Goal: Use online tool/utility: Utilize a website feature to perform a specific function

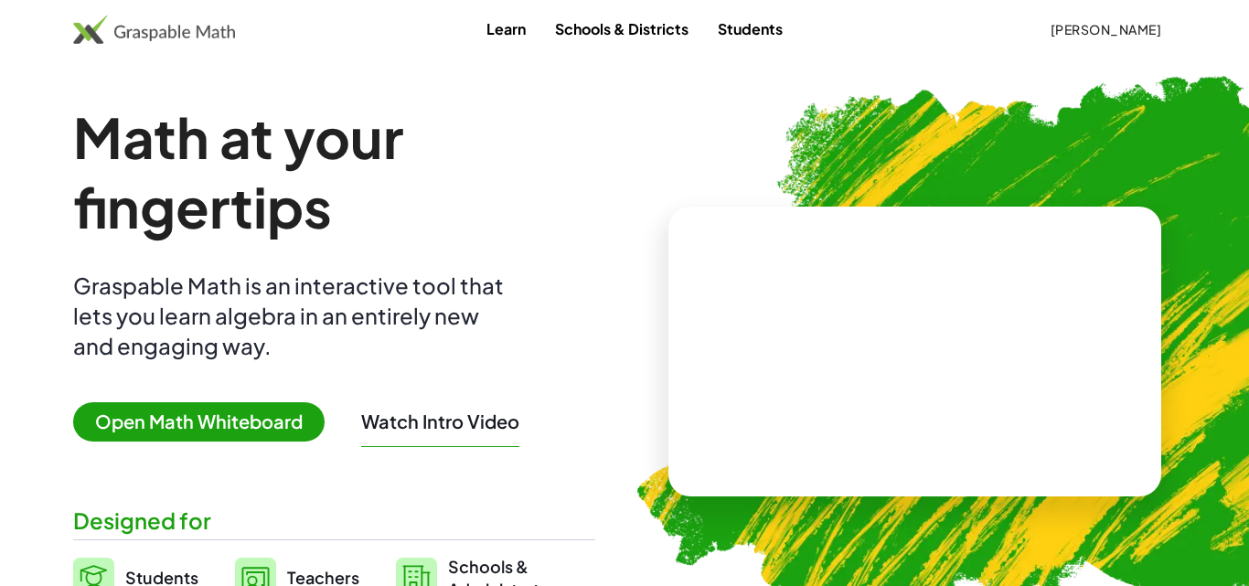
click at [165, 417] on span "Open Math Whiteboard" at bounding box center [198, 421] width 251 height 39
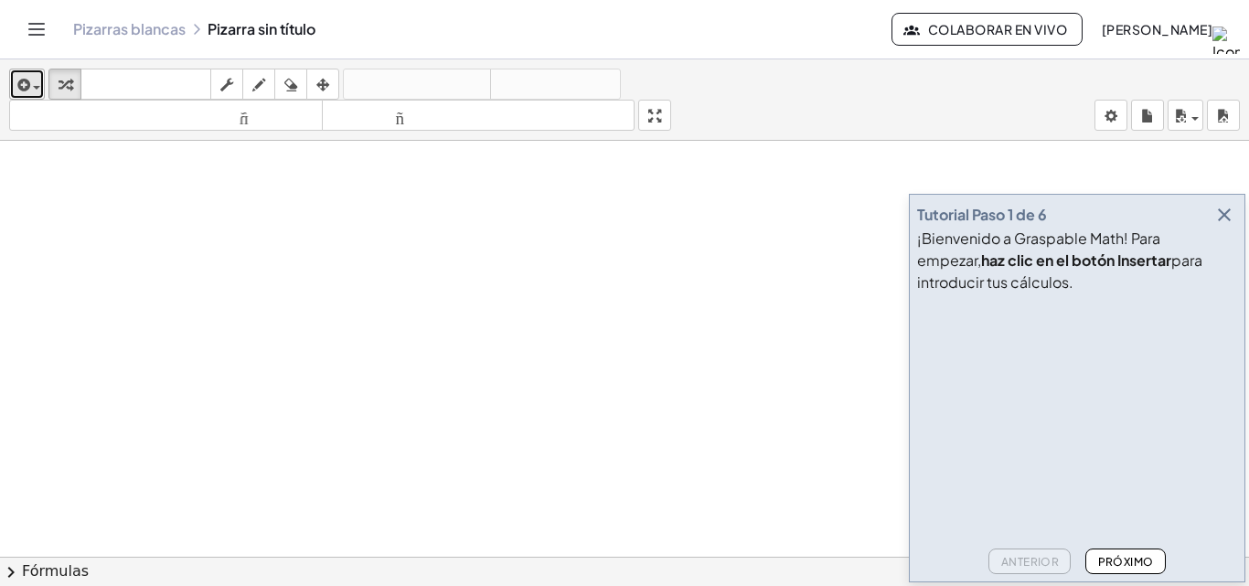
click at [30, 80] on span "button" at bounding box center [32, 86] width 4 height 13
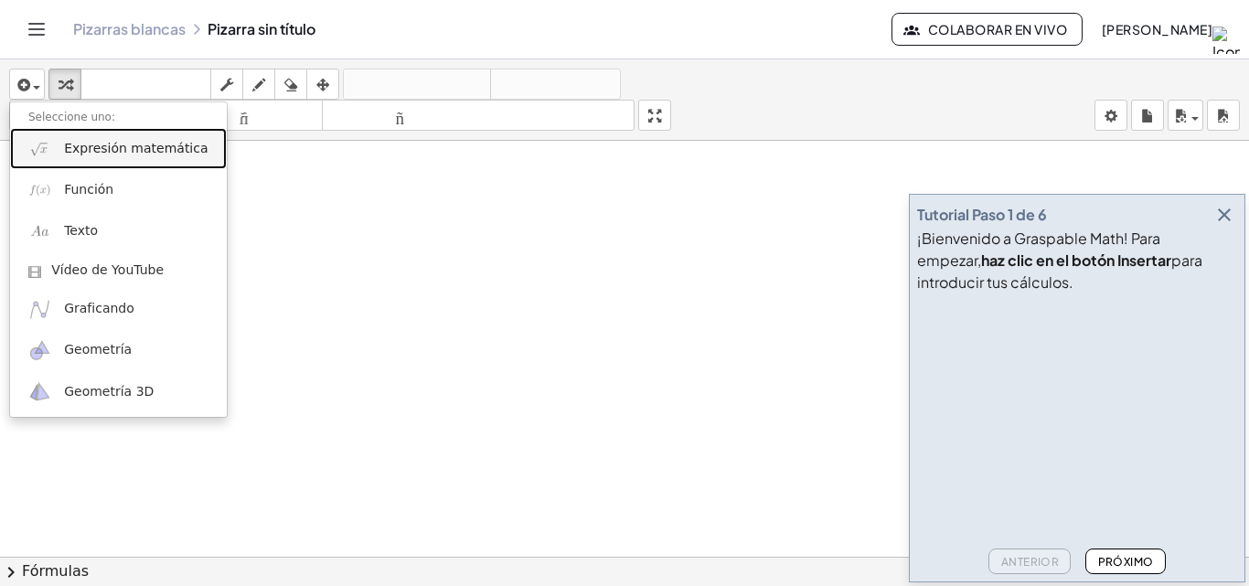
click at [59, 155] on link "Expresión matemática" at bounding box center [118, 148] width 217 height 41
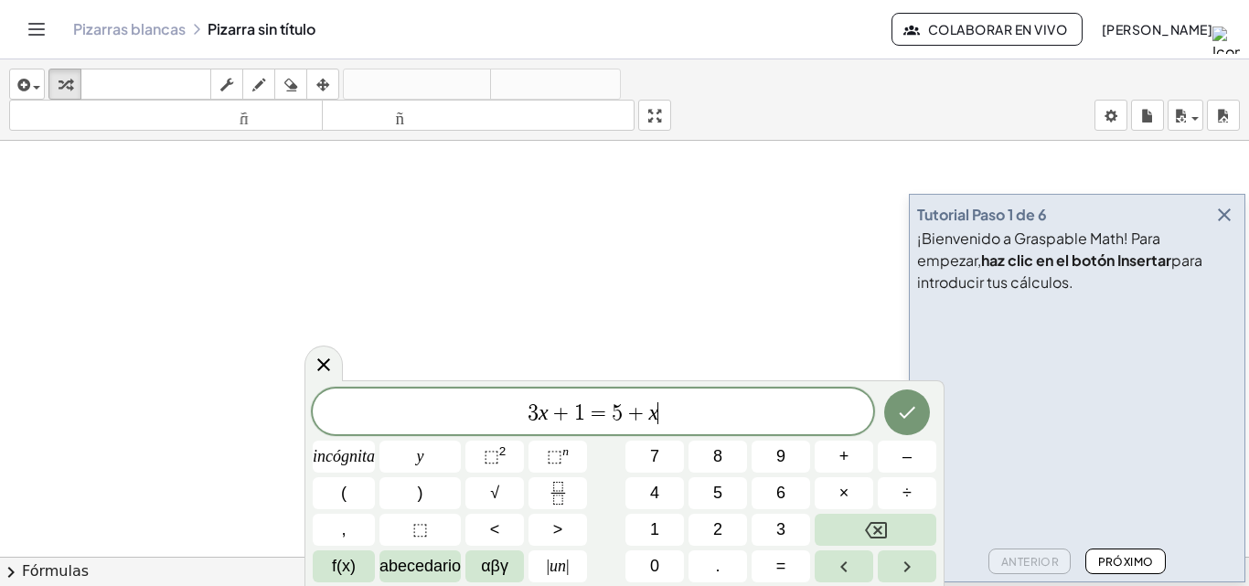
click at [716, 409] on span "3 x + 1 = 5 + x ​" at bounding box center [593, 414] width 561 height 26
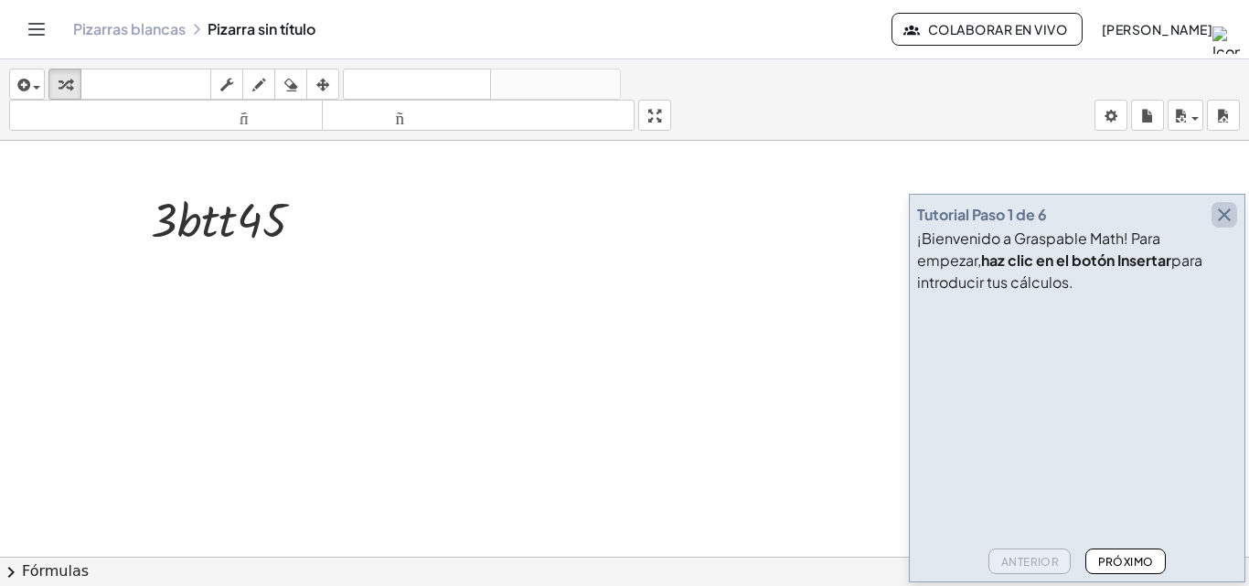
drag, startPoint x: 1223, startPoint y: 219, endPoint x: 1144, endPoint y: 263, distance: 90.1
click at [1223, 221] on icon "button" at bounding box center [1224, 215] width 22 height 22
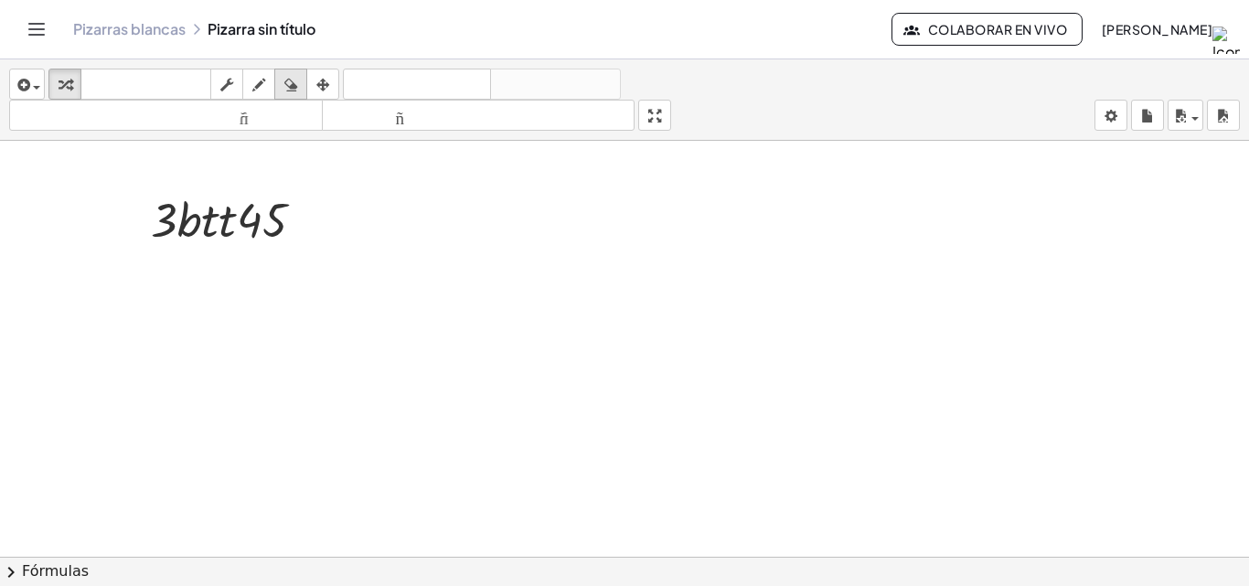
click at [286, 82] on icon "button" at bounding box center [290, 85] width 13 height 22
click at [338, 81] on button "arreglar" at bounding box center [322, 84] width 33 height 31
click at [250, 71] on button "dibujar" at bounding box center [258, 84] width 33 height 31
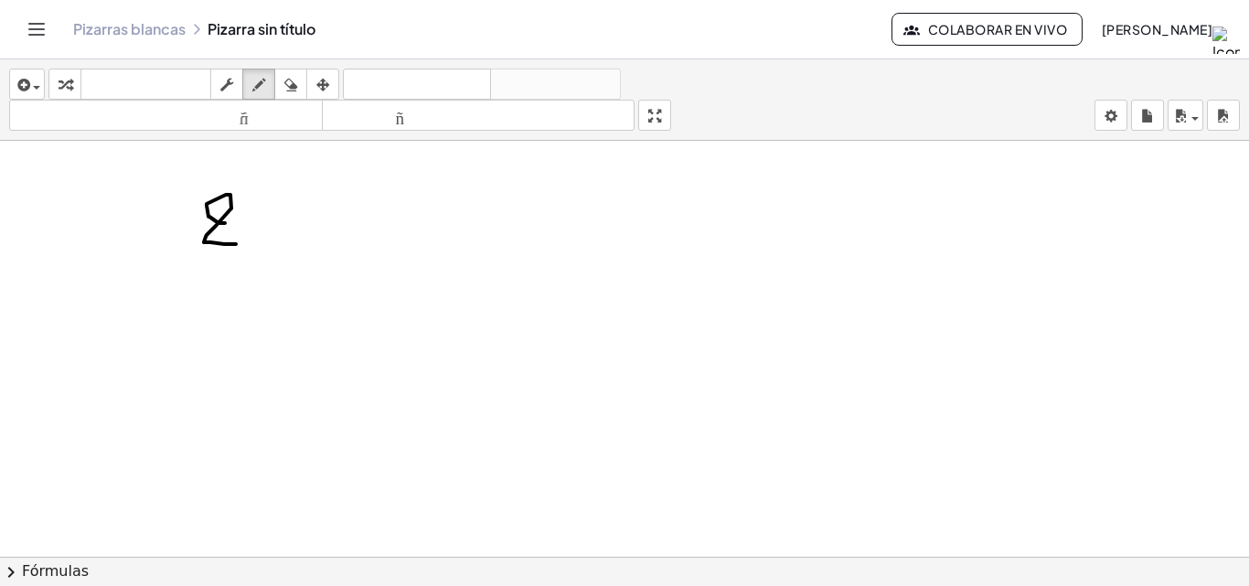
drag, startPoint x: 219, startPoint y: 223, endPoint x: 304, endPoint y: 208, distance: 86.4
click at [297, 86] on icon "button" at bounding box center [290, 85] width 13 height 22
drag, startPoint x: 253, startPoint y: 217, endPoint x: 211, endPoint y: 155, distance: 75.1
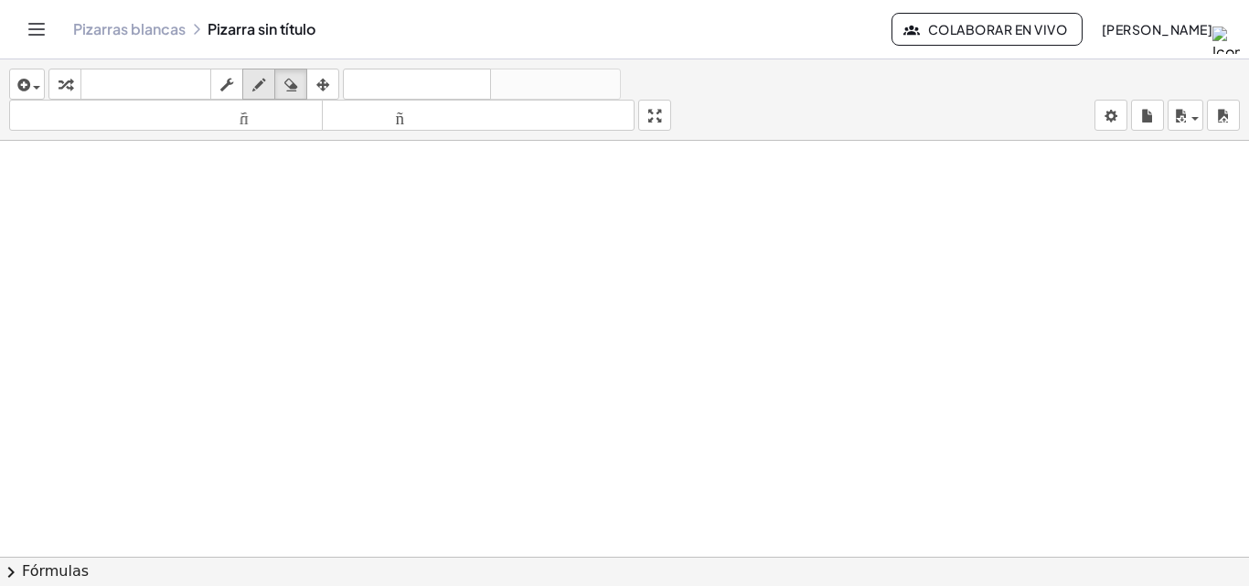
click at [259, 81] on icon "button" at bounding box center [258, 85] width 13 height 22
drag, startPoint x: 353, startPoint y: 186, endPoint x: 347, endPoint y: 217, distance: 31.7
drag, startPoint x: 347, startPoint y: 217, endPoint x: 380, endPoint y: 179, distance: 50.5
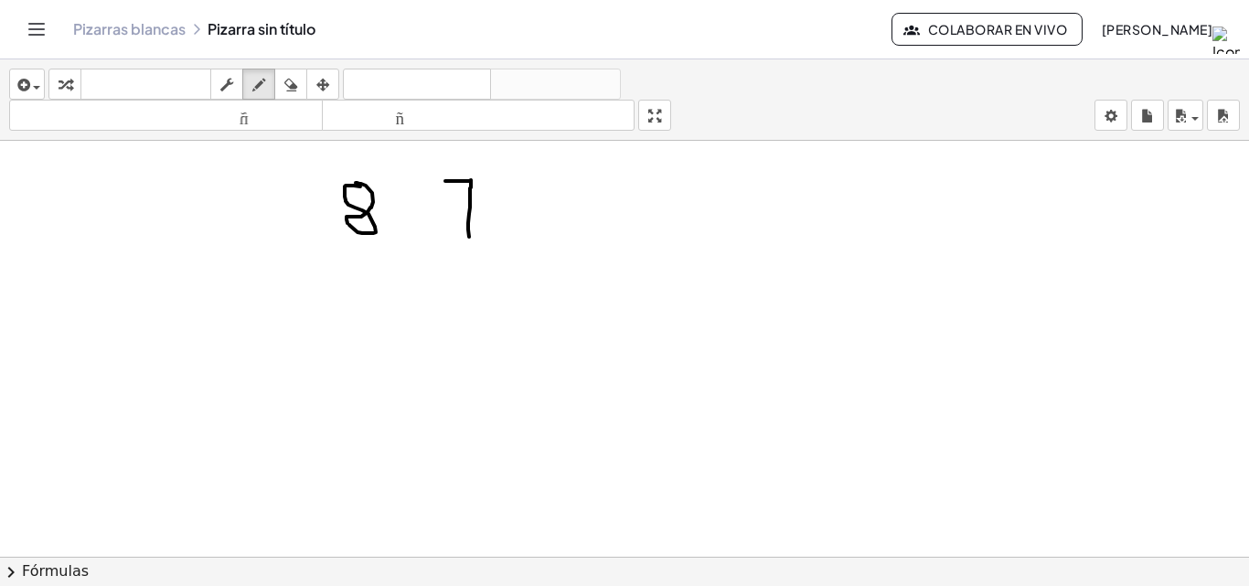
drag, startPoint x: 445, startPoint y: 181, endPoint x: 469, endPoint y: 237, distance: 60.6
drag, startPoint x: 453, startPoint y: 213, endPoint x: 489, endPoint y: 198, distance: 39.7
drag, startPoint x: 529, startPoint y: 188, endPoint x: 554, endPoint y: 226, distance: 45.4
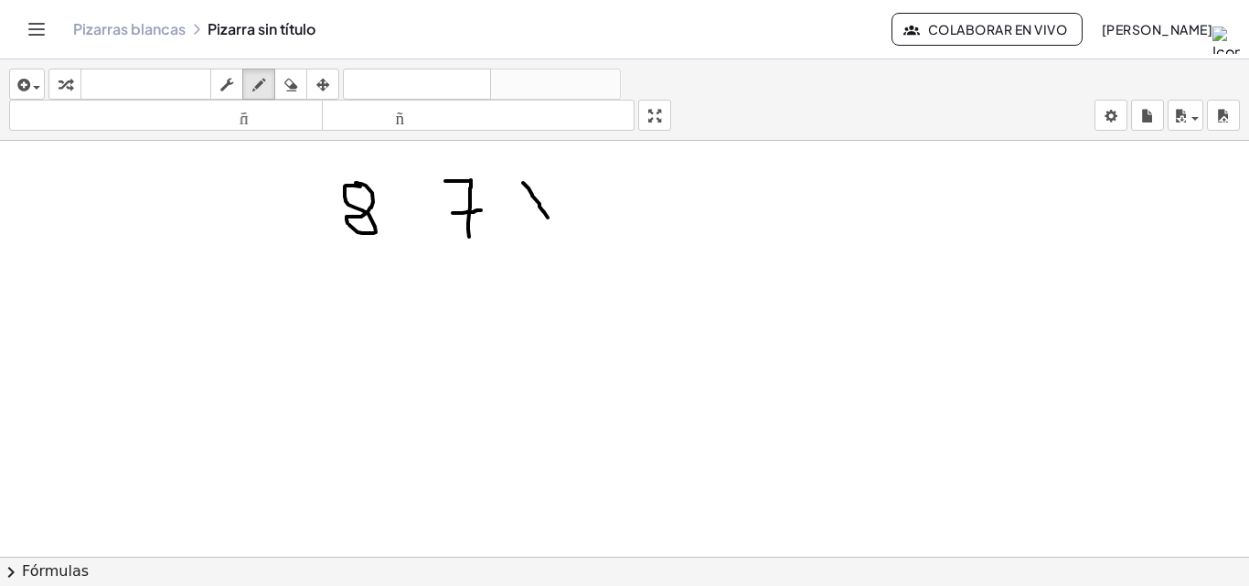
drag, startPoint x: 557, startPoint y: 188, endPoint x: 529, endPoint y: 219, distance: 40.8
drag, startPoint x: 358, startPoint y: 264, endPoint x: 351, endPoint y: 291, distance: 27.5
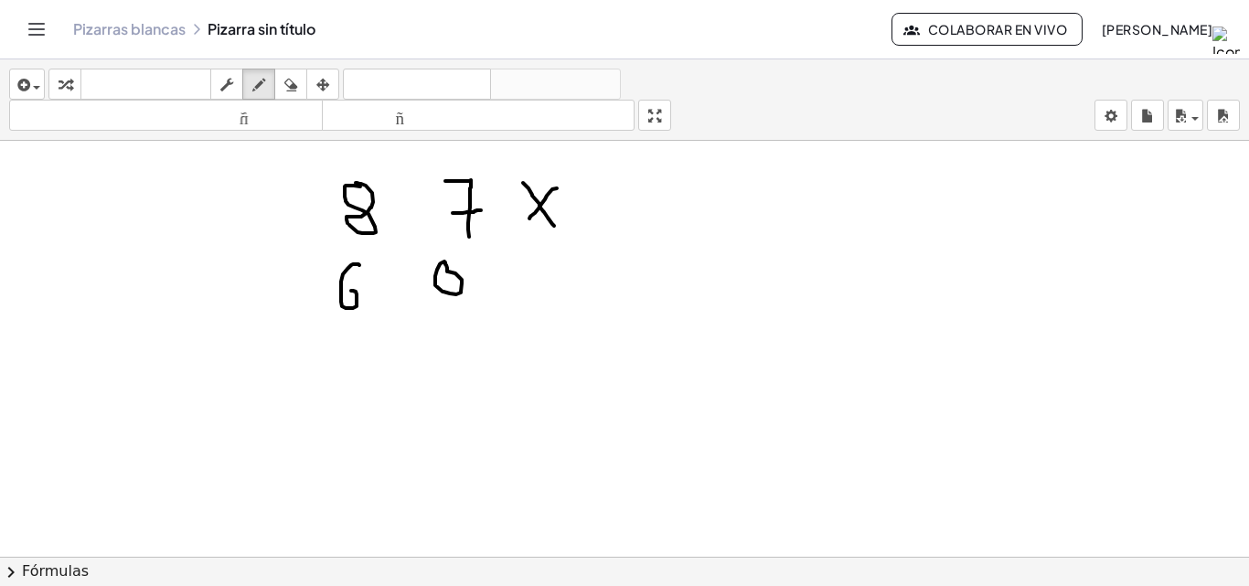
drag, startPoint x: 437, startPoint y: 270, endPoint x: 444, endPoint y: 262, distance: 10.3
drag, startPoint x: 460, startPoint y: 268, endPoint x: 419, endPoint y: 236, distance: 52.1
drag, startPoint x: 292, startPoint y: 82, endPoint x: 317, endPoint y: 131, distance: 54.8
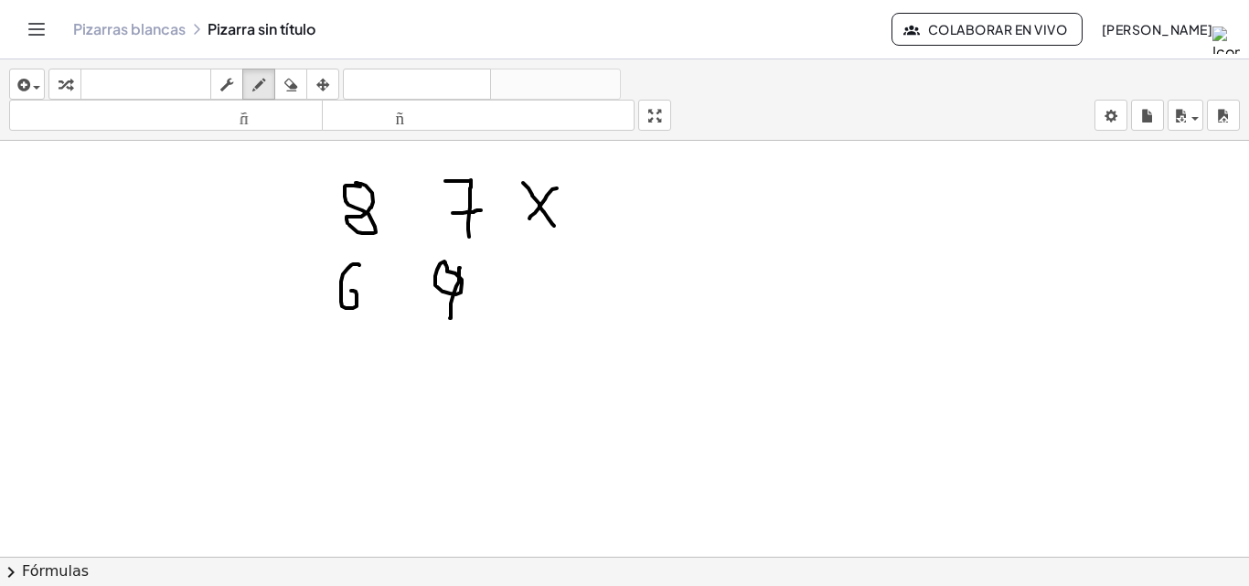
click at [292, 90] on icon "button" at bounding box center [290, 85] width 13 height 22
drag, startPoint x: 521, startPoint y: 357, endPoint x: 401, endPoint y: 241, distance: 166.9
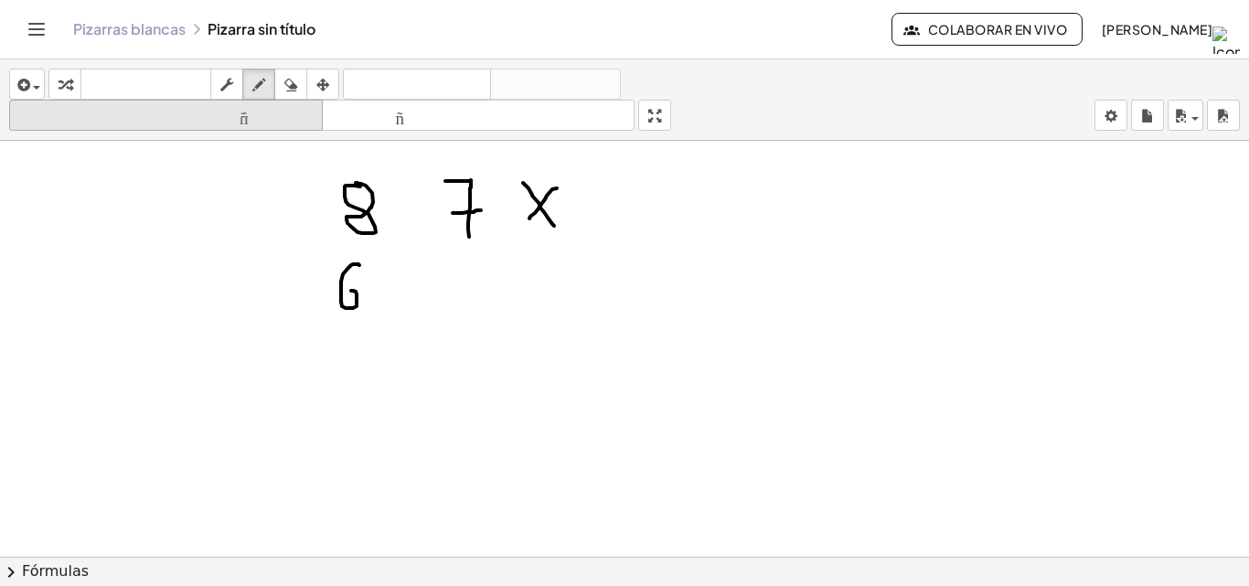
drag, startPoint x: 262, startPoint y: 80, endPoint x: 299, endPoint y: 116, distance: 51.1
click at [271, 90] on div "button" at bounding box center [259, 84] width 24 height 22
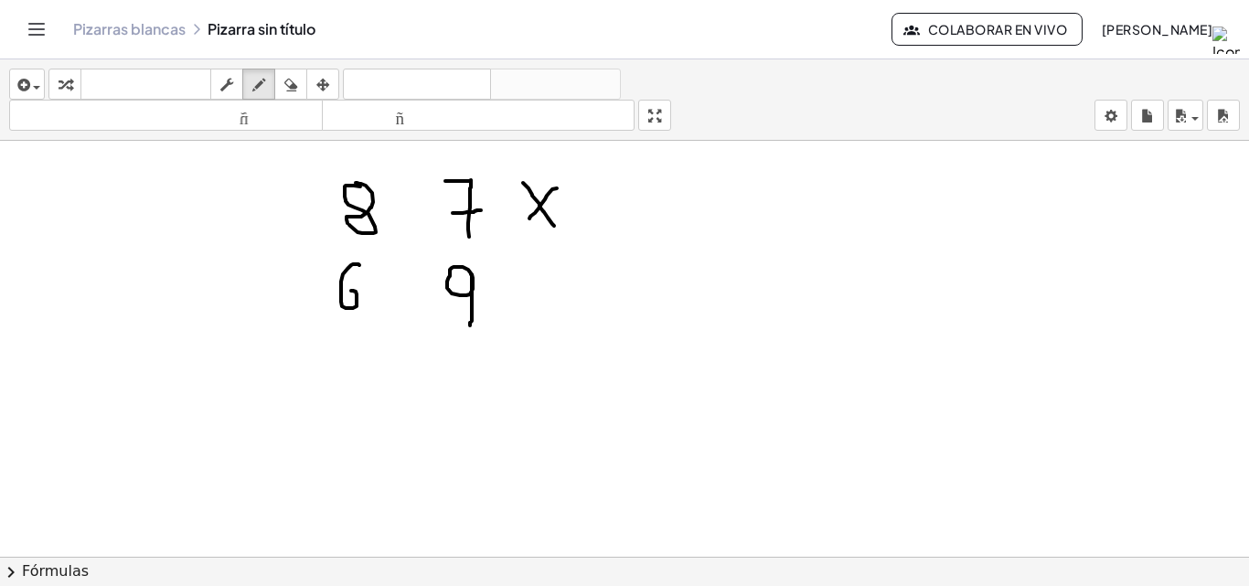
drag, startPoint x: 472, startPoint y: 275, endPoint x: 441, endPoint y: 310, distance: 46.6
drag, startPoint x: 301, startPoint y: 350, endPoint x: 527, endPoint y: 347, distance: 225.9
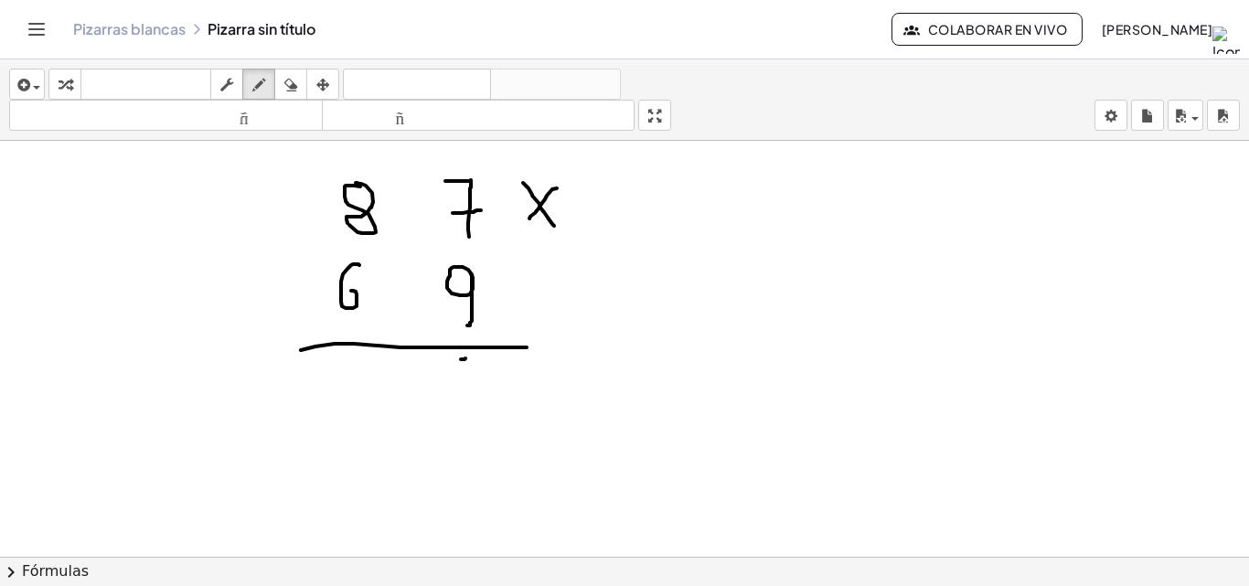
drag, startPoint x: 446, startPoint y: 359, endPoint x: 463, endPoint y: 376, distance: 23.3
drag, startPoint x: 463, startPoint y: 376, endPoint x: 463, endPoint y: 404, distance: 28.3
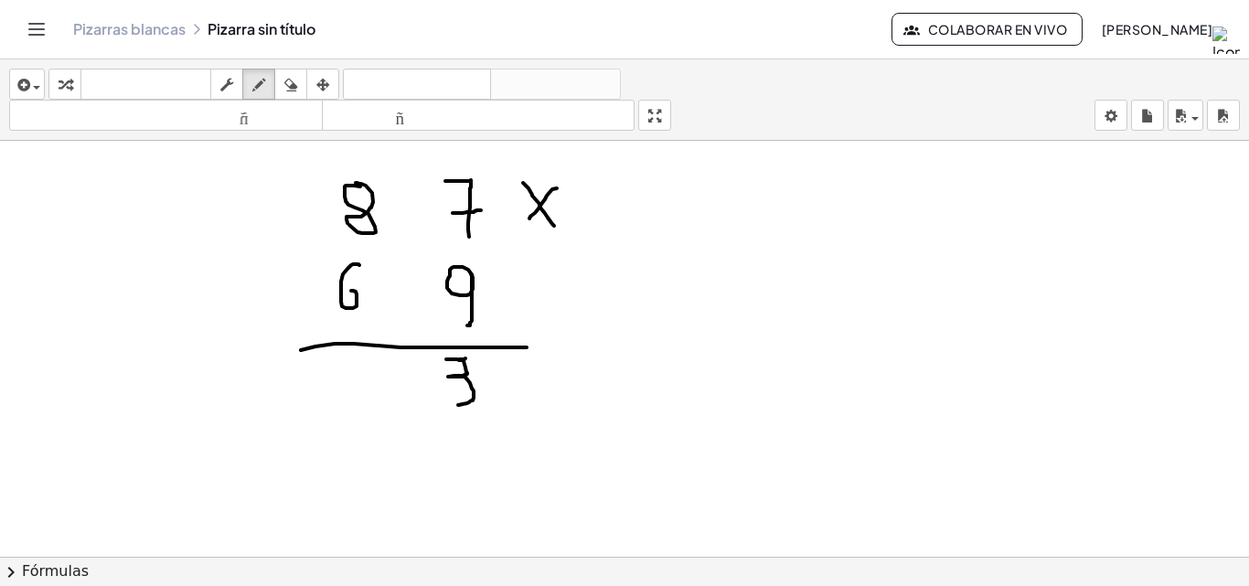
drag, startPoint x: 365, startPoint y: 150, endPoint x: 333, endPoint y: 155, distance: 32.5
drag, startPoint x: 473, startPoint y: 286, endPoint x: 619, endPoint y: 235, distance: 155.0
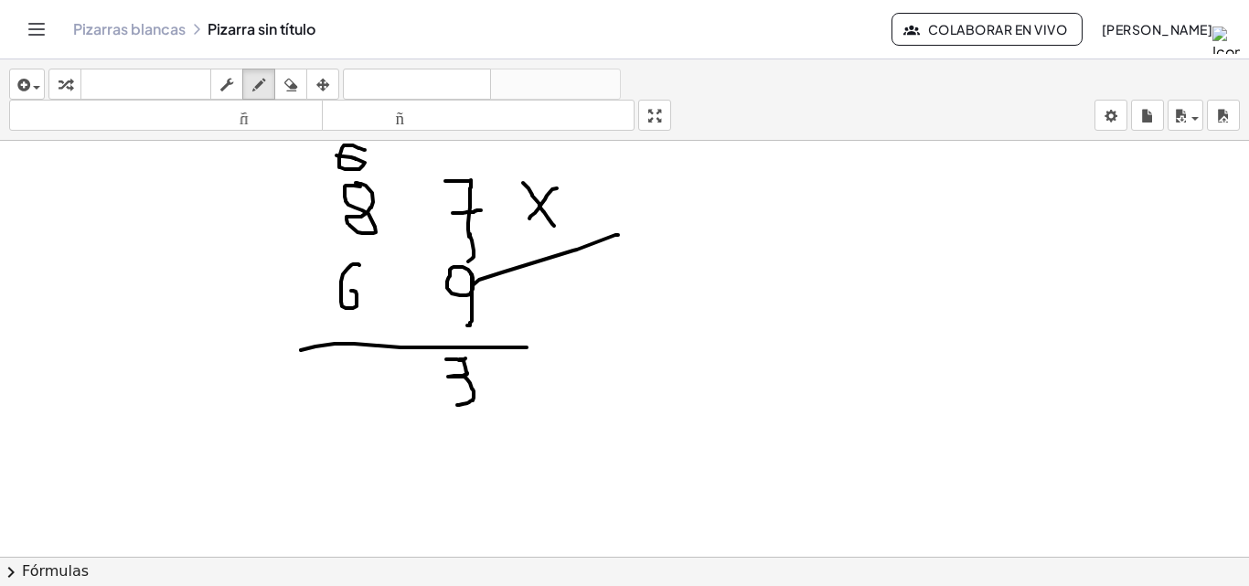
drag, startPoint x: 472, startPoint y: 259, endPoint x: 470, endPoint y: 234, distance: 24.8
drag, startPoint x: 439, startPoint y: 262, endPoint x: 465, endPoint y: 245, distance: 30.4
drag, startPoint x: 370, startPoint y: 228, endPoint x: 450, endPoint y: 274, distance: 92.2
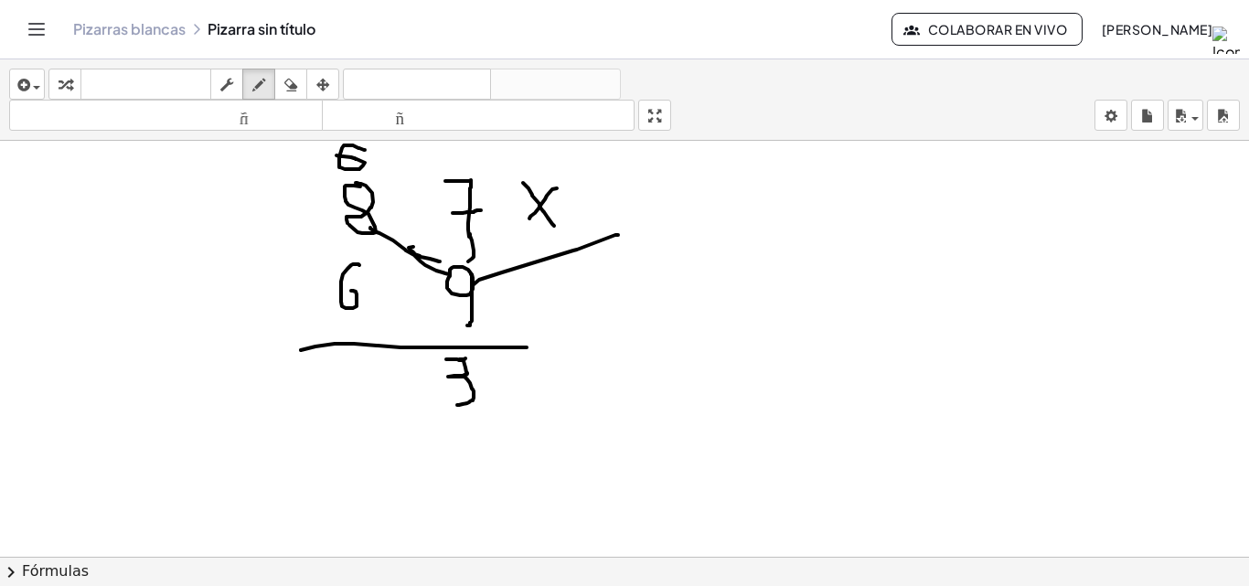
drag, startPoint x: 669, startPoint y: 313, endPoint x: 668, endPoint y: 361, distance: 48.5
drag, startPoint x: 694, startPoint y: 317, endPoint x: 682, endPoint y: 370, distance: 54.4
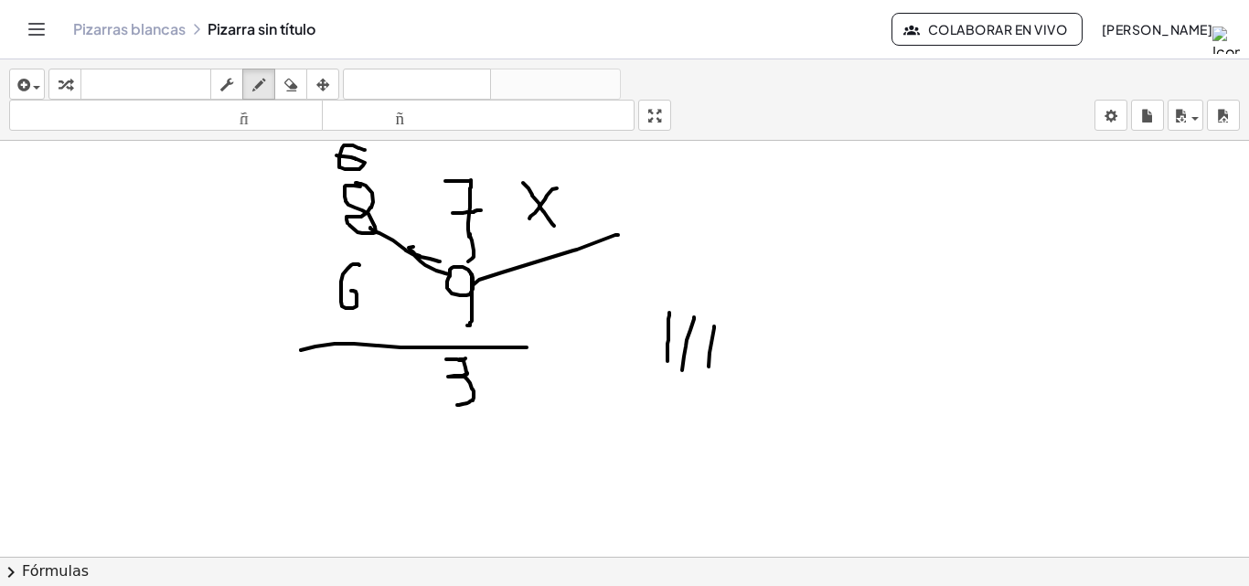
drag, startPoint x: 714, startPoint y: 326, endPoint x: 709, endPoint y: 393, distance: 67.0
drag, startPoint x: 743, startPoint y: 333, endPoint x: 733, endPoint y: 393, distance: 61.2
drag, startPoint x: 763, startPoint y: 340, endPoint x: 762, endPoint y: 377, distance: 36.6
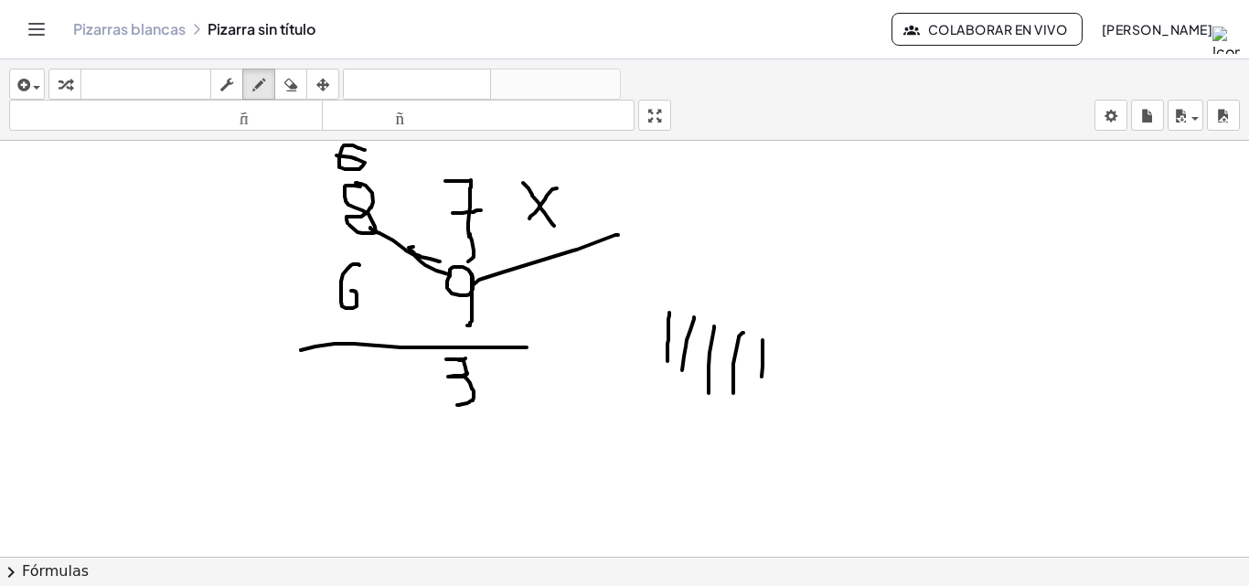
drag, startPoint x: 795, startPoint y: 348, endPoint x: 794, endPoint y: 378, distance: 29.3
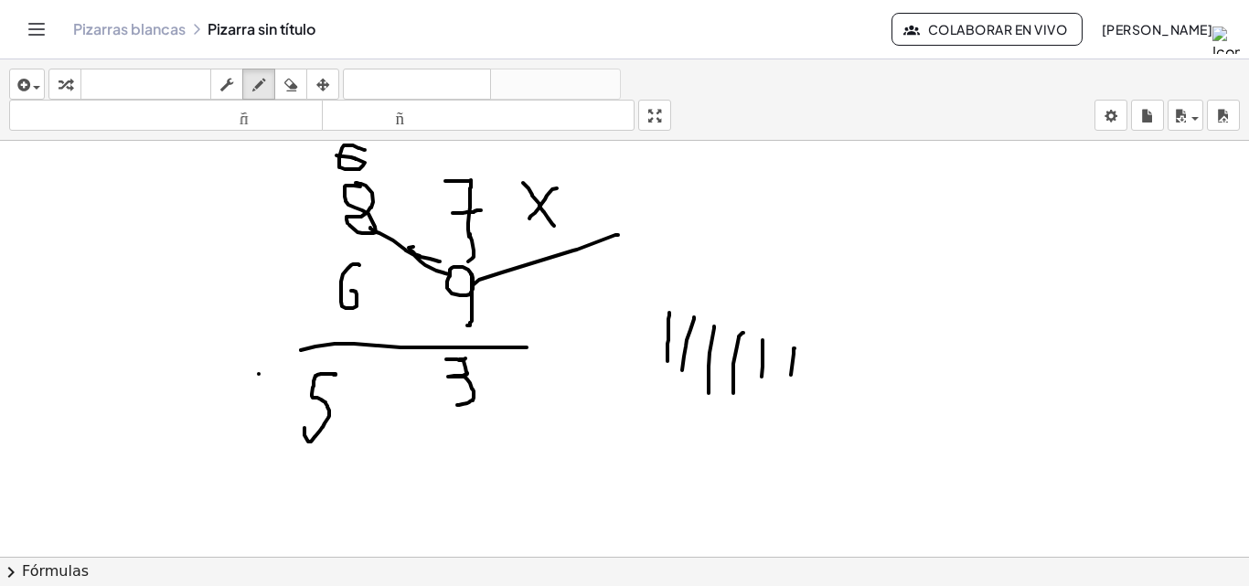
drag, startPoint x: 336, startPoint y: 375, endPoint x: 304, endPoint y: 422, distance: 56.8
click at [283, 88] on div "button" at bounding box center [291, 84] width 24 height 22
drag, startPoint x: 392, startPoint y: 503, endPoint x: 324, endPoint y: 450, distance: 86.7
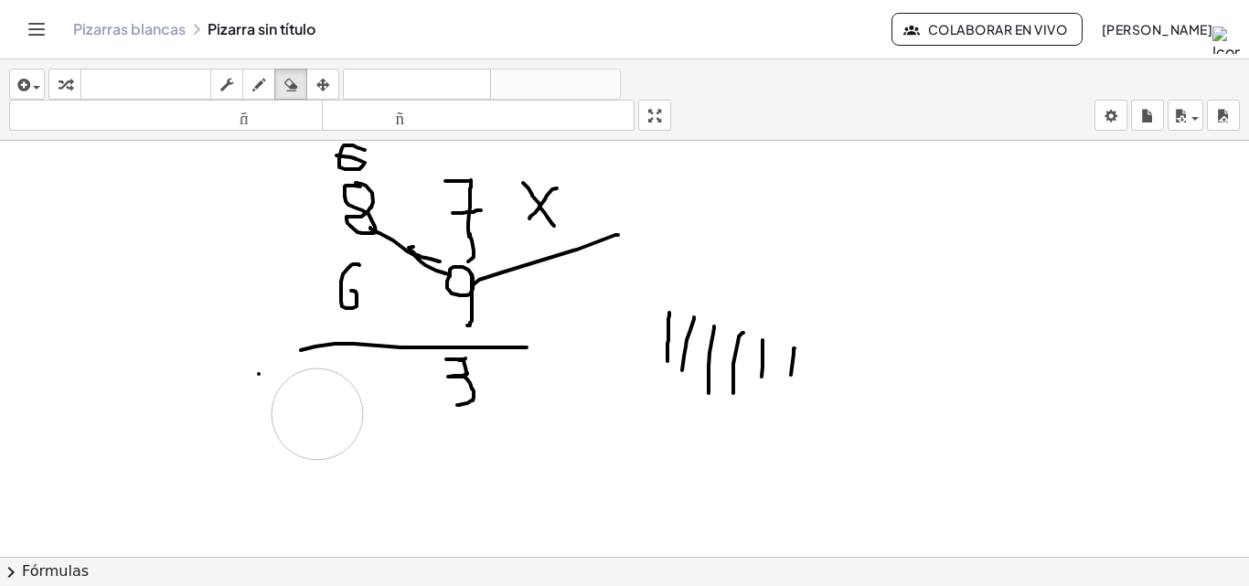
drag, startPoint x: 324, startPoint y: 450, endPoint x: 321, endPoint y: 394, distance: 55.8
drag, startPoint x: 262, startPoint y: 80, endPoint x: 304, endPoint y: 290, distance: 214.5
click at [288, 233] on div "insertar Seleccione uno: Expresión matemática Función Texto Vídeo de YouTube Gr…" at bounding box center [624, 322] width 1249 height 527
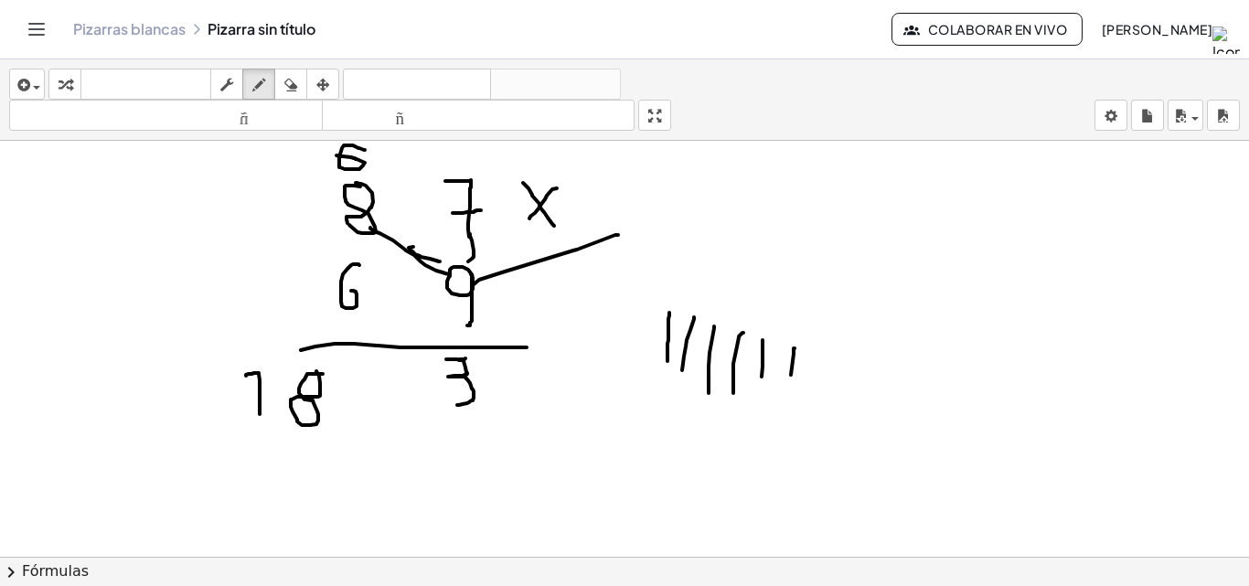
drag, startPoint x: 246, startPoint y: 376, endPoint x: 260, endPoint y: 414, distance: 40.8
drag, startPoint x: 249, startPoint y: 389, endPoint x: 261, endPoint y: 397, distance: 14.5
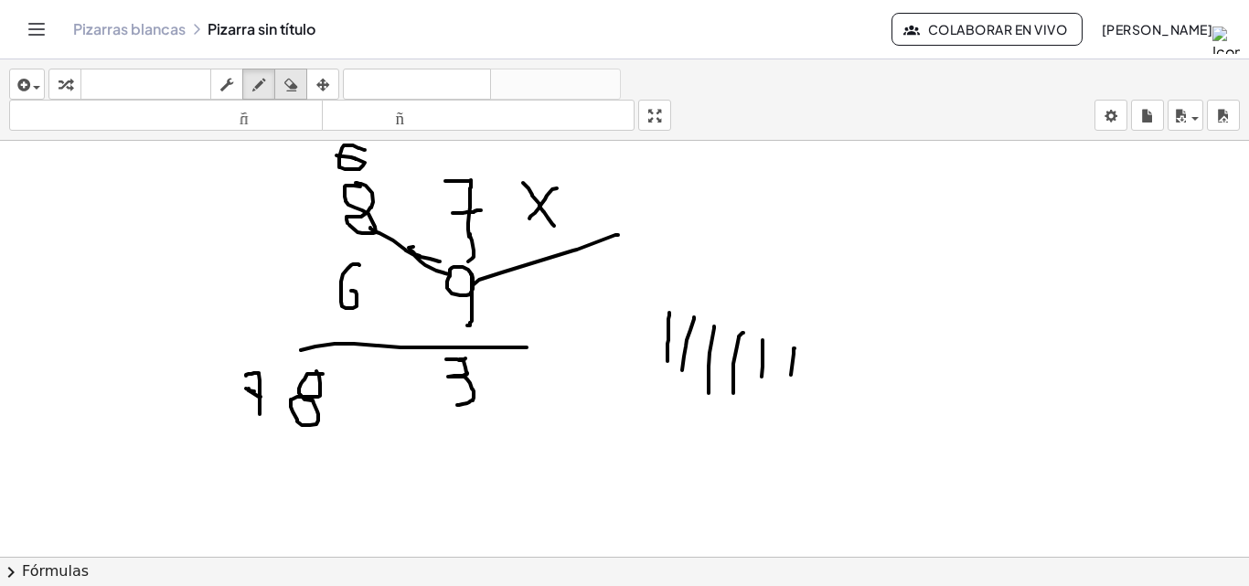
click at [282, 76] on div "button" at bounding box center [291, 84] width 24 height 22
drag, startPoint x: 286, startPoint y: 445, endPoint x: 312, endPoint y: 407, distance: 46.2
click at [251, 73] on div "button" at bounding box center [259, 84] width 24 height 22
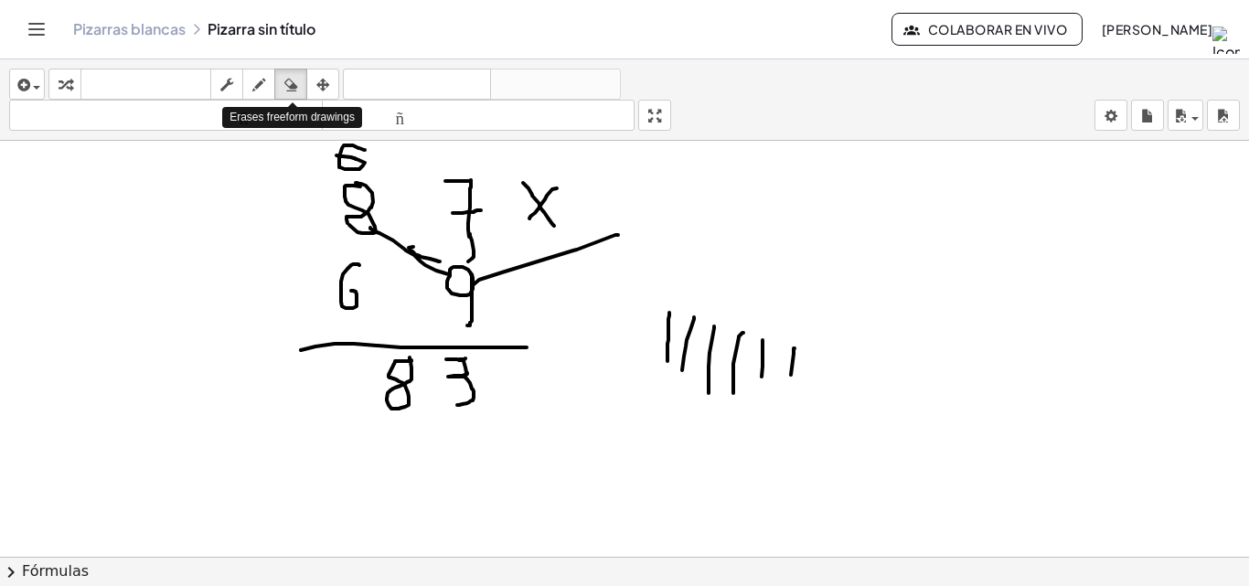
drag, startPoint x: 292, startPoint y: 85, endPoint x: 295, endPoint y: 465, distance: 380.4
click at [291, 105] on div "insertar Seleccione uno: Expresión matemática Función Texto Vídeo de YouTube Gr…" at bounding box center [624, 99] width 1249 height 81
drag, startPoint x: 357, startPoint y: 406, endPoint x: 388, endPoint y: 398, distance: 32.2
click at [262, 81] on icon "button" at bounding box center [258, 85] width 13 height 22
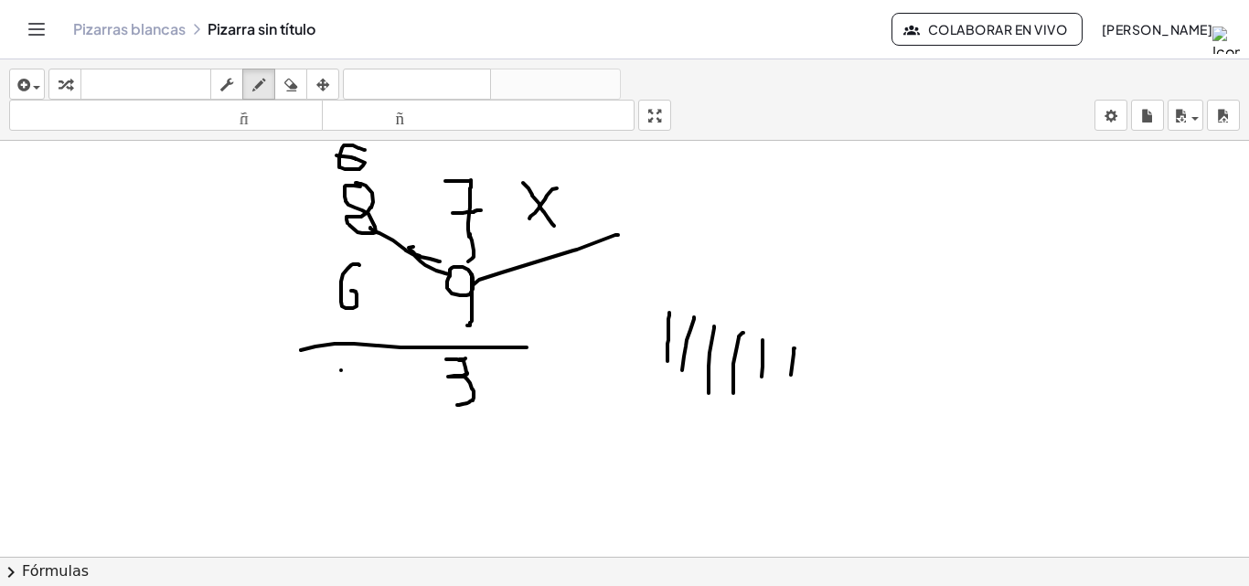
drag, startPoint x: 237, startPoint y: 383, endPoint x: 259, endPoint y: 385, distance: 22.0
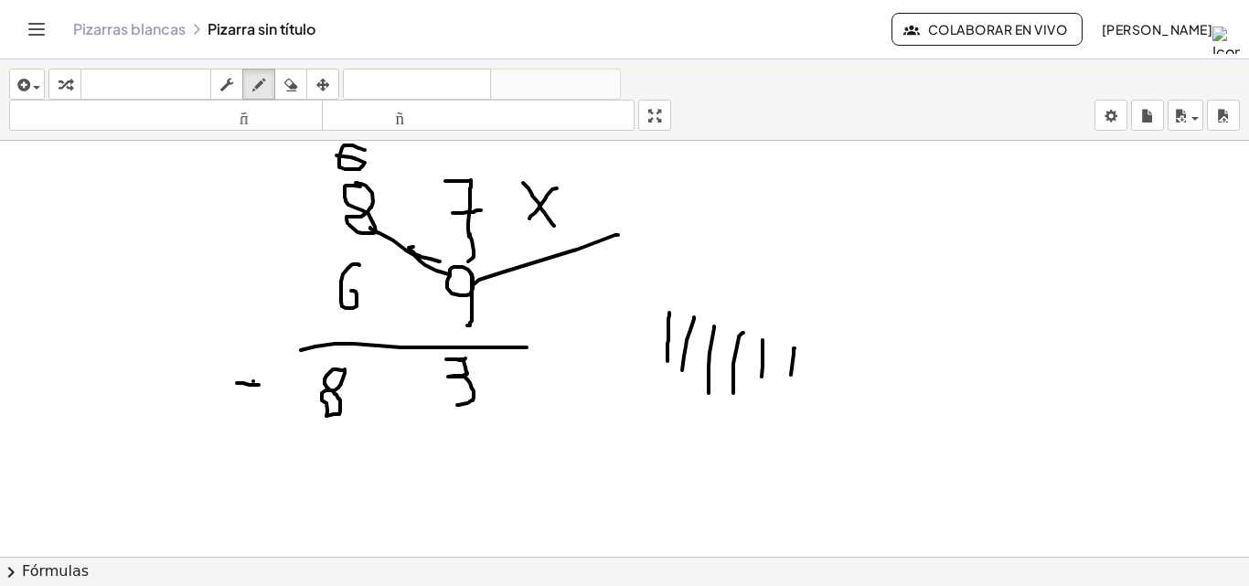
drag, startPoint x: 278, startPoint y: 80, endPoint x: 264, endPoint y: 176, distance: 96.1
click at [278, 85] on button "borrar" at bounding box center [290, 84] width 33 height 31
drag, startPoint x: 219, startPoint y: 313, endPoint x: 241, endPoint y: 410, distance: 99.4
click at [254, 91] on icon "button" at bounding box center [258, 85] width 13 height 22
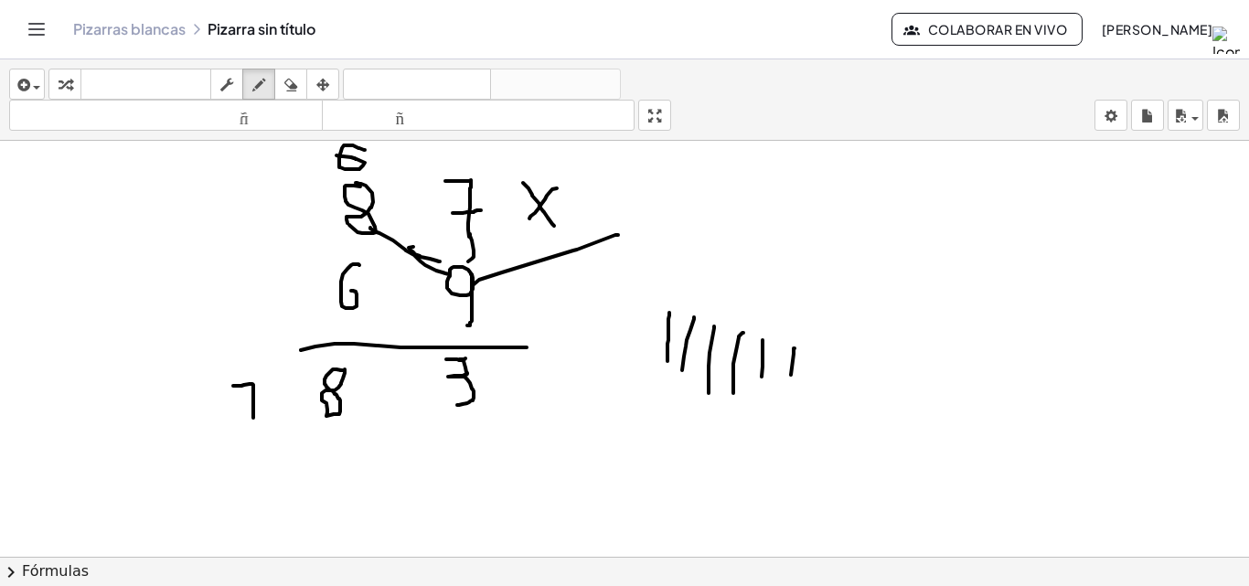
drag, startPoint x: 233, startPoint y: 386, endPoint x: 253, endPoint y: 418, distance: 37.8
drag, startPoint x: 240, startPoint y: 398, endPoint x: 251, endPoint y: 398, distance: 11.9
drag, startPoint x: 334, startPoint y: 441, endPoint x: 350, endPoint y: 463, distance: 27.4
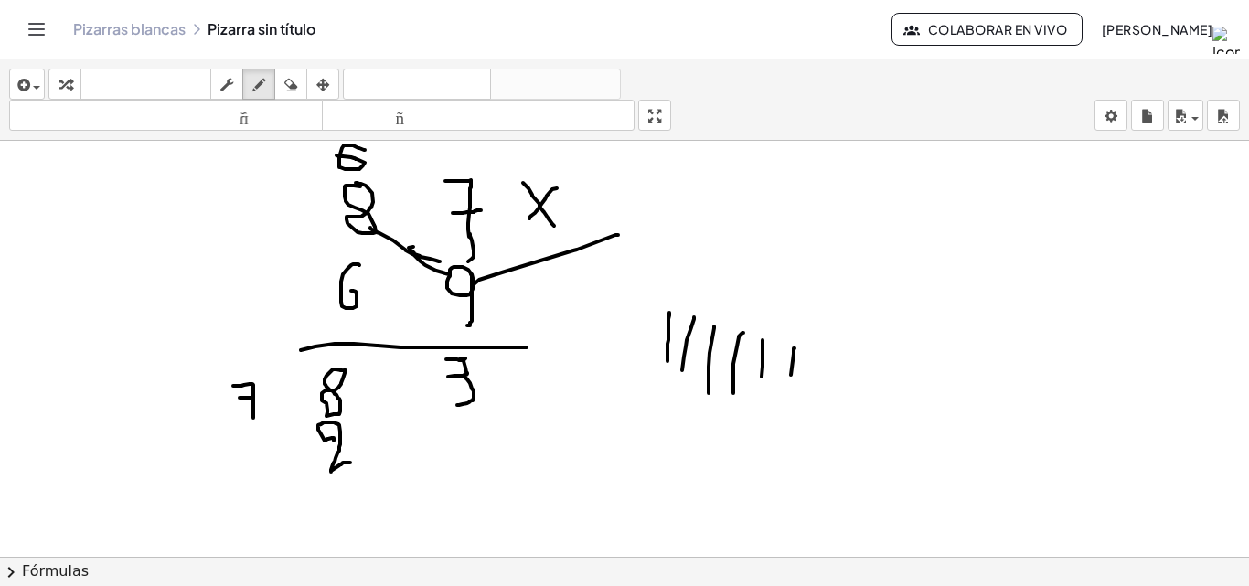
drag, startPoint x: 317, startPoint y: 145, endPoint x: 336, endPoint y: 152, distance: 19.4
drag, startPoint x: 336, startPoint y: 142, endPoint x: 336, endPoint y: 182, distance: 40.2
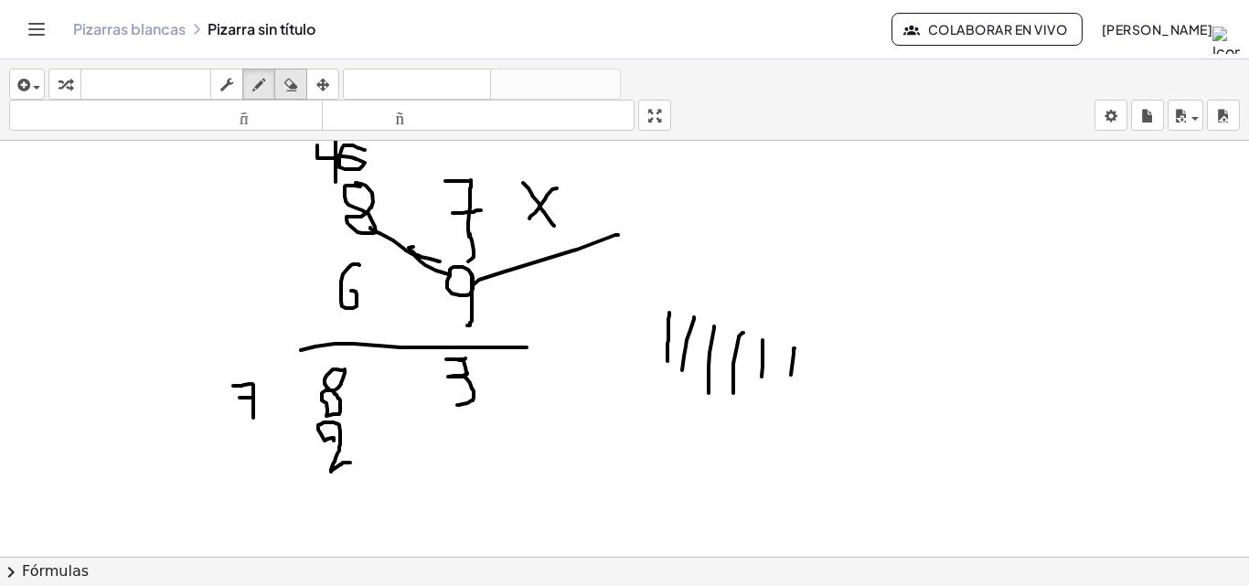
click at [284, 89] on div "button" at bounding box center [291, 84] width 24 height 22
drag, startPoint x: 721, startPoint y: 208, endPoint x: 686, endPoint y: 343, distance: 139.1
click at [261, 78] on icon "button" at bounding box center [258, 85] width 13 height 22
drag, startPoint x: 657, startPoint y: 332, endPoint x: 657, endPoint y: 360, distance: 28.3
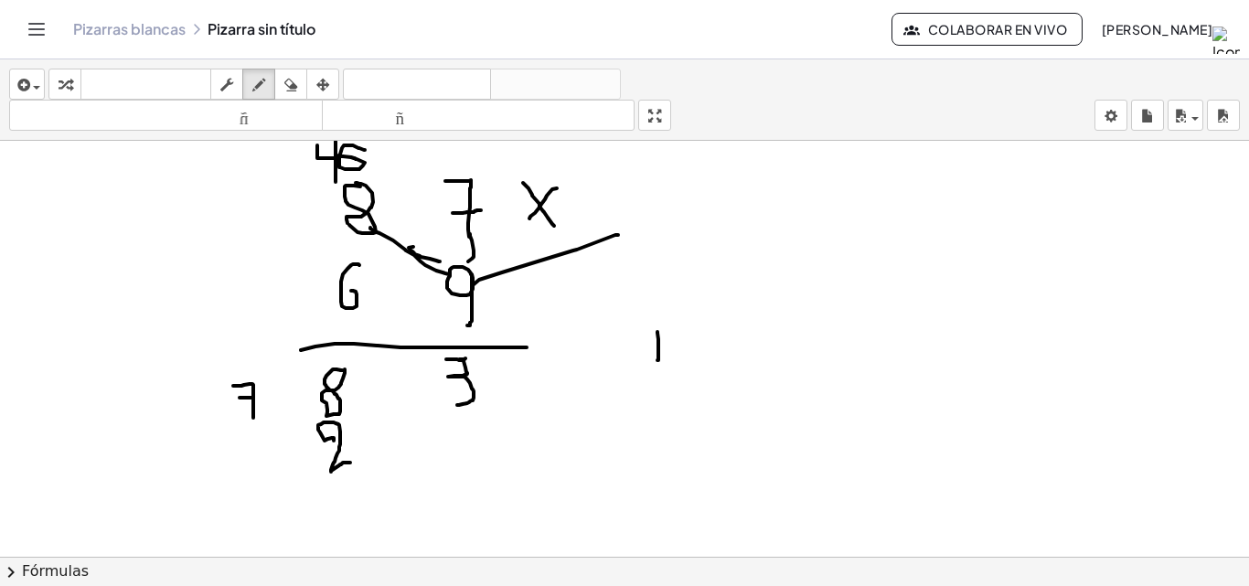
drag, startPoint x: 675, startPoint y: 326, endPoint x: 674, endPoint y: 364, distance: 37.5
drag, startPoint x: 702, startPoint y: 330, endPoint x: 703, endPoint y: 364, distance: 33.8
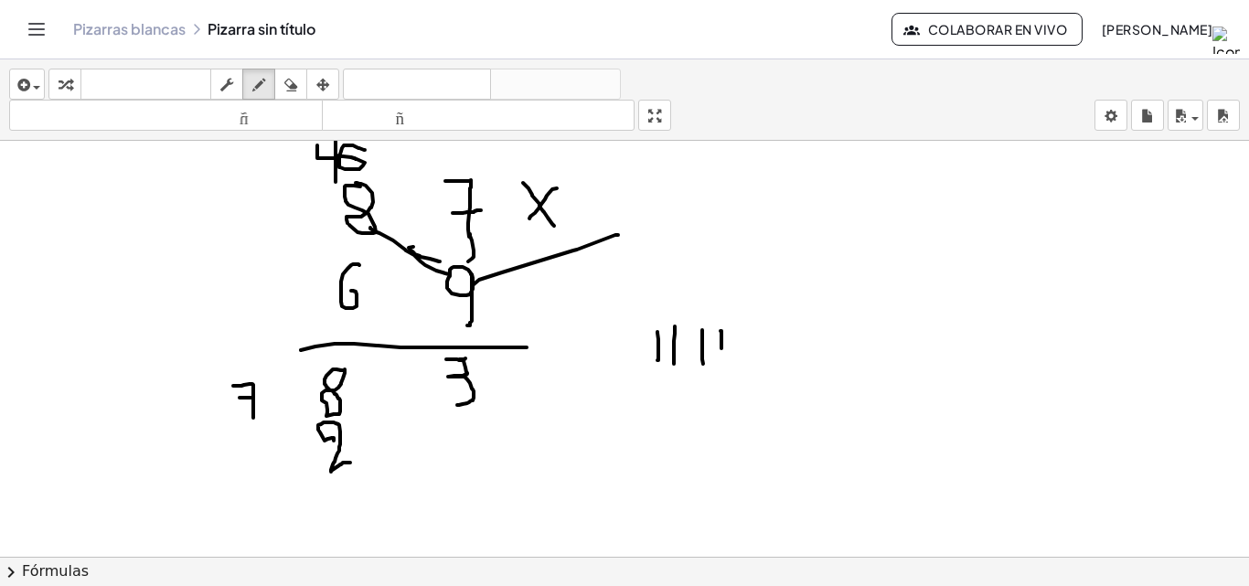
drag, startPoint x: 721, startPoint y: 331, endPoint x: 721, endPoint y: 352, distance: 21.1
drag, startPoint x: 260, startPoint y: 439, endPoint x: 245, endPoint y: 440, distance: 14.7
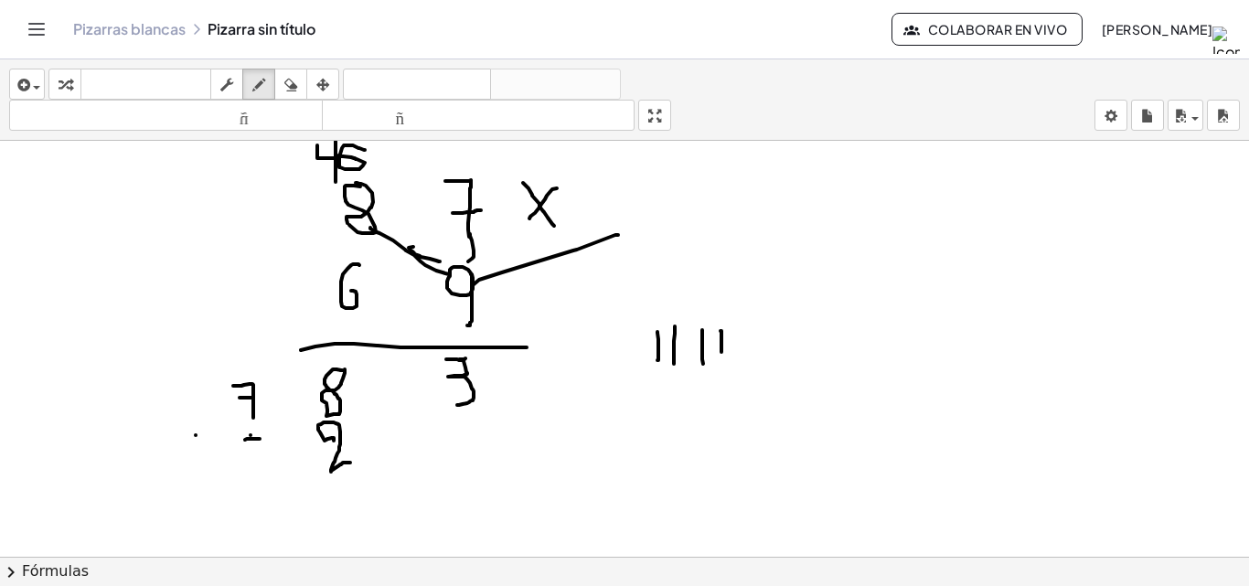
drag, startPoint x: 242, startPoint y: 433, endPoint x: 256, endPoint y: 434, distance: 13.8
drag, startPoint x: 289, startPoint y: 84, endPoint x: 322, endPoint y: 431, distance: 348.1
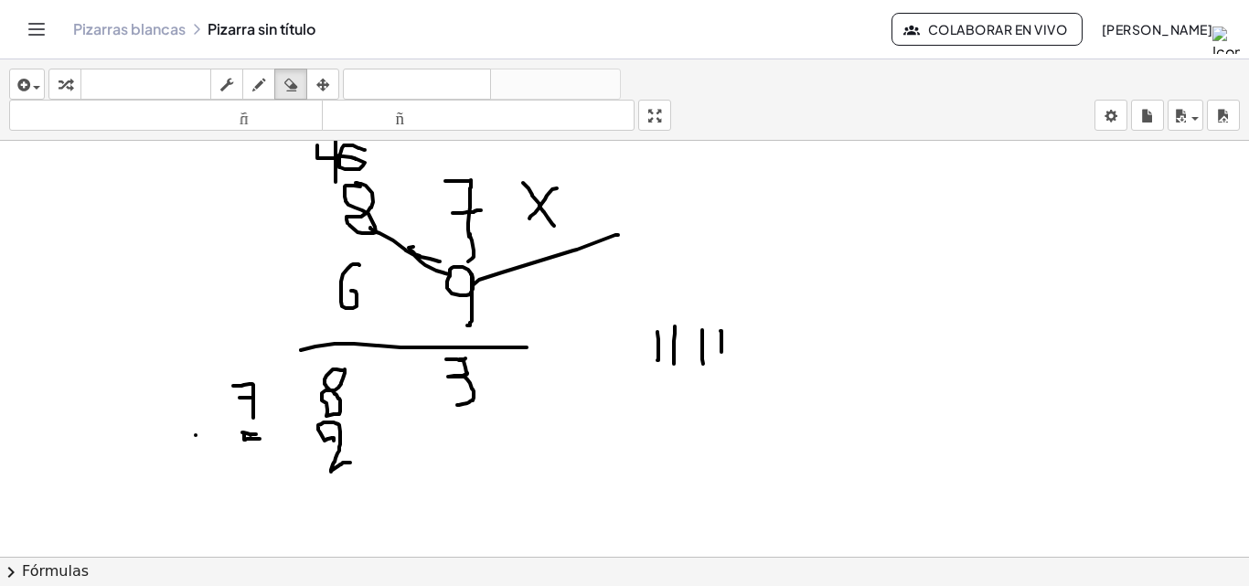
click at [289, 91] on icon "button" at bounding box center [290, 85] width 13 height 22
drag, startPoint x: 279, startPoint y: 569, endPoint x: 261, endPoint y: 521, distance: 50.9
click at [264, 527] on div "insertar Seleccione uno: Expresión matemática Función Texto Vídeo de YouTube Gr…" at bounding box center [624, 322] width 1249 height 527
drag, startPoint x: 261, startPoint y: 521, endPoint x: 258, endPoint y: 510, distance: 11.3
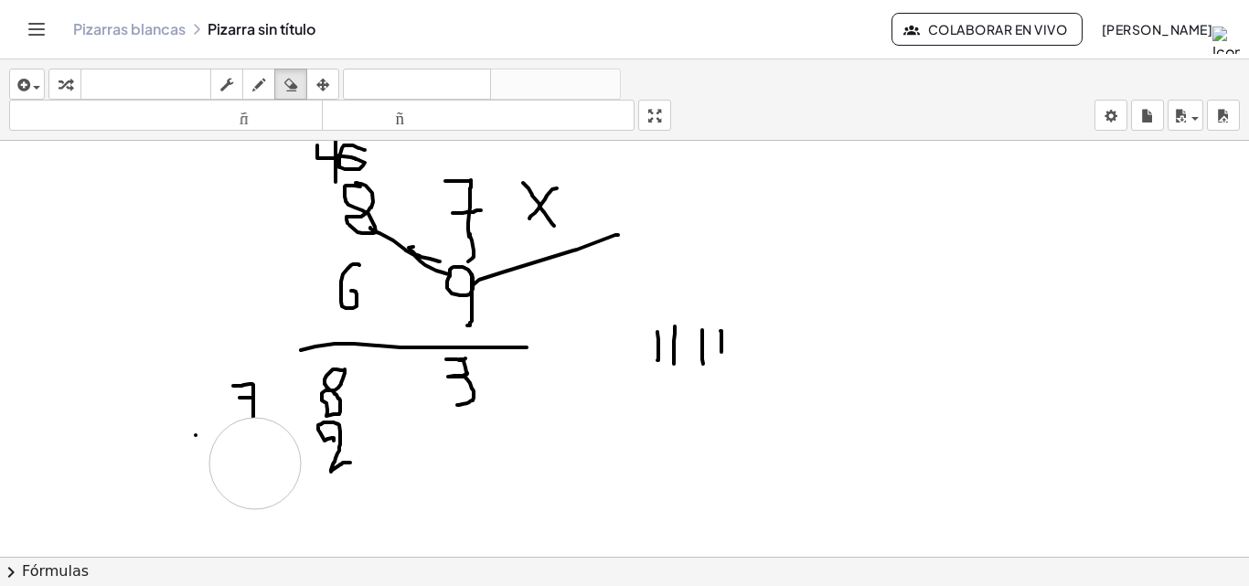
drag, startPoint x: 258, startPoint y: 510, endPoint x: 255, endPoint y: 464, distance: 46.7
click at [254, 95] on icon "button" at bounding box center [258, 85] width 13 height 22
drag, startPoint x: 258, startPoint y: 436, endPoint x: 271, endPoint y: 464, distance: 30.3
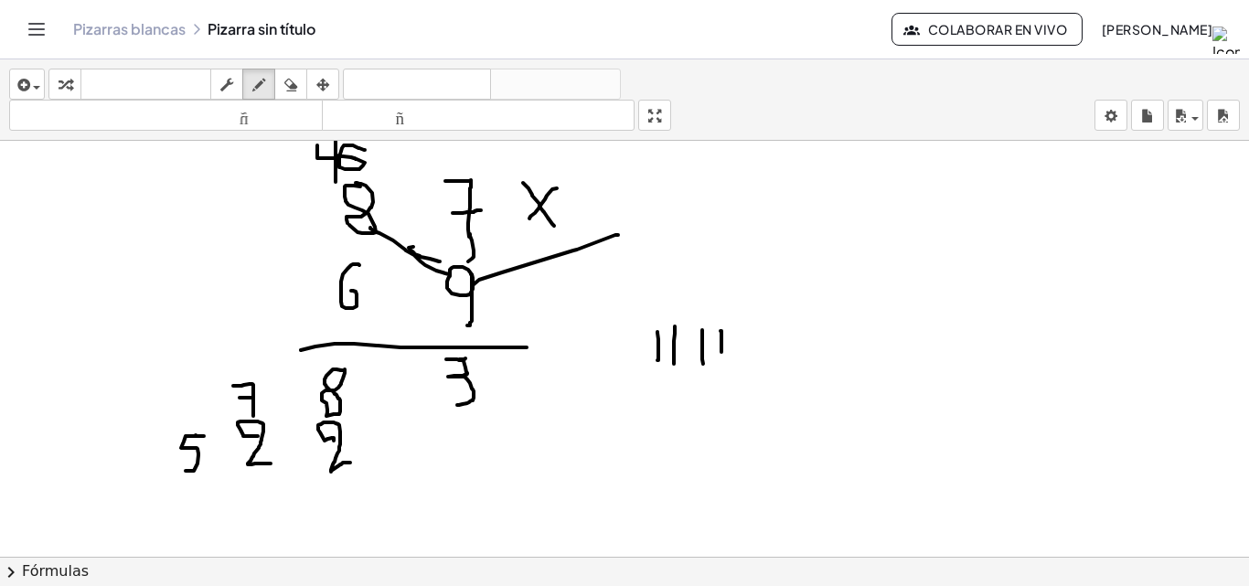
drag, startPoint x: 204, startPoint y: 436, endPoint x: 186, endPoint y: 471, distance: 39.3
drag, startPoint x: 163, startPoint y: 481, endPoint x: 521, endPoint y: 499, distance: 358.9
drag, startPoint x: 501, startPoint y: 373, endPoint x: 518, endPoint y: 375, distance: 16.6
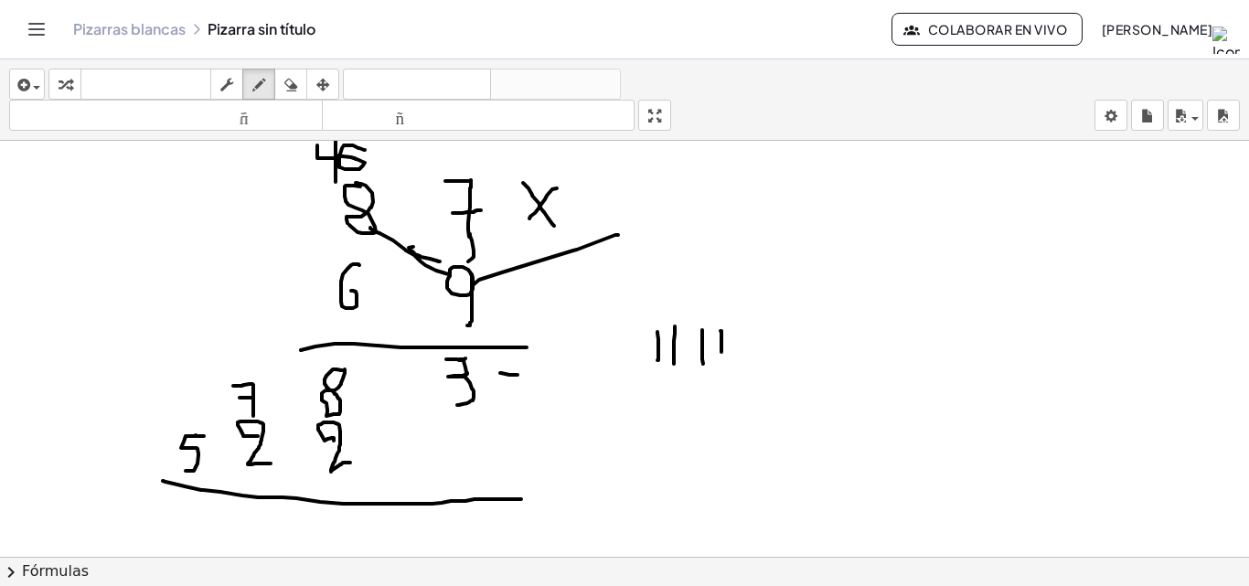
drag, startPoint x: 511, startPoint y: 364, endPoint x: 504, endPoint y: 397, distance: 33.7
drag, startPoint x: 458, startPoint y: 516, endPoint x: 465, endPoint y: 553, distance: 38.2
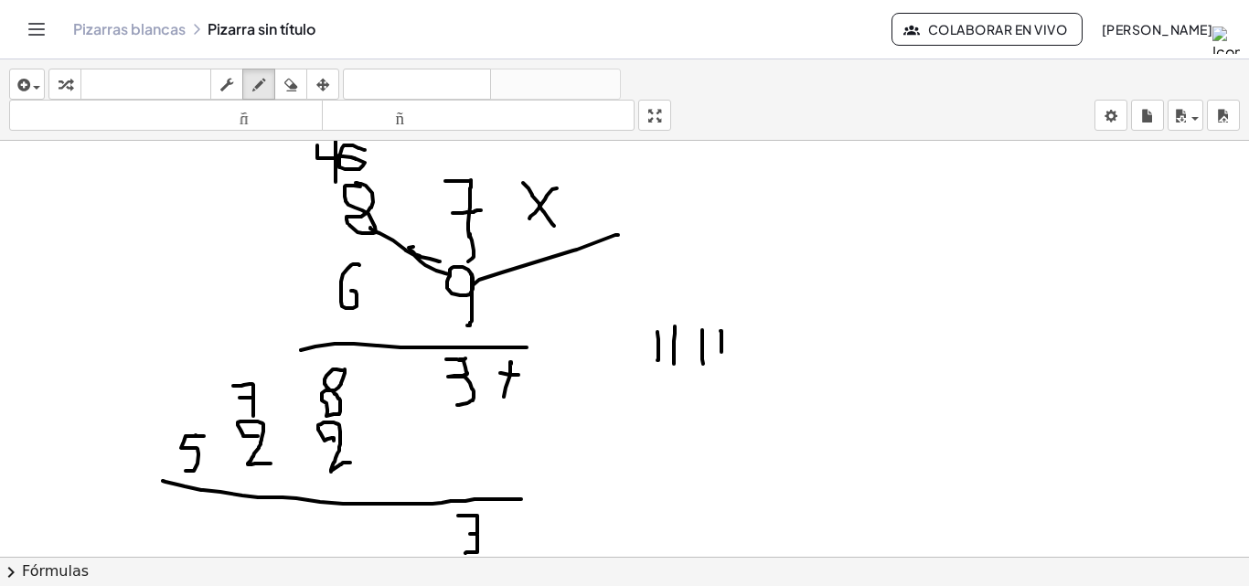
drag, startPoint x: 338, startPoint y: 522, endPoint x: 328, endPoint y: 561, distance: 40.6
click at [328, 561] on div "insertar Seleccione uno: Expresión matemática Función Texto Vídeo de YouTube Gr…" at bounding box center [624, 322] width 1249 height 527
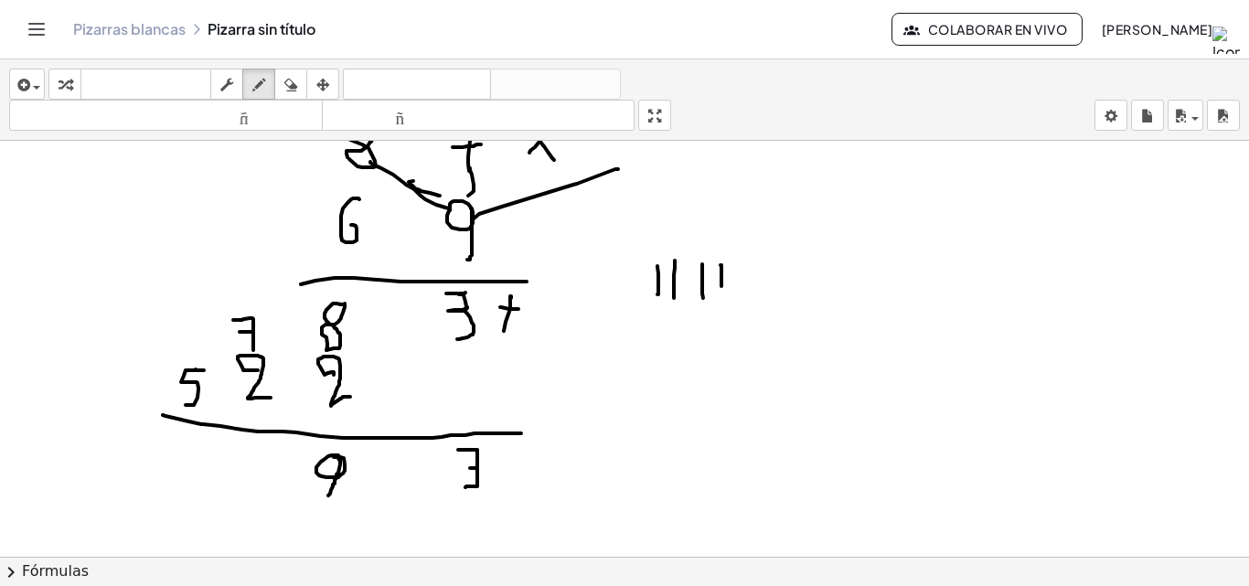
scroll to position [91, 0]
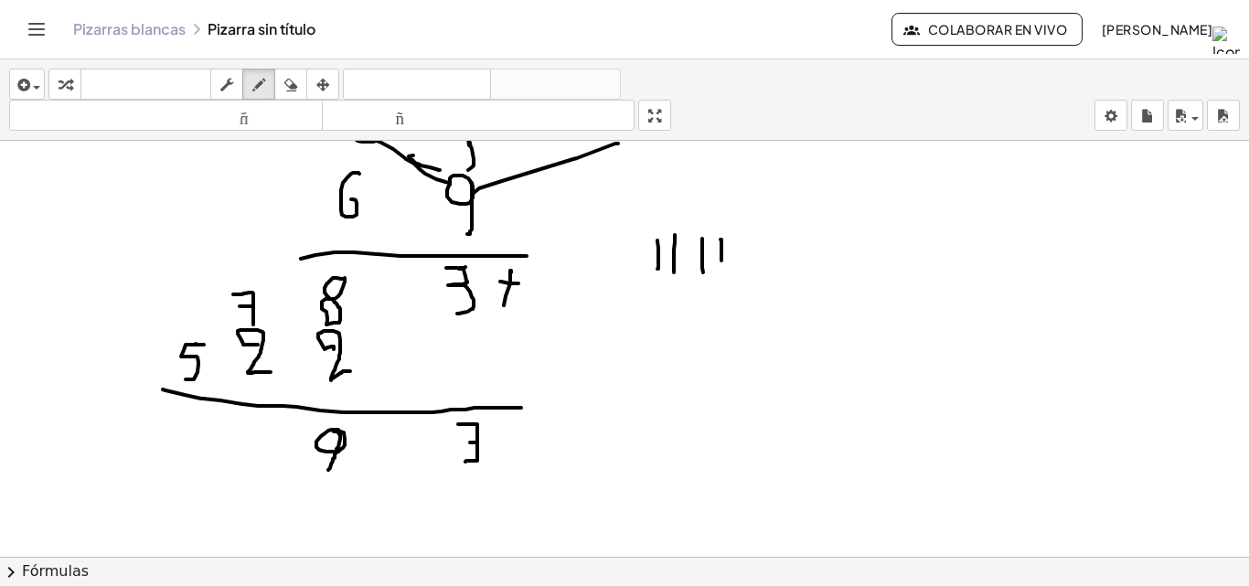
drag, startPoint x: 294, startPoint y: 79, endPoint x: 293, endPoint y: 145, distance: 66.8
click at [293, 101] on div "insertar Seleccione uno: Expresión matemática Función Texto Vídeo de YouTube Gr…" at bounding box center [624, 99] width 1249 height 81
drag, startPoint x: 324, startPoint y: 512, endPoint x: 326, endPoint y: 503, distance: 9.5
click at [326, 506] on div at bounding box center [624, 537] width 1249 height 977
drag, startPoint x: 332, startPoint y: 492, endPoint x: 336, endPoint y: 475, distance: 18.0
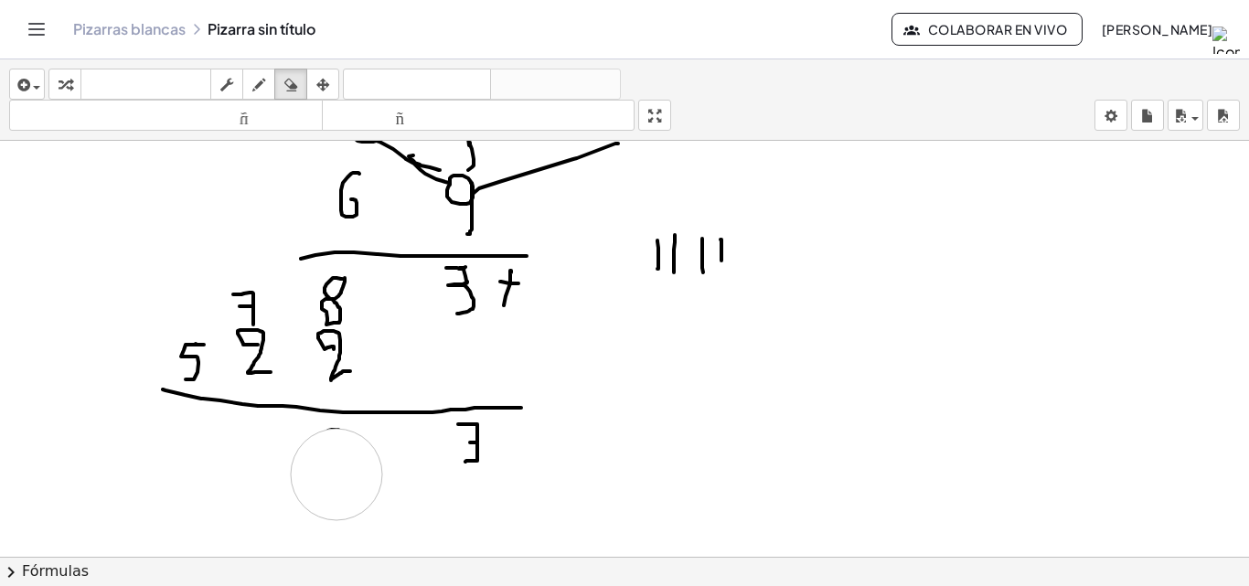
click at [336, 475] on div at bounding box center [624, 537] width 1249 height 977
click at [259, 72] on button "dibujar" at bounding box center [258, 84] width 33 height 31
drag, startPoint x: 336, startPoint y: 438, endPoint x: 263, endPoint y: 321, distance: 138.0
click at [330, 439] on div at bounding box center [624, 537] width 1249 height 977
click at [239, 279] on div at bounding box center [624, 537] width 1249 height 977
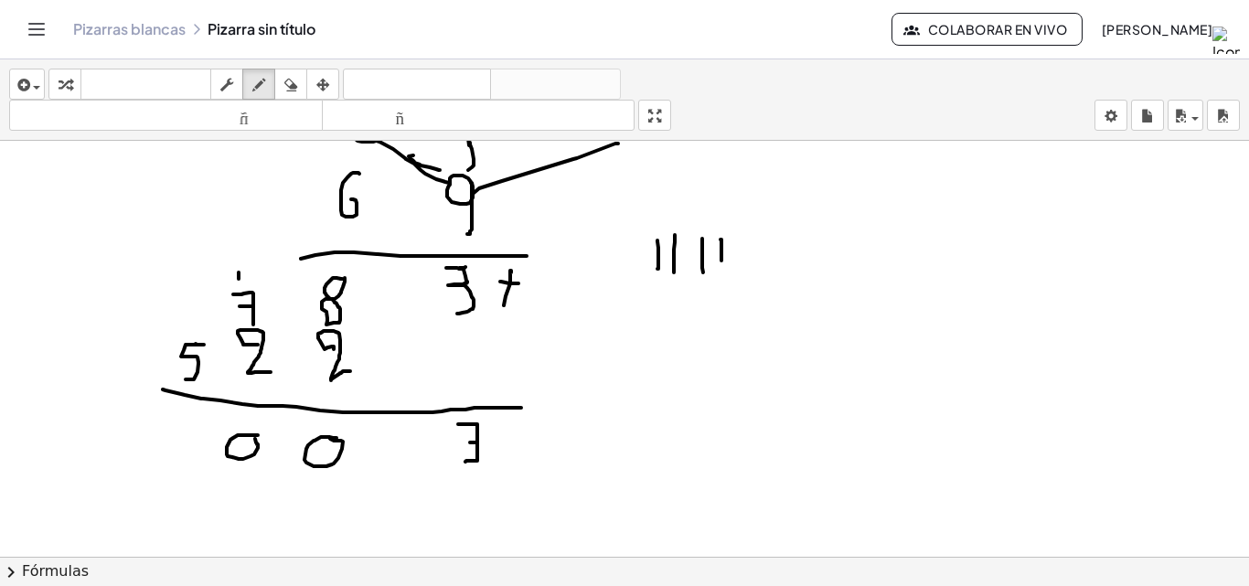
drag, startPoint x: 258, startPoint y: 435, endPoint x: 214, endPoint y: 401, distance: 55.4
click at [255, 438] on div at bounding box center [624, 537] width 1249 height 977
click at [192, 331] on div at bounding box center [624, 537] width 1249 height 977
drag, startPoint x: 200, startPoint y: 432, endPoint x: 170, endPoint y: 449, distance: 34.8
click at [170, 449] on div at bounding box center [624, 537] width 1249 height 977
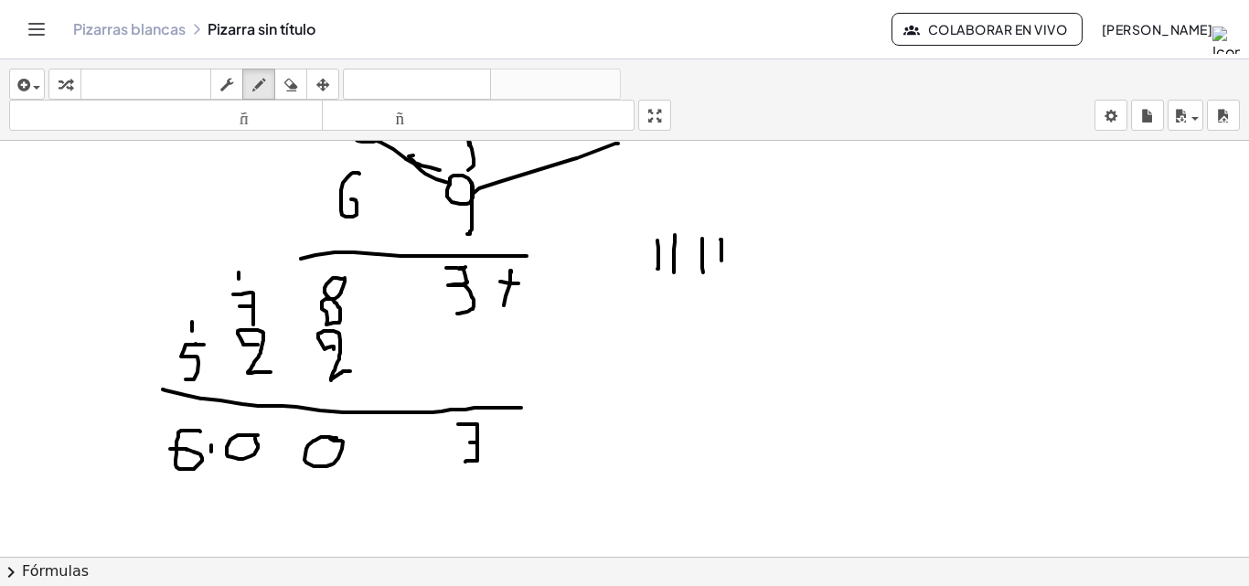
click at [211, 452] on div at bounding box center [624, 537] width 1249 height 977
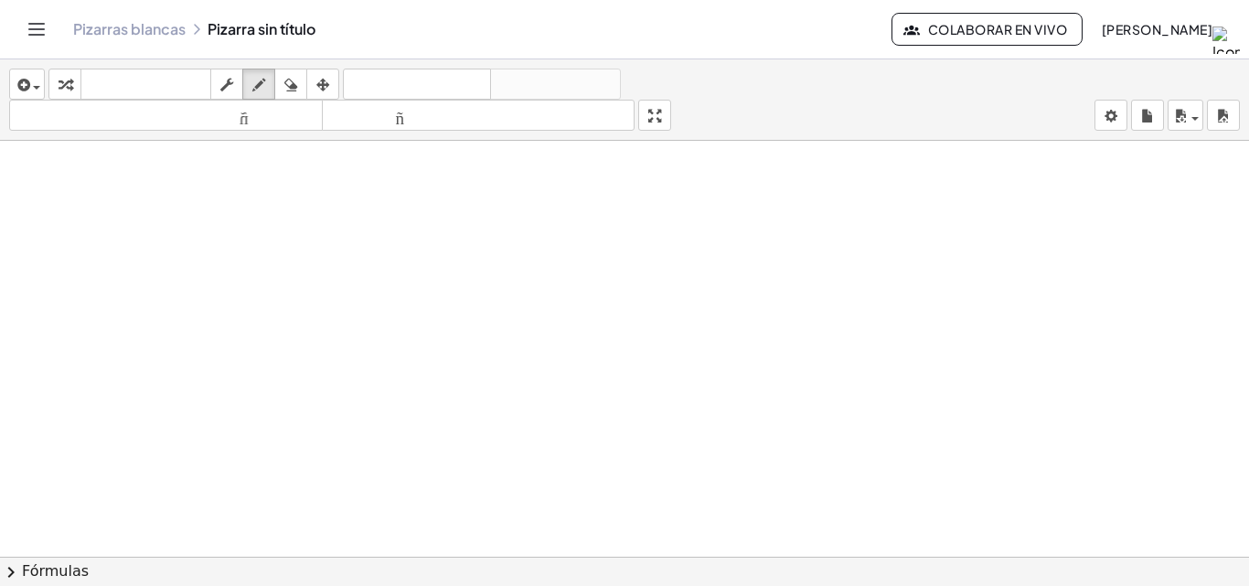
scroll to position [549, 0]
drag, startPoint x: 327, startPoint y: 206, endPoint x: 326, endPoint y: 264, distance: 58.5
click at [326, 265] on div at bounding box center [624, 80] width 1249 height 977
drag, startPoint x: 326, startPoint y: 264, endPoint x: 326, endPoint y: 252, distance: 11.9
click at [305, 254] on div at bounding box center [624, 80] width 1249 height 977
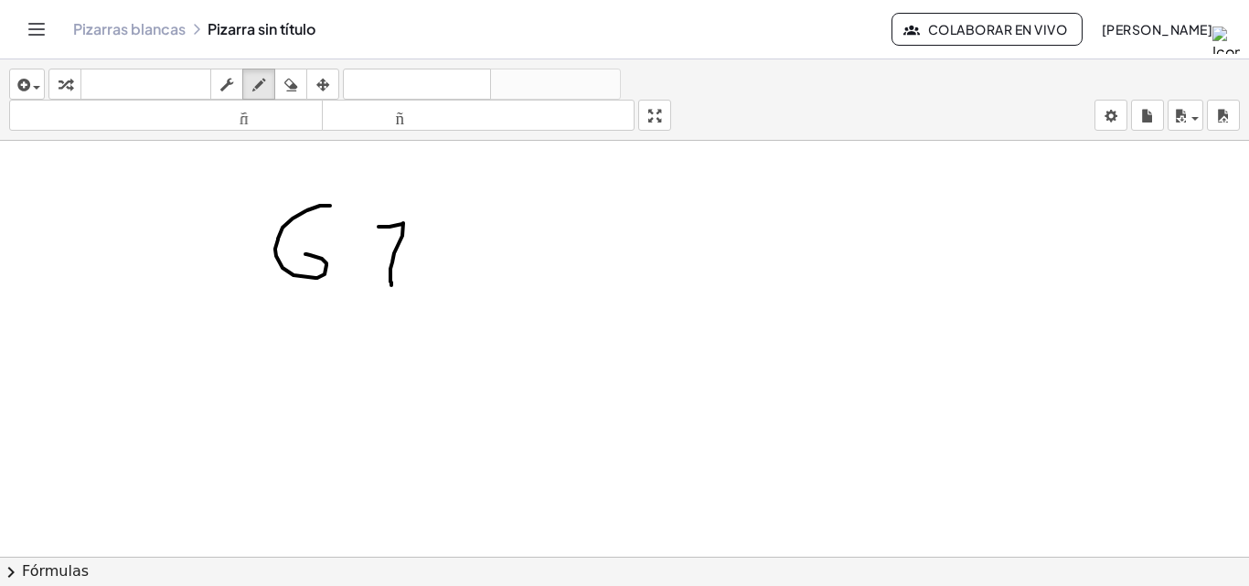
drag, startPoint x: 379, startPoint y: 227, endPoint x: 391, endPoint y: 285, distance: 59.9
click at [391, 285] on div at bounding box center [624, 80] width 1249 height 977
drag, startPoint x: 380, startPoint y: 256, endPoint x: 409, endPoint y: 261, distance: 28.7
click at [409, 261] on div at bounding box center [624, 80] width 1249 height 977
drag, startPoint x: 304, startPoint y: 326, endPoint x: 329, endPoint y: 335, distance: 26.9
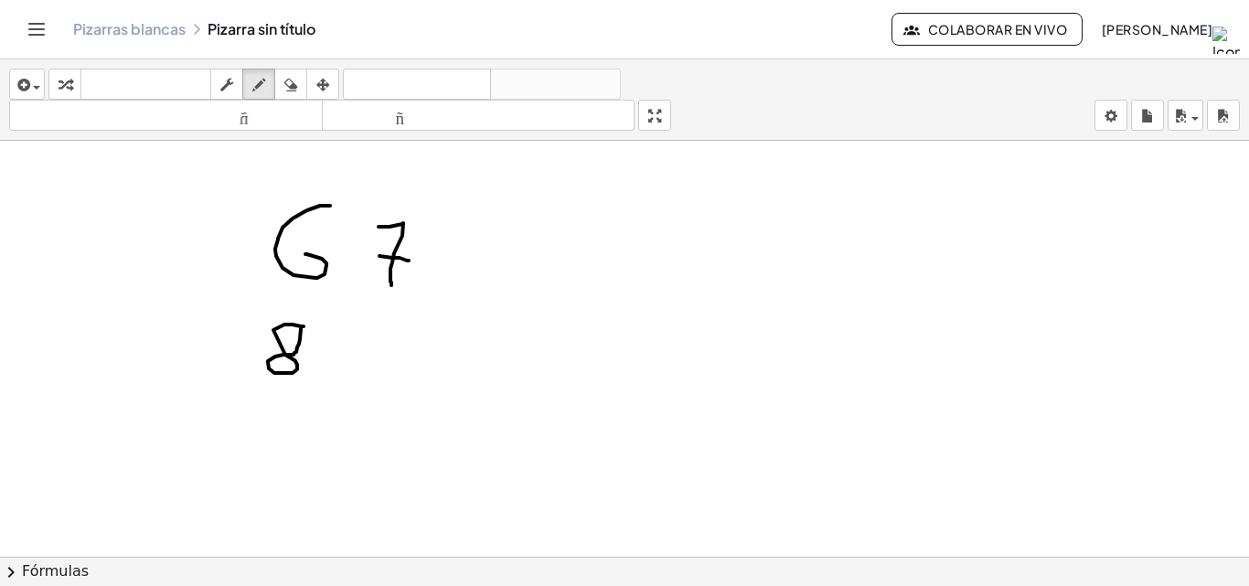
click at [296, 327] on div at bounding box center [624, 80] width 1249 height 977
drag, startPoint x: 374, startPoint y: 326, endPoint x: 379, endPoint y: 388, distance: 61.5
click at [379, 388] on div at bounding box center [624, 80] width 1249 height 977
drag, startPoint x: 283, startPoint y: 421, endPoint x: 461, endPoint y: 323, distance: 202.6
click at [444, 429] on div at bounding box center [624, 80] width 1249 height 977
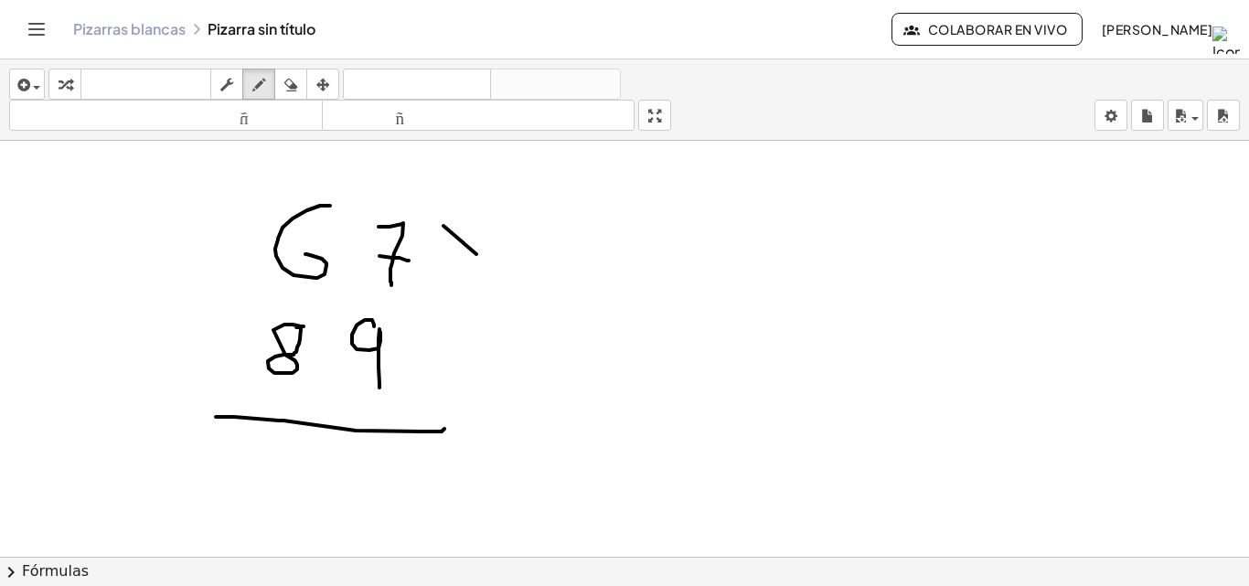
drag, startPoint x: 476, startPoint y: 254, endPoint x: 505, endPoint y: 262, distance: 29.5
click at [504, 275] on div at bounding box center [624, 80] width 1249 height 977
drag, startPoint x: 492, startPoint y: 229, endPoint x: 443, endPoint y: 298, distance: 84.7
click at [460, 288] on div at bounding box center [624, 80] width 1249 height 977
click at [841, 304] on div at bounding box center [624, 80] width 1249 height 977
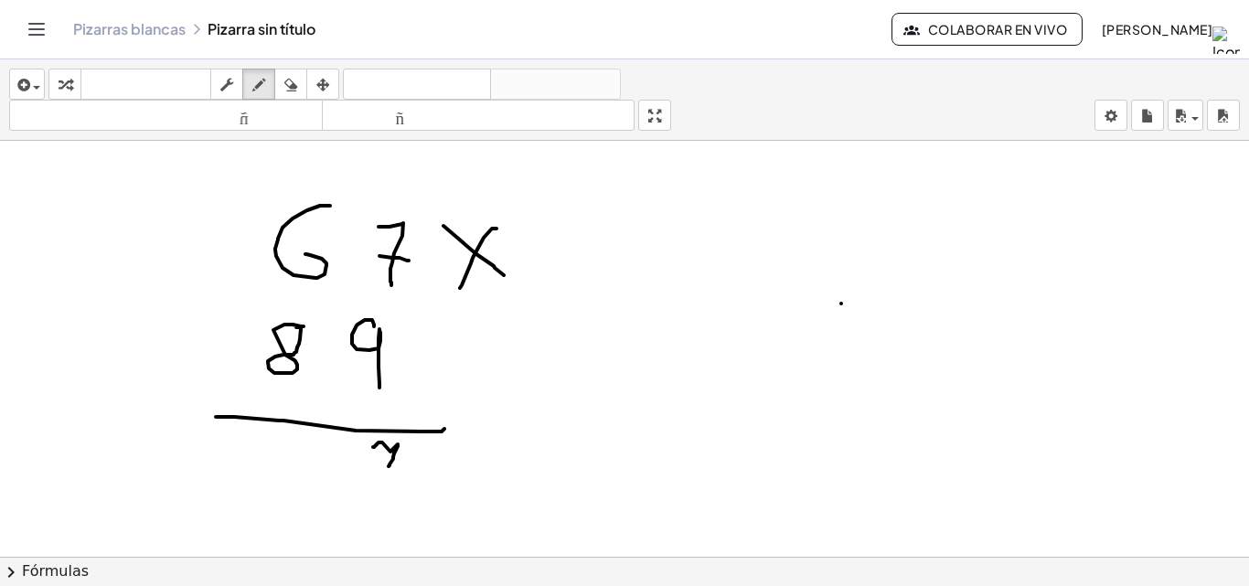
drag, startPoint x: 373, startPoint y: 447, endPoint x: 389, endPoint y: 466, distance: 24.7
click at [389, 466] on div at bounding box center [624, 80] width 1249 height 977
click at [297, 90] on icon "button" at bounding box center [290, 85] width 13 height 22
drag, startPoint x: 454, startPoint y: 539, endPoint x: 408, endPoint y: 499, distance: 60.3
click at [411, 502] on div at bounding box center [624, 80] width 1249 height 977
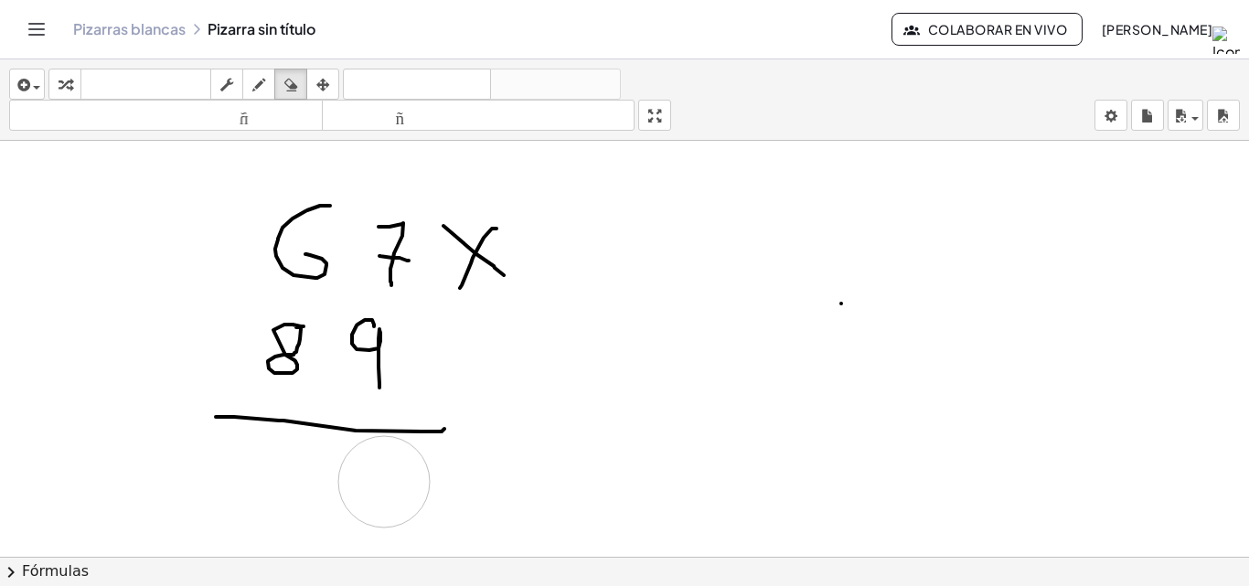
drag, startPoint x: 401, startPoint y: 493, endPoint x: 384, endPoint y: 482, distance: 19.8
click at [384, 482] on div at bounding box center [624, 80] width 1249 height 977
click at [250, 88] on div "button" at bounding box center [259, 84] width 24 height 22
drag, startPoint x: 362, startPoint y: 450, endPoint x: 377, endPoint y: 449, distance: 14.7
click at [377, 449] on div at bounding box center [624, 80] width 1249 height 977
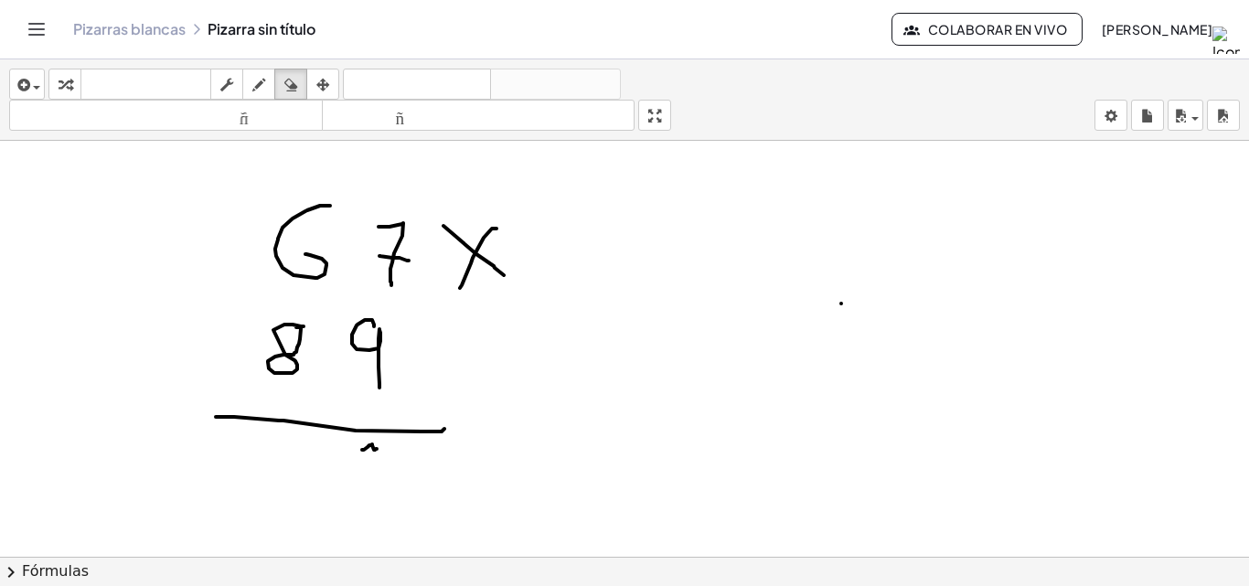
drag, startPoint x: 293, startPoint y: 77, endPoint x: 273, endPoint y: 218, distance: 142.1
click at [293, 78] on icon "button" at bounding box center [290, 85] width 13 height 22
drag, startPoint x: 439, startPoint y: 513, endPoint x: 386, endPoint y: 477, distance: 63.9
click at [386, 477] on div at bounding box center [624, 80] width 1249 height 977
drag, startPoint x: 271, startPoint y: 75, endPoint x: 269, endPoint y: 97, distance: 22.0
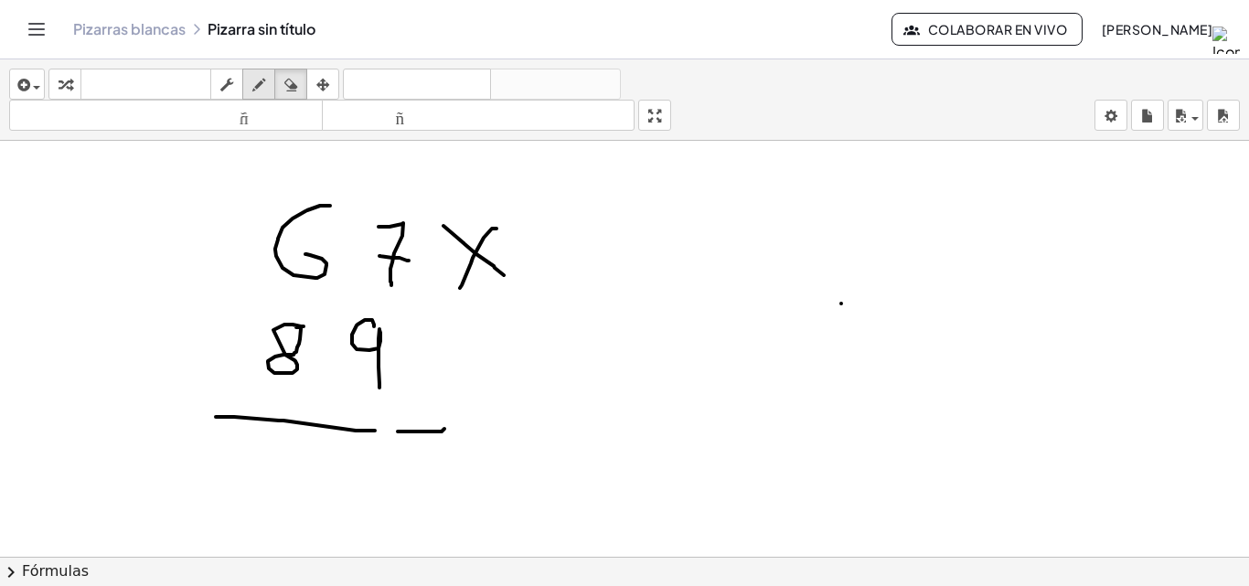
click at [271, 76] on div "button" at bounding box center [259, 84] width 24 height 22
drag, startPoint x: 368, startPoint y: 431, endPoint x: 398, endPoint y: 431, distance: 30.2
click at [398, 431] on div at bounding box center [624, 80] width 1249 height 977
drag, startPoint x: 358, startPoint y: 448, endPoint x: 370, endPoint y: 469, distance: 24.2
click at [370, 469] on div at bounding box center [624, 80] width 1249 height 977
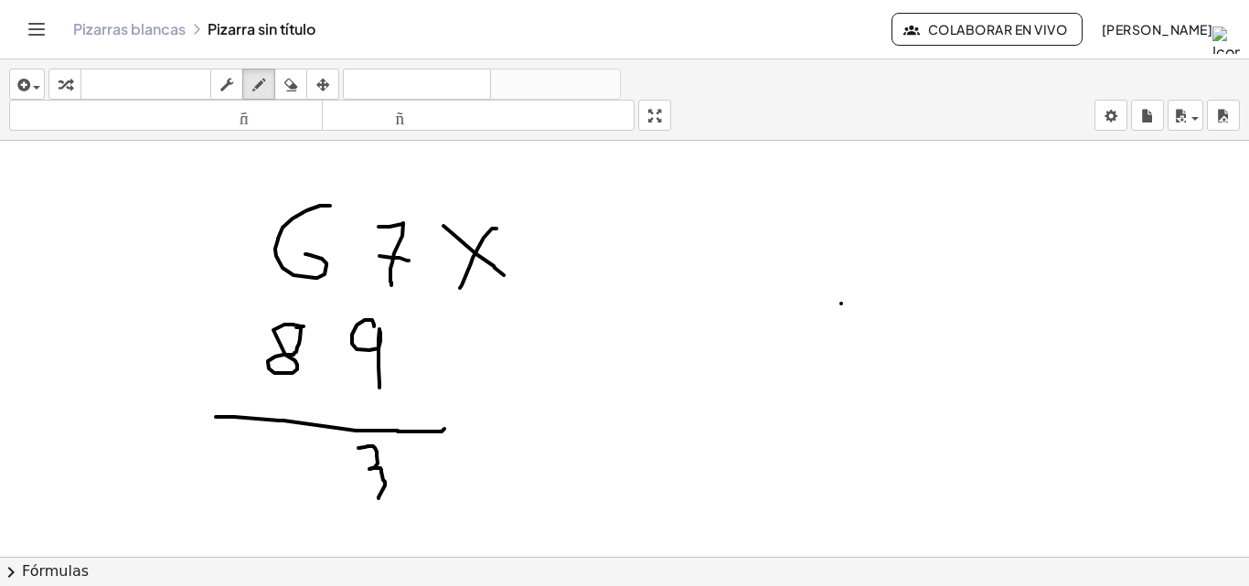
drag, startPoint x: 369, startPoint y: 469, endPoint x: 378, endPoint y: 498, distance: 30.4
click at [378, 498] on div at bounding box center [624, 80] width 1249 height 977
drag, startPoint x: 324, startPoint y: 160, endPoint x: 302, endPoint y: 170, distance: 24.1
click at [302, 170] on div at bounding box center [624, 80] width 1249 height 977
drag, startPoint x: 620, startPoint y: 347, endPoint x: 624, endPoint y: 397, distance: 49.5
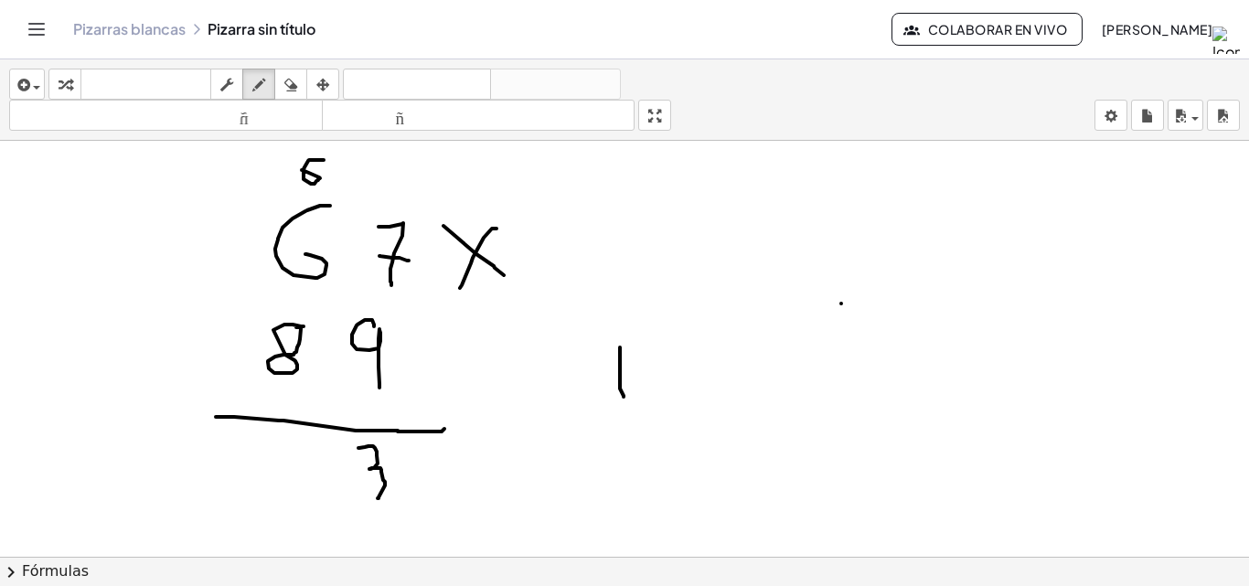
click at [624, 397] on div at bounding box center [624, 80] width 1249 height 977
drag, startPoint x: 643, startPoint y: 355, endPoint x: 644, endPoint y: 391, distance: 36.6
click at [644, 391] on div at bounding box center [624, 80] width 1249 height 977
drag, startPoint x: 668, startPoint y: 352, endPoint x: 668, endPoint y: 382, distance: 30.2
click at [668, 382] on div at bounding box center [624, 80] width 1249 height 977
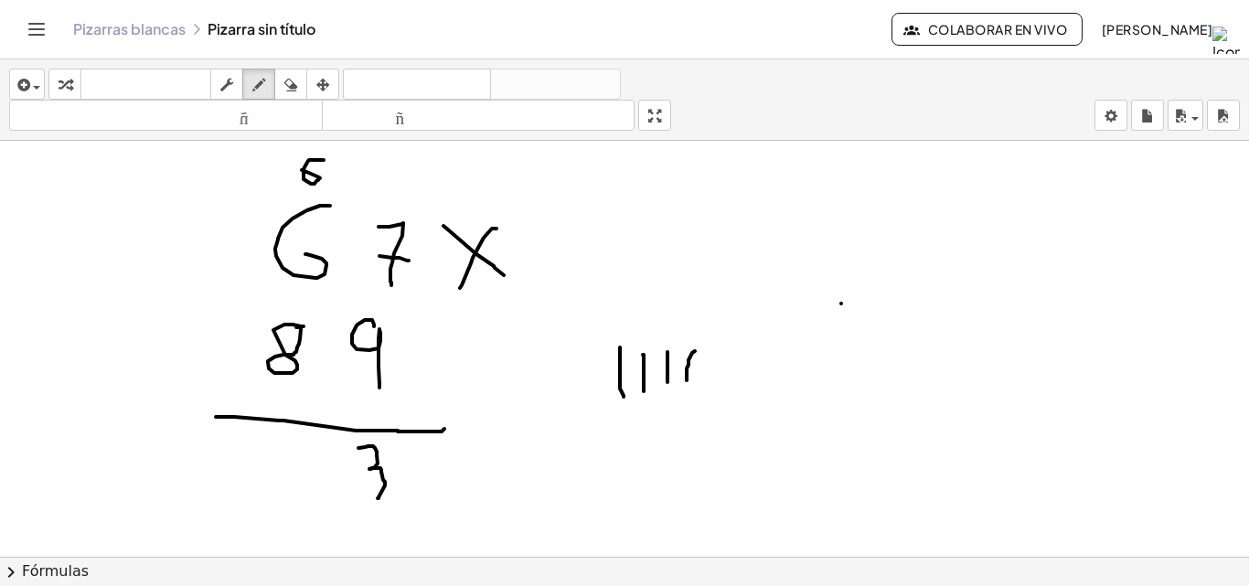
drag, startPoint x: 695, startPoint y: 351, endPoint x: 687, endPoint y: 380, distance: 30.4
click at [687, 380] on div at bounding box center [624, 80] width 1249 height 977
drag, startPoint x: 723, startPoint y: 349, endPoint x: 720, endPoint y: 380, distance: 31.3
click at [720, 380] on div at bounding box center [624, 80] width 1249 height 977
drag, startPoint x: 745, startPoint y: 347, endPoint x: 748, endPoint y: 370, distance: 23.0
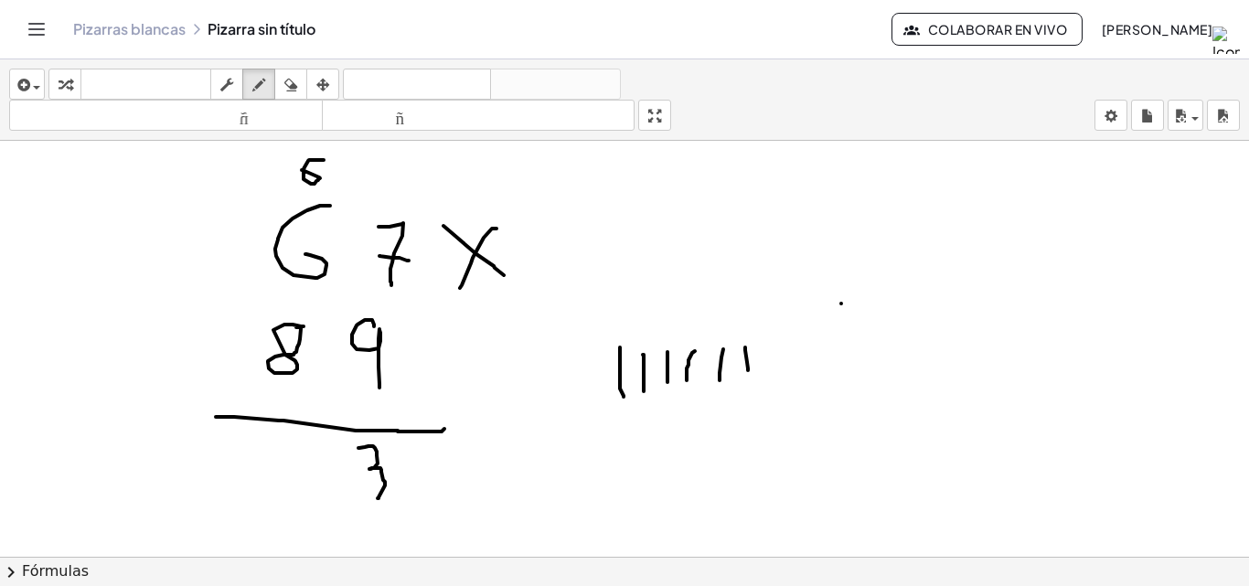
click at [748, 370] on div at bounding box center [624, 80] width 1249 height 977
click at [241, 465] on div at bounding box center [624, 80] width 1249 height 977
drag, startPoint x: 172, startPoint y: 452, endPoint x: 196, endPoint y: 438, distance: 27.4
click at [170, 452] on div at bounding box center [624, 80] width 1249 height 977
click at [247, 466] on div at bounding box center [624, 80] width 1249 height 977
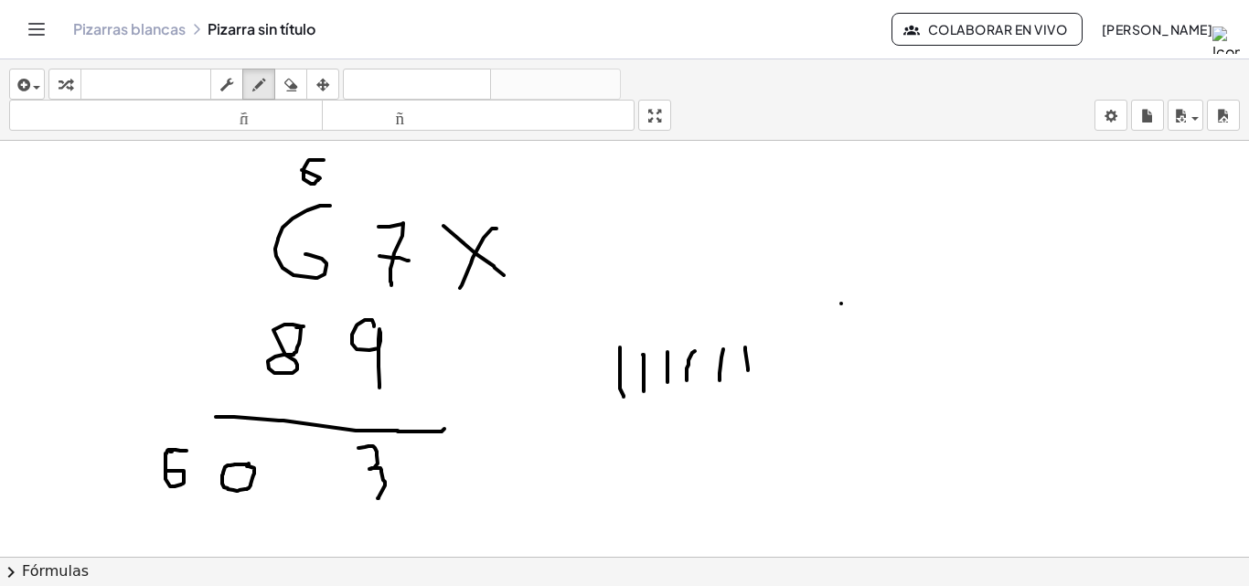
drag, startPoint x: 187, startPoint y: 451, endPoint x: 162, endPoint y: 470, distance: 31.3
click at [163, 471] on div at bounding box center [624, 80] width 1249 height 977
drag, startPoint x: 242, startPoint y: 507, endPoint x: 217, endPoint y: 527, distance: 32.0
click at [217, 527] on div at bounding box center [624, 80] width 1249 height 977
drag, startPoint x: 295, startPoint y: 160, endPoint x: 269, endPoint y: 186, distance: 36.9
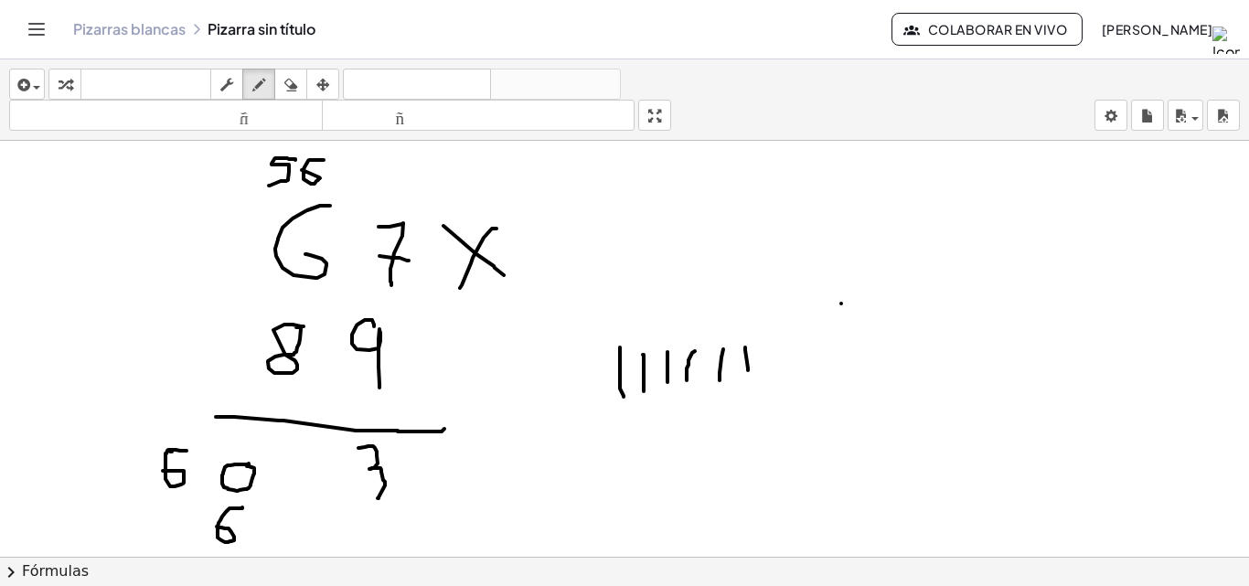
click at [269, 186] on div at bounding box center [624, 80] width 1249 height 977
click at [286, 77] on icon "button" at bounding box center [290, 85] width 13 height 22
drag, startPoint x: 727, startPoint y: 217, endPoint x: 478, endPoint y: 240, distance: 249.8
click at [626, 445] on div at bounding box center [624, 80] width 1249 height 977
click at [269, 97] on button "dibujar" at bounding box center [258, 84] width 33 height 31
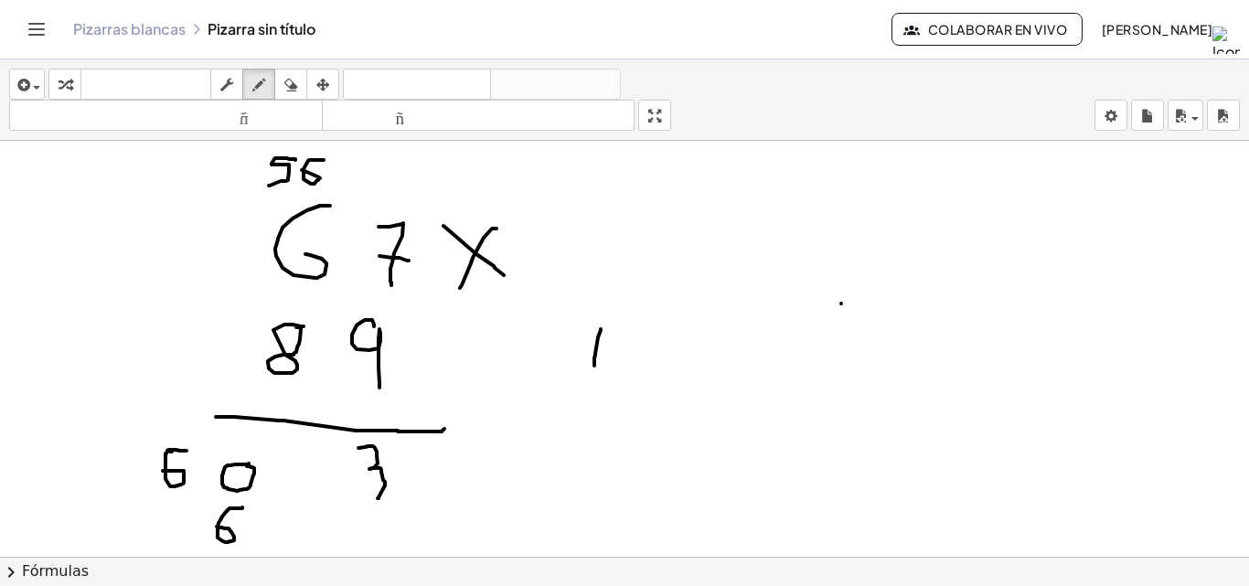
drag, startPoint x: 601, startPoint y: 329, endPoint x: 594, endPoint y: 367, distance: 38.0
click at [594, 367] on div at bounding box center [624, 80] width 1249 height 977
drag, startPoint x: 620, startPoint y: 333, endPoint x: 619, endPoint y: 359, distance: 26.5
click at [619, 359] on div at bounding box center [624, 80] width 1249 height 977
drag, startPoint x: 646, startPoint y: 330, endPoint x: 651, endPoint y: 365, distance: 35.2
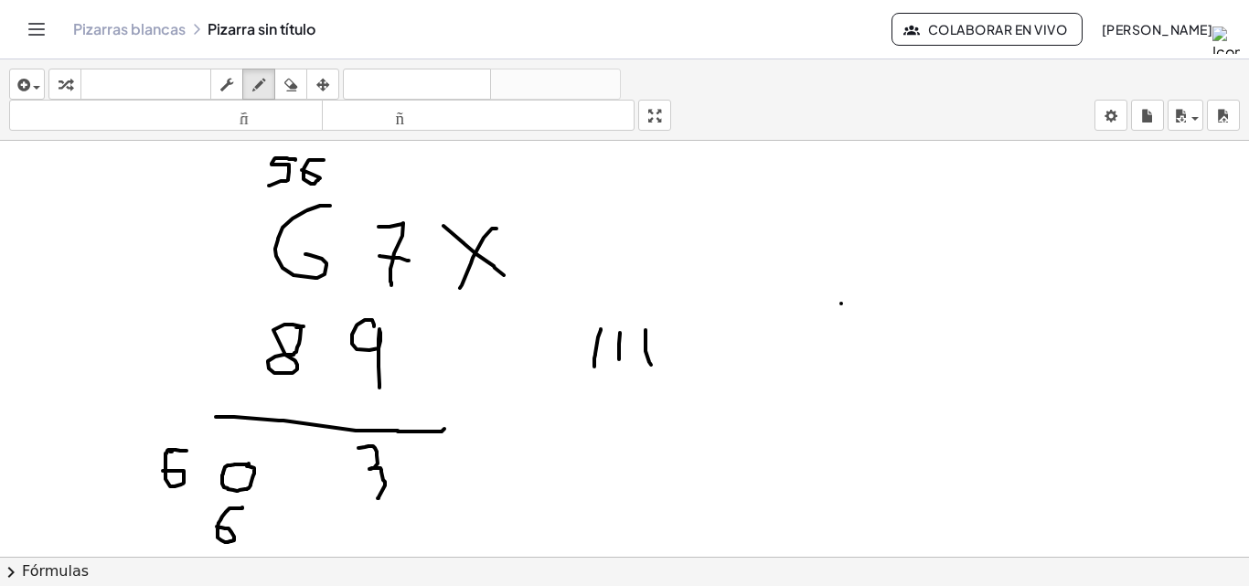
click at [651, 365] on div at bounding box center [624, 80] width 1249 height 977
drag, startPoint x: 669, startPoint y: 325, endPoint x: 671, endPoint y: 358, distance: 33.9
click at [671, 358] on div at bounding box center [624, 80] width 1249 height 977
drag, startPoint x: 694, startPoint y: 321, endPoint x: 692, endPoint y: 351, distance: 30.2
click at [693, 348] on div at bounding box center [624, 80] width 1249 height 977
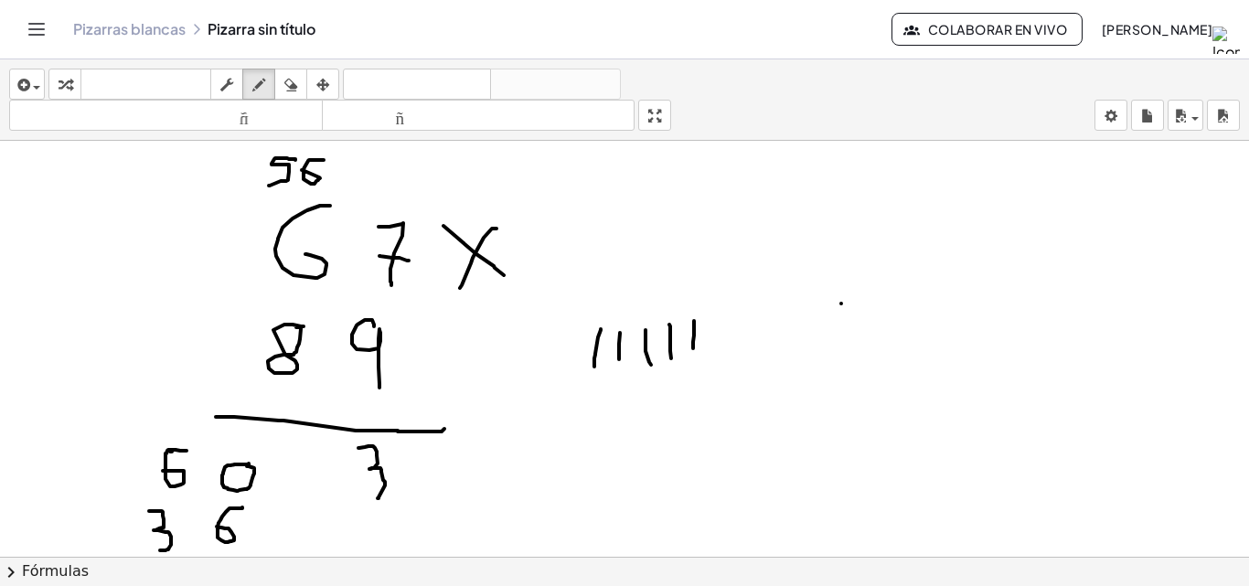
drag, startPoint x: 149, startPoint y: 511, endPoint x: 159, endPoint y: 551, distance: 41.5
click at [159, 551] on div at bounding box center [624, 80] width 1249 height 977
drag, startPoint x: 130, startPoint y: 513, endPoint x: 112, endPoint y: 548, distance: 38.8
click at [112, 548] on div at bounding box center [624, 80] width 1249 height 977
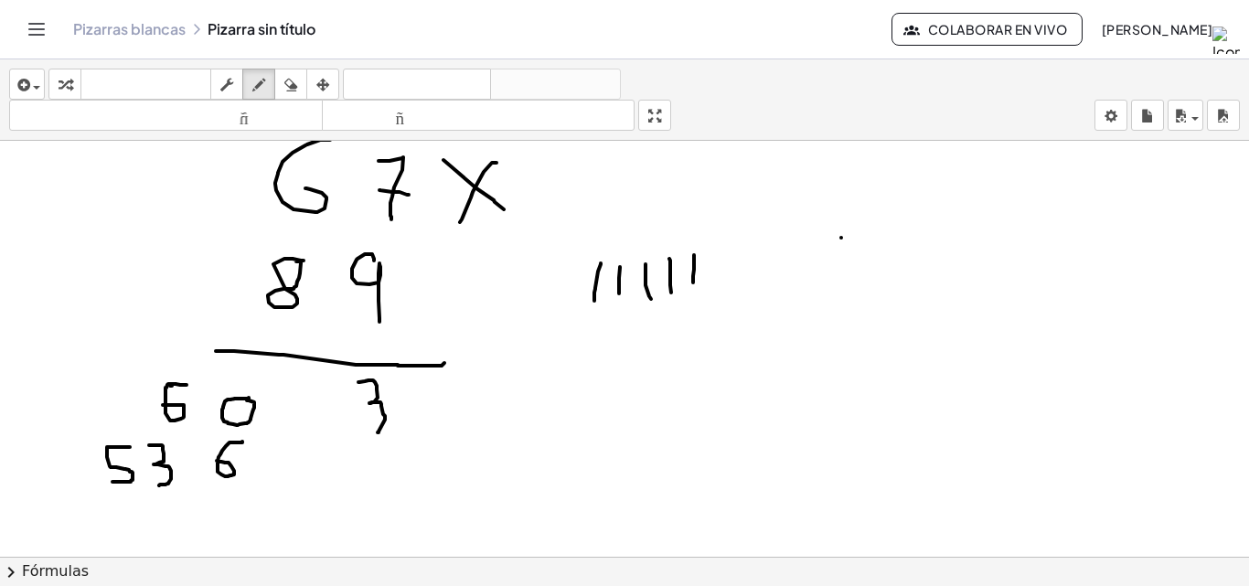
scroll to position [652, 0]
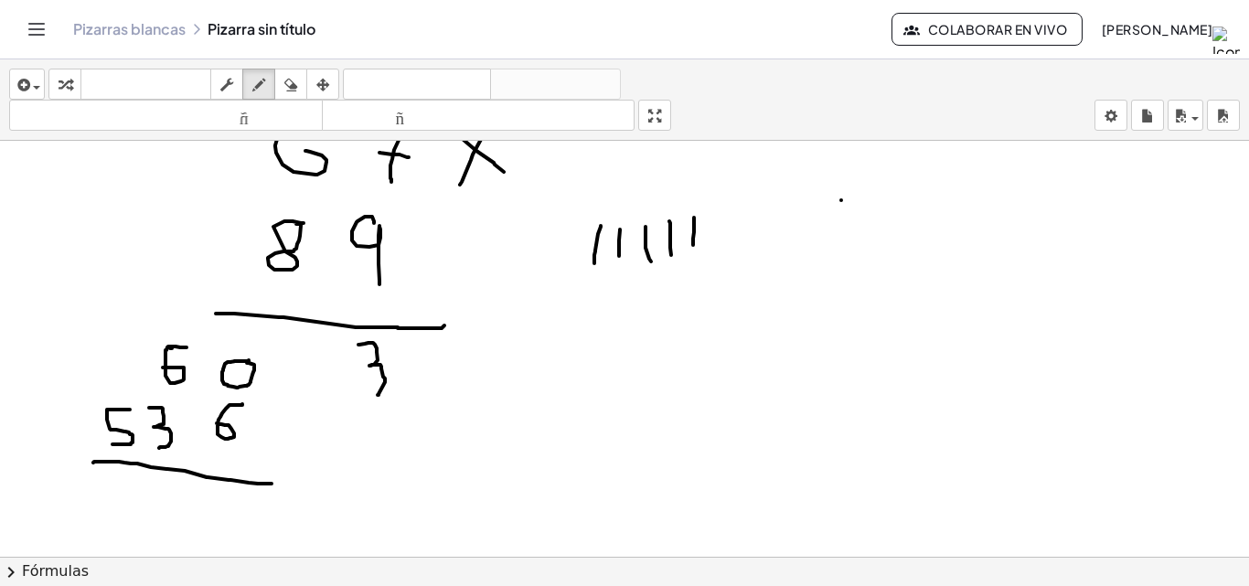
drag, startPoint x: 93, startPoint y: 463, endPoint x: 304, endPoint y: 486, distance: 212.6
click at [286, 485] on div at bounding box center [624, 113] width 1249 height 1248
drag, startPoint x: 281, startPoint y: 486, endPoint x: 422, endPoint y: 483, distance: 141.8
click at [422, 483] on div at bounding box center [624, 113] width 1249 height 1248
drag, startPoint x: 414, startPoint y: 366, endPoint x: 441, endPoint y: 365, distance: 26.5
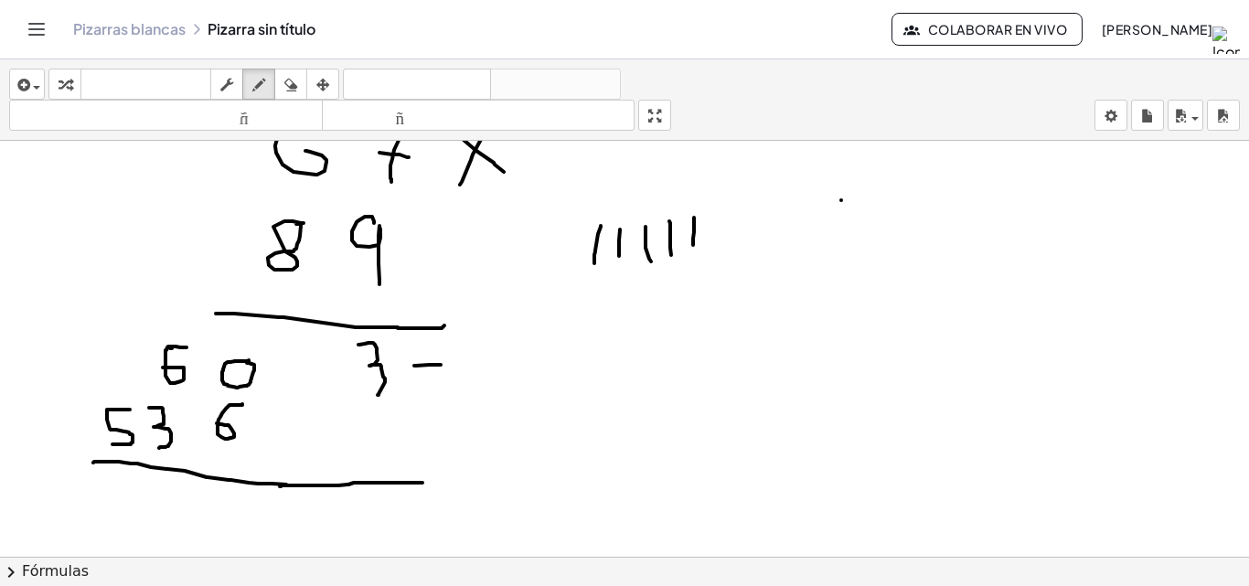
click at [441, 365] on div at bounding box center [624, 113] width 1249 height 1248
drag, startPoint x: 426, startPoint y: 349, endPoint x: 435, endPoint y: 346, distance: 9.8
click at [435, 346] on div at bounding box center [624, 113] width 1249 height 1248
drag, startPoint x: 296, startPoint y: 89, endPoint x: 372, endPoint y: 212, distance: 144.9
click at [298, 97] on button "borrar" at bounding box center [290, 84] width 33 height 31
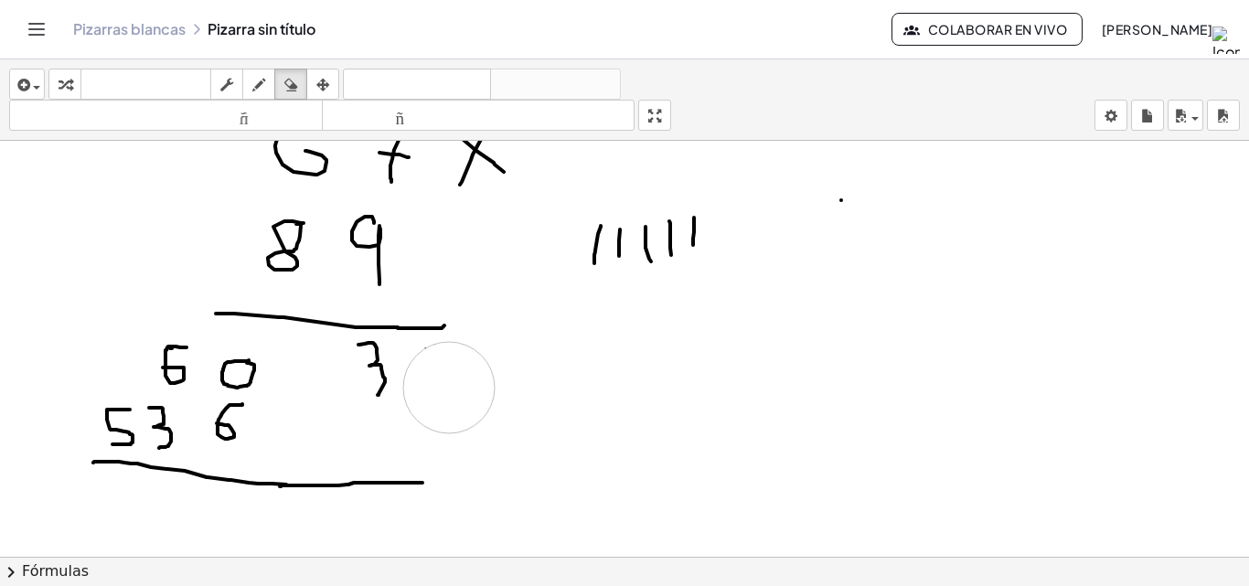
drag, startPoint x: 469, startPoint y: 419, endPoint x: 387, endPoint y: 363, distance: 99.4
click at [446, 385] on div at bounding box center [624, 113] width 1249 height 1248
drag, startPoint x: 269, startPoint y: 94, endPoint x: 326, endPoint y: 198, distance: 118.7
click at [272, 101] on div "insertar Seleccione uno: Expresión matemática Función Texto Vídeo de YouTube Gr…" at bounding box center [624, 99] width 1249 height 81
drag, startPoint x: 403, startPoint y: 354, endPoint x: 425, endPoint y: 352, distance: 22.0
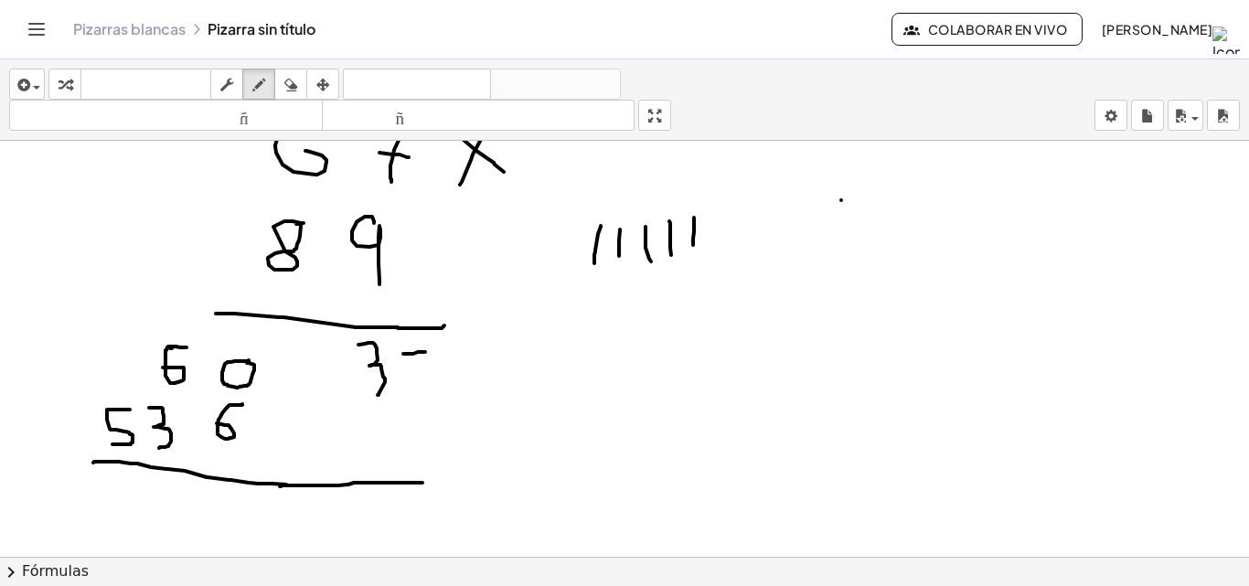
click at [425, 352] on div at bounding box center [624, 113] width 1249 height 1248
drag, startPoint x: 413, startPoint y: 336, endPoint x: 417, endPoint y: 377, distance: 40.4
click at [417, 377] on div at bounding box center [624, 113] width 1249 height 1248
drag, startPoint x: 369, startPoint y: 498, endPoint x: 382, endPoint y: 535, distance: 39.1
click at [382, 535] on div at bounding box center [624, 113] width 1249 height 1248
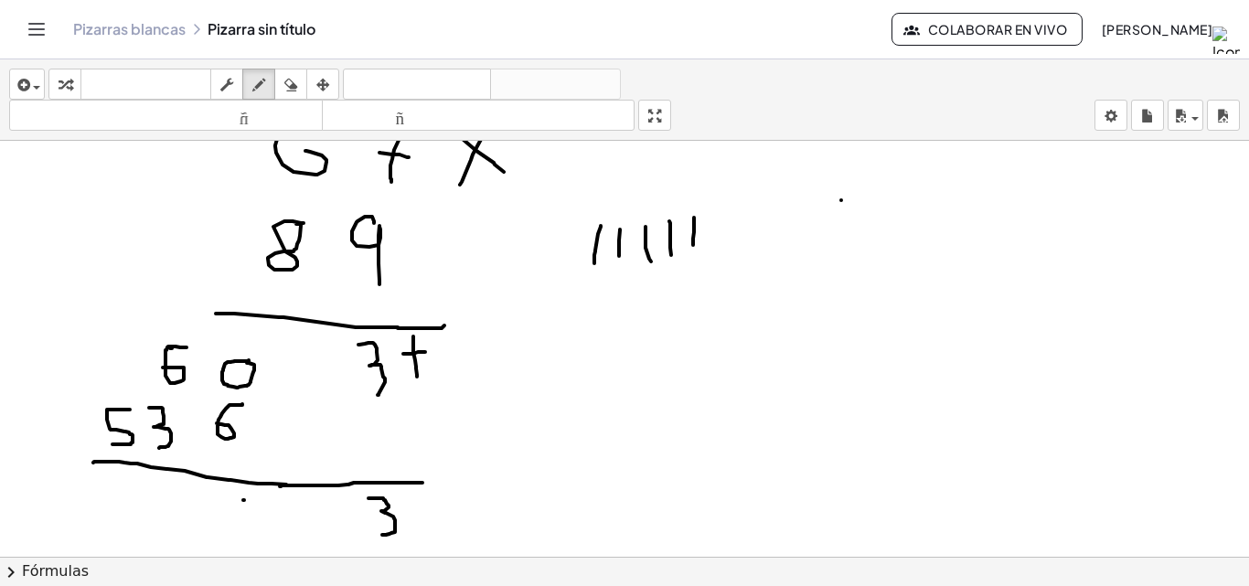
click at [243, 500] on div at bounding box center [624, 113] width 1249 height 1248
drag, startPoint x: 243, startPoint y: 500, endPoint x: 225, endPoint y: 513, distance: 22.3
click at [225, 513] on div at bounding box center [624, 113] width 1249 height 1248
drag, startPoint x: 168, startPoint y: 497, endPoint x: 146, endPoint y: 549, distance: 56.6
click at [146, 549] on div at bounding box center [624, 113] width 1249 height 1248
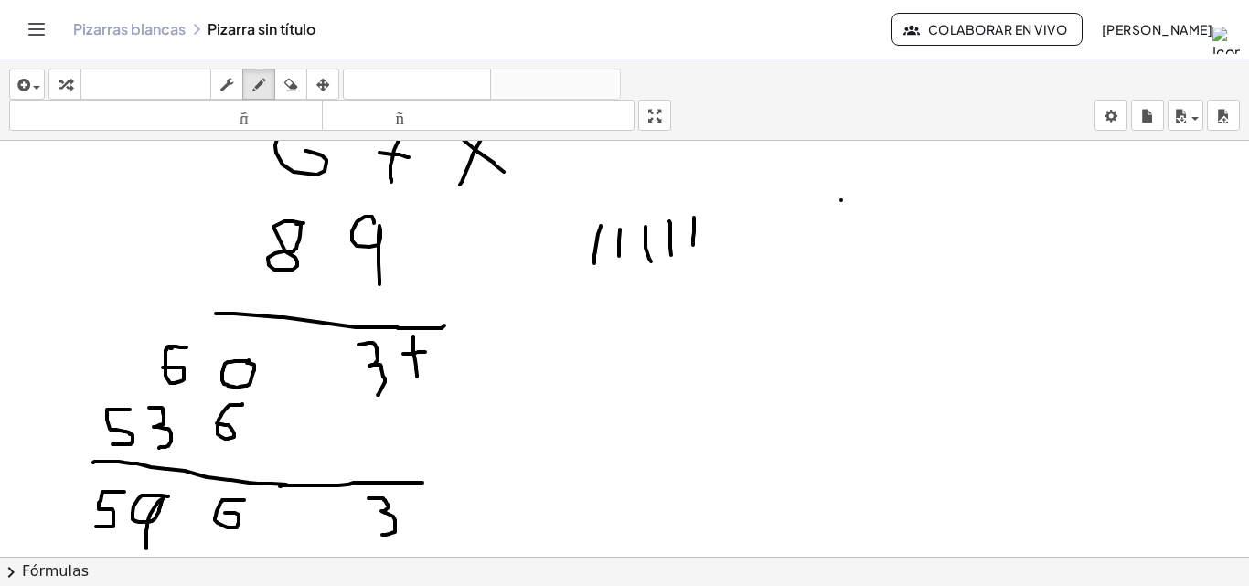
drag, startPoint x: 124, startPoint y: 492, endPoint x: 96, endPoint y: 528, distance: 45.6
click at [96, 528] on div at bounding box center [624, 113] width 1249 height 1248
drag, startPoint x: 124, startPoint y: 504, endPoint x: 125, endPoint y: 527, distance: 22.9
click at [125, 527] on div at bounding box center [624, 113] width 1249 height 1248
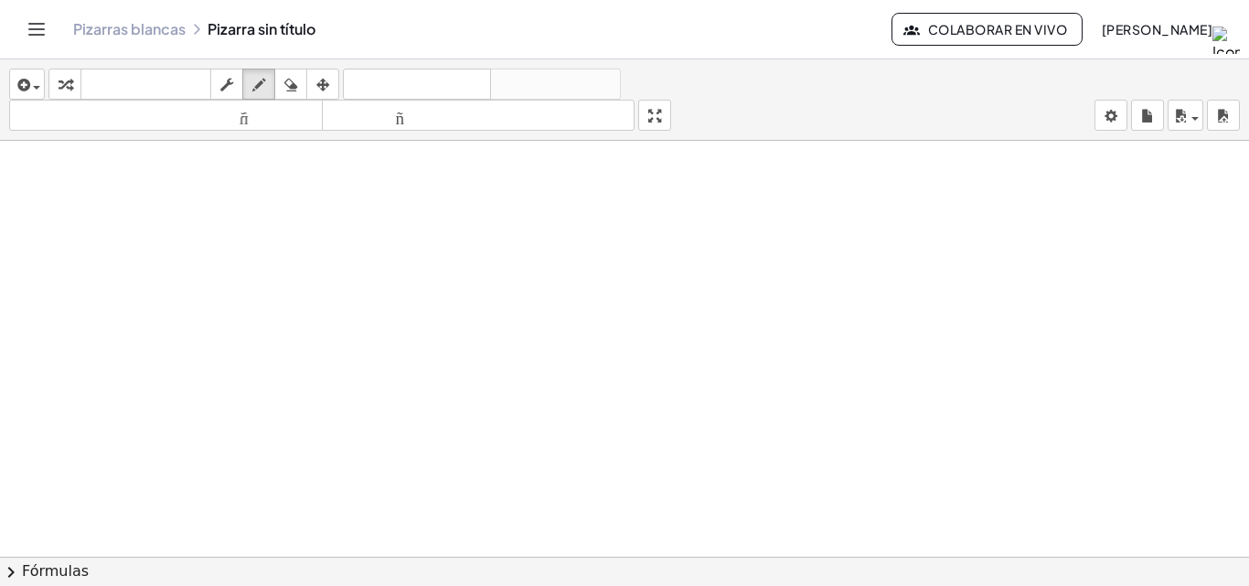
scroll to position [1106, 0]
drag, startPoint x: 433, startPoint y: 196, endPoint x: 445, endPoint y: 236, distance: 42.2
drag, startPoint x: 440, startPoint y: 221, endPoint x: 507, endPoint y: 208, distance: 68.9
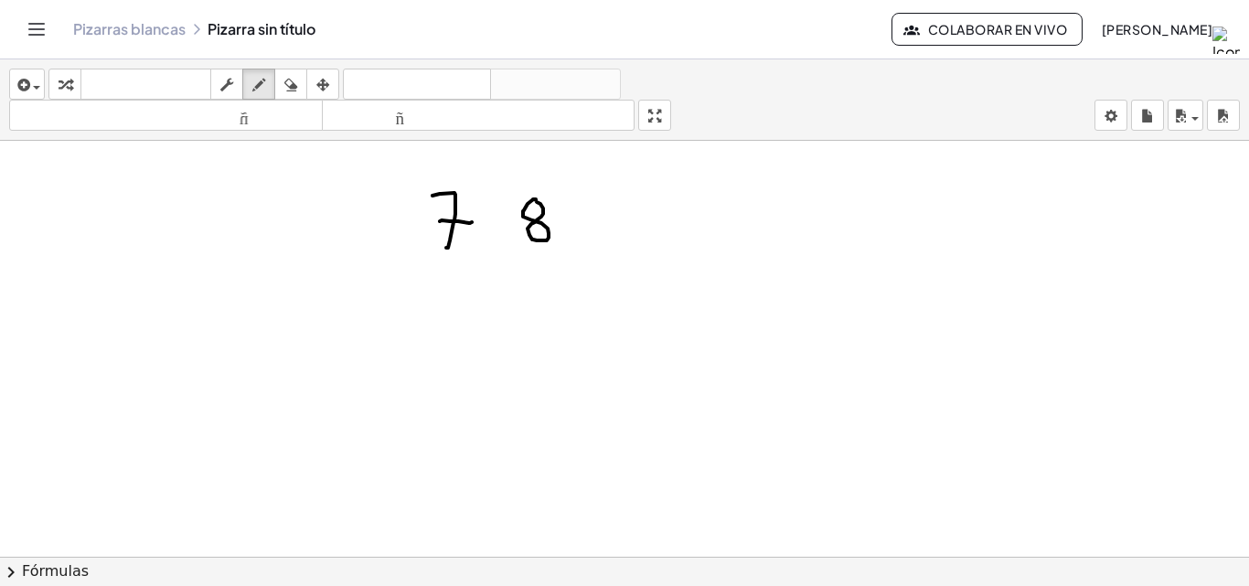
drag, startPoint x: 536, startPoint y: 200, endPoint x: 545, endPoint y: 203, distance: 9.5
drag, startPoint x: 568, startPoint y: 204, endPoint x: 597, endPoint y: 222, distance: 34.5
drag, startPoint x: 582, startPoint y: 204, endPoint x: 552, endPoint y: 231, distance: 40.1
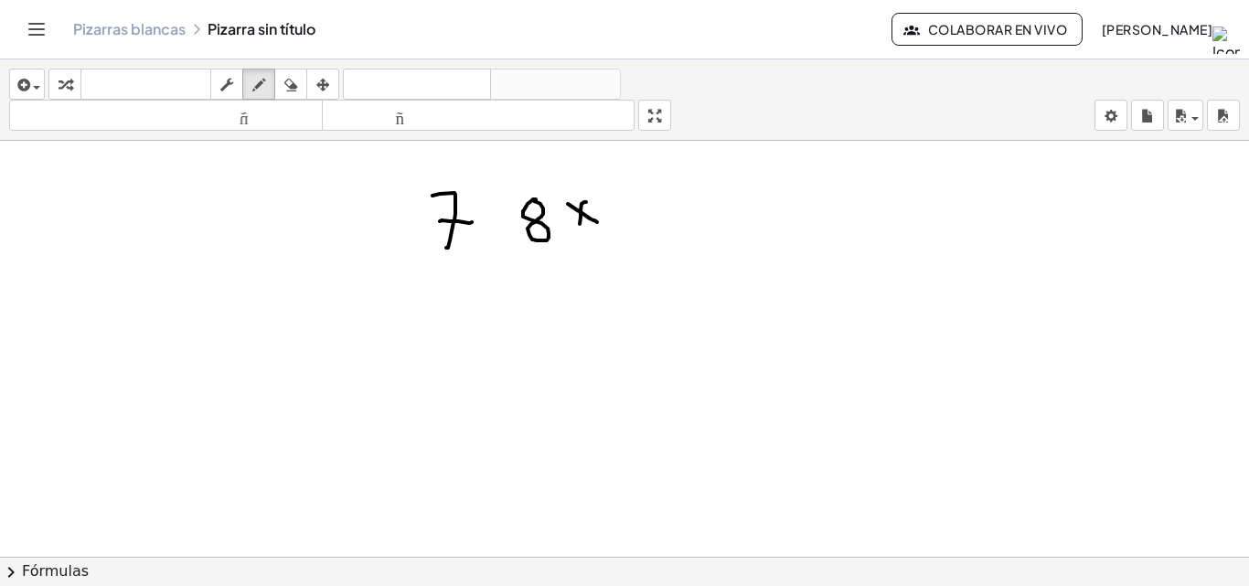
drag, startPoint x: 439, startPoint y: 283, endPoint x: 450, endPoint y: 324, distance: 42.6
drag, startPoint x: 542, startPoint y: 310, endPoint x: 547, endPoint y: 297, distance: 13.6
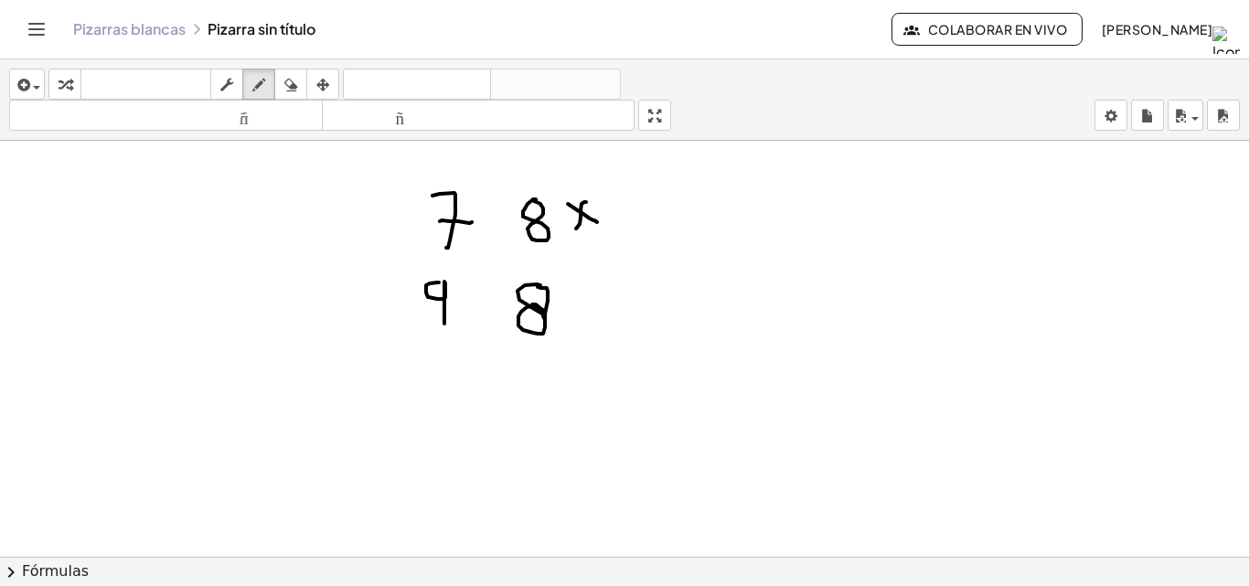
drag, startPoint x: 429, startPoint y: 336, endPoint x: 568, endPoint y: 329, distance: 139.2
drag, startPoint x: 527, startPoint y: 354, endPoint x: 556, endPoint y: 368, distance: 32.3
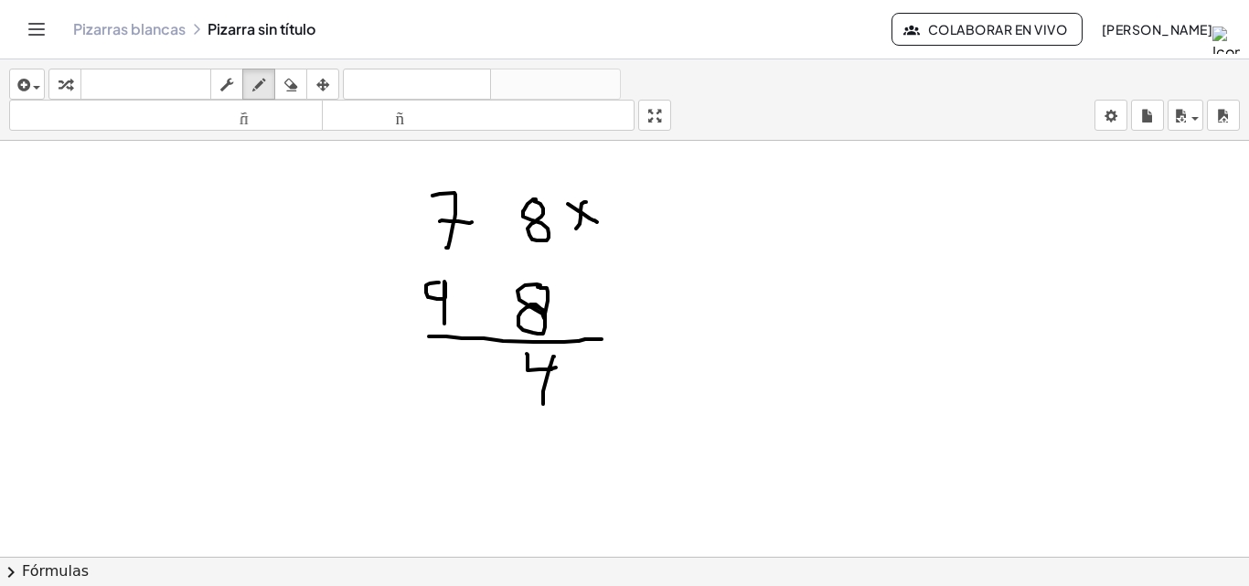
drag, startPoint x: 554, startPoint y: 357, endPoint x: 543, endPoint y: 404, distance: 48.8
drag, startPoint x: 284, startPoint y: 80, endPoint x: 285, endPoint y: 99, distance: 19.2
click at [285, 91] on div "button" at bounding box center [291, 84] width 24 height 22
drag, startPoint x: 348, startPoint y: 515, endPoint x: 485, endPoint y: 449, distance: 151.3
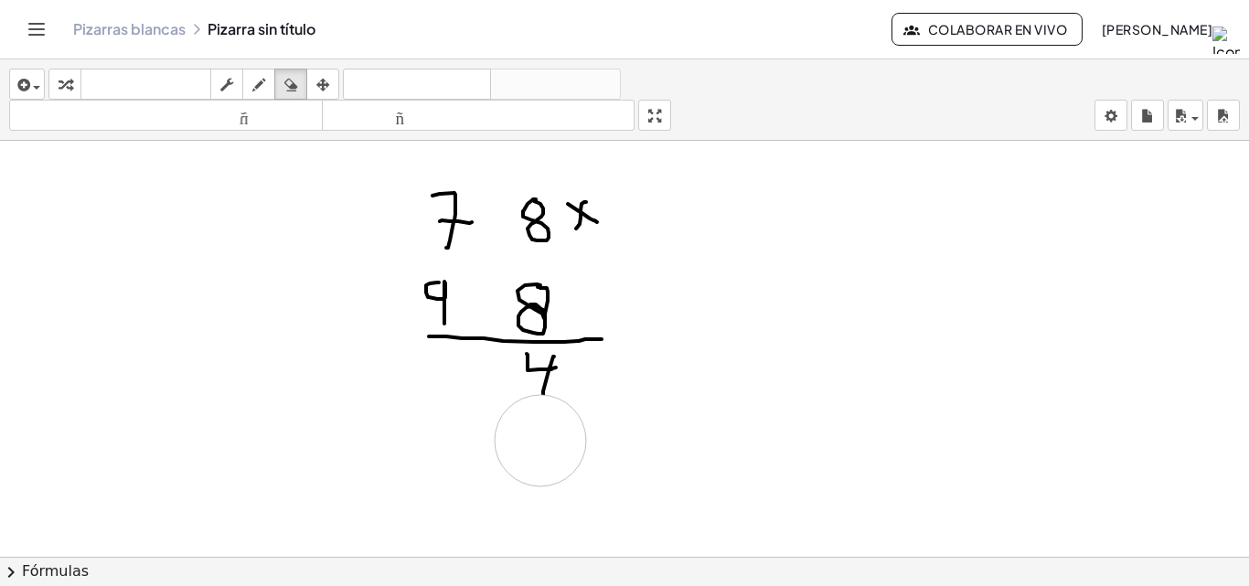
click at [265, 78] on icon "button" at bounding box center [258, 85] width 13 height 22
drag, startPoint x: 452, startPoint y: 166, endPoint x: 441, endPoint y: 171, distance: 11.9
drag, startPoint x: 712, startPoint y: 296, endPoint x: 719, endPoint y: 323, distance: 27.3
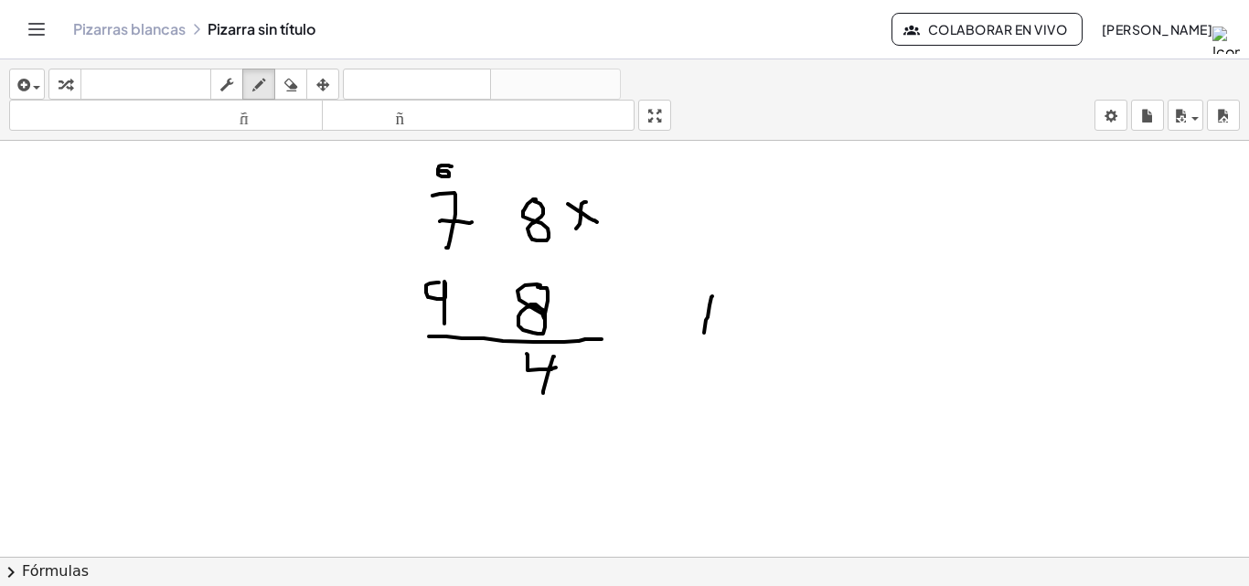
drag, startPoint x: 739, startPoint y: 294, endPoint x: 735, endPoint y: 346, distance: 52.2
drag, startPoint x: 774, startPoint y: 300, endPoint x: 774, endPoint y: 345, distance: 44.8
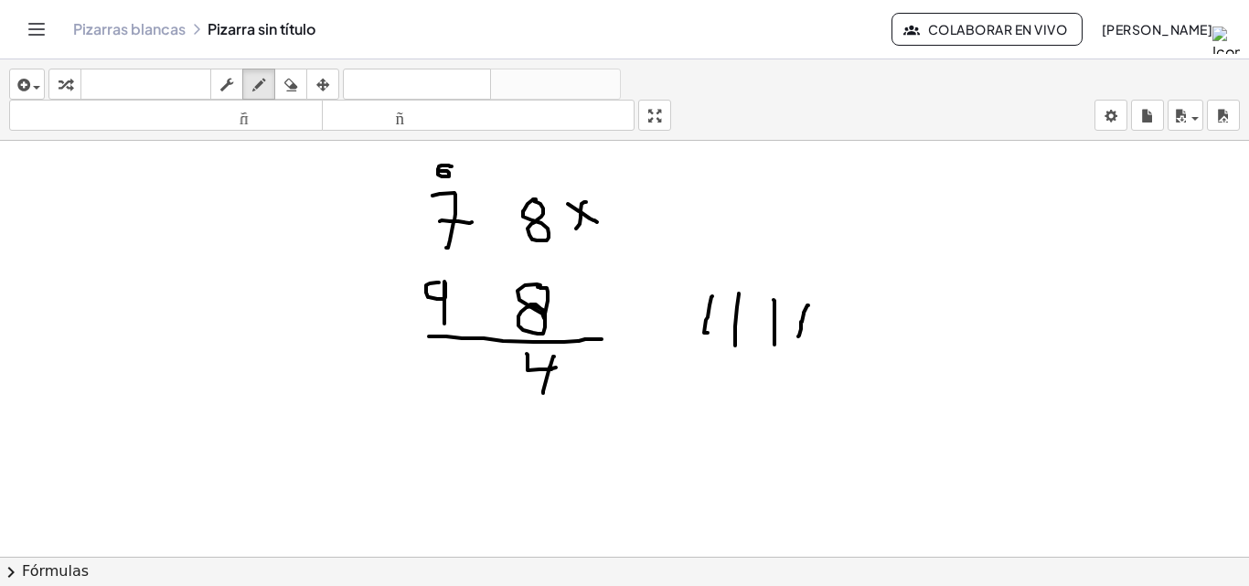
drag, startPoint x: 808, startPoint y: 305, endPoint x: 798, endPoint y: 336, distance: 32.7
drag, startPoint x: 829, startPoint y: 309, endPoint x: 827, endPoint y: 340, distance: 31.2
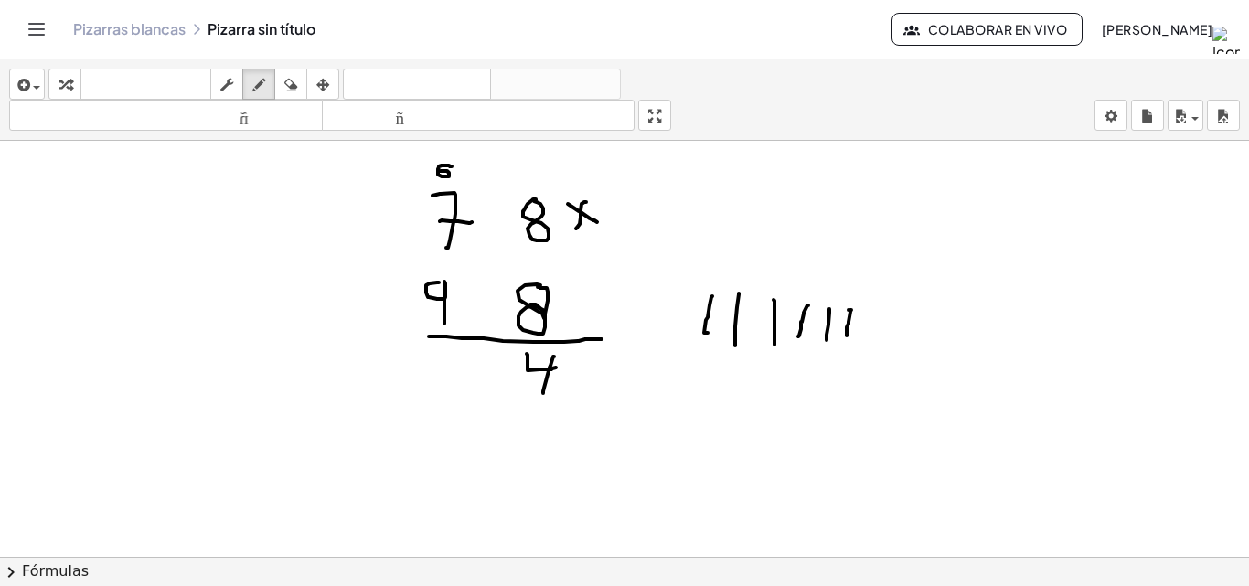
drag, startPoint x: 851, startPoint y: 310, endPoint x: 847, endPoint y: 345, distance: 35.0
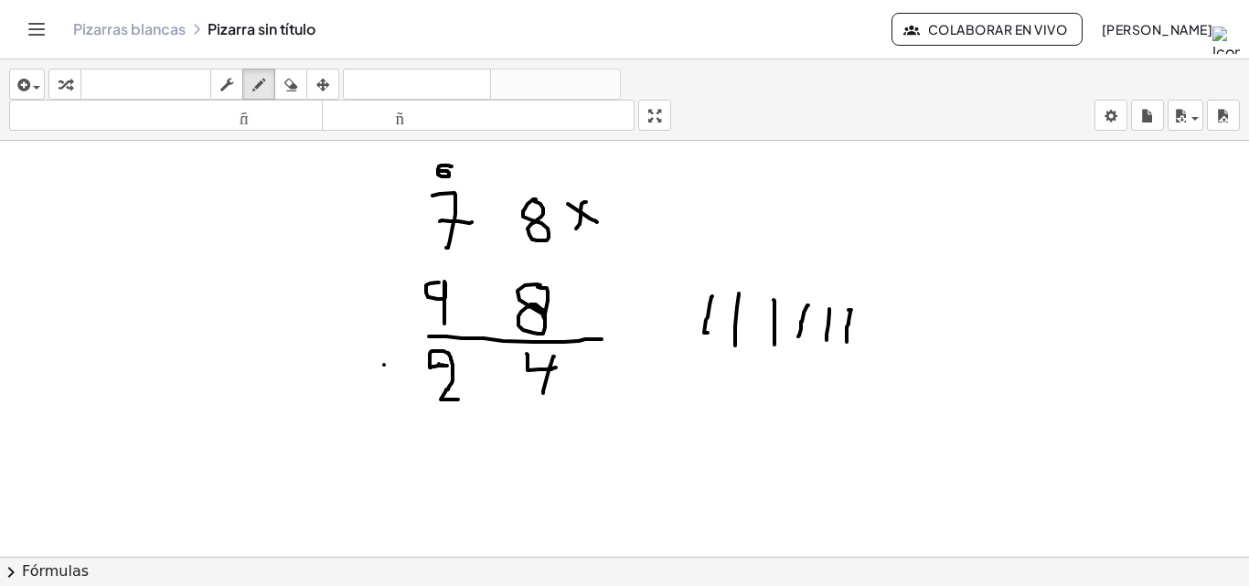
drag, startPoint x: 447, startPoint y: 366, endPoint x: 458, endPoint y: 400, distance: 35.6
drag, startPoint x: 404, startPoint y: 365, endPoint x: 374, endPoint y: 386, distance: 36.8
drag, startPoint x: 453, startPoint y: 425, endPoint x: 442, endPoint y: 428, distance: 11.3
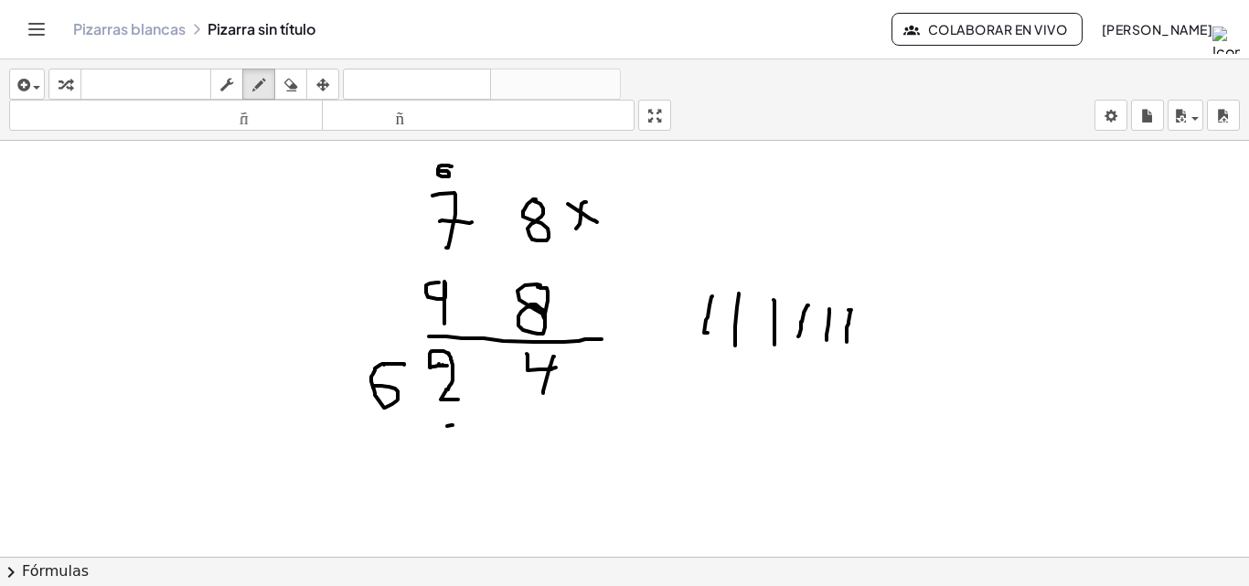
drag, startPoint x: 443, startPoint y: 431, endPoint x: 472, endPoint y: 446, distance: 33.1
drag, startPoint x: 416, startPoint y: 166, endPoint x: 423, endPoint y: 184, distance: 18.9
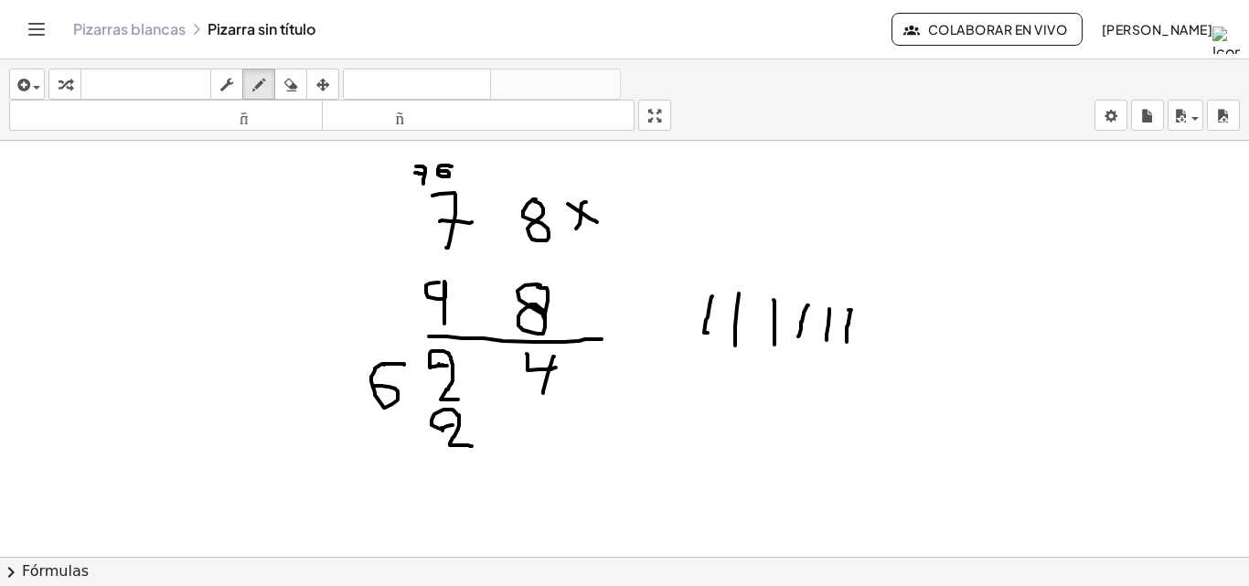
drag, startPoint x: 463, startPoint y: 287, endPoint x: 512, endPoint y: 253, distance: 59.9
drag, startPoint x: 444, startPoint y: 274, endPoint x: 445, endPoint y: 263, distance: 11.0
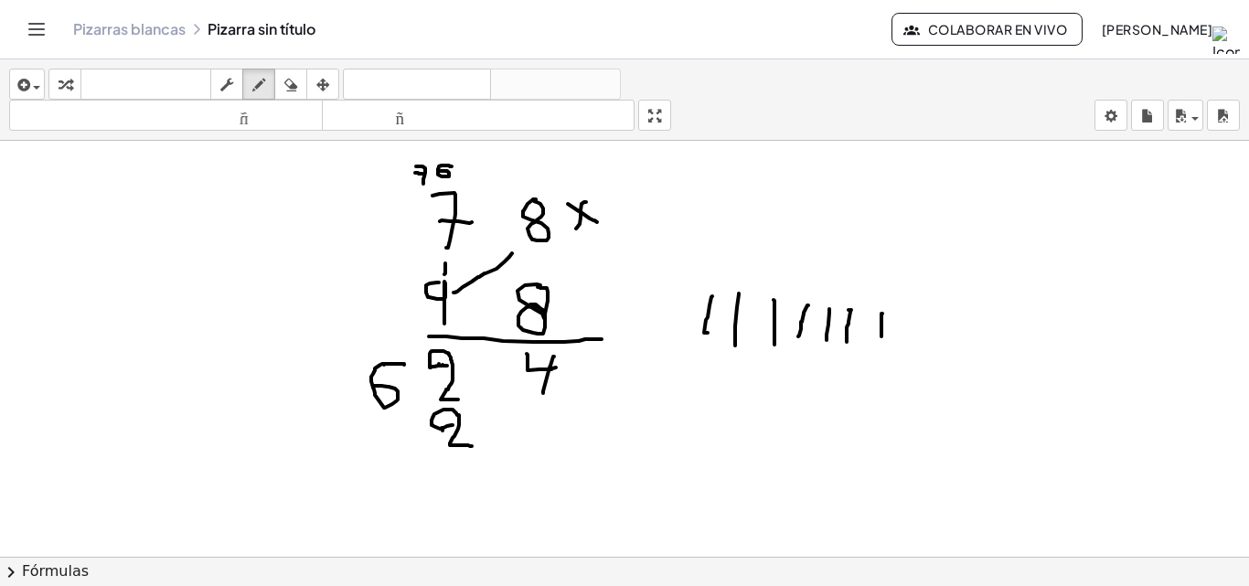
drag, startPoint x: 882, startPoint y: 314, endPoint x: 881, endPoint y: 336, distance: 22.9
drag, startPoint x: 395, startPoint y: 425, endPoint x: 383, endPoint y: 427, distance: 12.0
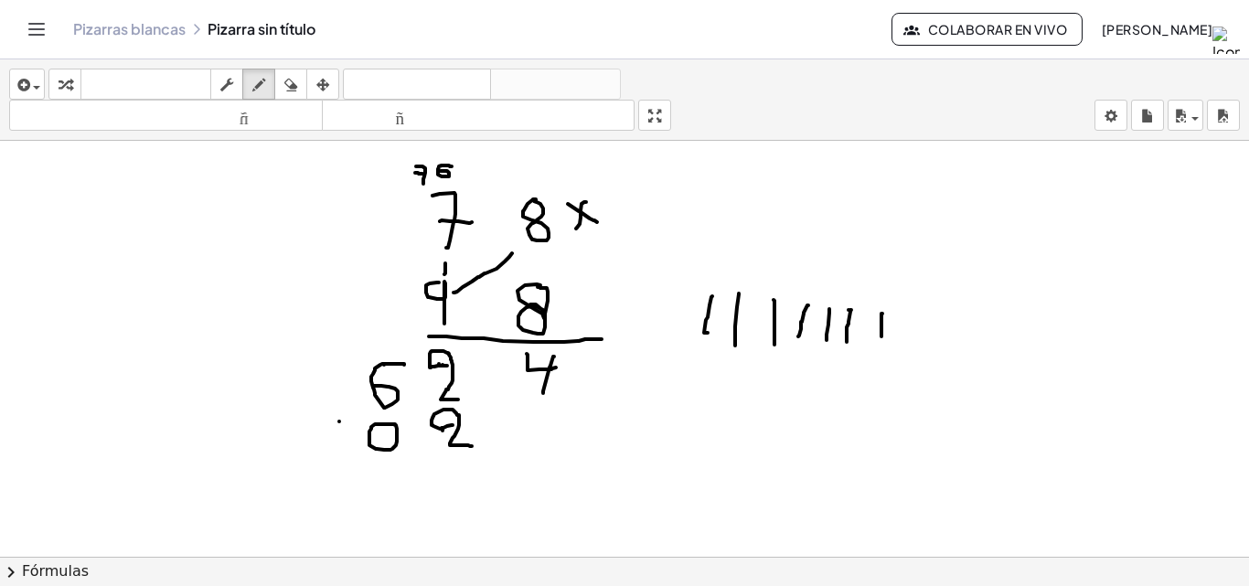
drag, startPoint x: 330, startPoint y: 422, endPoint x: 341, endPoint y: 419, distance: 11.6
click at [305, 110] on div "insertar Seleccione uno: Expresión matemática Función Texto Vídeo de YouTube Gr…" at bounding box center [624, 99] width 1249 height 81
drag, startPoint x: 325, startPoint y: 408, endPoint x: 283, endPoint y: 263, distance: 150.2
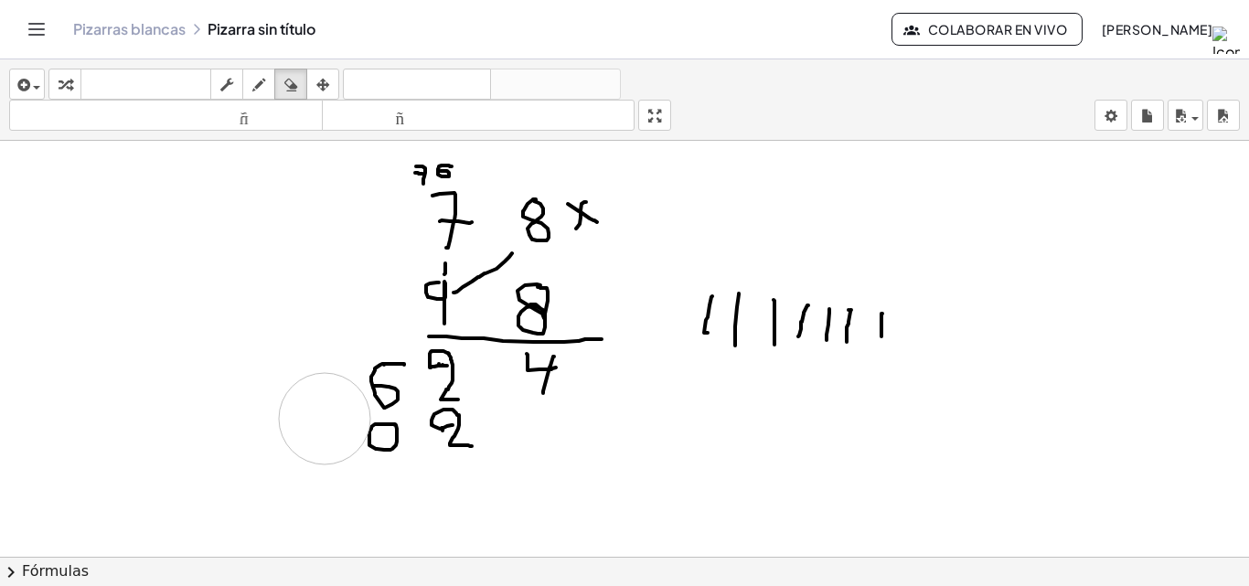
click at [248, 92] on div "button" at bounding box center [259, 84] width 24 height 22
drag, startPoint x: 373, startPoint y: 424, endPoint x: 373, endPoint y: 443, distance: 18.3
drag, startPoint x: 329, startPoint y: 426, endPoint x: 350, endPoint y: 443, distance: 26.7
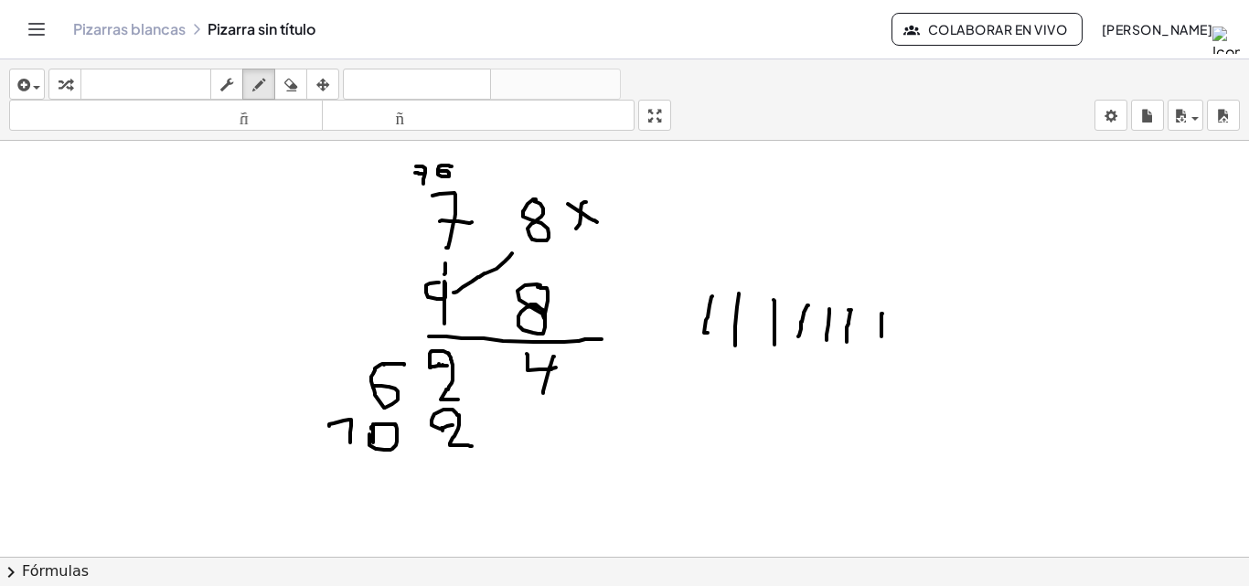
drag, startPoint x: 313, startPoint y: 457, endPoint x: 524, endPoint y: 452, distance: 211.3
drag, startPoint x: 525, startPoint y: 452, endPoint x: 570, endPoint y: 436, distance: 47.4
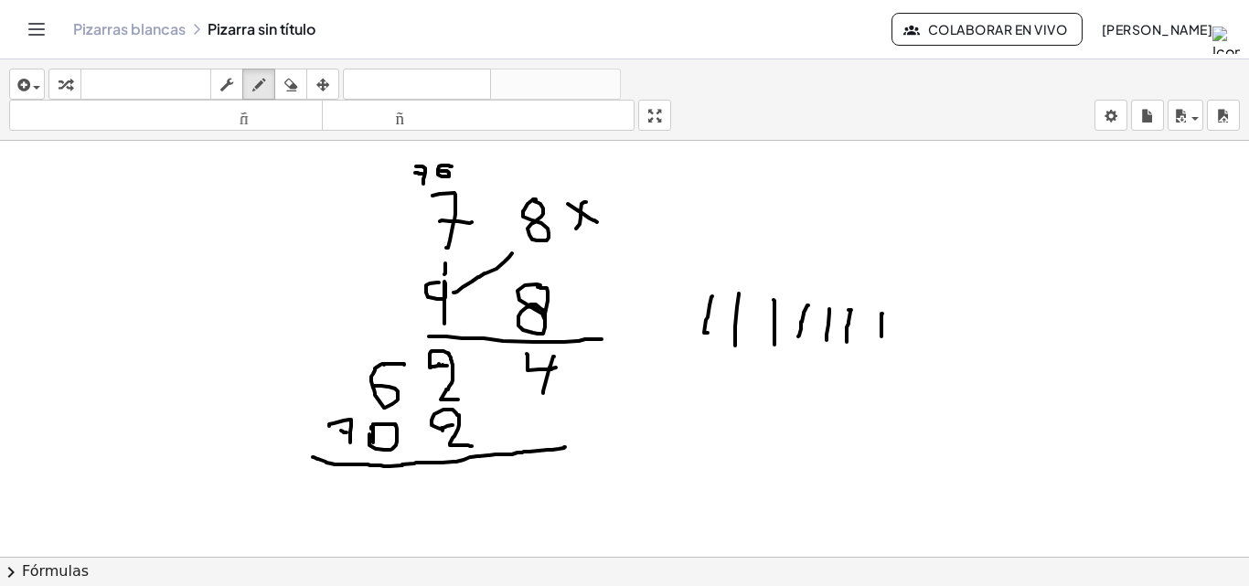
drag, startPoint x: 571, startPoint y: 363, endPoint x: 590, endPoint y: 366, distance: 19.4
drag, startPoint x: 581, startPoint y: 352, endPoint x: 580, endPoint y: 381, distance: 29.3
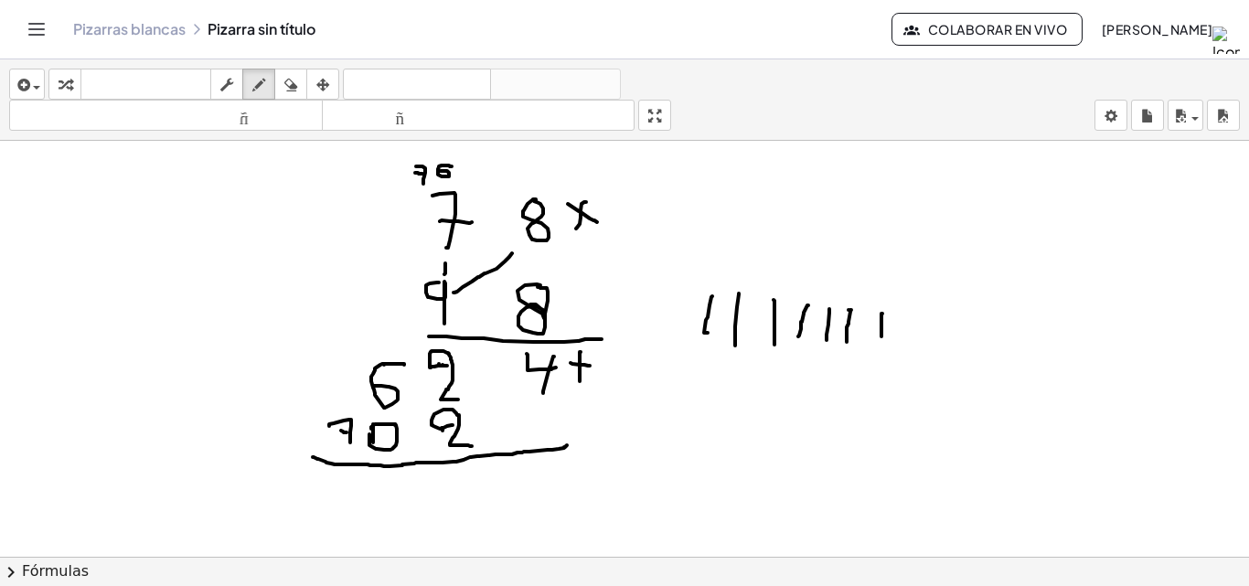
drag, startPoint x: 523, startPoint y: 465, endPoint x: 538, endPoint y: 474, distance: 17.3
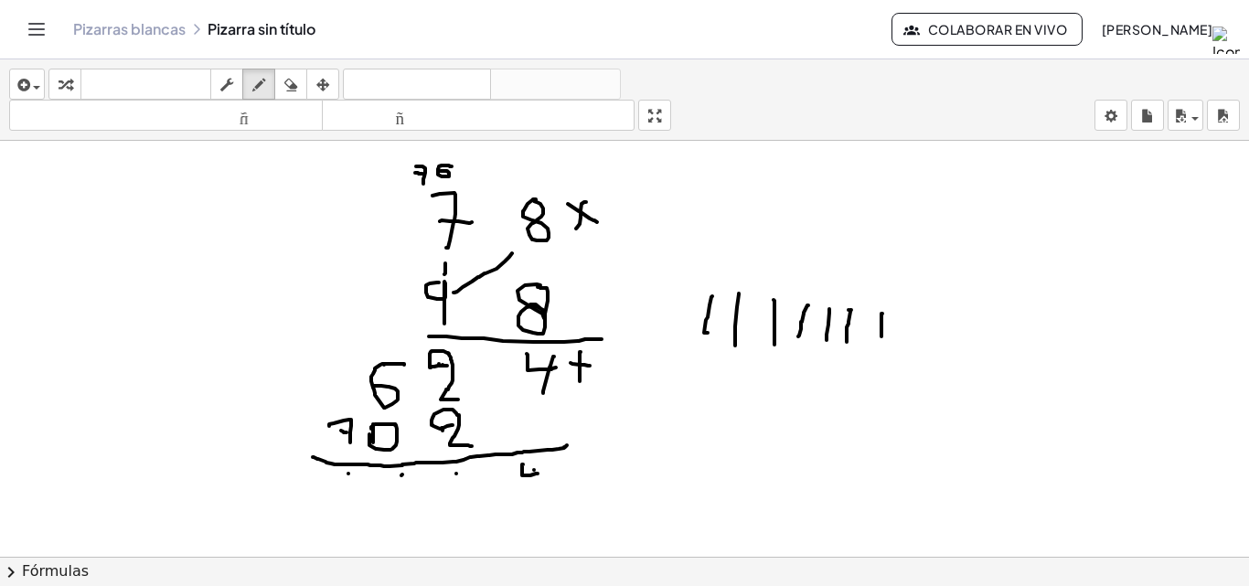
drag, startPoint x: 538, startPoint y: 460, endPoint x: 538, endPoint y: 496, distance: 35.7
drag, startPoint x: 450, startPoint y: 467, endPoint x: 462, endPoint y: 481, distance: 18.2
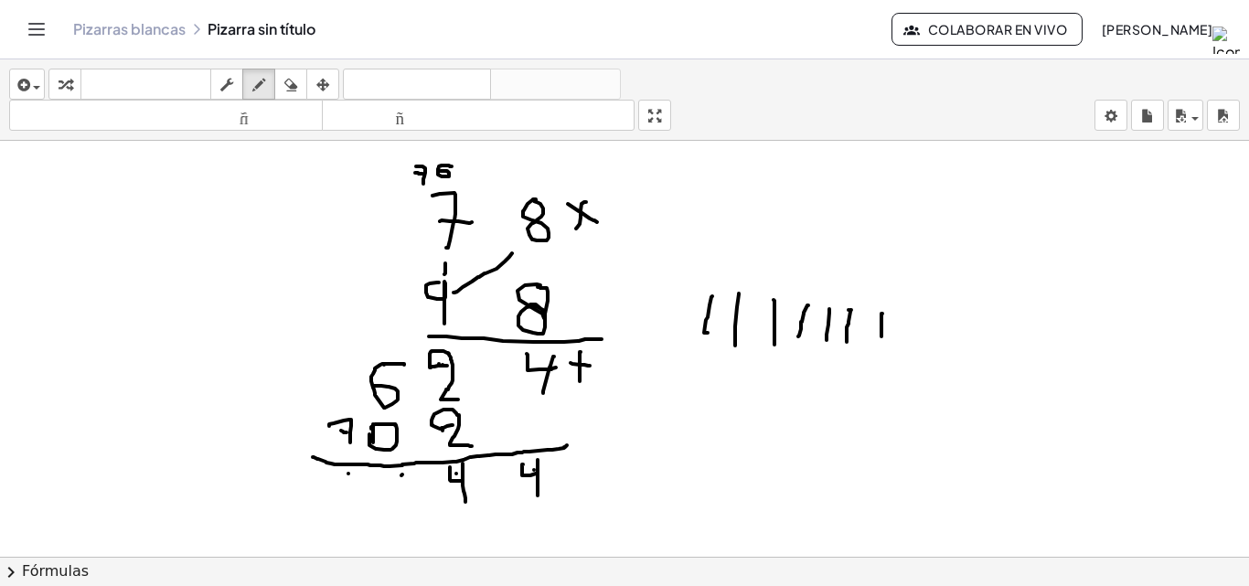
drag, startPoint x: 463, startPoint y: 464, endPoint x: 465, endPoint y: 502, distance: 38.5
drag, startPoint x: 407, startPoint y: 474, endPoint x: 381, endPoint y: 480, distance: 26.4
drag, startPoint x: 330, startPoint y: 470, endPoint x: 347, endPoint y: 498, distance: 32.8
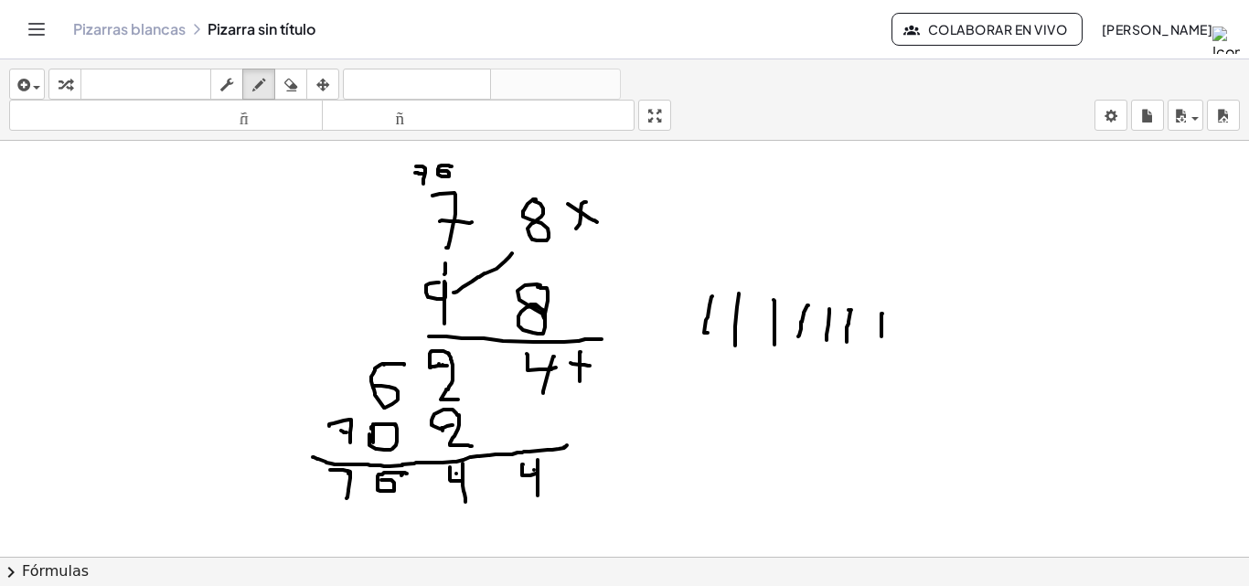
drag, startPoint x: 336, startPoint y: 485, endPoint x: 347, endPoint y: 485, distance: 11.0
drag, startPoint x: 362, startPoint y: 476, endPoint x: 358, endPoint y: 493, distance: 17.1
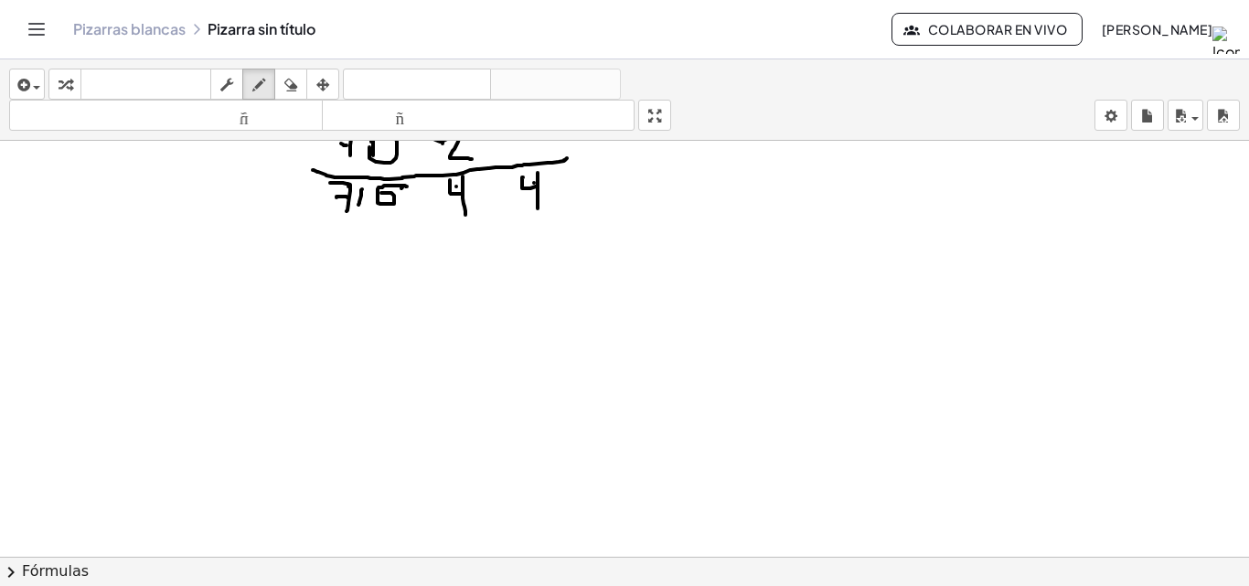
scroll to position [1431, 0]
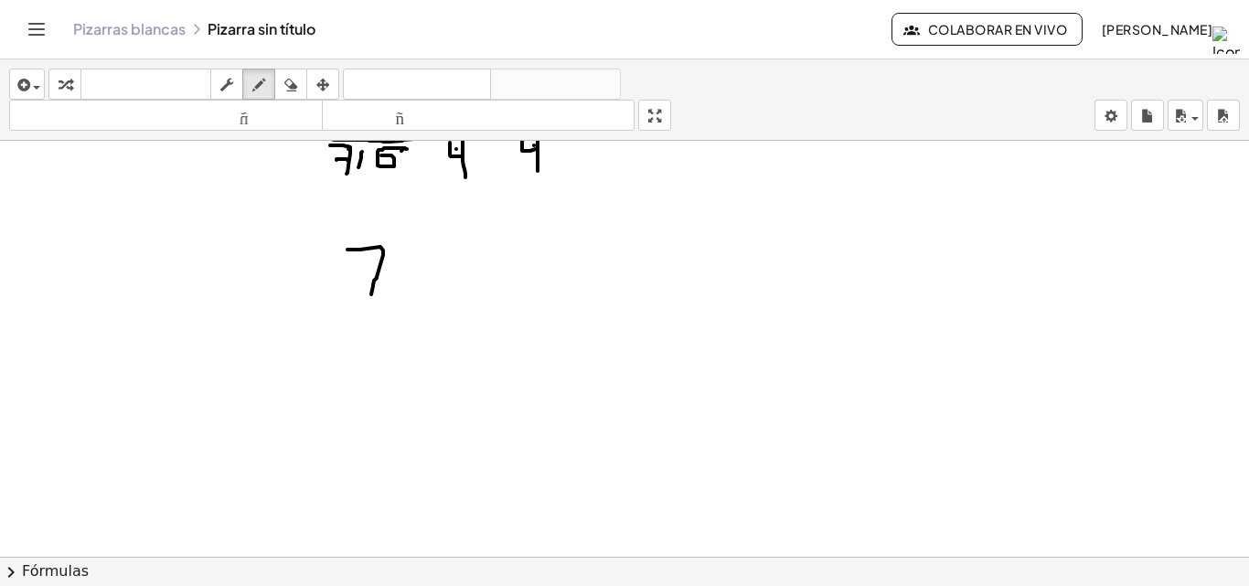
drag, startPoint x: 347, startPoint y: 250, endPoint x: 370, endPoint y: 295, distance: 51.1
drag, startPoint x: 426, startPoint y: 252, endPoint x: 462, endPoint y: 276, distance: 42.9
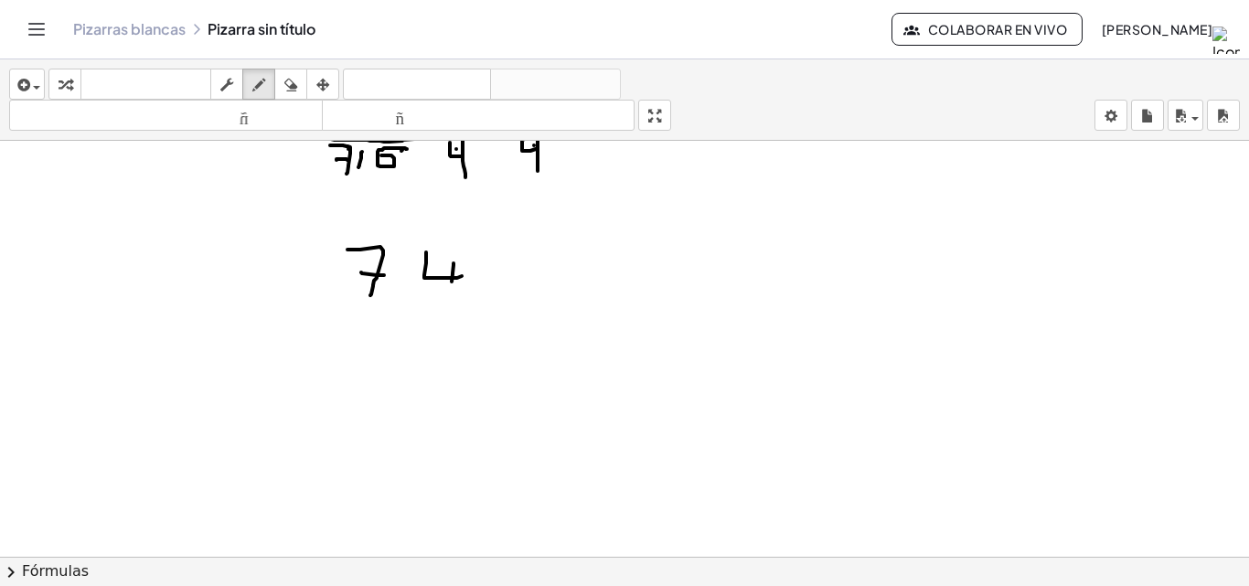
drag, startPoint x: 368, startPoint y: 318, endPoint x: 359, endPoint y: 337, distance: 20.9
drag, startPoint x: 410, startPoint y: 326, endPoint x: 422, endPoint y: 331, distance: 12.7
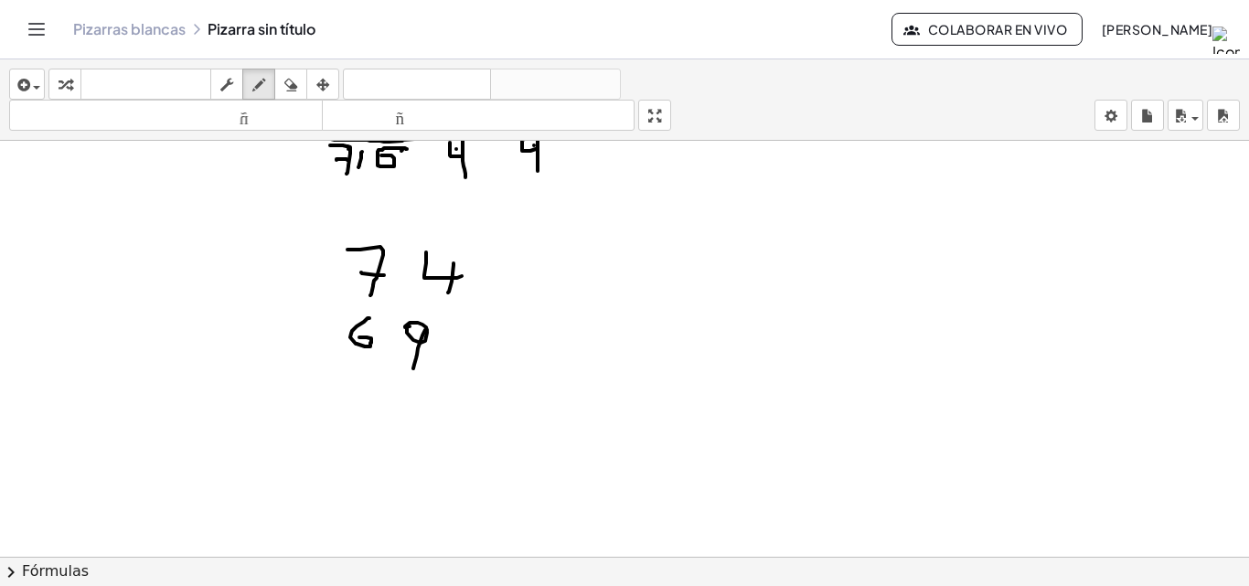
drag, startPoint x: 425, startPoint y: 330, endPoint x: 413, endPoint y: 369, distance: 41.1
drag, startPoint x: 342, startPoint y: 375, endPoint x: 456, endPoint y: 370, distance: 114.4
drag, startPoint x: 484, startPoint y: 251, endPoint x: 513, endPoint y: 270, distance: 35.0
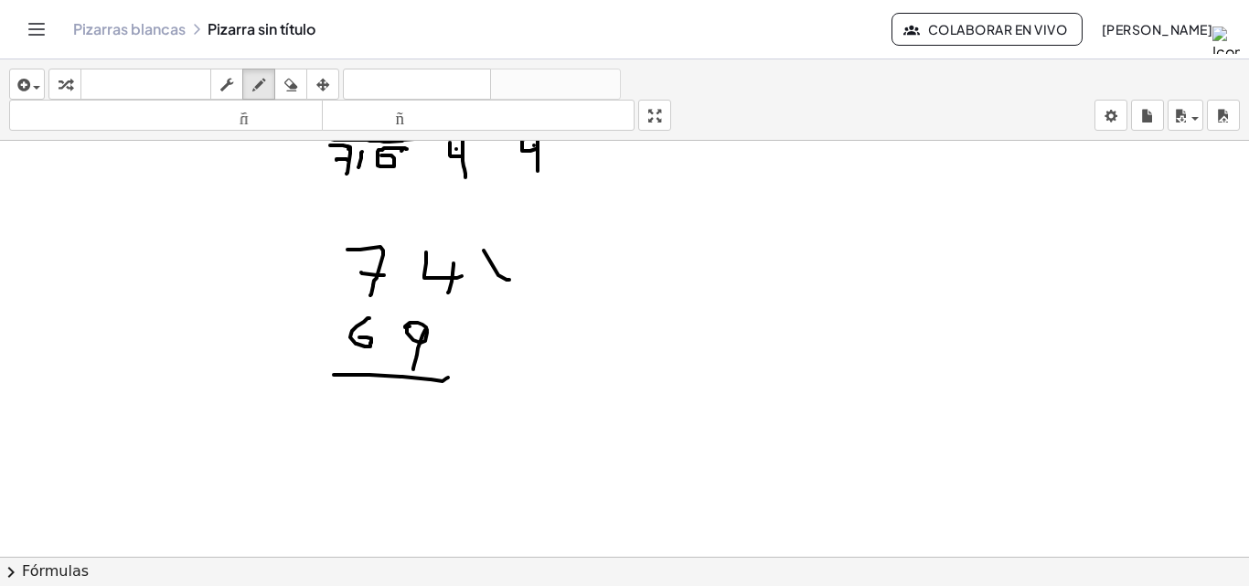
drag, startPoint x: 502, startPoint y: 262, endPoint x: 486, endPoint y: 283, distance: 27.4
drag, startPoint x: 425, startPoint y: 390, endPoint x: 404, endPoint y: 400, distance: 22.9
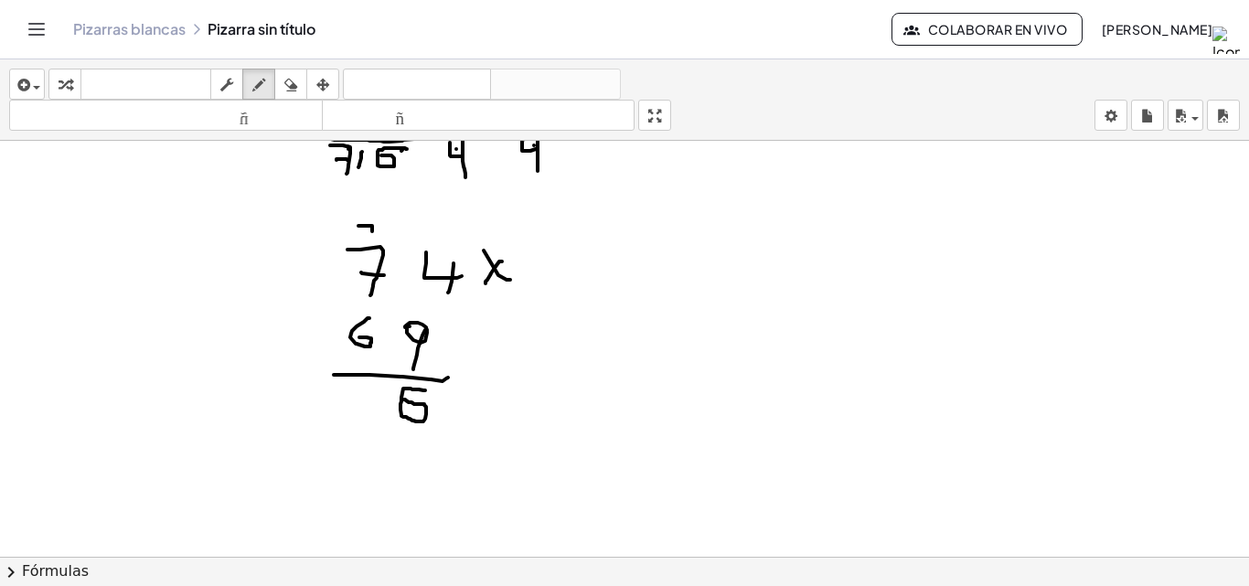
drag, startPoint x: 358, startPoint y: 226, endPoint x: 372, endPoint y: 231, distance: 14.8
drag, startPoint x: 372, startPoint y: 232, endPoint x: 360, endPoint y: 243, distance: 16.2
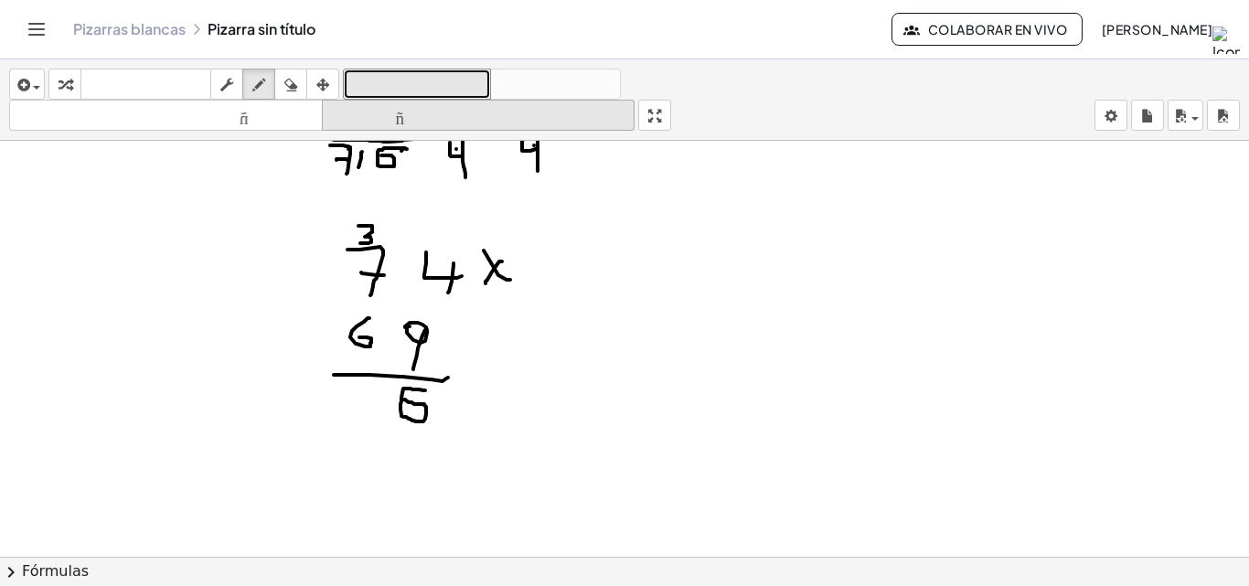
drag, startPoint x: 347, startPoint y: 99, endPoint x: 379, endPoint y: 115, distance: 36.0
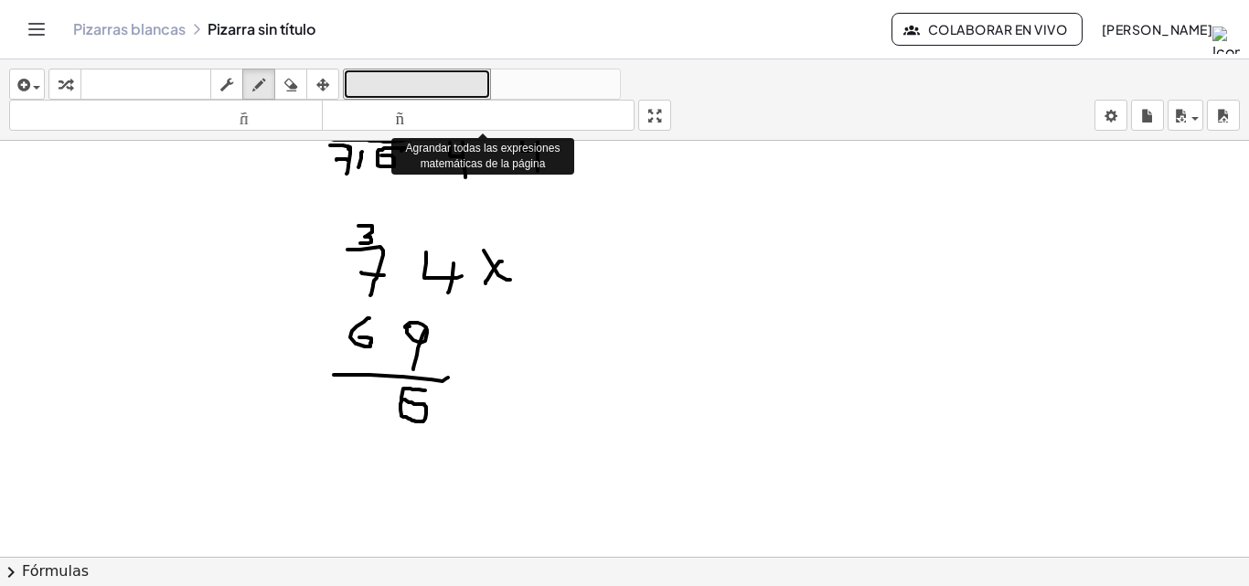
drag, startPoint x: 379, startPoint y: 115, endPoint x: 288, endPoint y: 224, distance: 141.5
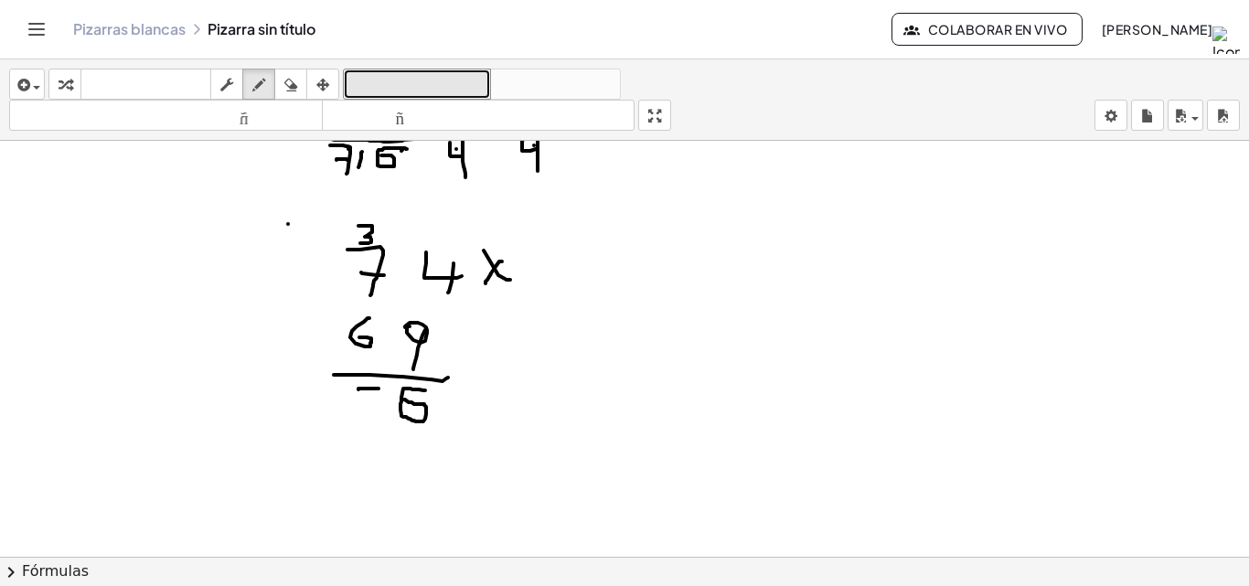
drag, startPoint x: 379, startPoint y: 389, endPoint x: 358, endPoint y: 390, distance: 20.1
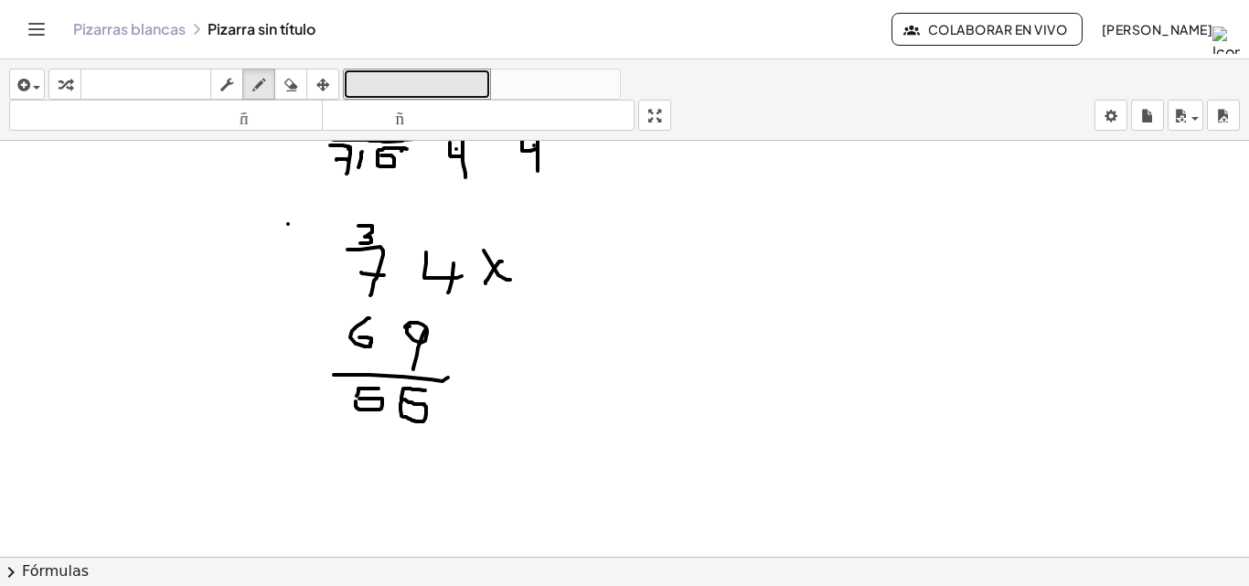
drag, startPoint x: 366, startPoint y: 410, endPoint x: 359, endPoint y: 399, distance: 12.7
drag, startPoint x: 355, startPoint y: 393, endPoint x: 357, endPoint y: 408, distance: 14.7
drag, startPoint x: 347, startPoint y: 384, endPoint x: 311, endPoint y: 382, distance: 35.7
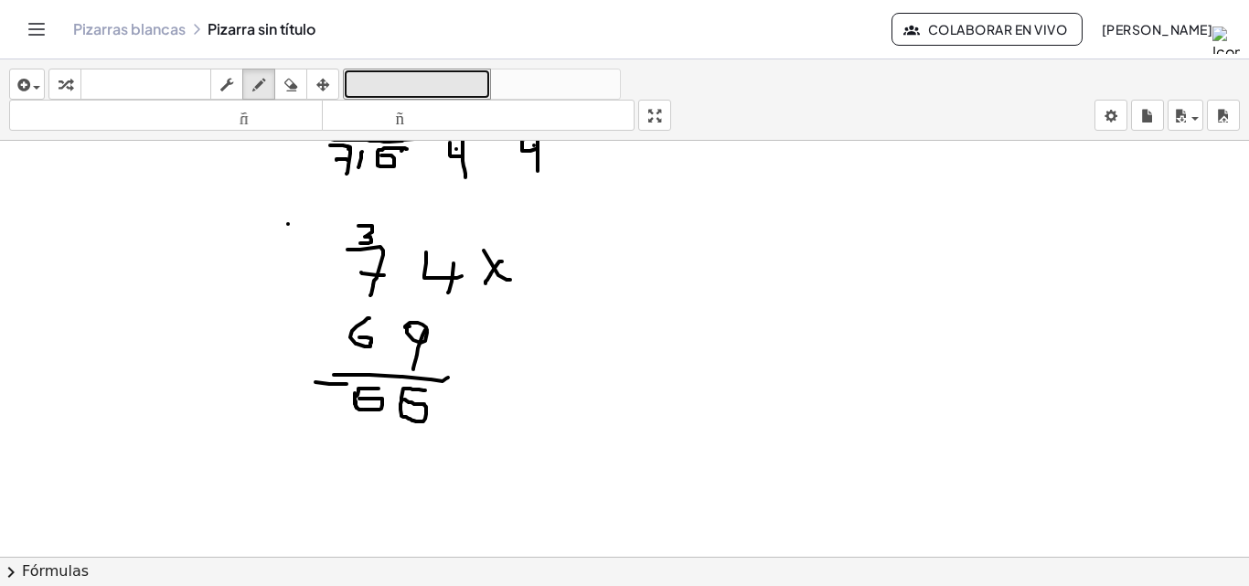
drag, startPoint x: 283, startPoint y: 80, endPoint x: 282, endPoint y: 214, distance: 133.5
click at [283, 98] on button "borrar" at bounding box center [290, 84] width 33 height 31
drag, startPoint x: 205, startPoint y: 419, endPoint x: 294, endPoint y: 312, distance: 139.0
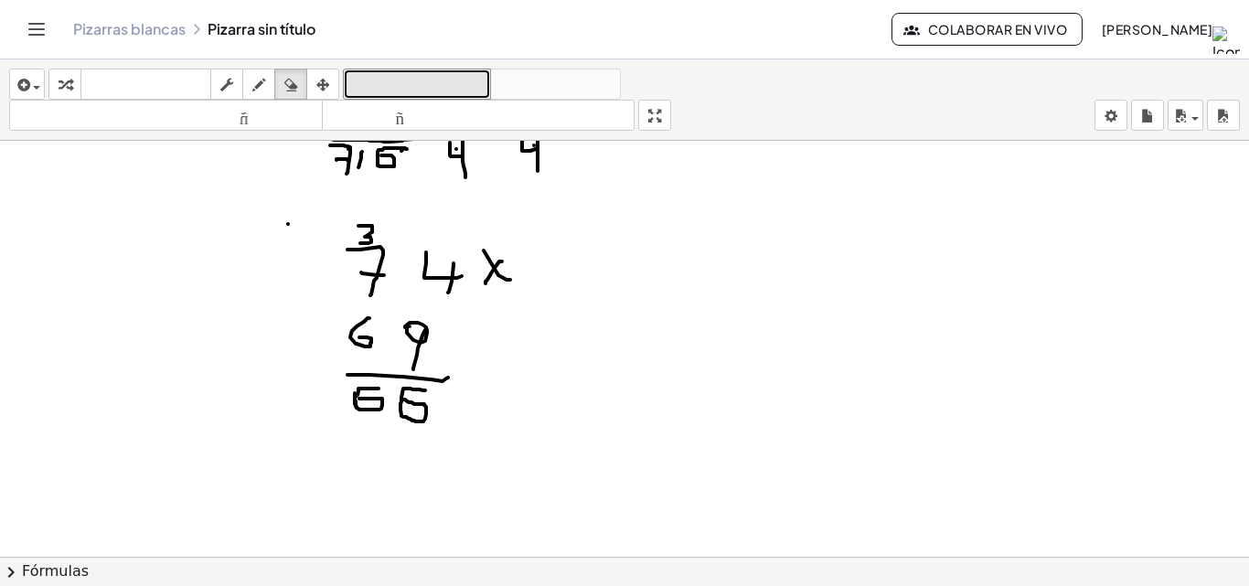
drag, startPoint x: 259, startPoint y: 85, endPoint x: 320, endPoint y: 264, distance: 189.4
click at [259, 89] on icon "button" at bounding box center [258, 85] width 13 height 22
drag, startPoint x: 347, startPoint y: 375, endPoint x: 318, endPoint y: 379, distance: 29.6
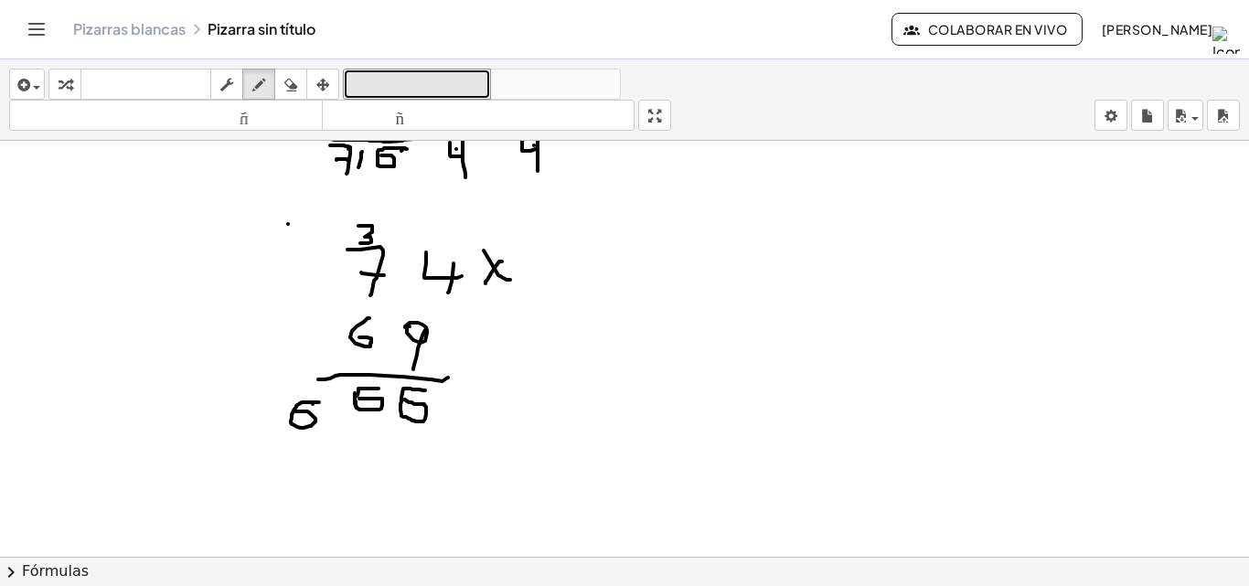
drag, startPoint x: 319, startPoint y: 402, endPoint x: 294, endPoint y: 411, distance: 27.2
drag, startPoint x: 411, startPoint y: 316, endPoint x: 387, endPoint y: 302, distance: 28.7
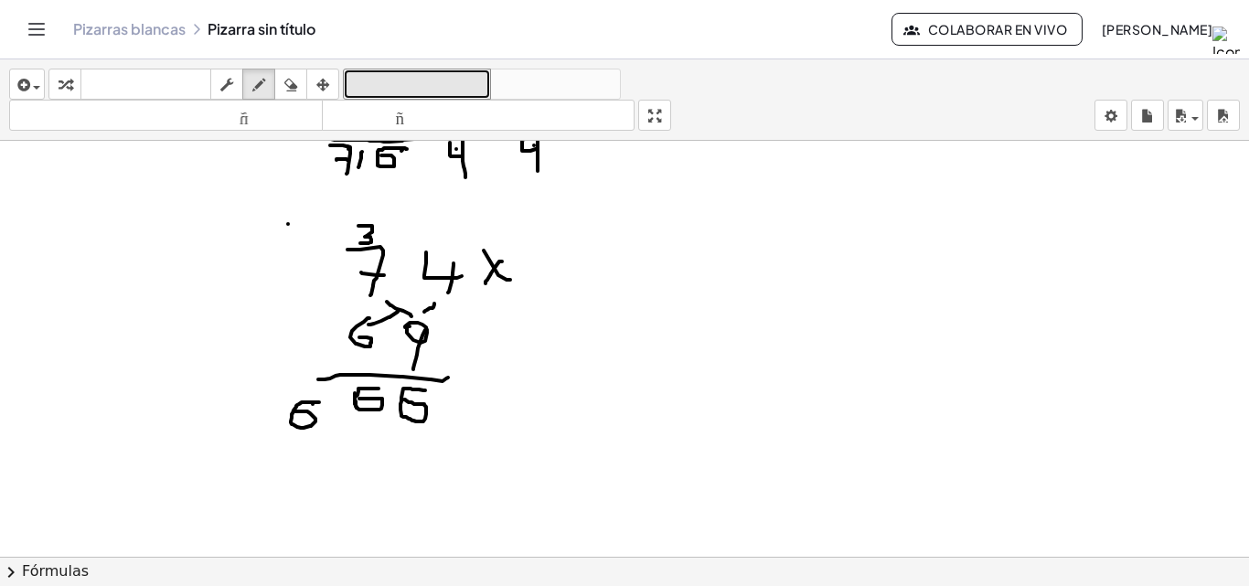
drag, startPoint x: 369, startPoint y: 325, endPoint x: 416, endPoint y: 299, distance: 54.0
drag, startPoint x: 296, startPoint y: 79, endPoint x: 326, endPoint y: 379, distance: 302.3
click at [300, 201] on div "insertar Seleccione uno: Expresión matemática Función Texto Vídeo de YouTube Gr…" at bounding box center [624, 322] width 1249 height 527
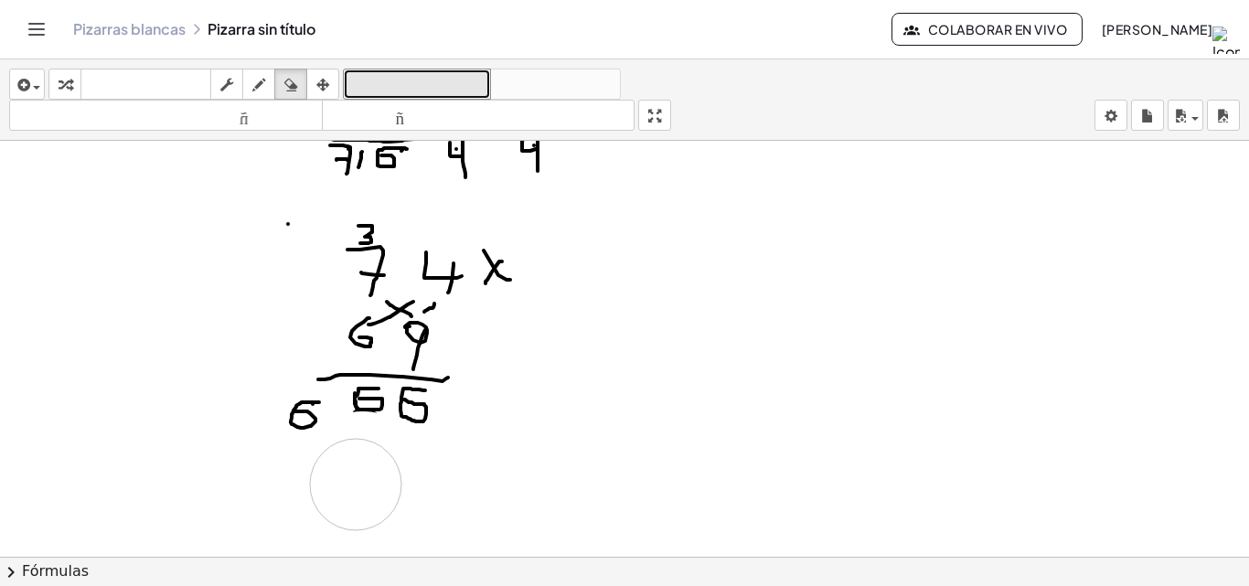
drag, startPoint x: 357, startPoint y: 546, endPoint x: 264, endPoint y: 230, distance: 329.6
click at [249, 92] on div "button" at bounding box center [259, 84] width 24 height 22
drag, startPoint x: 363, startPoint y: 416, endPoint x: 379, endPoint y: 436, distance: 26.0
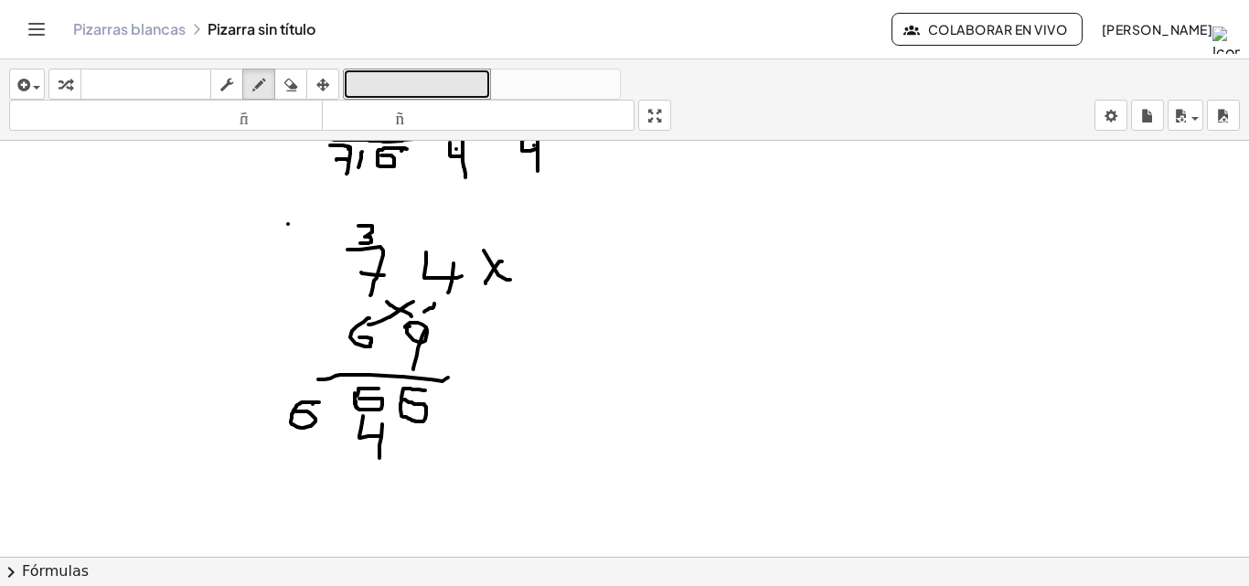
drag, startPoint x: 382, startPoint y: 424, endPoint x: 379, endPoint y: 458, distance: 33.9
drag, startPoint x: 345, startPoint y: 235, endPoint x: 350, endPoint y: 244, distance: 10.7
drag, startPoint x: 351, startPoint y: 319, endPoint x: 358, endPoint y: 294, distance: 25.7
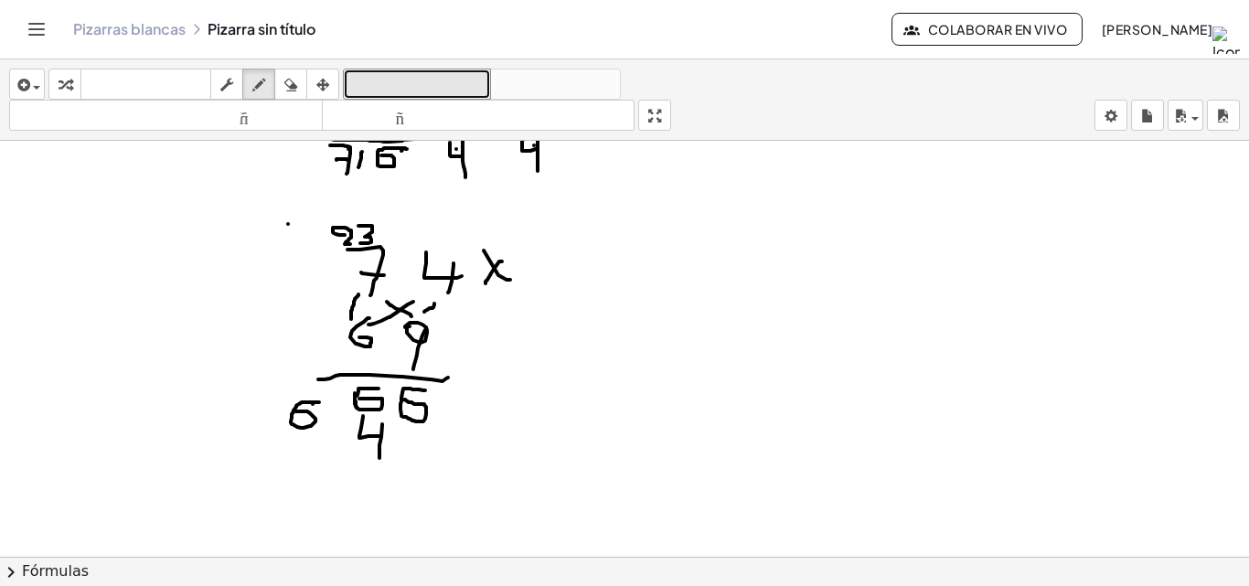
drag, startPoint x: 317, startPoint y: 433, endPoint x: 332, endPoint y: 443, distance: 17.8
drag, startPoint x: 283, startPoint y: 88, endPoint x: 267, endPoint y: 120, distance: 35.6
click at [283, 88] on div "button" at bounding box center [291, 84] width 24 height 22
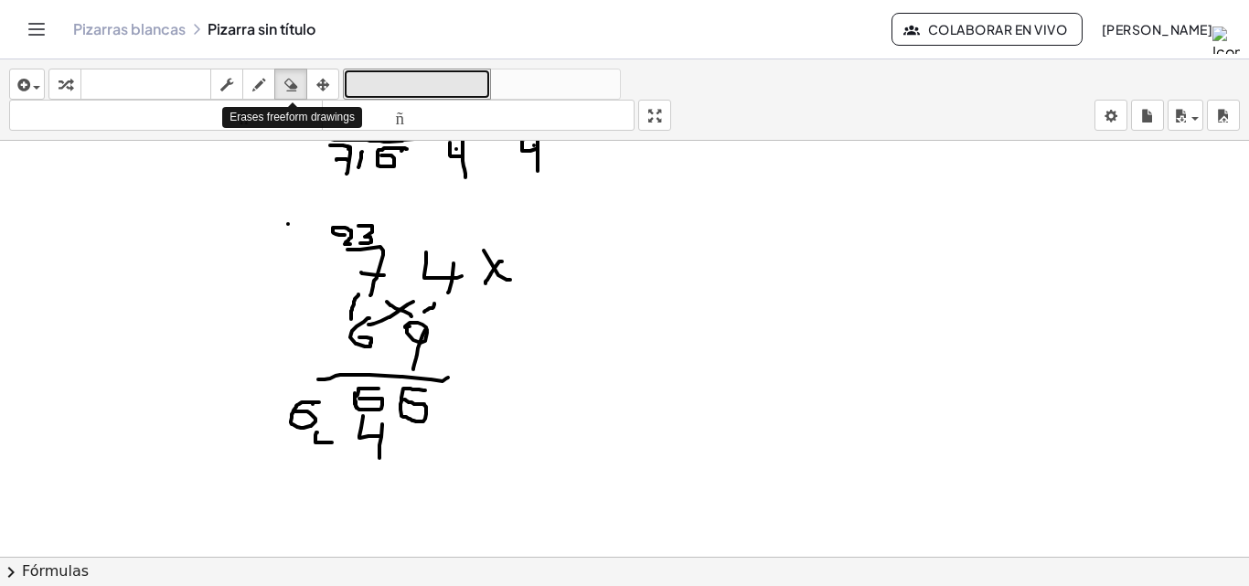
drag, startPoint x: 289, startPoint y: 74, endPoint x: 212, endPoint y: 243, distance: 185.8
click at [290, 75] on icon "button" at bounding box center [290, 85] width 13 height 22
drag, startPoint x: 209, startPoint y: 503, endPoint x: 311, endPoint y: 480, distance: 104.0
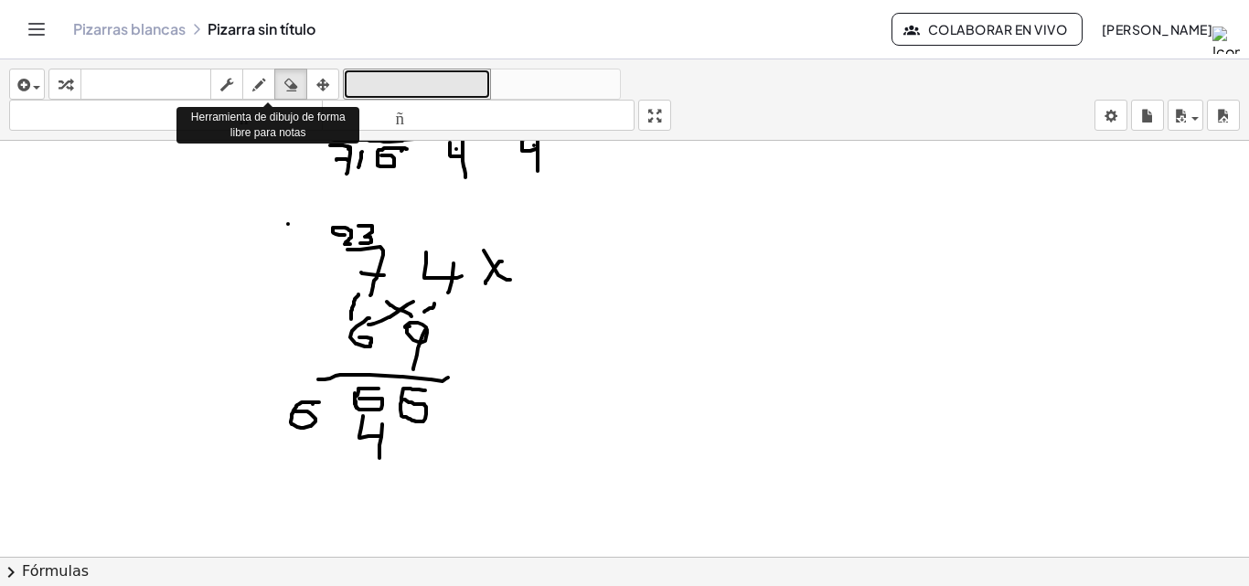
drag, startPoint x: 263, startPoint y: 80, endPoint x: 263, endPoint y: 134, distance: 53.0
click at [263, 89] on icon "button" at bounding box center [258, 85] width 13 height 22
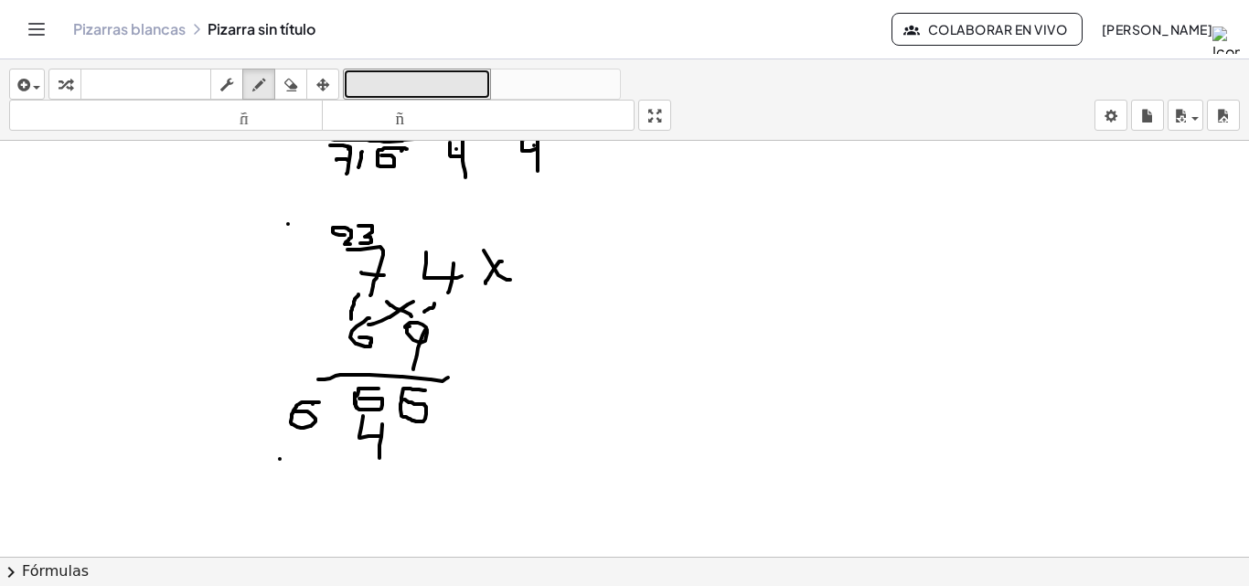
drag, startPoint x: 266, startPoint y: 454, endPoint x: 283, endPoint y: 460, distance: 17.7
drag, startPoint x: 279, startPoint y: 452, endPoint x: 272, endPoint y: 480, distance: 29.1
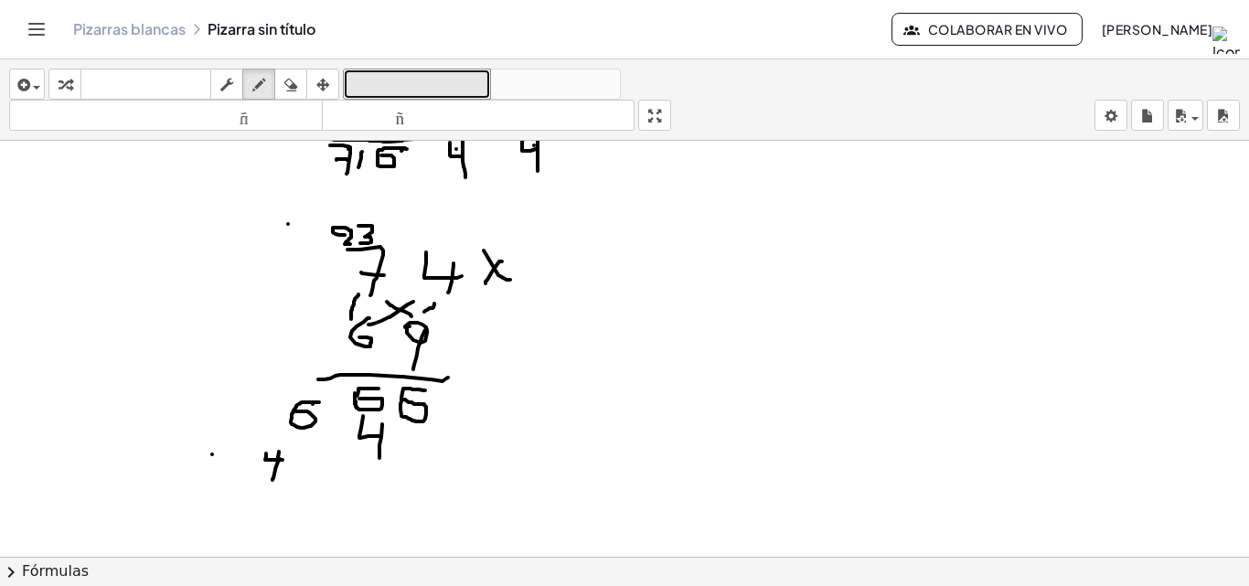
drag, startPoint x: 203, startPoint y: 451, endPoint x: 219, endPoint y: 462, distance: 19.0
drag, startPoint x: 219, startPoint y: 453, endPoint x: 216, endPoint y: 476, distance: 23.9
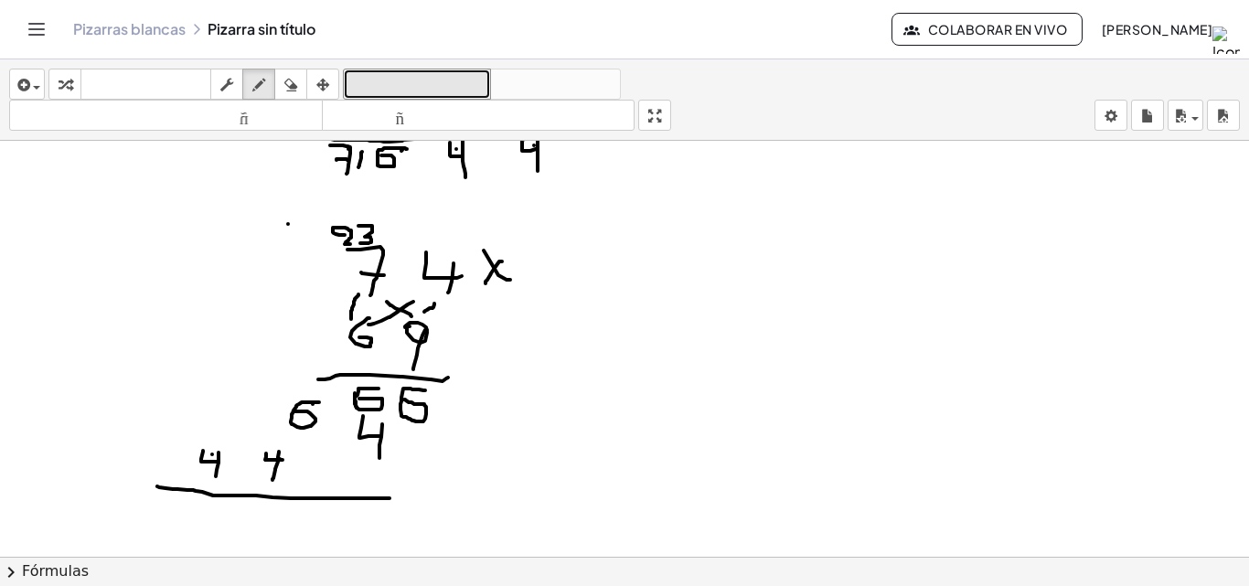
drag, startPoint x: 157, startPoint y: 486, endPoint x: 395, endPoint y: 498, distance: 238.0
drag, startPoint x: 396, startPoint y: 498, endPoint x: 445, endPoint y: 497, distance: 49.4
drag, startPoint x: 440, startPoint y: 401, endPoint x: 454, endPoint y: 402, distance: 14.7
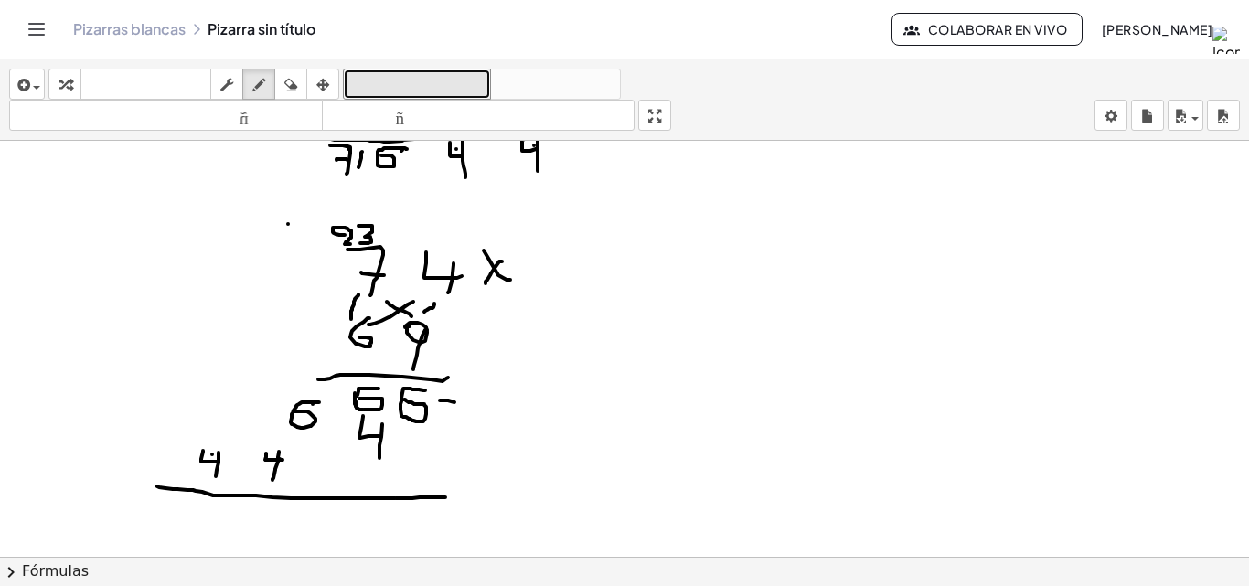
drag, startPoint x: 449, startPoint y: 390, endPoint x: 448, endPoint y: 414, distance: 24.7
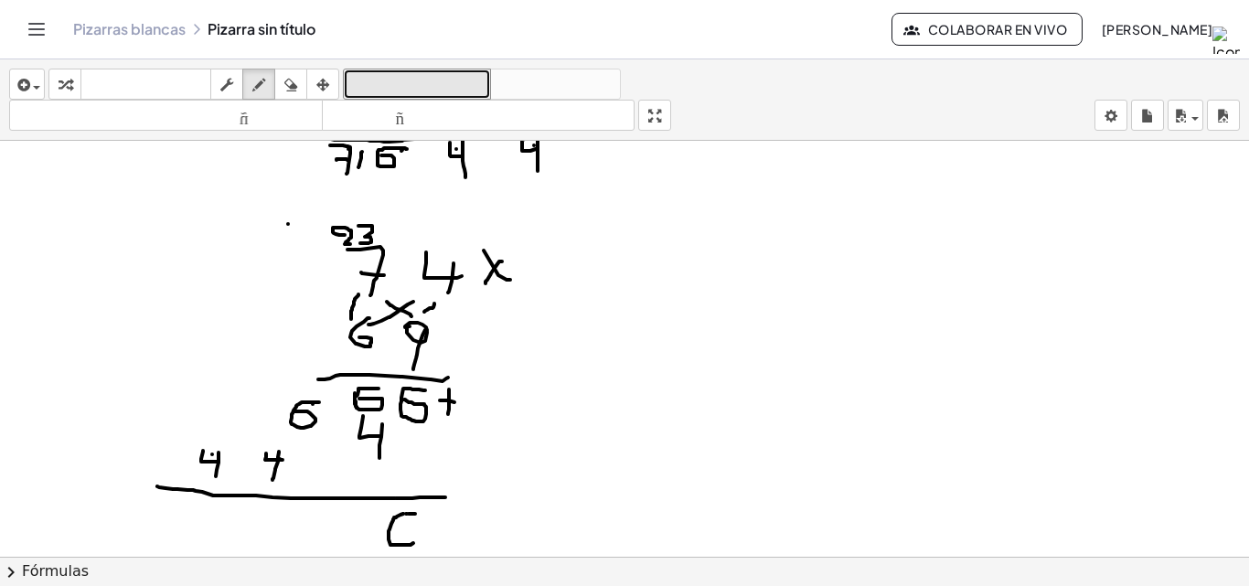
drag, startPoint x: 403, startPoint y: 514, endPoint x: 417, endPoint y: 532, distance: 22.9
drag, startPoint x: 417, startPoint y: 532, endPoint x: 405, endPoint y: 528, distance: 12.7
drag, startPoint x: 408, startPoint y: 530, endPoint x: 390, endPoint y: 532, distance: 17.5
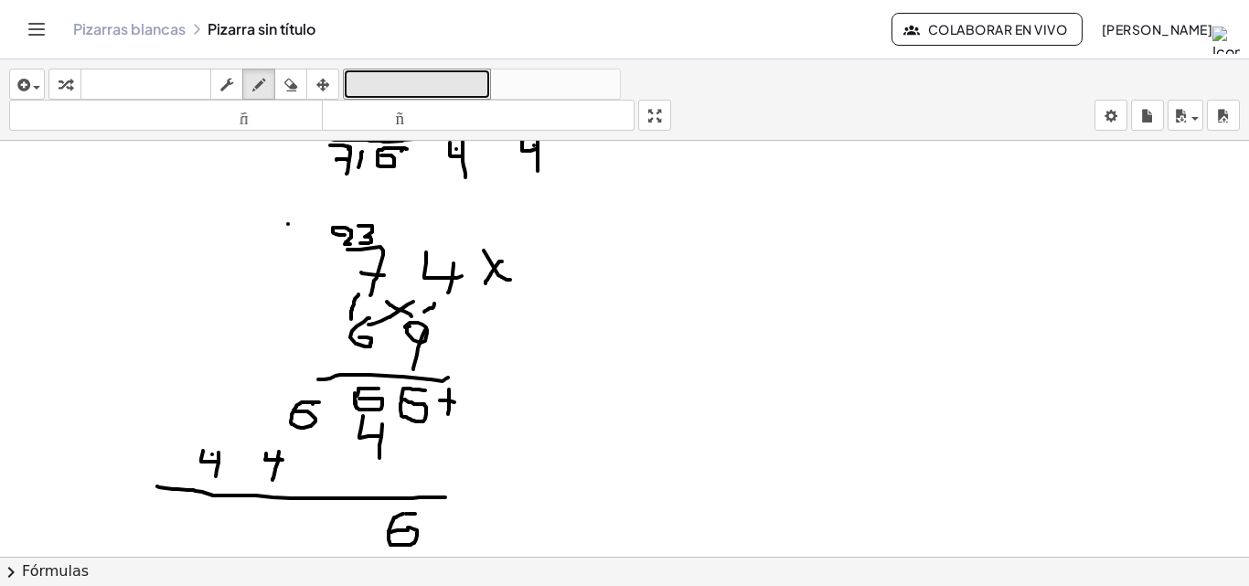
drag, startPoint x: 311, startPoint y: 383, endPoint x: 311, endPoint y: 394, distance: 11.0
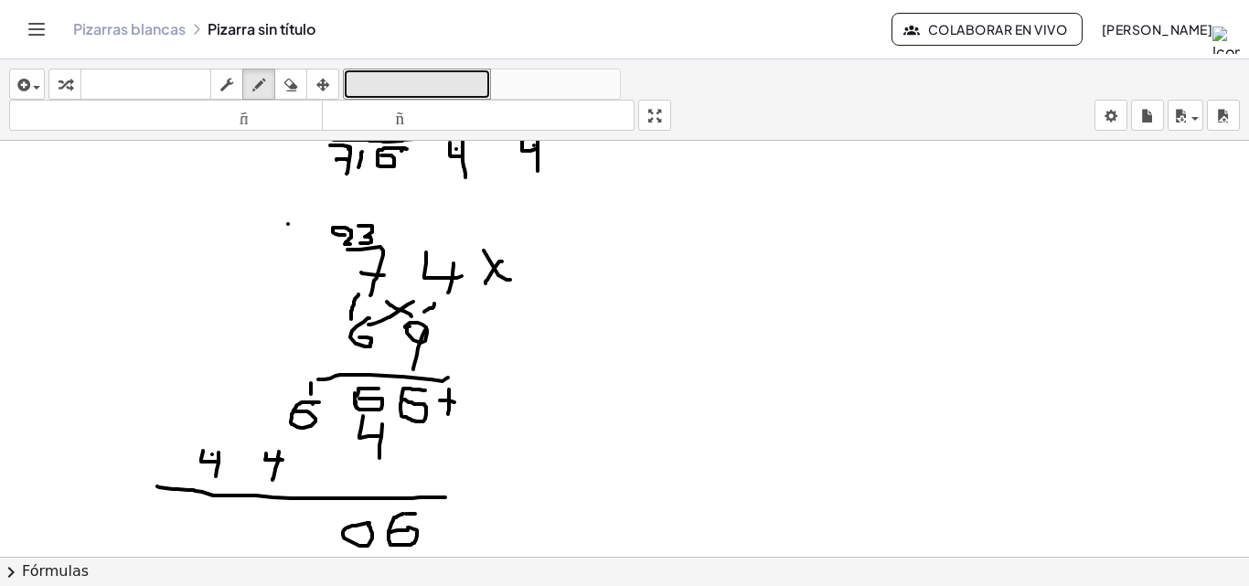
drag, startPoint x: 295, startPoint y: 522, endPoint x: 298, endPoint y: 547, distance: 24.8
drag, startPoint x: 294, startPoint y: 529, endPoint x: 311, endPoint y: 533, distance: 16.9
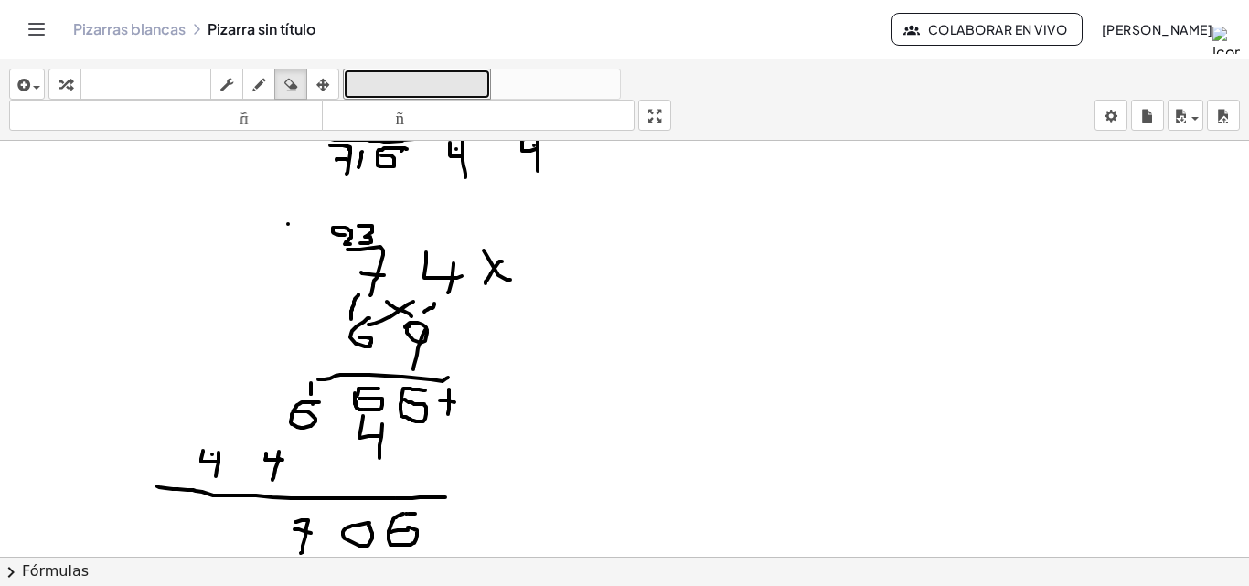
drag, startPoint x: 295, startPoint y: 85, endPoint x: 98, endPoint y: 289, distance: 283.9
click at [289, 89] on icon "button" at bounding box center [290, 85] width 13 height 22
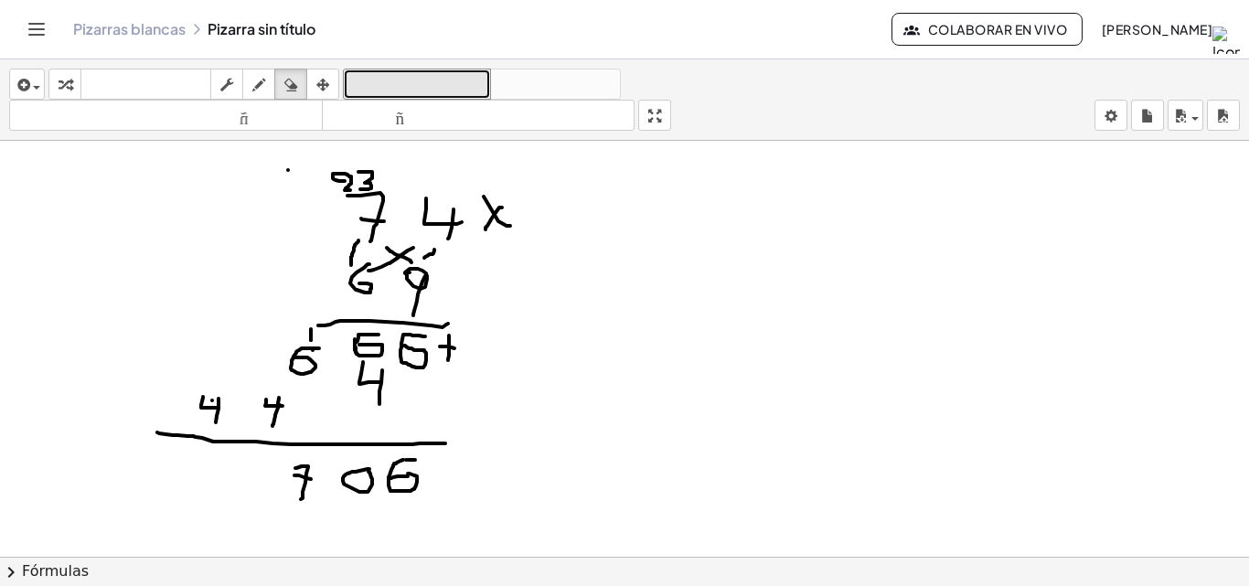
scroll to position [1522, 0]
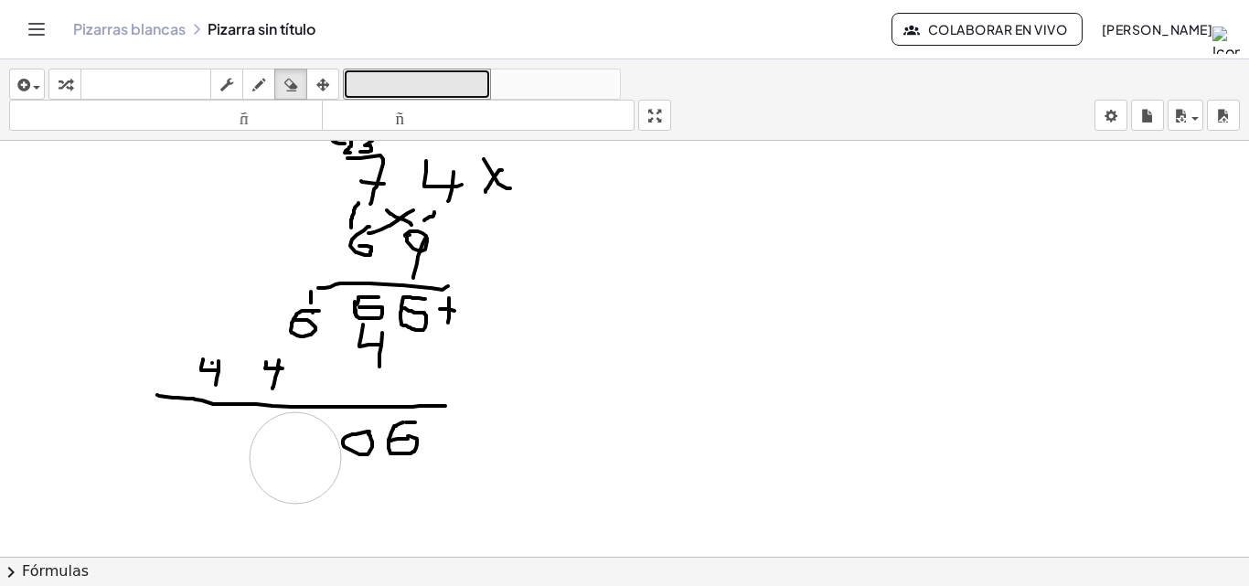
drag, startPoint x: 97, startPoint y: 450, endPoint x: 296, endPoint y: 439, distance: 199.6
drag, startPoint x: 289, startPoint y: 78, endPoint x: 102, endPoint y: 307, distance: 295.8
click at [284, 89] on div "button" at bounding box center [291, 84] width 24 height 22
drag, startPoint x: 196, startPoint y: 378, endPoint x: 286, endPoint y: 262, distance: 147.2
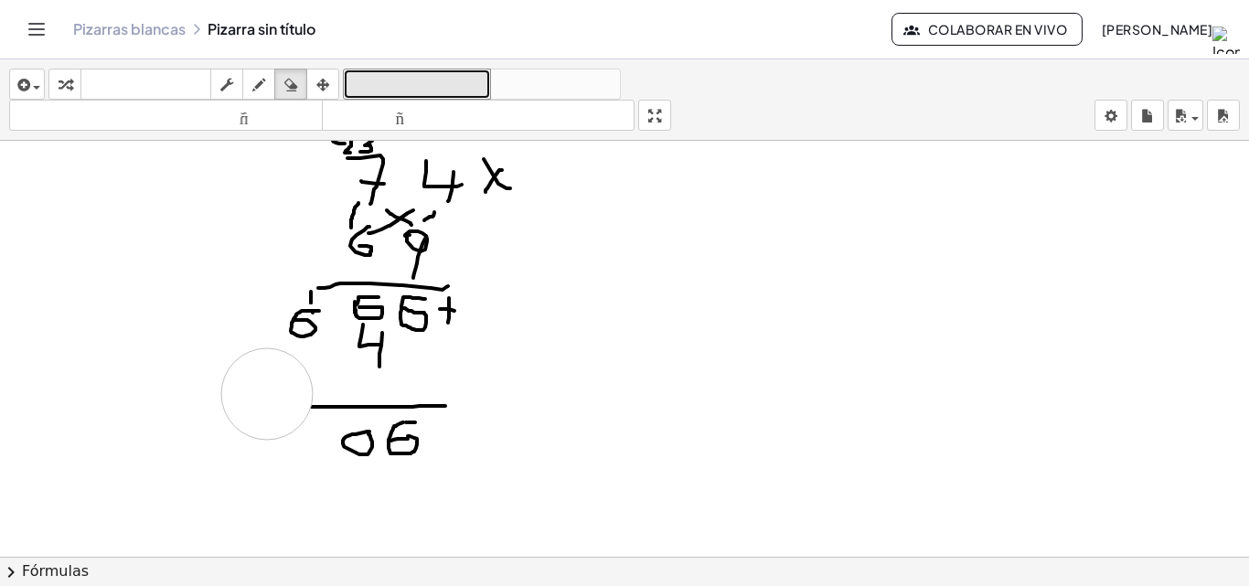
drag, startPoint x: 260, startPoint y: 82, endPoint x: 260, endPoint y: 153, distance: 70.4
click at [260, 90] on icon "button" at bounding box center [258, 85] width 13 height 22
drag, startPoint x: 286, startPoint y: 359, endPoint x: 297, endPoint y: 370, distance: 15.5
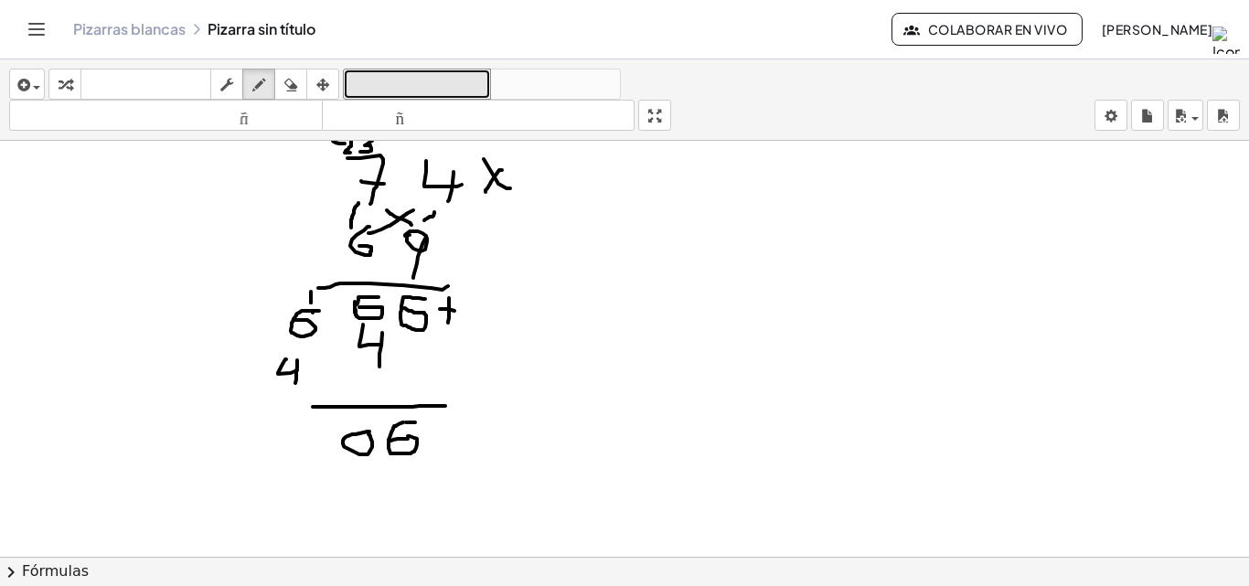
drag, startPoint x: 297, startPoint y: 360, endPoint x: 295, endPoint y: 383, distance: 22.9
drag, startPoint x: 206, startPoint y: 370, endPoint x: 217, endPoint y: 385, distance: 18.3
drag, startPoint x: 219, startPoint y: 369, endPoint x: 219, endPoint y: 396, distance: 26.5
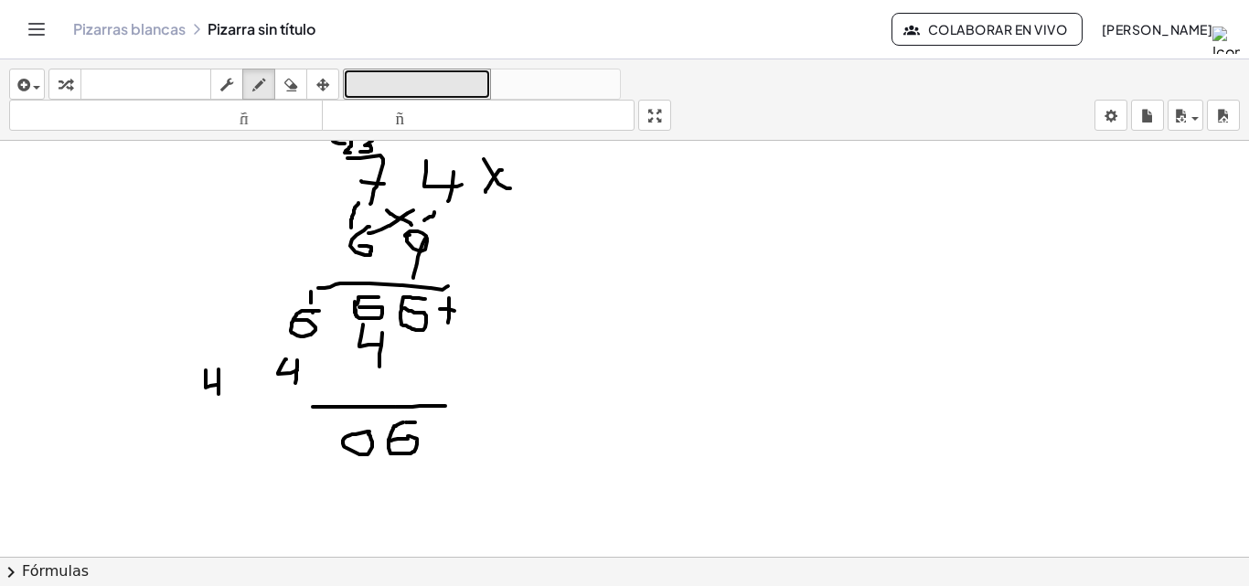
drag, startPoint x: 678, startPoint y: 308, endPoint x: 683, endPoint y: 321, distance: 13.9
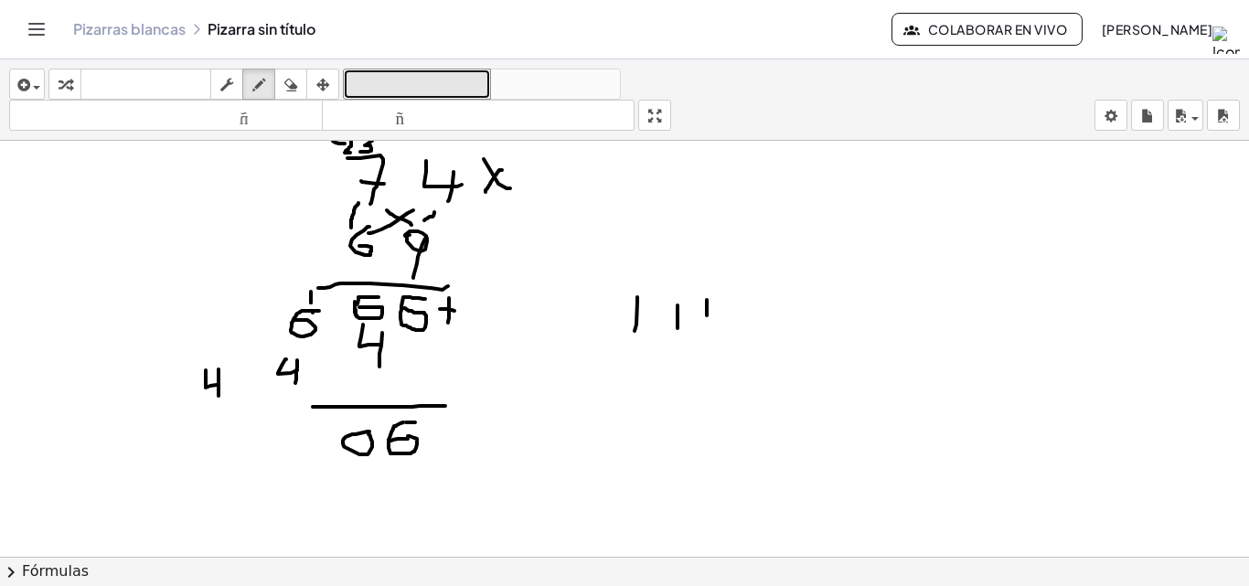
drag, startPoint x: 319, startPoint y: 406, endPoint x: 201, endPoint y: 415, distance: 118.3
drag, startPoint x: 290, startPoint y: 436, endPoint x: 296, endPoint y: 460, distance: 24.6
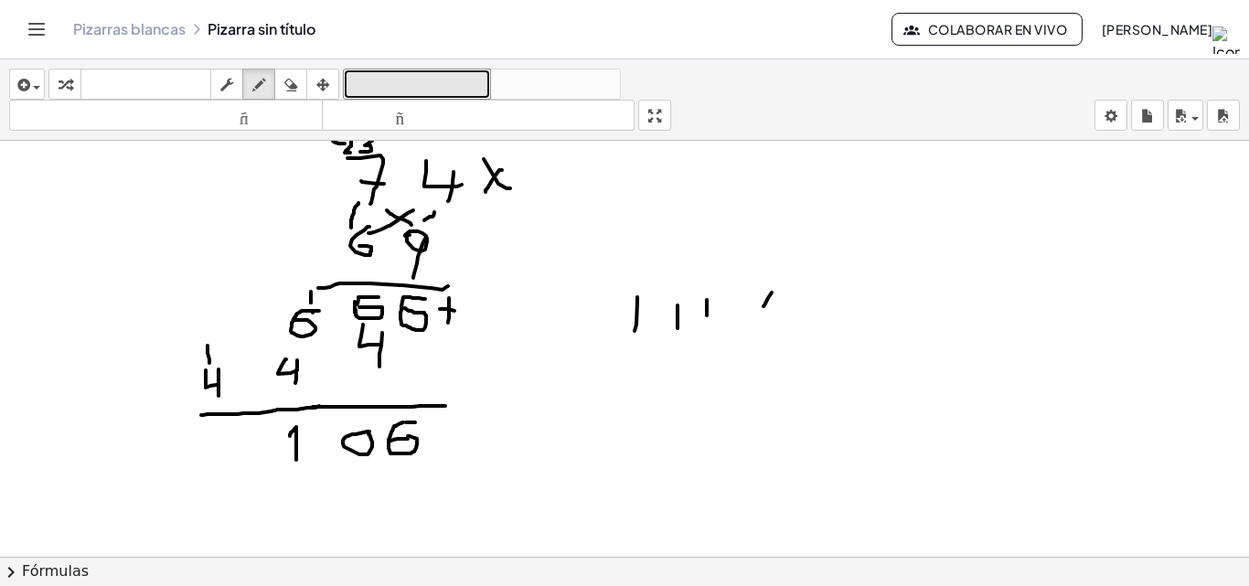
drag, startPoint x: 208, startPoint y: 347, endPoint x: 209, endPoint y: 363, distance: 16.6
drag, startPoint x: 239, startPoint y: 427, endPoint x: 211, endPoint y: 464, distance: 45.7
drag, startPoint x: 265, startPoint y: 430, endPoint x: 264, endPoint y: 445, distance: 15.6
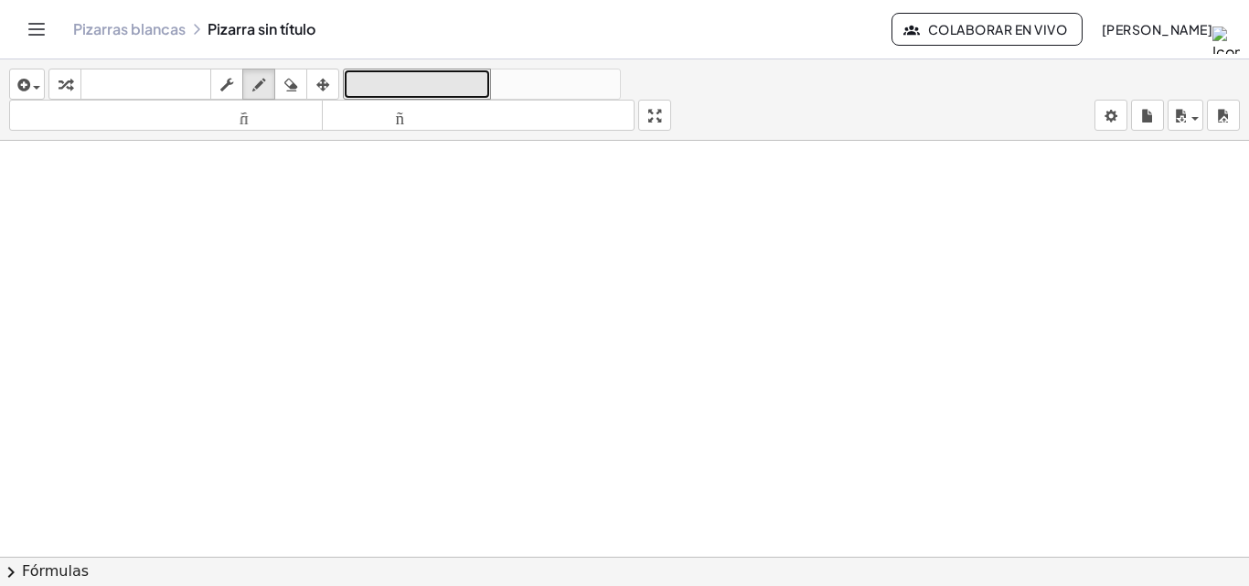
scroll to position [1939, 0]
drag, startPoint x: 402, startPoint y: 204, endPoint x: 406, endPoint y: 238, distance: 34.0
drag, startPoint x: 401, startPoint y: 225, endPoint x: 443, endPoint y: 214, distance: 43.5
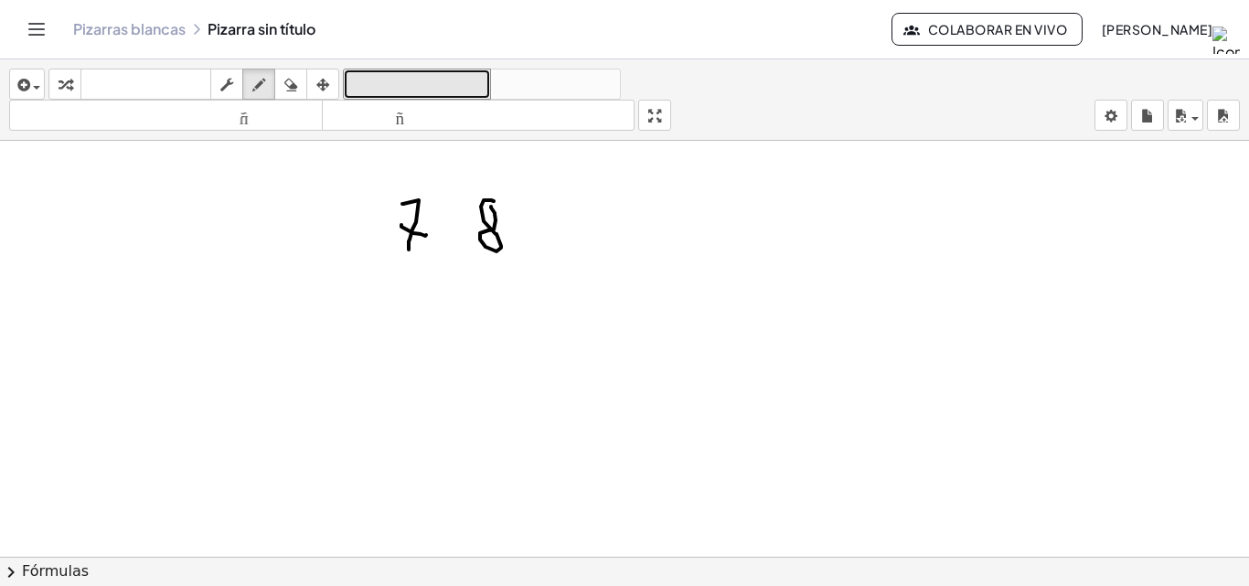
drag, startPoint x: 571, startPoint y: 225, endPoint x: 573, endPoint y: 209, distance: 15.8
drag, startPoint x: 571, startPoint y: 203, endPoint x: 537, endPoint y: 238, distance: 49.1
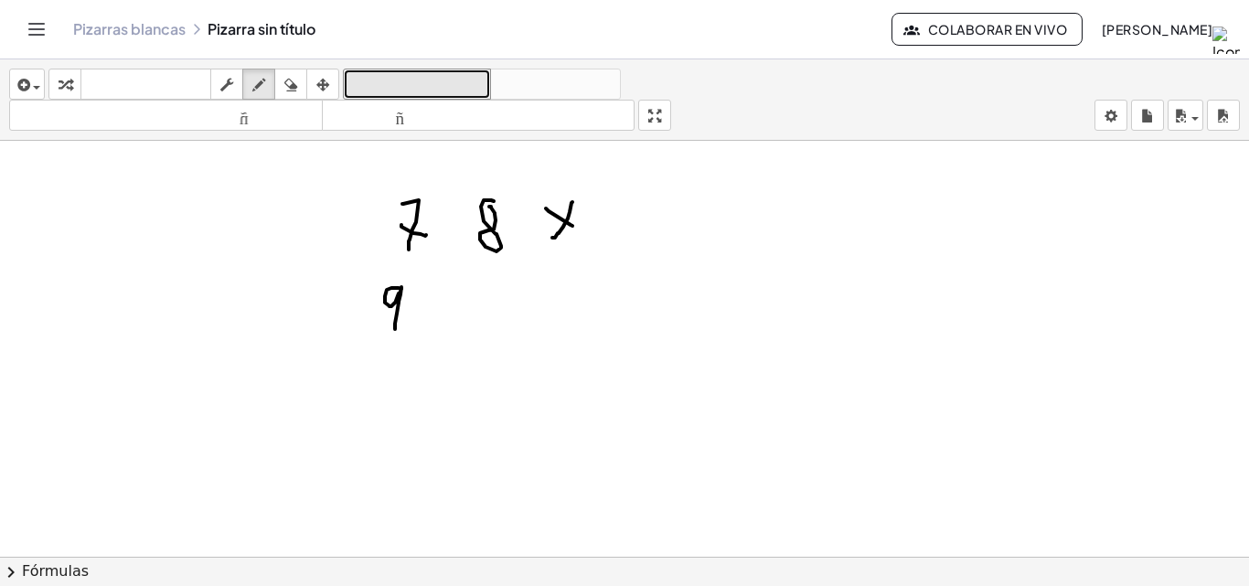
drag, startPoint x: 399, startPoint y: 288, endPoint x: 396, endPoint y: 330, distance: 42.2
drag, startPoint x: 461, startPoint y: 305, endPoint x: 482, endPoint y: 285, distance: 29.1
drag, startPoint x: 482, startPoint y: 284, endPoint x: 487, endPoint y: 325, distance: 40.6
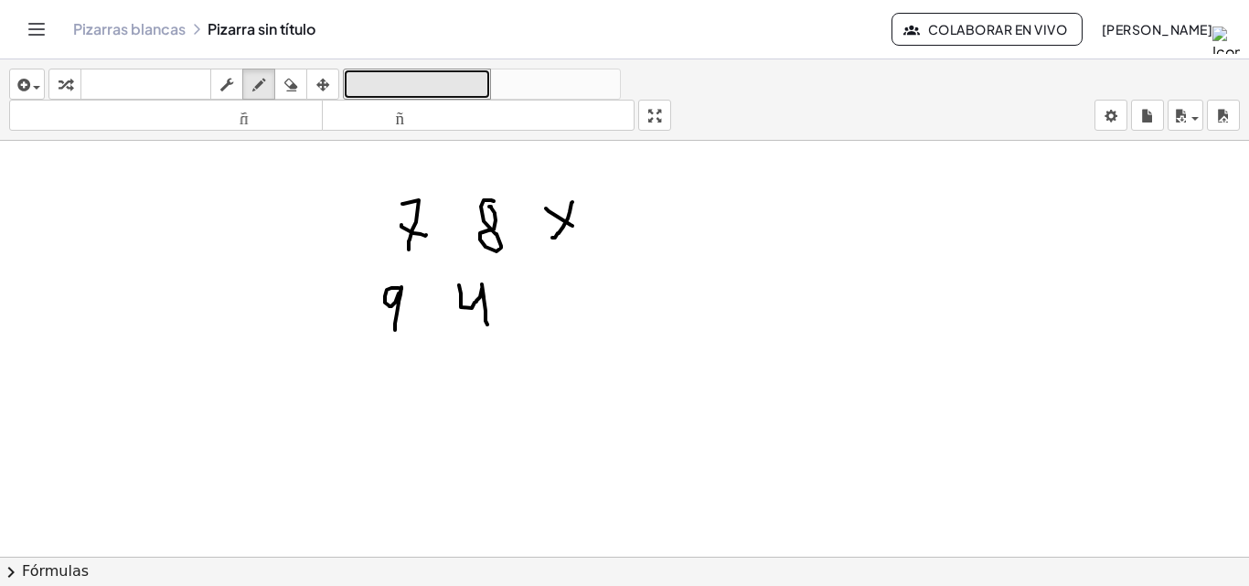
drag, startPoint x: 404, startPoint y: 336, endPoint x: 467, endPoint y: 309, distance: 68.4
drag, startPoint x: 484, startPoint y: 362, endPoint x: 464, endPoint y: 358, distance: 20.6
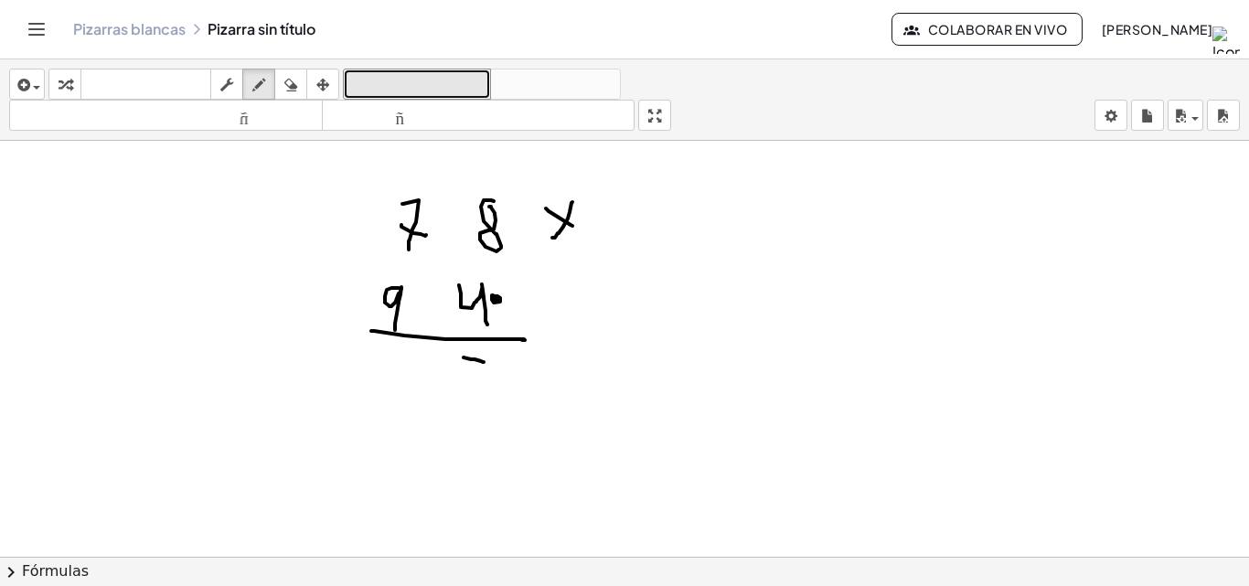
drag, startPoint x: 464, startPoint y: 356, endPoint x: 500, endPoint y: 380, distance: 44.1
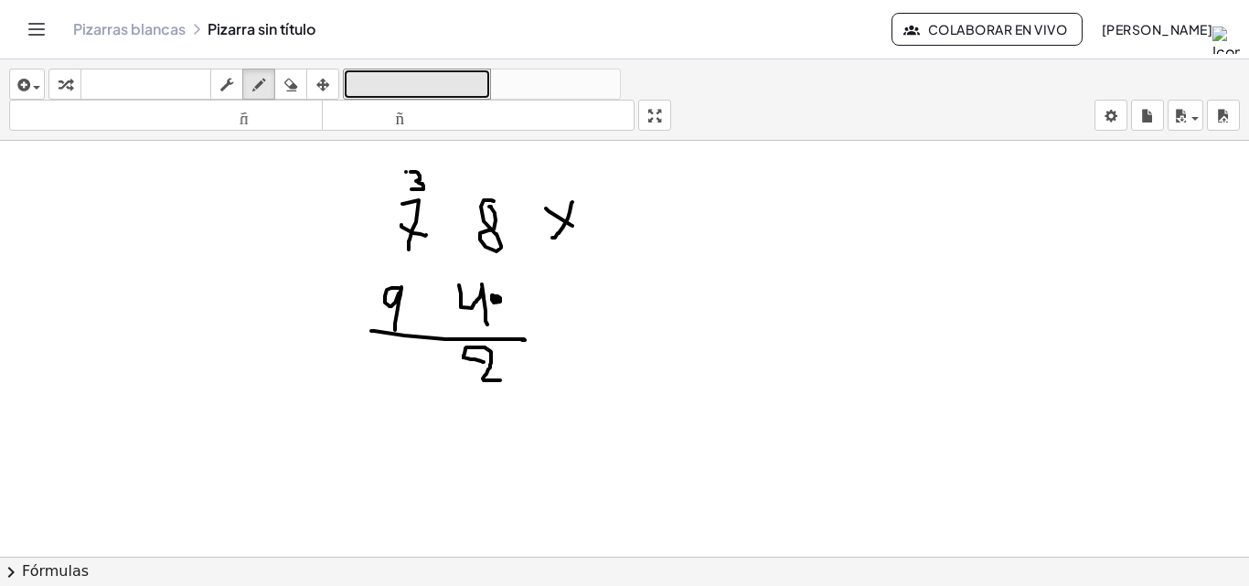
drag, startPoint x: 411, startPoint y: 172, endPoint x: 411, endPoint y: 189, distance: 17.4
drag, startPoint x: 656, startPoint y: 298, endPoint x: 656, endPoint y: 336, distance: 38.4
drag, startPoint x: 672, startPoint y: 296, endPoint x: 672, endPoint y: 331, distance: 34.7
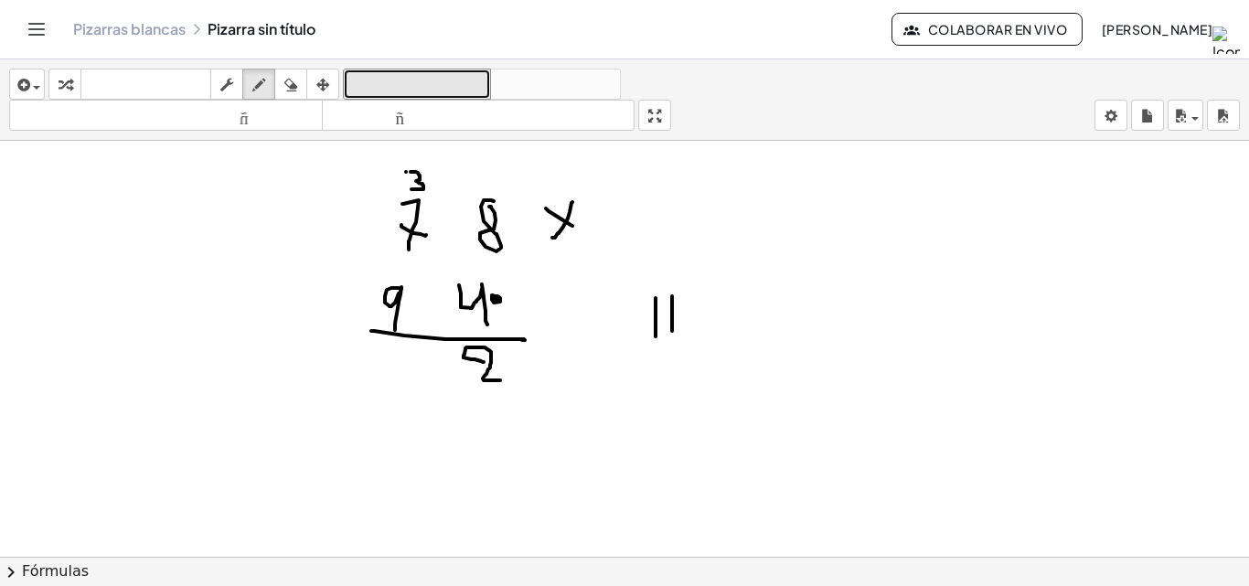
drag, startPoint x: 691, startPoint y: 287, endPoint x: 691, endPoint y: 326, distance: 39.3
drag, startPoint x: 385, startPoint y: 369, endPoint x: 400, endPoint y: 393, distance: 28.7
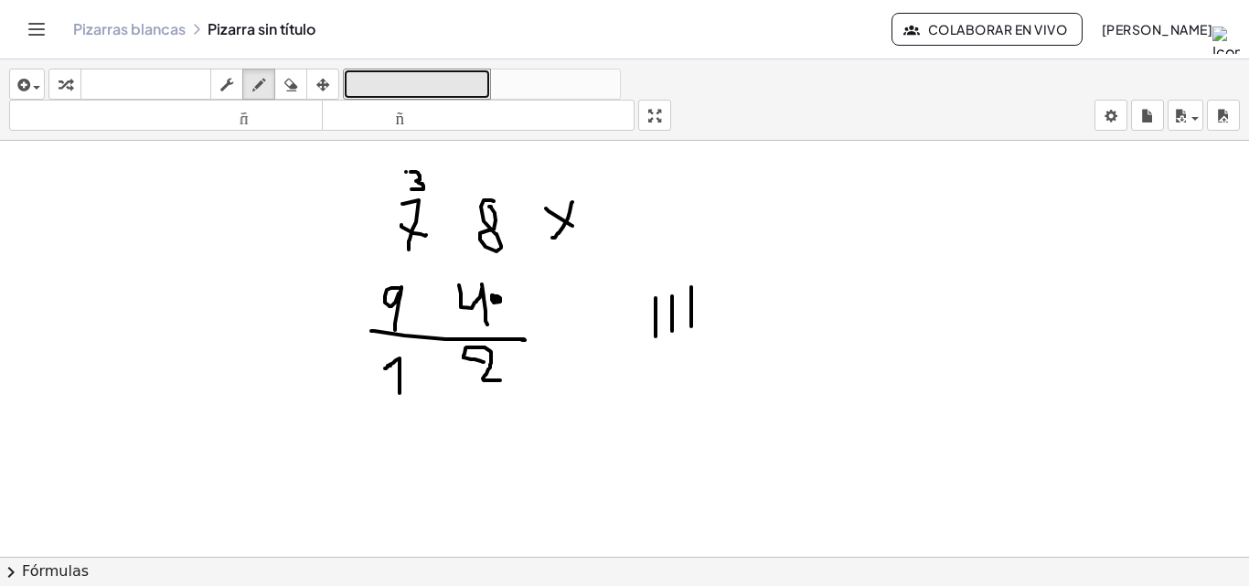
drag, startPoint x: 315, startPoint y: 370, endPoint x: 332, endPoint y: 388, distance: 23.9
drag, startPoint x: 412, startPoint y: 284, endPoint x: 463, endPoint y: 262, distance: 55.2
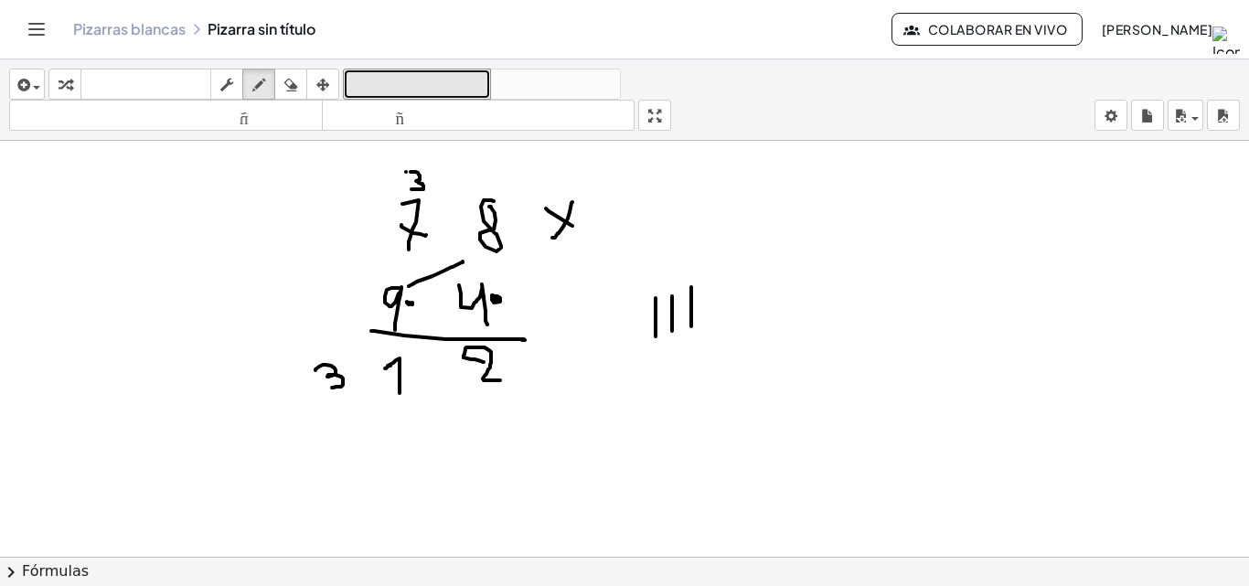
drag, startPoint x: 406, startPoint y: 412, endPoint x: 413, endPoint y: 443, distance: 31.0
drag, startPoint x: 390, startPoint y: 171, endPoint x: 396, endPoint y: 191, distance: 21.1
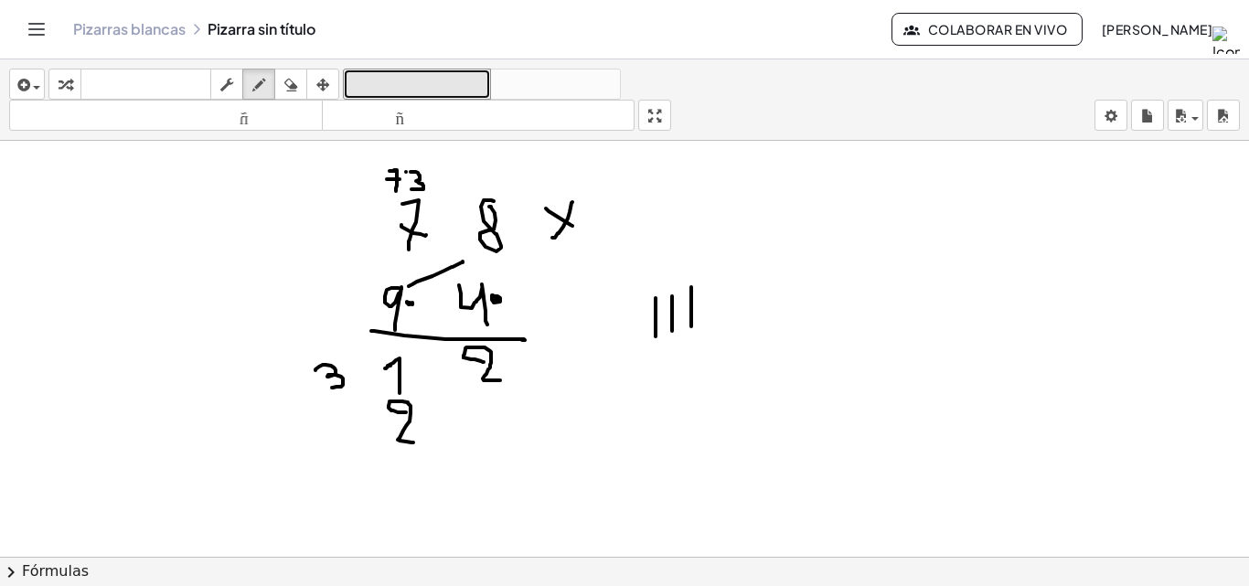
drag, startPoint x: 387, startPoint y: 179, endPoint x: 400, endPoint y: 179, distance: 12.8
drag, startPoint x: 721, startPoint y: 281, endPoint x: 752, endPoint y: 330, distance: 57.9
drag, startPoint x: 753, startPoint y: 281, endPoint x: 793, endPoint y: 315, distance: 52.5
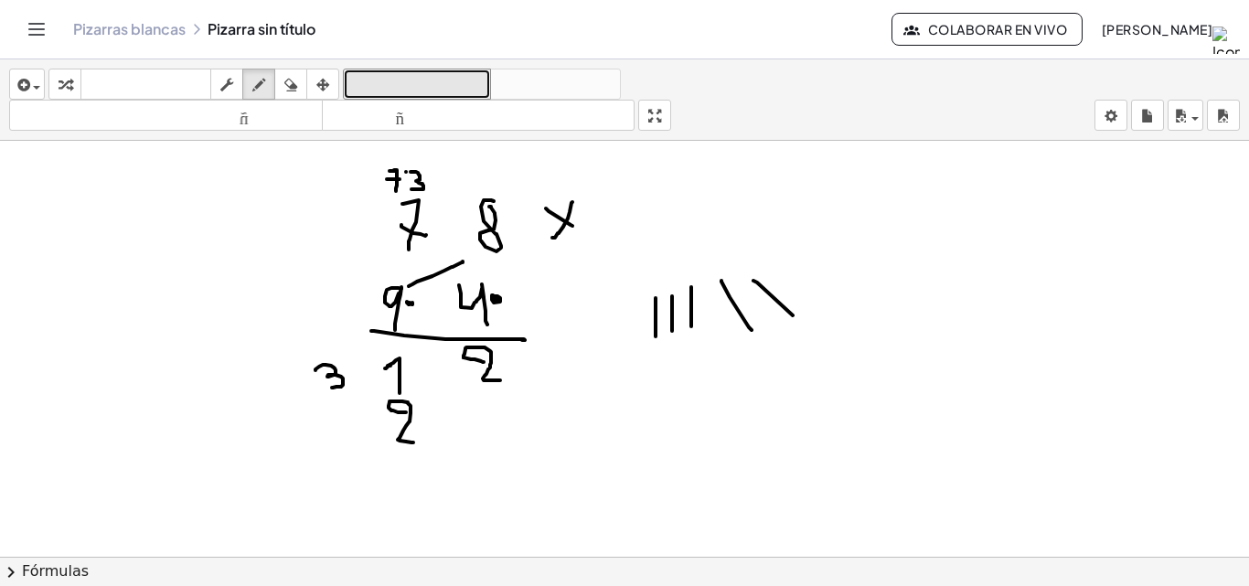
drag, startPoint x: 774, startPoint y: 273, endPoint x: 798, endPoint y: 283, distance: 25.8
drag, startPoint x: 789, startPoint y: 259, endPoint x: 809, endPoint y: 262, distance: 20.4
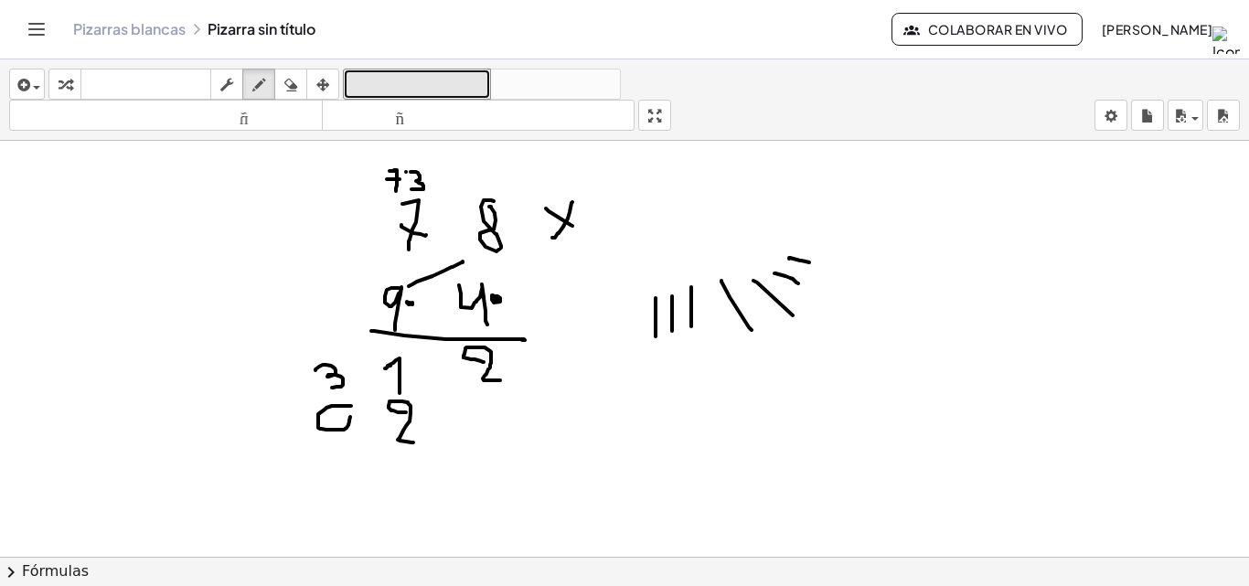
drag, startPoint x: 284, startPoint y: 409, endPoint x: 295, endPoint y: 434, distance: 27.9
drag, startPoint x: 283, startPoint y: 424, endPoint x: 296, endPoint y: 425, distance: 12.8
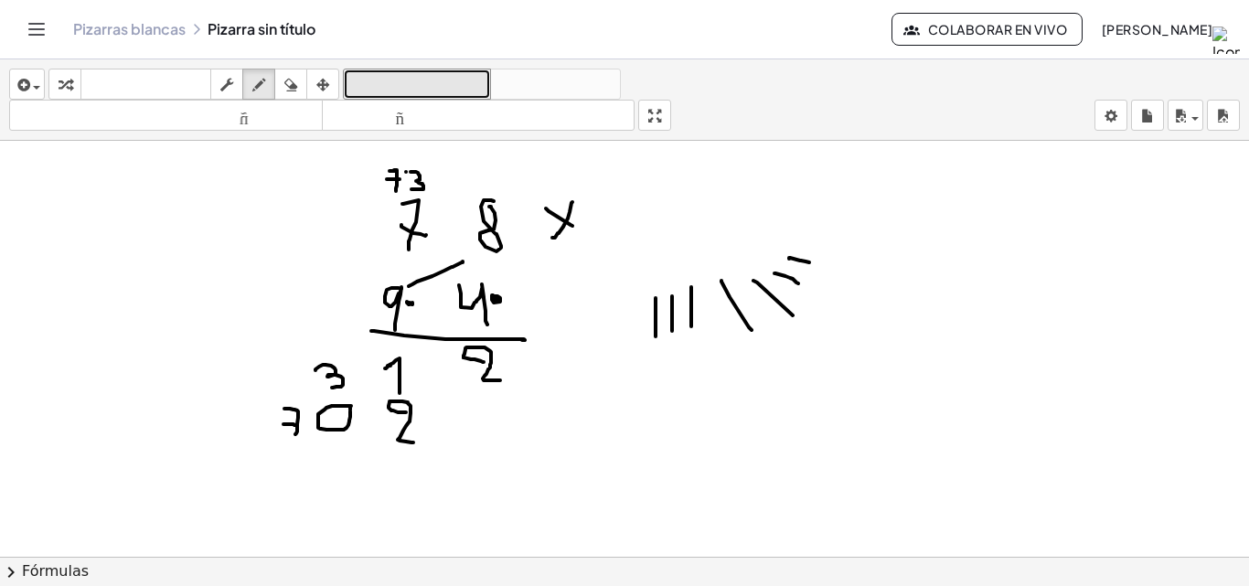
drag, startPoint x: 254, startPoint y: 459, endPoint x: 511, endPoint y: 479, distance: 257.7
drag, startPoint x: 513, startPoint y: 359, endPoint x: 534, endPoint y: 360, distance: 21.1
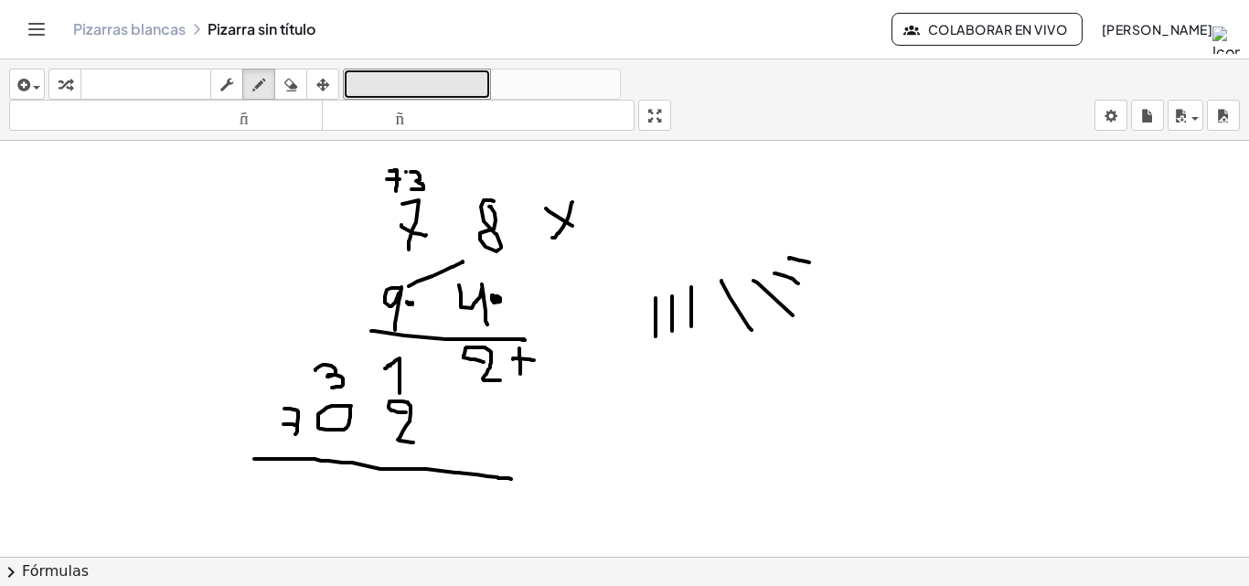
drag, startPoint x: 519, startPoint y: 348, endPoint x: 520, endPoint y: 374, distance: 25.6
drag, startPoint x: 484, startPoint y: 496, endPoint x: 496, endPoint y: 515, distance: 22.6
drag, startPoint x: 417, startPoint y: 490, endPoint x: 422, endPoint y: 534, distance: 44.2
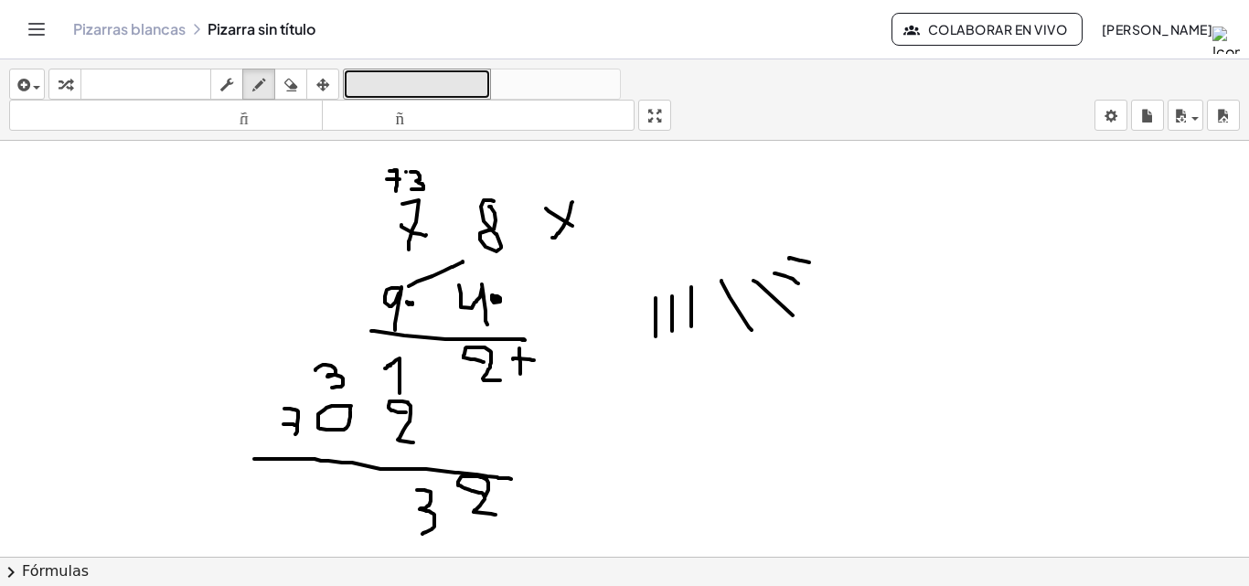
drag, startPoint x: 335, startPoint y: 505, endPoint x: 349, endPoint y: 539, distance: 36.9
drag, startPoint x: 283, startPoint y: 408, endPoint x: 294, endPoint y: 453, distance: 45.9
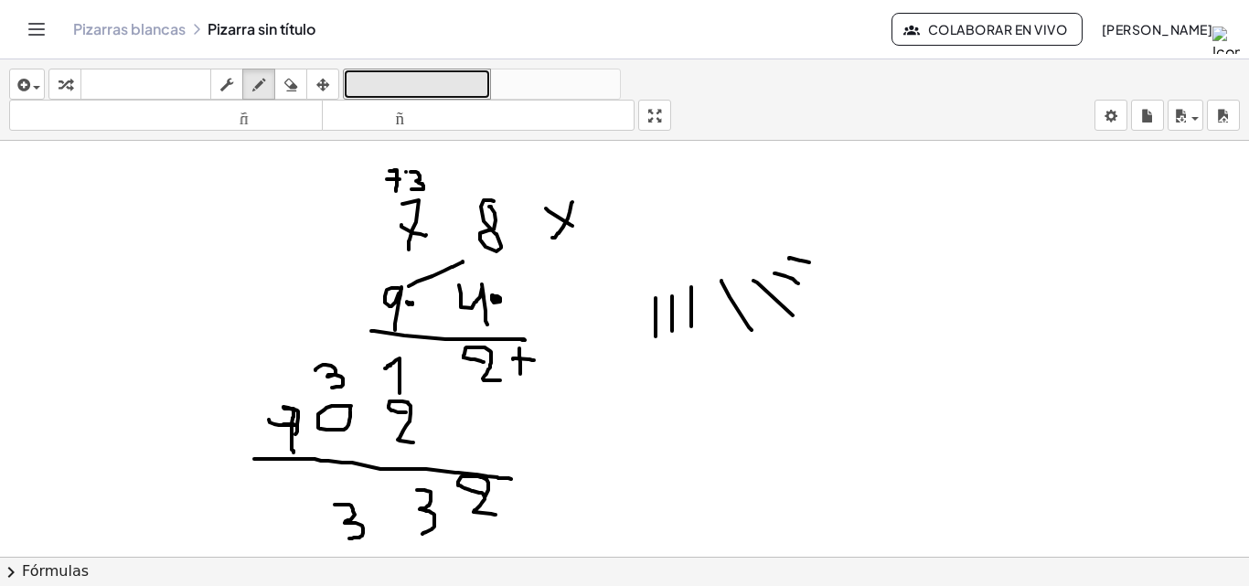
drag, startPoint x: 270, startPoint y: 422, endPoint x: 297, endPoint y: 424, distance: 27.5
drag, startPoint x: 277, startPoint y: 401, endPoint x: 289, endPoint y: 405, distance: 12.7
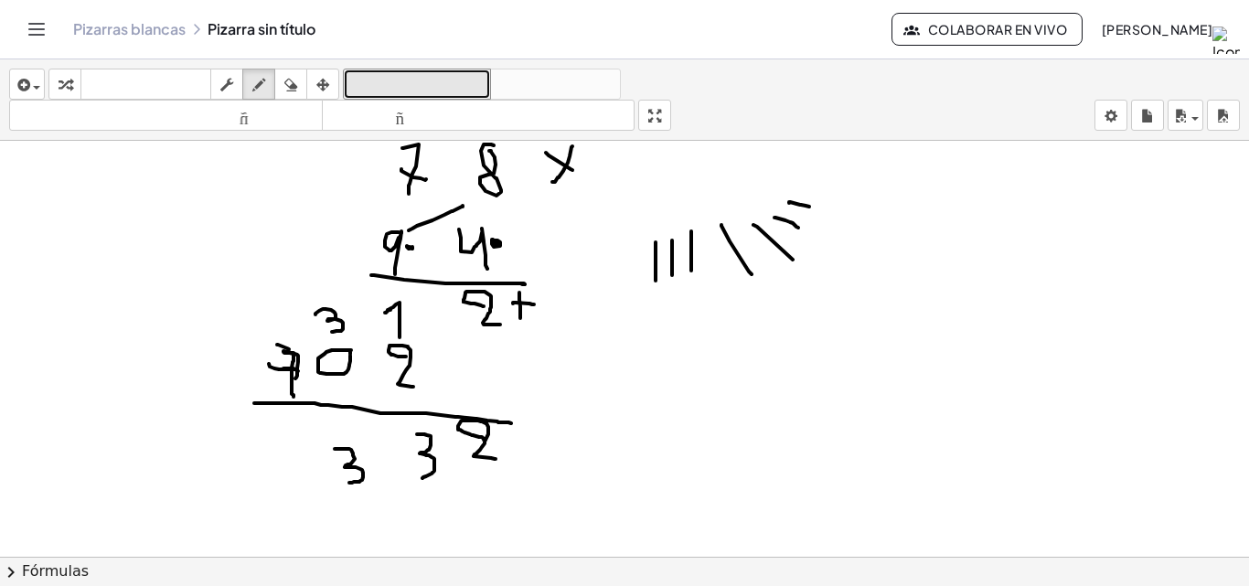
scroll to position [2030, 0]
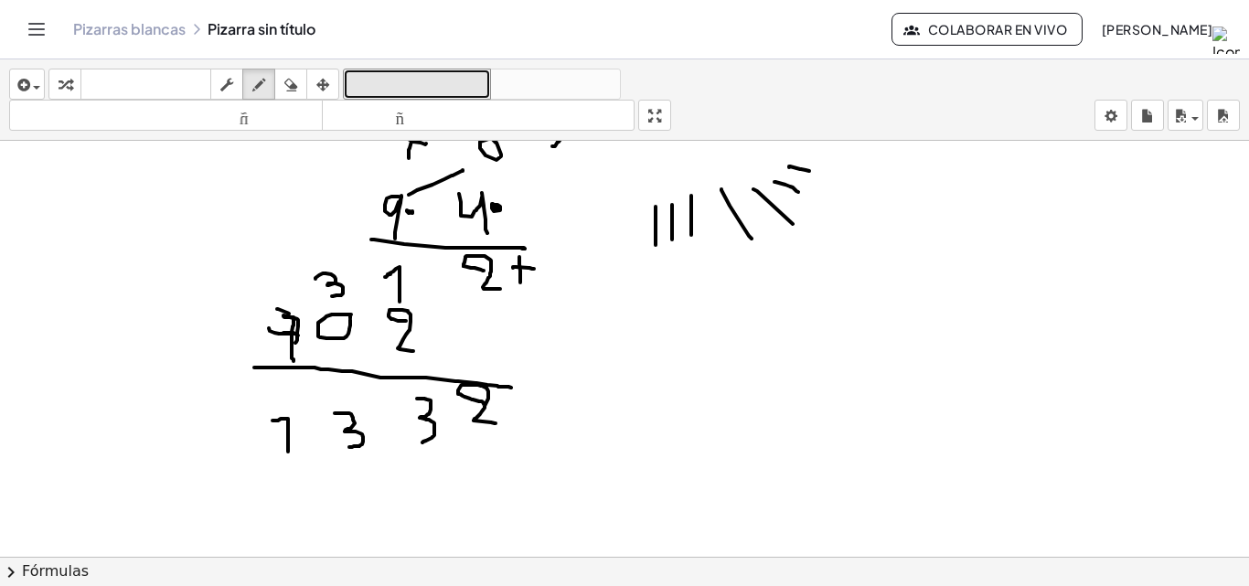
drag, startPoint x: 272, startPoint y: 421, endPoint x: 288, endPoint y: 455, distance: 38.1
drag, startPoint x: 275, startPoint y: 432, endPoint x: 290, endPoint y: 435, distance: 15.1
drag, startPoint x: 312, startPoint y: 427, endPoint x: 312, endPoint y: 447, distance: 20.1
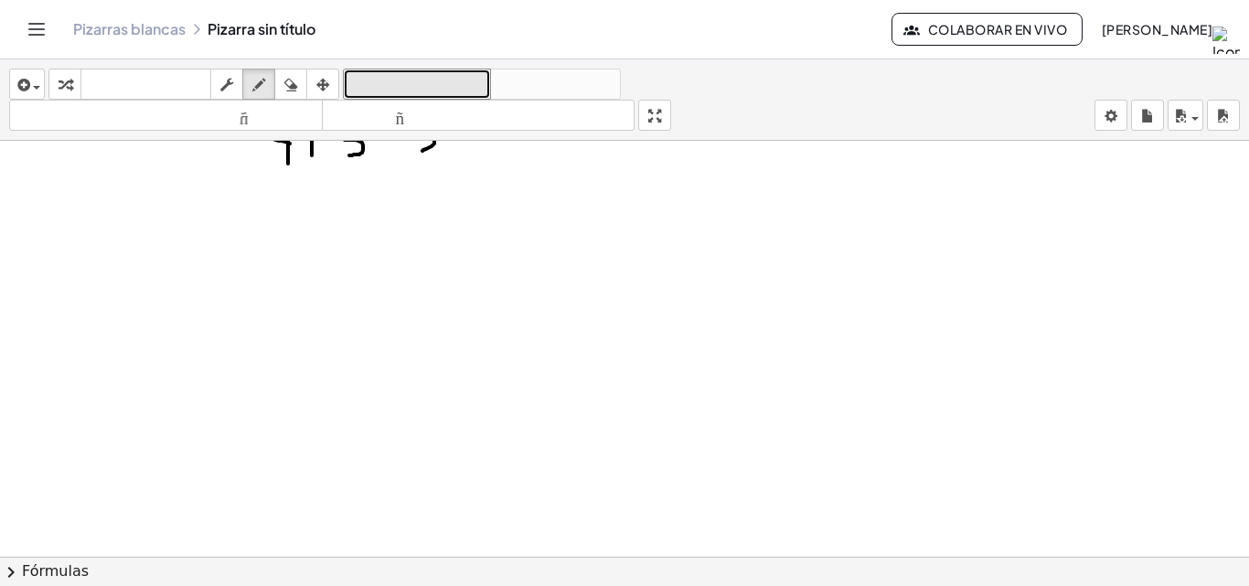
scroll to position [2355, 0]
drag, startPoint x: 439, startPoint y: 222, endPoint x: 510, endPoint y: 211, distance: 72.2
drag, startPoint x: 547, startPoint y: 201, endPoint x: 503, endPoint y: 289, distance: 98.1
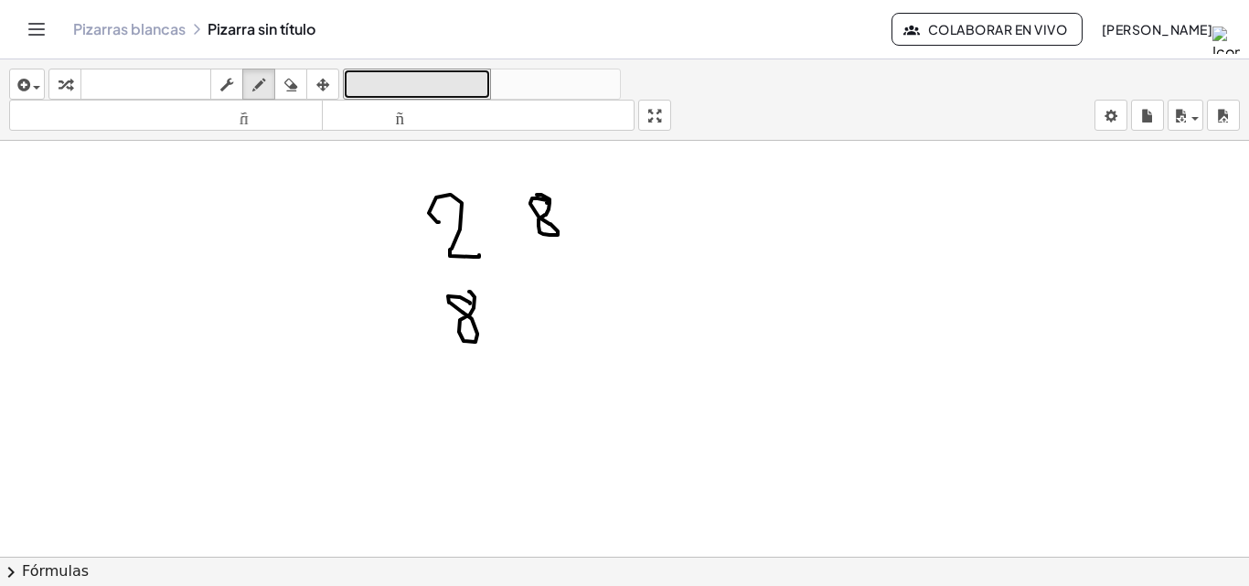
drag, startPoint x: 470, startPoint y: 303, endPoint x: 484, endPoint y: 300, distance: 14.0
drag, startPoint x: 529, startPoint y: 288, endPoint x: 539, endPoint y: 320, distance: 33.8
drag, startPoint x: 539, startPoint y: 309, endPoint x: 595, endPoint y: 246, distance: 84.2
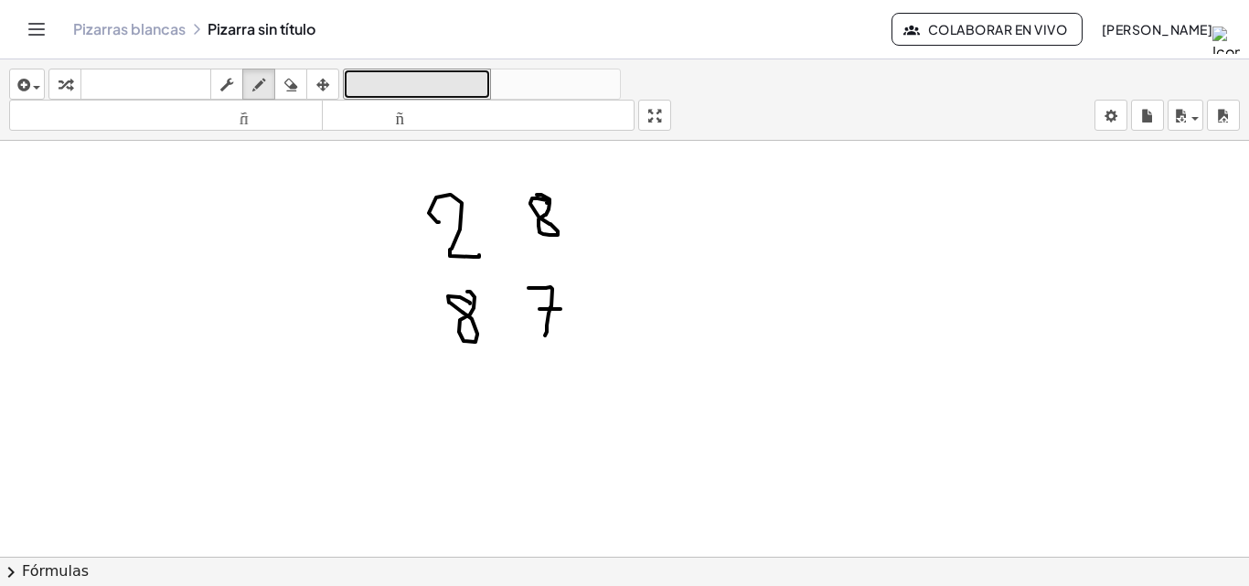
drag, startPoint x: 614, startPoint y: 187, endPoint x: 634, endPoint y: 193, distance: 20.0
drag, startPoint x: 636, startPoint y: 188, endPoint x: 606, endPoint y: 236, distance: 55.8
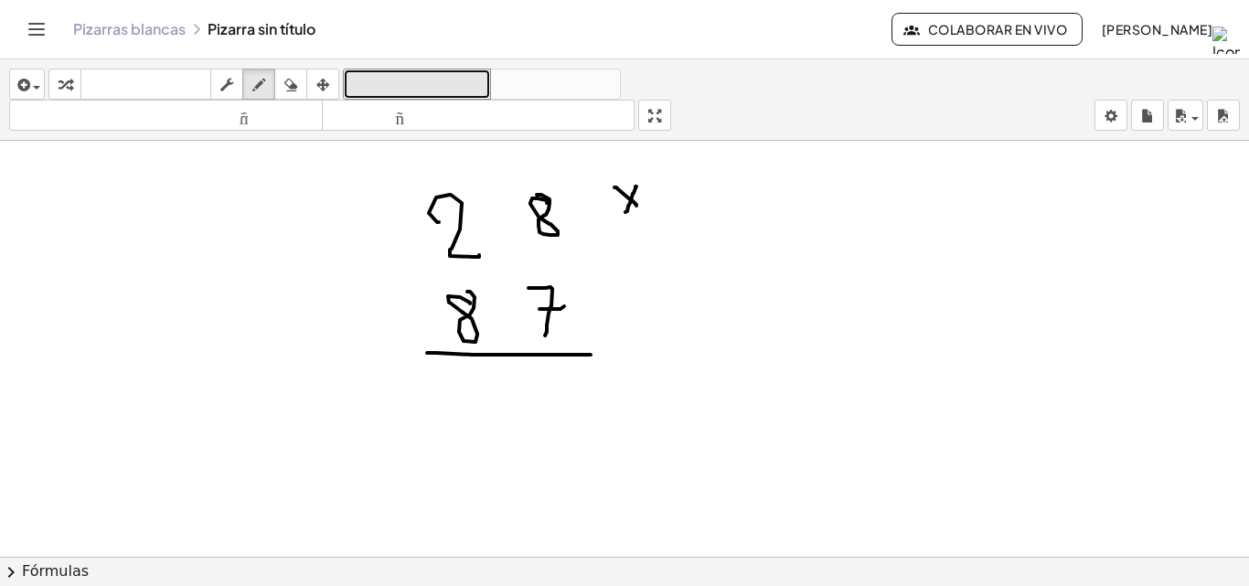
drag, startPoint x: 427, startPoint y: 353, endPoint x: 583, endPoint y: 320, distance: 159.8
drag, startPoint x: 556, startPoint y: 366, endPoint x: 527, endPoint y: 379, distance: 31.9
drag, startPoint x: 450, startPoint y: 172, endPoint x: 430, endPoint y: 187, distance: 24.9
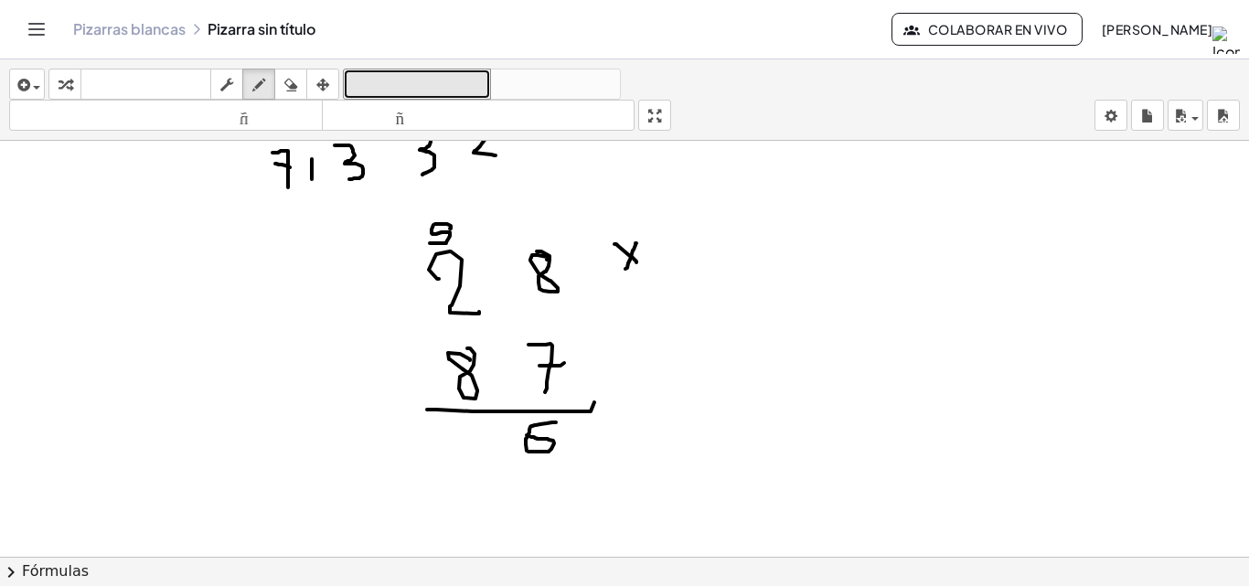
scroll to position [2263, 0]
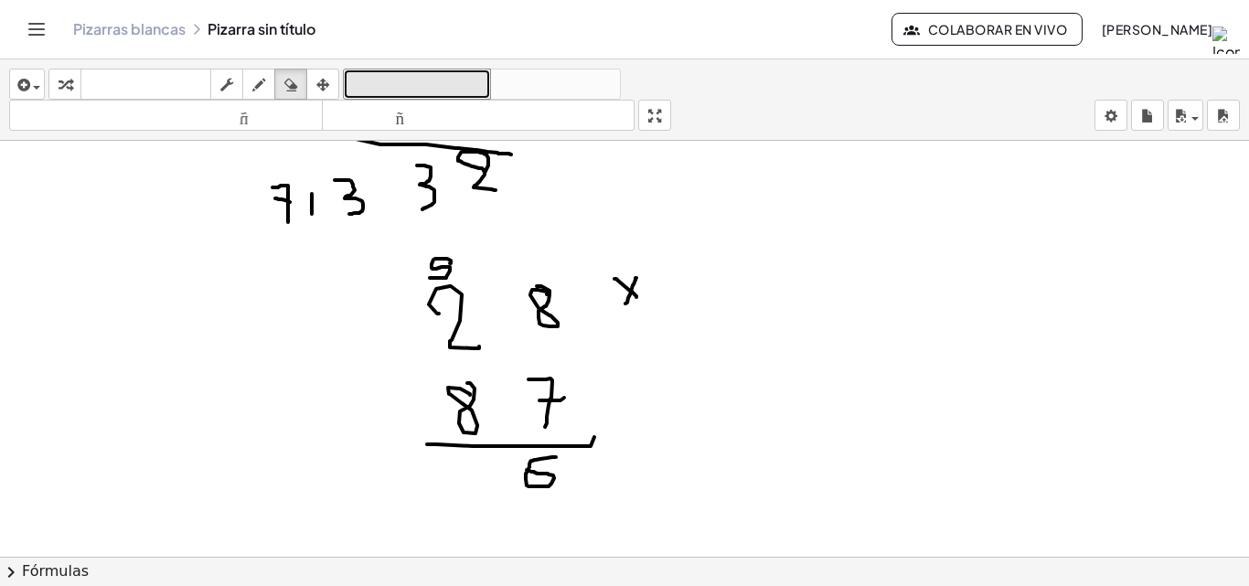
drag, startPoint x: 292, startPoint y: 81, endPoint x: 390, endPoint y: 180, distance: 139.7
click at [297, 93] on icon "button" at bounding box center [290, 85] width 13 height 22
drag, startPoint x: 500, startPoint y: 241, endPoint x: 449, endPoint y: 239, distance: 51.3
click at [259, 82] on icon "button" at bounding box center [258, 85] width 13 height 22
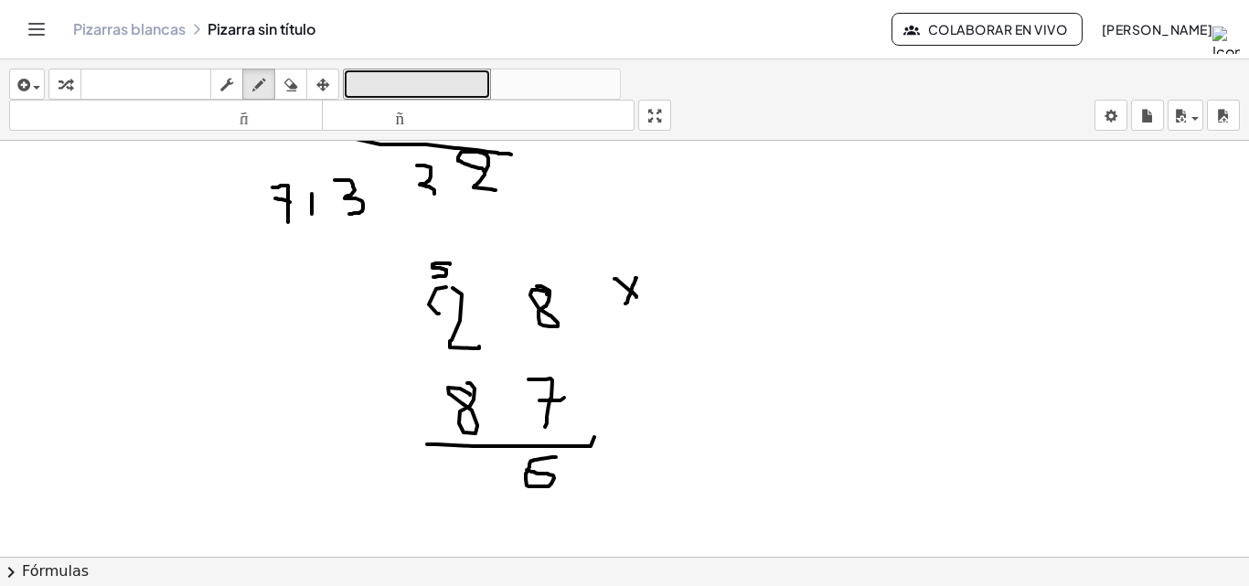
drag, startPoint x: 450, startPoint y: 264, endPoint x: 433, endPoint y: 277, distance: 20.9
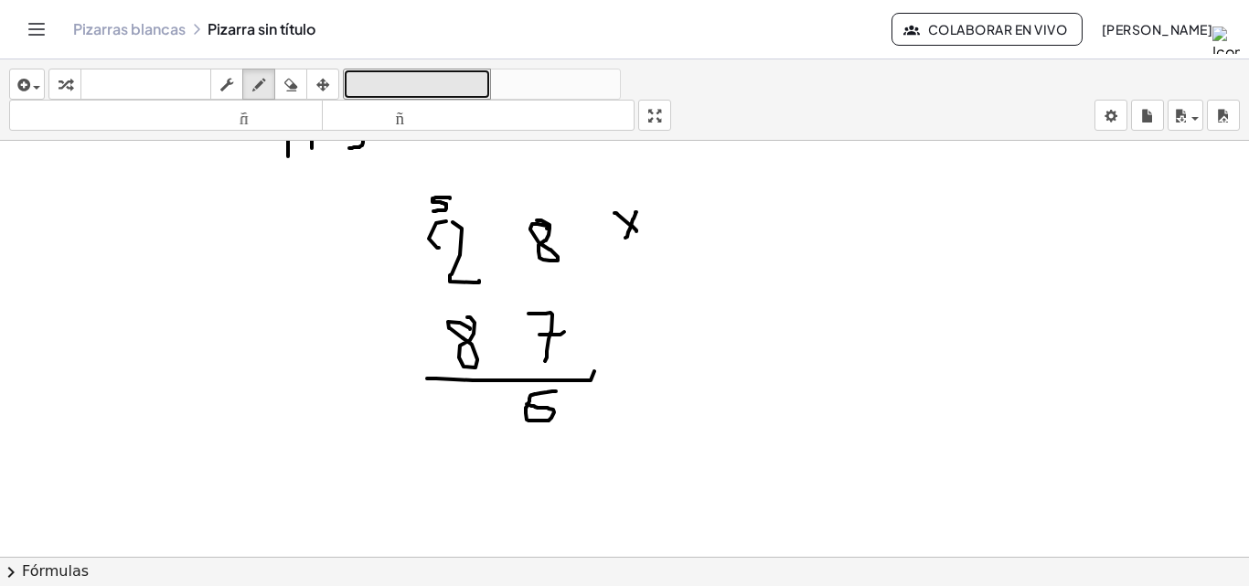
scroll to position [2355, 0]
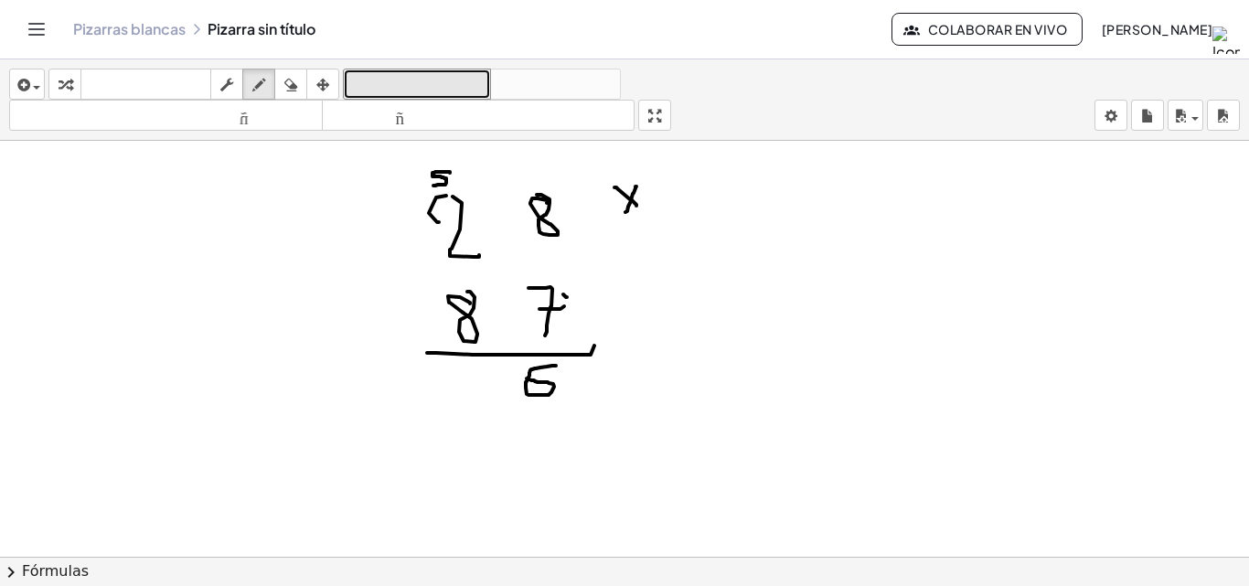
drag, startPoint x: 636, startPoint y: 342, endPoint x: 639, endPoint y: 366, distance: 23.9
drag, startPoint x: 666, startPoint y: 337, endPoint x: 662, endPoint y: 356, distance: 18.7
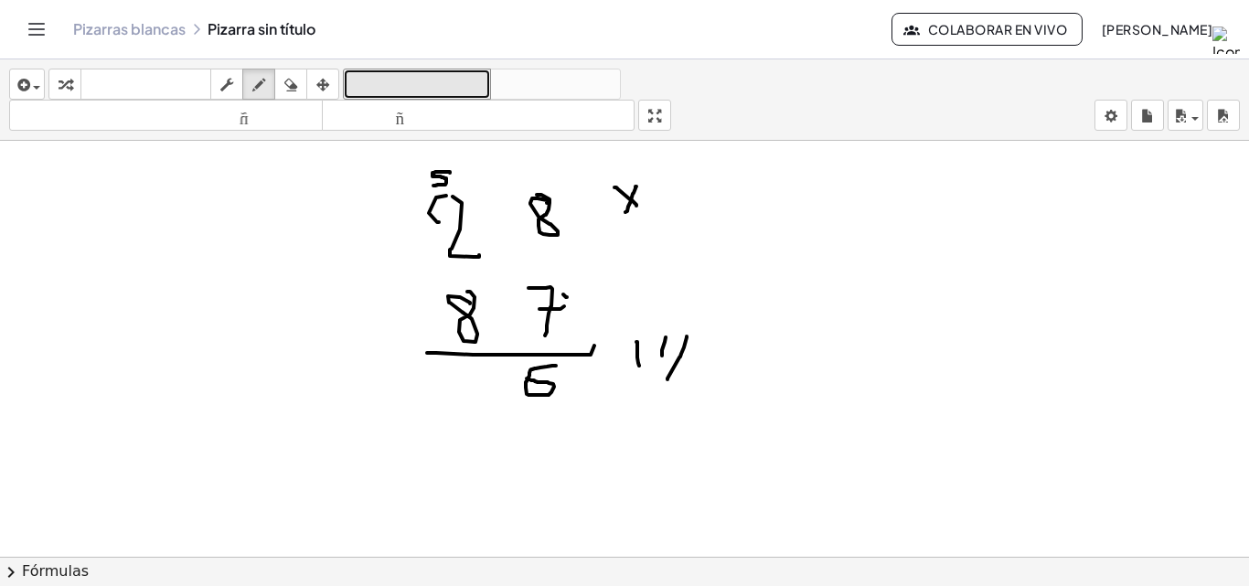
drag, startPoint x: 687, startPoint y: 336, endPoint x: 667, endPoint y: 380, distance: 48.3
drag, startPoint x: 703, startPoint y: 343, endPoint x: 704, endPoint y: 366, distance: 22.9
drag, startPoint x: 729, startPoint y: 336, endPoint x: 728, endPoint y: 357, distance: 20.1
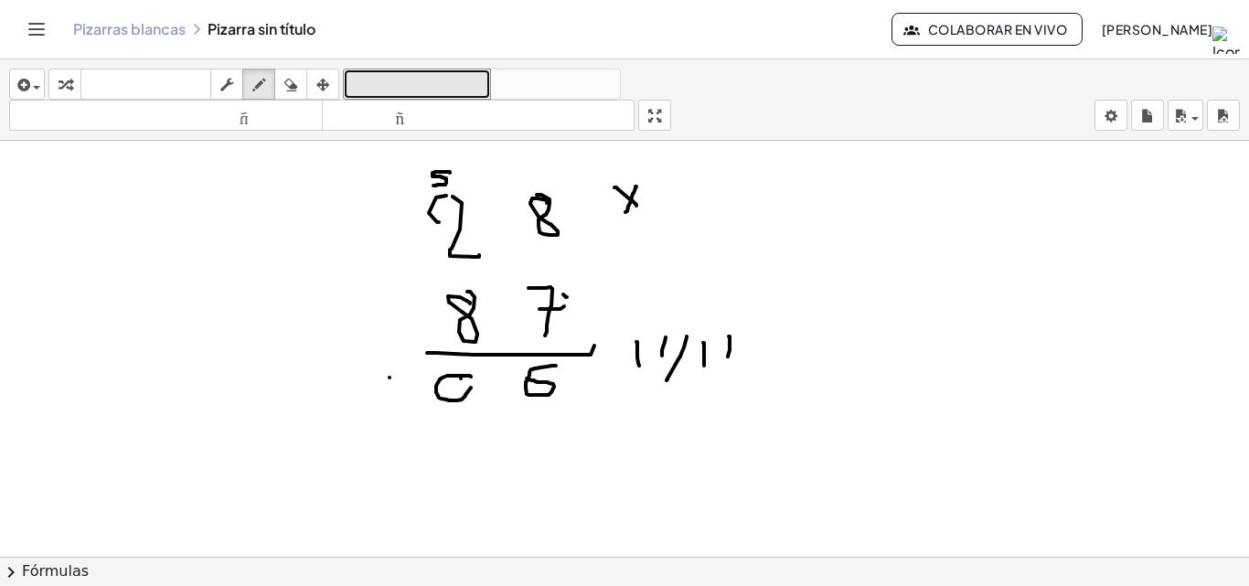
drag, startPoint x: 472, startPoint y: 377, endPoint x: 454, endPoint y: 422, distance: 48.9
drag, startPoint x: 381, startPoint y: 380, endPoint x: 391, endPoint y: 404, distance: 25.8
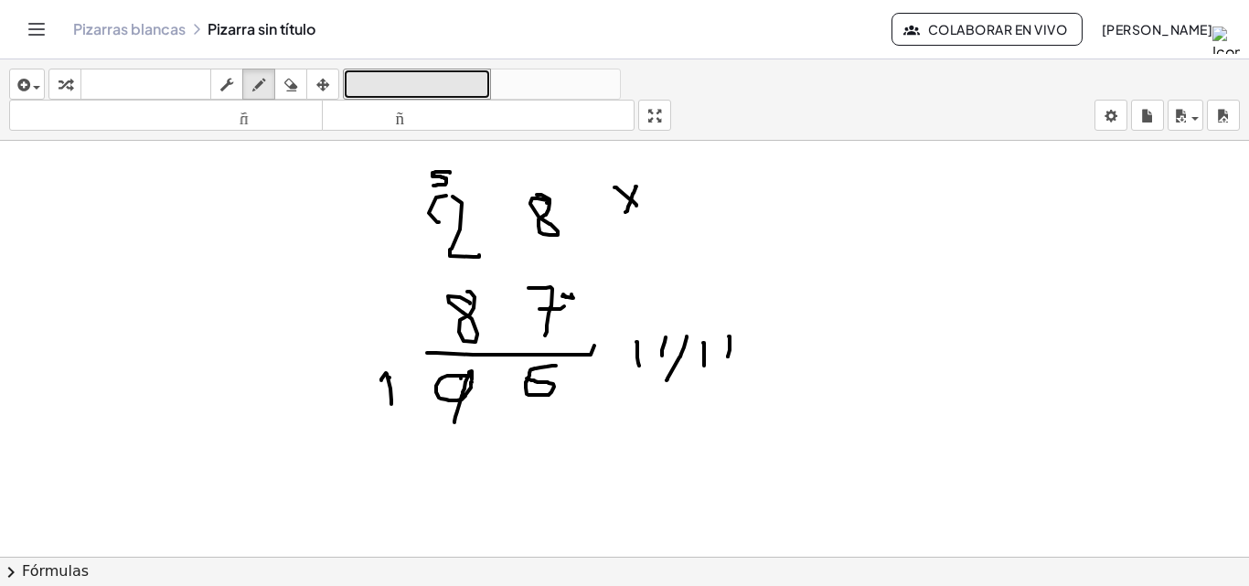
drag, startPoint x: 562, startPoint y: 296, endPoint x: 584, endPoint y: 318, distance: 31.0
drag, startPoint x: 556, startPoint y: 278, endPoint x: 496, endPoint y: 304, distance: 65.9
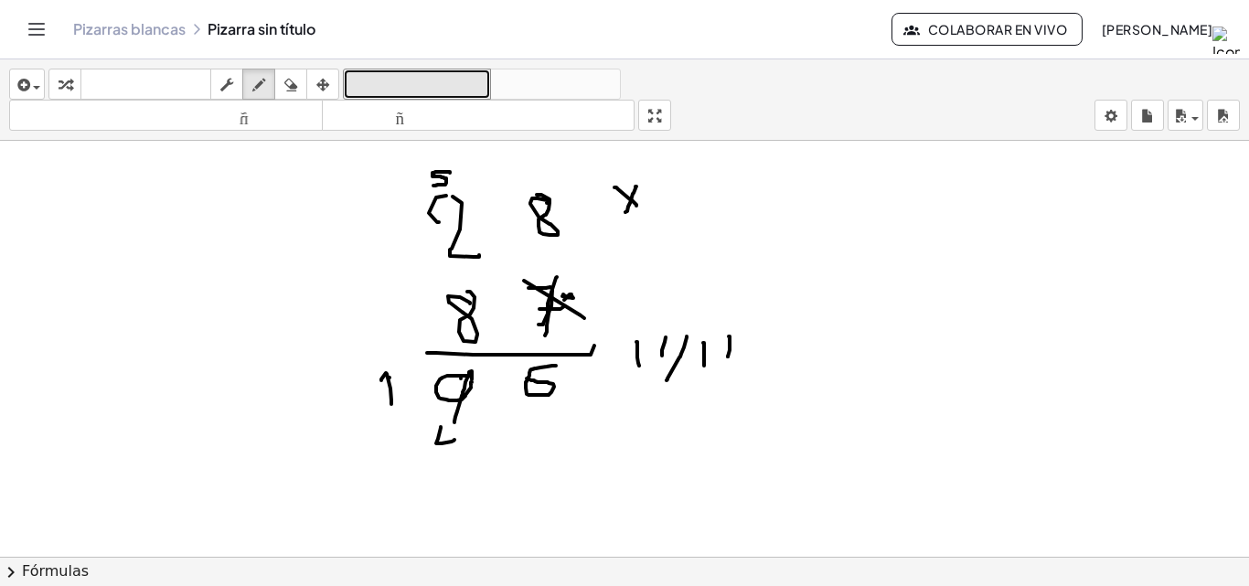
drag, startPoint x: 441, startPoint y: 427, endPoint x: 454, endPoint y: 440, distance: 18.8
drag, startPoint x: 455, startPoint y: 431, endPoint x: 446, endPoint y: 492, distance: 61.9
click at [284, 83] on div "button" at bounding box center [291, 84] width 24 height 22
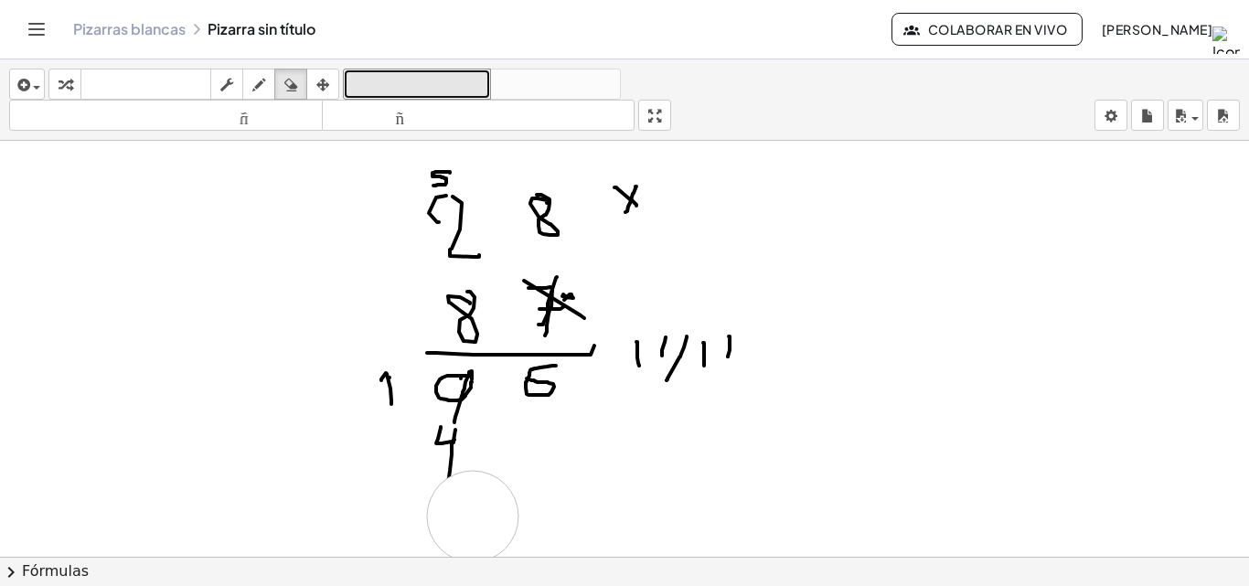
drag, startPoint x: 480, startPoint y: 528, endPoint x: 473, endPoint y: 517, distance: 13.2
click at [261, 95] on icon "button" at bounding box center [258, 85] width 13 height 22
drag, startPoint x: 422, startPoint y: 174, endPoint x: 408, endPoint y: 179, distance: 15.6
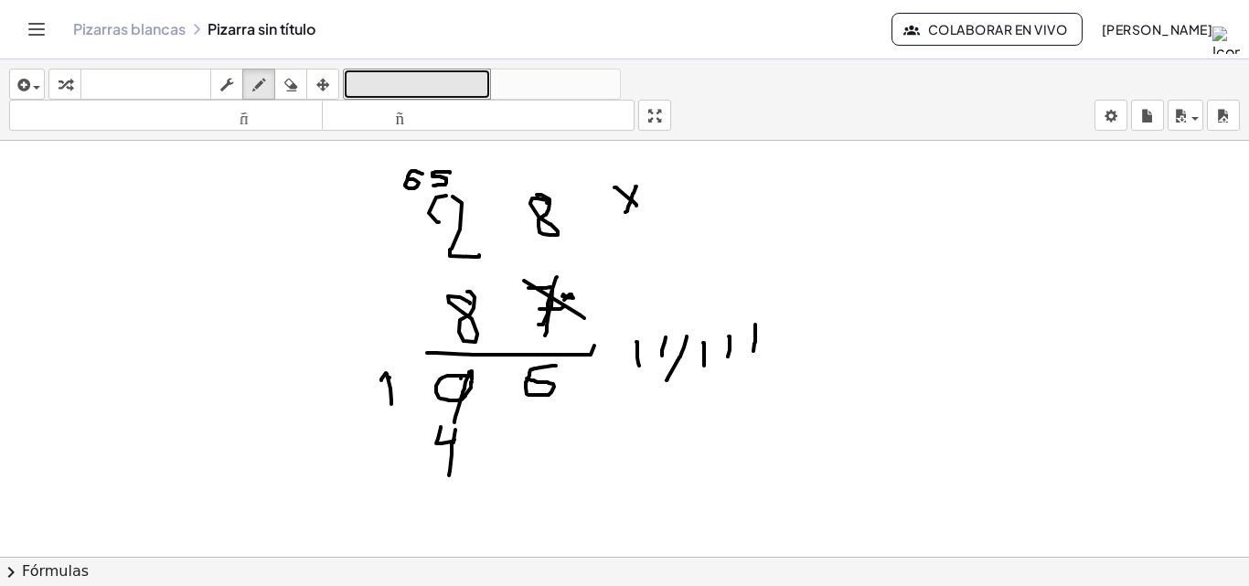
drag, startPoint x: 755, startPoint y: 325, endPoint x: 670, endPoint y: 348, distance: 88.3
drag, startPoint x: 401, startPoint y: 435, endPoint x: 420, endPoint y: 466, distance: 36.5
drag, startPoint x: 367, startPoint y: 432, endPoint x: 379, endPoint y: 469, distance: 39.3
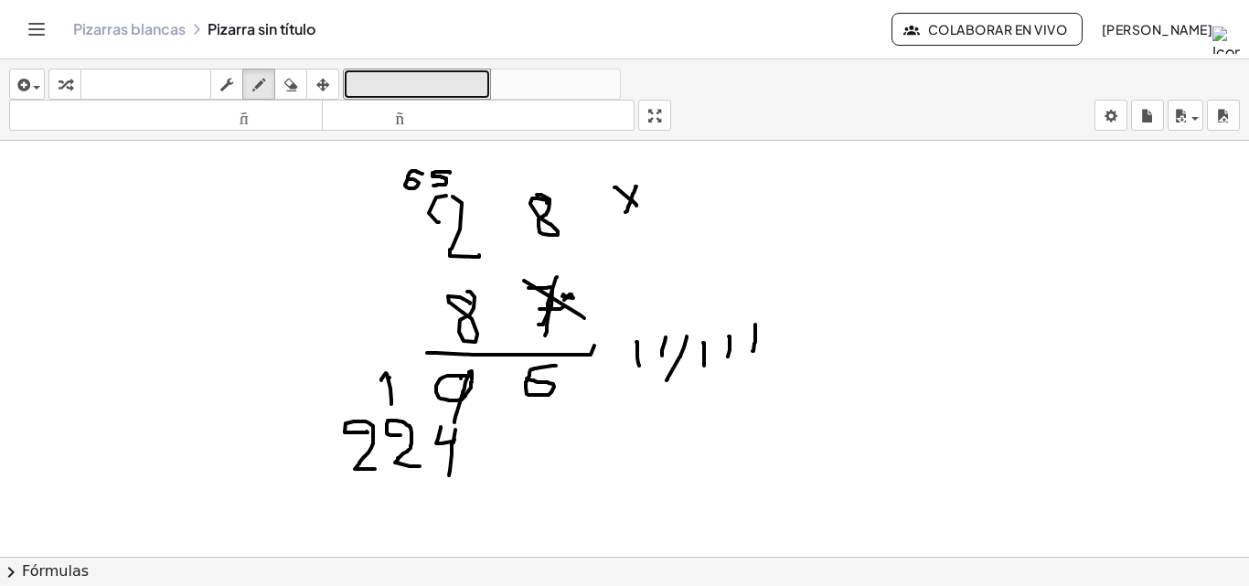
drag, startPoint x: 308, startPoint y: 475, endPoint x: 571, endPoint y: 485, distance: 263.5
drag, startPoint x: 571, startPoint y: 388, endPoint x: 587, endPoint y: 389, distance: 15.6
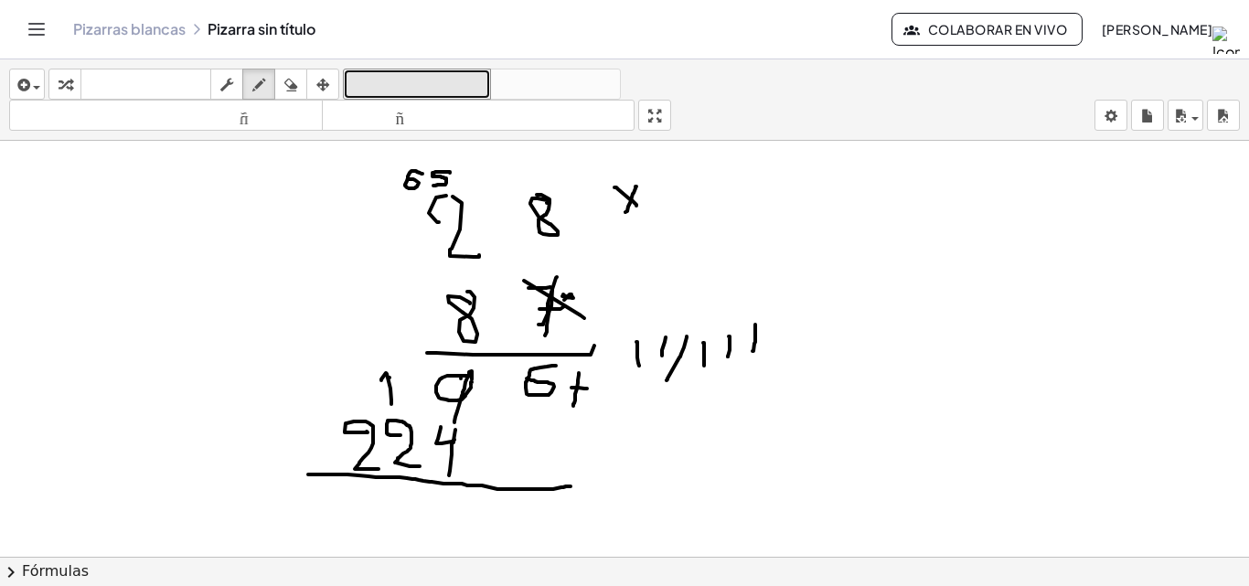
drag, startPoint x: 579, startPoint y: 373, endPoint x: 573, endPoint y: 406, distance: 33.4
drag, startPoint x: 582, startPoint y: 389, endPoint x: 594, endPoint y: 390, distance: 12.8
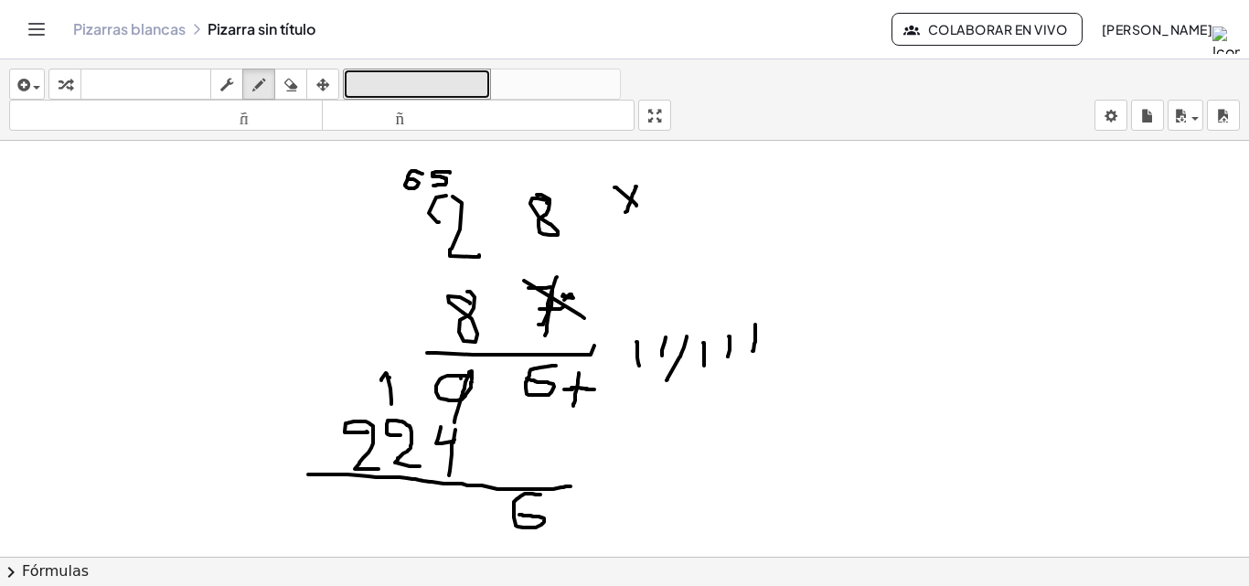
drag, startPoint x: 540, startPoint y: 495, endPoint x: 518, endPoint y: 515, distance: 29.8
drag, startPoint x: 640, startPoint y: 433, endPoint x: 636, endPoint y: 463, distance: 30.4
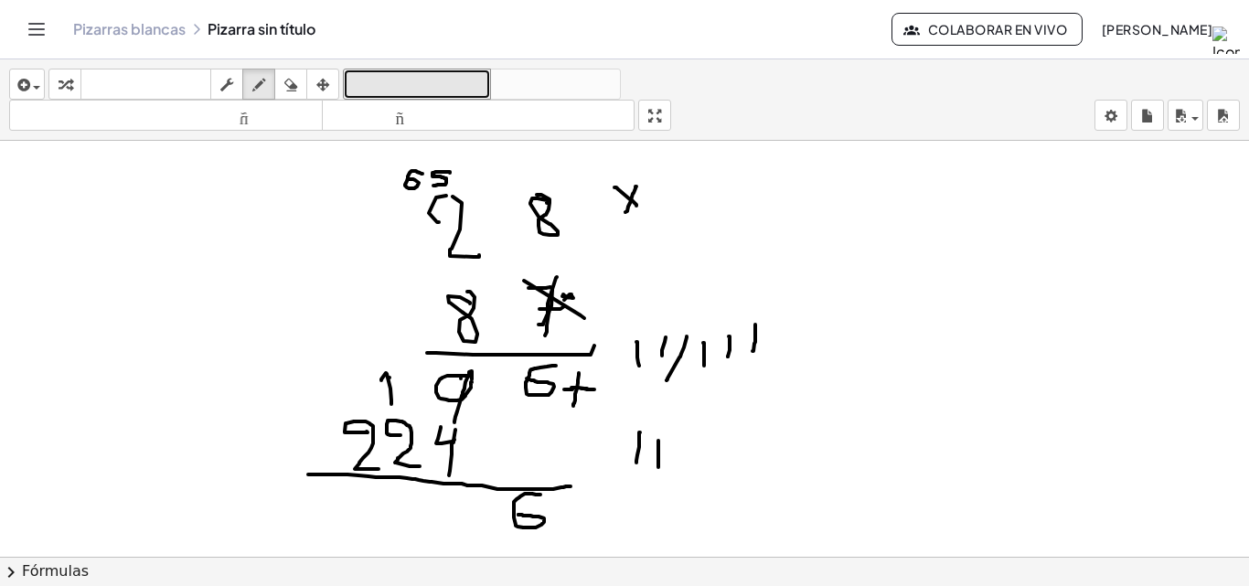
drag, startPoint x: 658, startPoint y: 441, endPoint x: 658, endPoint y: 467, distance: 26.5
drag, startPoint x: 682, startPoint y: 446, endPoint x: 681, endPoint y: 466, distance: 20.1
drag, startPoint x: 701, startPoint y: 455, endPoint x: 702, endPoint y: 465, distance: 9.2
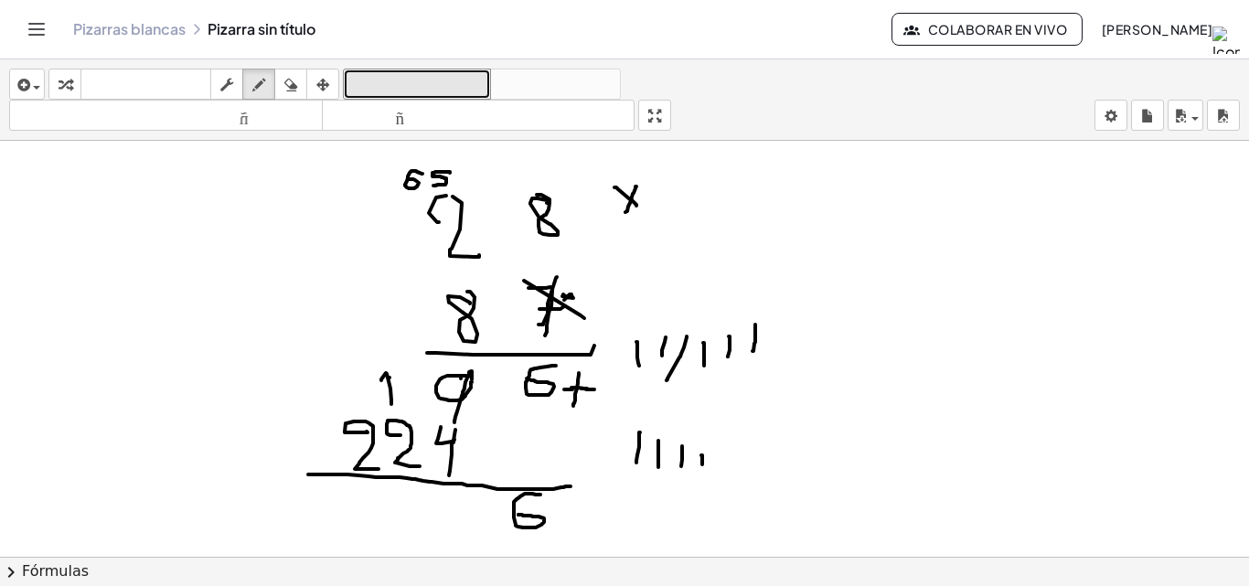
drag, startPoint x: 435, startPoint y: 493, endPoint x: 442, endPoint y: 529, distance: 37.1
drag, startPoint x: 379, startPoint y: 353, endPoint x: 382, endPoint y: 363, distance: 10.4
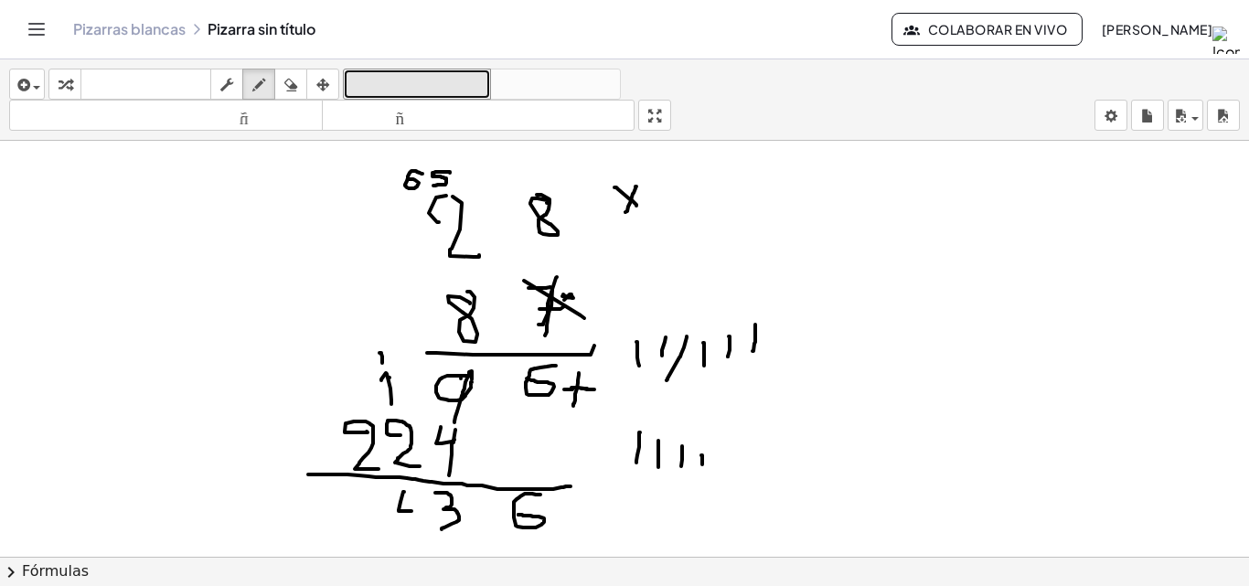
drag, startPoint x: 404, startPoint y: 492, endPoint x: 412, endPoint y: 511, distance: 20.9
drag, startPoint x: 412, startPoint y: 497, endPoint x: 411, endPoint y: 533, distance: 36.6
drag, startPoint x: 367, startPoint y: 497, endPoint x: 372, endPoint y: 527, distance: 29.8
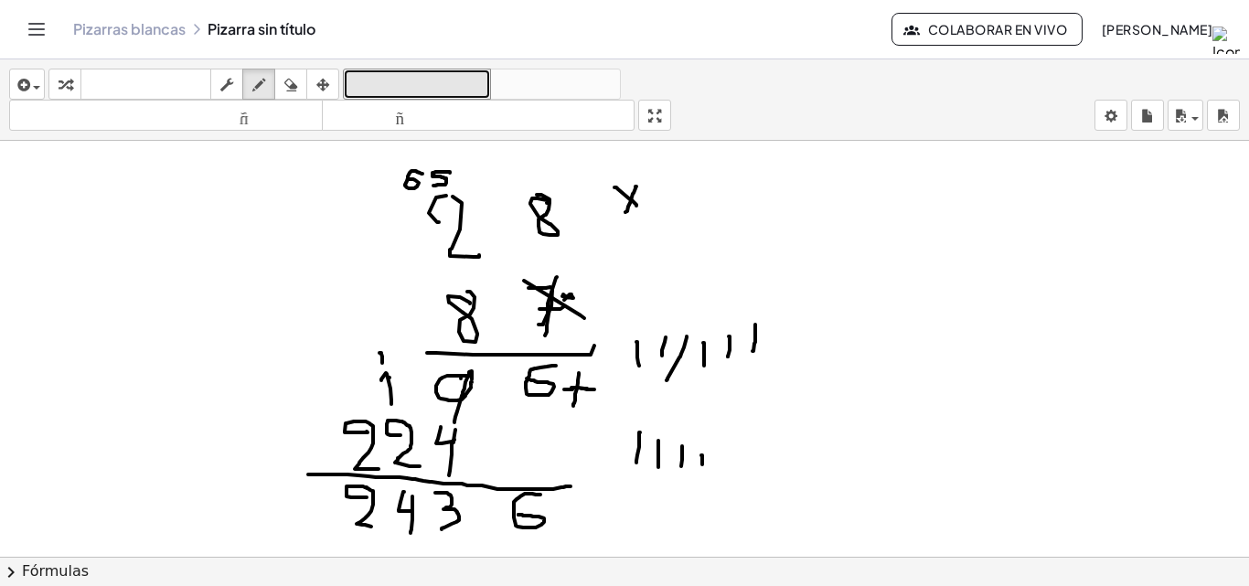
drag, startPoint x: 384, startPoint y: 504, endPoint x: 381, endPoint y: 516, distance: 12.2
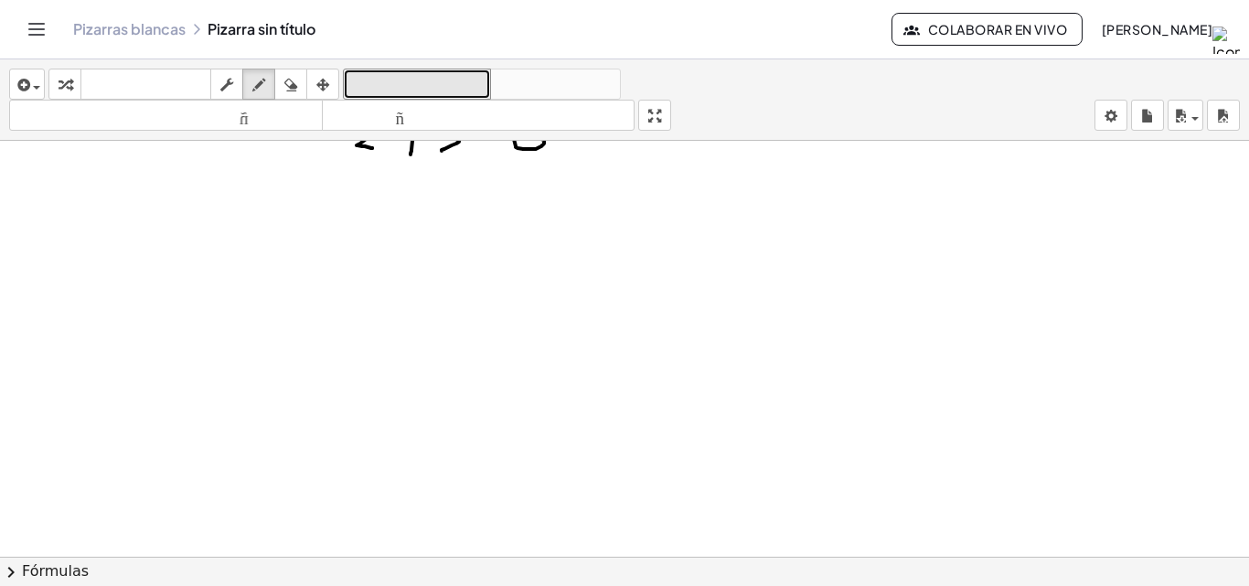
scroll to position [2771, 0]
drag, startPoint x: 400, startPoint y: 209, endPoint x: 406, endPoint y: 251, distance: 41.6
drag, startPoint x: 399, startPoint y: 237, endPoint x: 443, endPoint y: 213, distance: 50.7
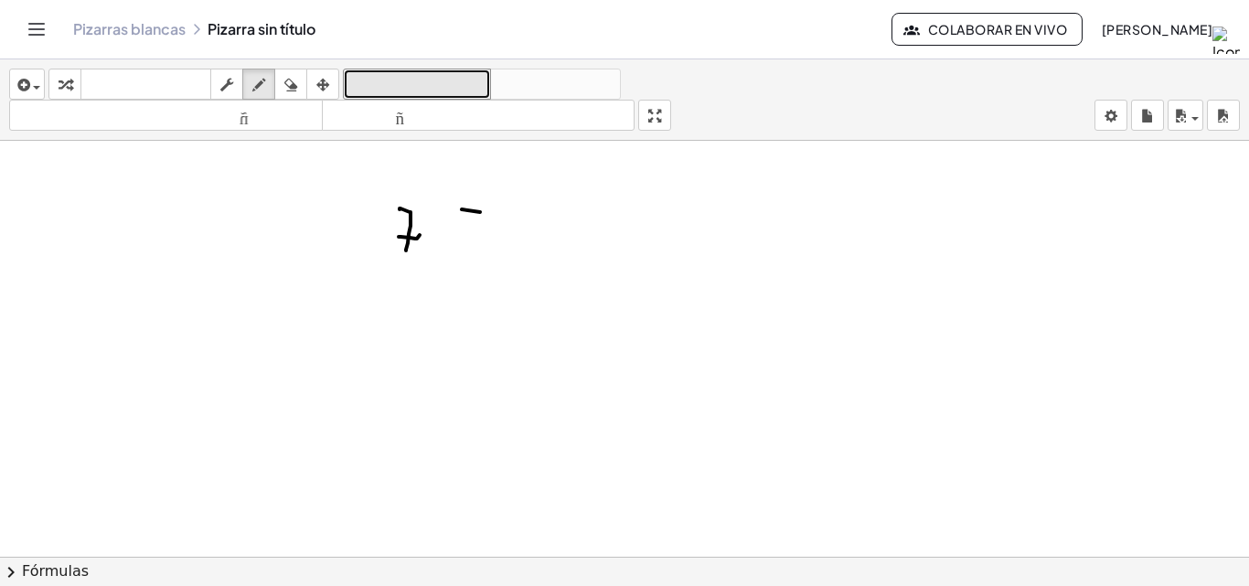
drag, startPoint x: 462, startPoint y: 209, endPoint x: 489, endPoint y: 212, distance: 27.6
drag, startPoint x: 463, startPoint y: 209, endPoint x: 439, endPoint y: 299, distance: 92.7
drag, startPoint x: 393, startPoint y: 287, endPoint x: 466, endPoint y: 286, distance: 73.2
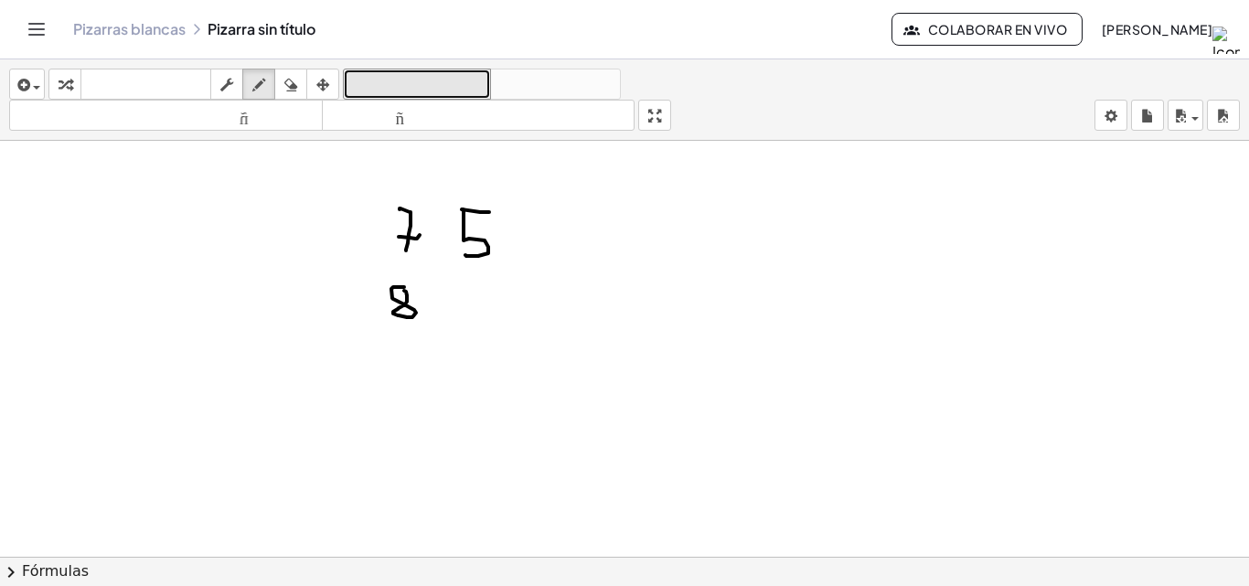
drag, startPoint x: 455, startPoint y: 280, endPoint x: 465, endPoint y: 304, distance: 25.8
drag, startPoint x: 465, startPoint y: 300, endPoint x: 494, endPoint y: 277, distance: 36.4
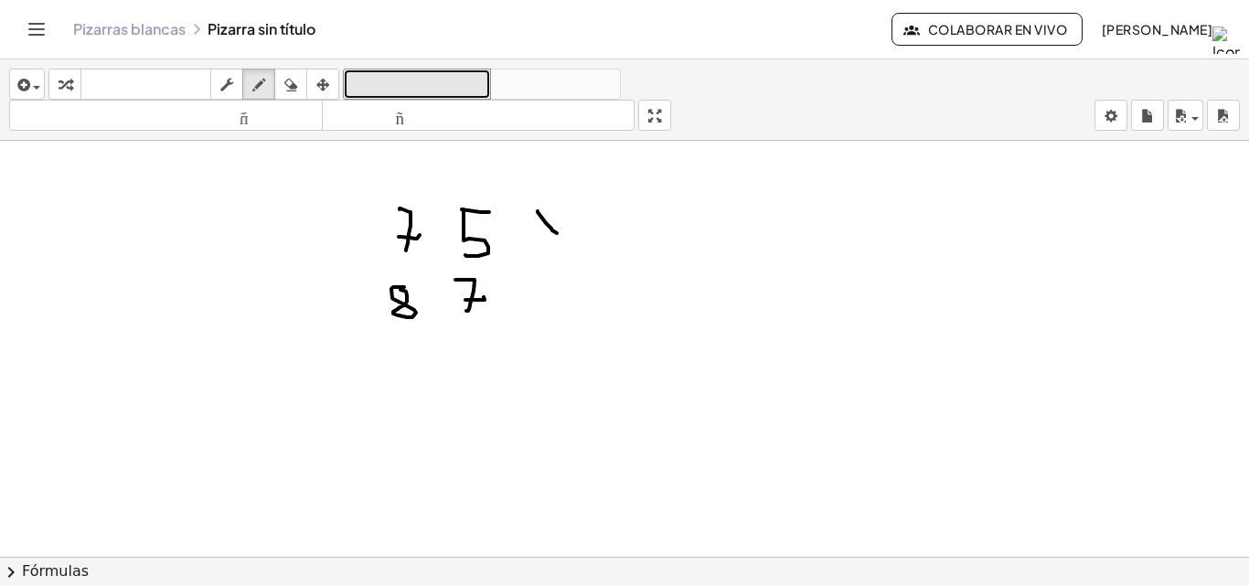
drag, startPoint x: 546, startPoint y: 223, endPoint x: 557, endPoint y: 233, distance: 14.9
drag, startPoint x: 559, startPoint y: 214, endPoint x: 363, endPoint y: 319, distance: 222.1
drag, startPoint x: 372, startPoint y: 337, endPoint x: 504, endPoint y: 333, distance: 131.8
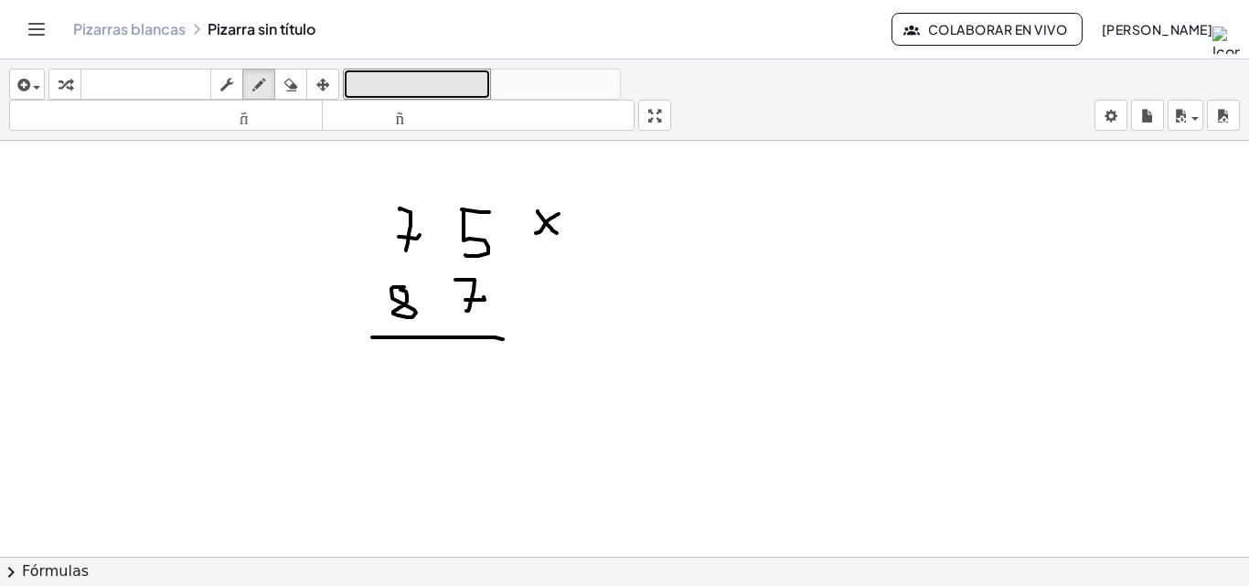
drag, startPoint x: 471, startPoint y: 348, endPoint x: 465, endPoint y: 358, distance: 11.2
drag, startPoint x: 461, startPoint y: 360, endPoint x: 456, endPoint y: 371, distance: 11.9
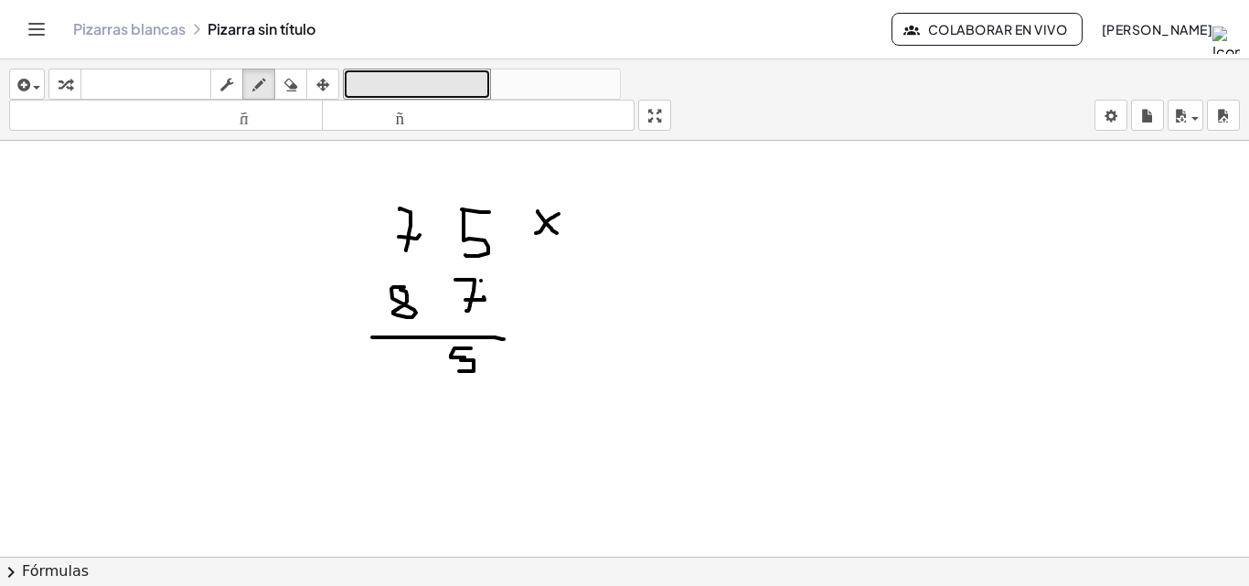
drag, startPoint x: 401, startPoint y: 187, endPoint x: 412, endPoint y: 207, distance: 23.4
drag, startPoint x: 558, startPoint y: 299, endPoint x: 558, endPoint y: 326, distance: 26.5
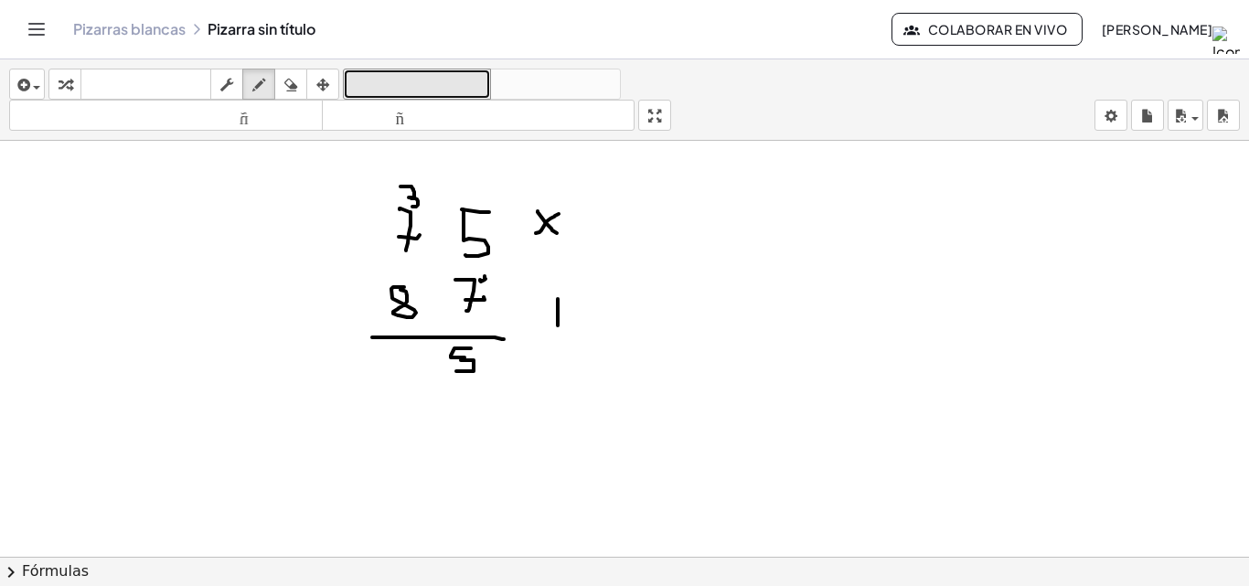
drag, startPoint x: 572, startPoint y: 305, endPoint x: 573, endPoint y: 326, distance: 20.1
drag, startPoint x: 594, startPoint y: 304, endPoint x: 594, endPoint y: 318, distance: 13.7
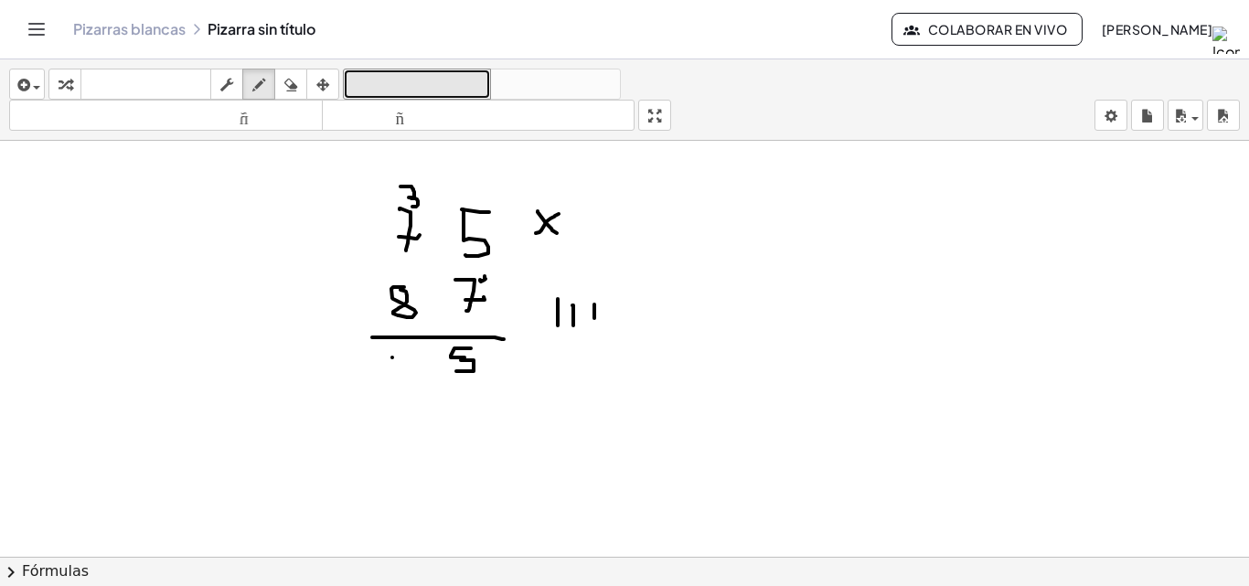
drag, startPoint x: 400, startPoint y: 358, endPoint x: 409, endPoint y: 376, distance: 20.4
drag, startPoint x: 352, startPoint y: 351, endPoint x: 323, endPoint y: 384, distance: 44.0
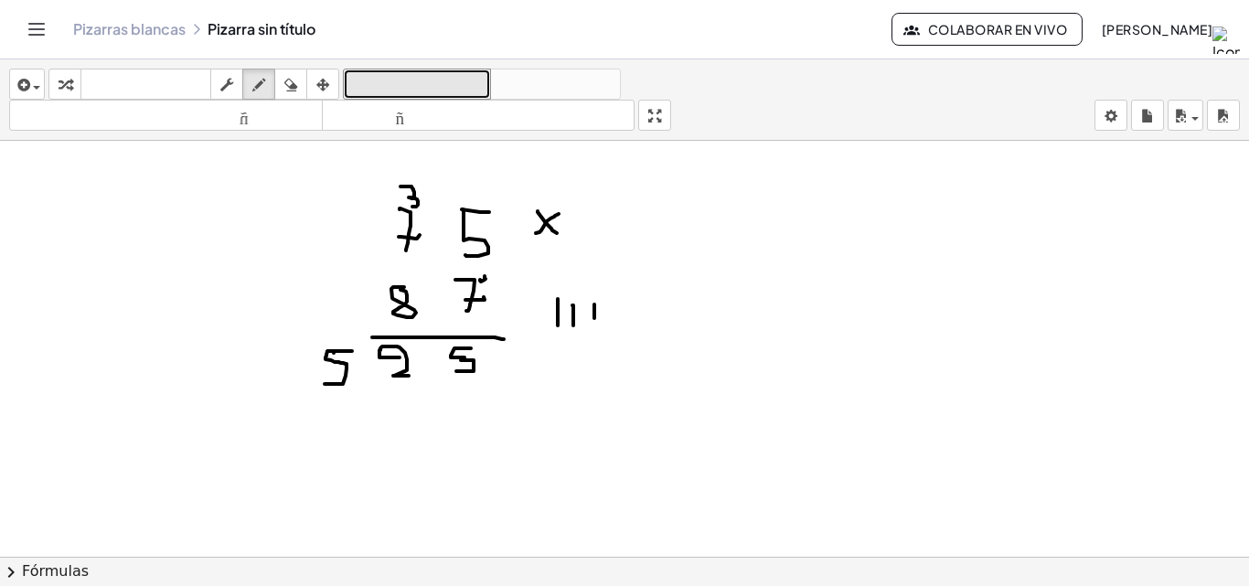
drag, startPoint x: 455, startPoint y: 273, endPoint x: 504, endPoint y: 289, distance: 50.9
drag, startPoint x: 480, startPoint y: 282, endPoint x: 457, endPoint y: 316, distance: 41.6
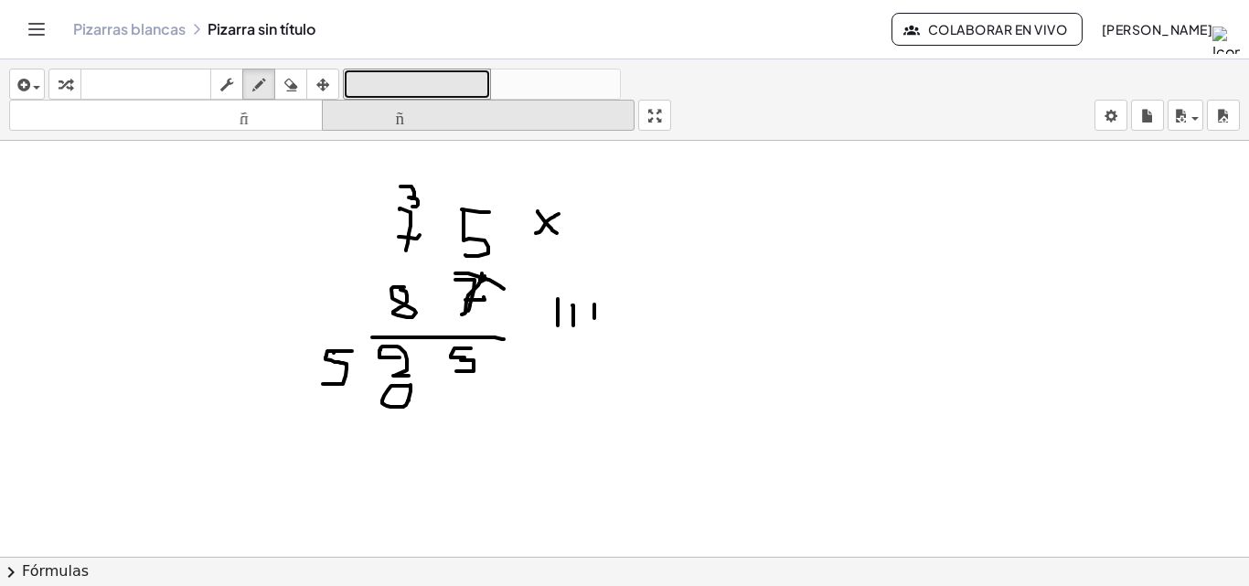
click at [343, 69] on button "deshacer deshacer" at bounding box center [417, 84] width 148 height 31
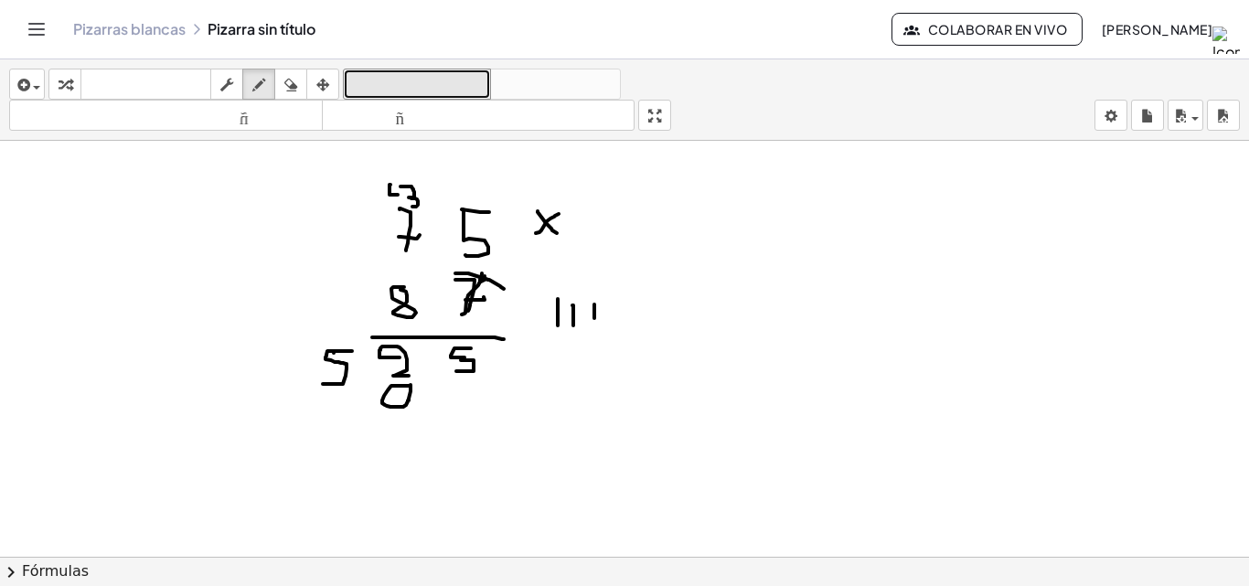
drag, startPoint x: 390, startPoint y: 185, endPoint x: 398, endPoint y: 195, distance: 12.4
drag, startPoint x: 614, startPoint y: 297, endPoint x: 625, endPoint y: 307, distance: 14.9
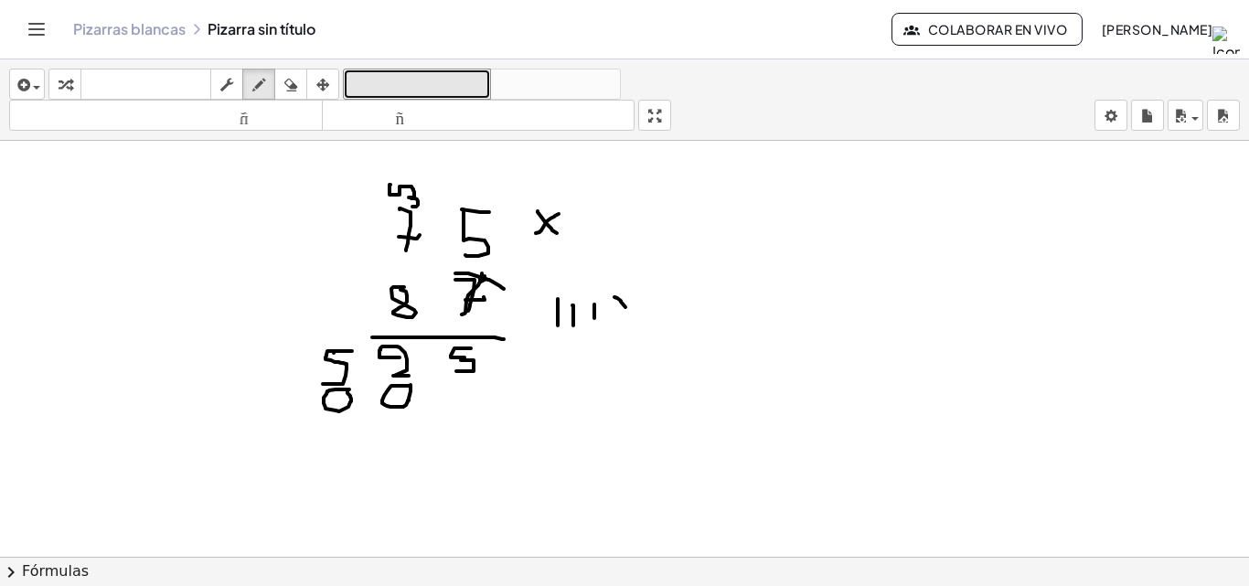
drag, startPoint x: 298, startPoint y: 392, endPoint x: 270, endPoint y: 402, distance: 30.1
drag, startPoint x: 257, startPoint y: 421, endPoint x: 475, endPoint y: 433, distance: 218.0
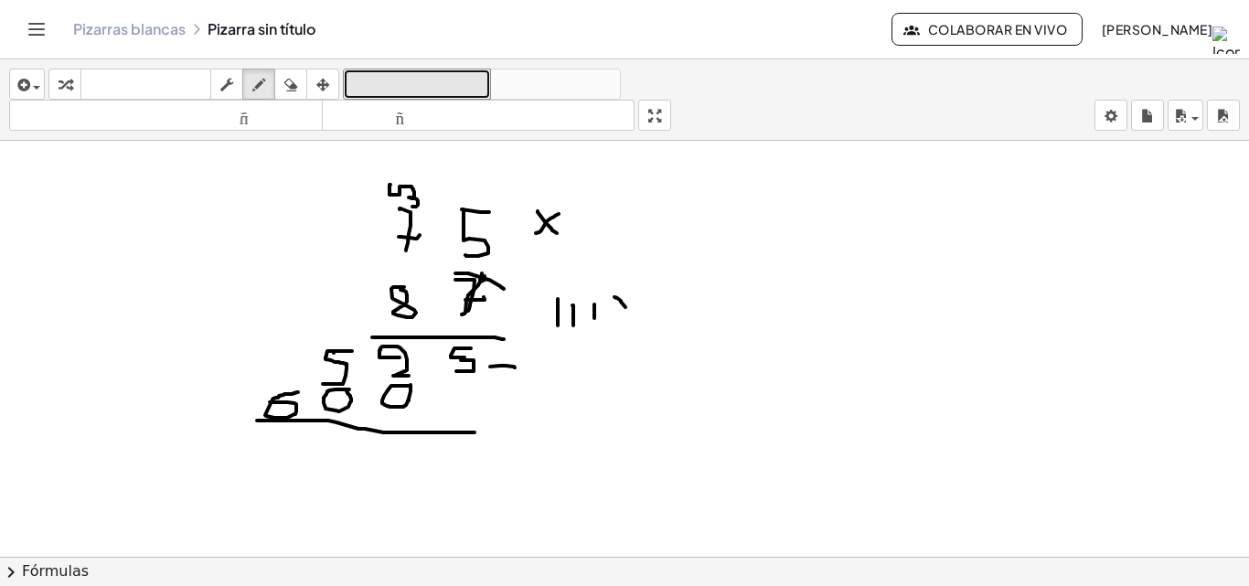
drag, startPoint x: 490, startPoint y: 367, endPoint x: 515, endPoint y: 368, distance: 24.7
drag, startPoint x: 502, startPoint y: 353, endPoint x: 502, endPoint y: 375, distance: 21.9
drag, startPoint x: 454, startPoint y: 444, endPoint x: 441, endPoint y: 471, distance: 29.9
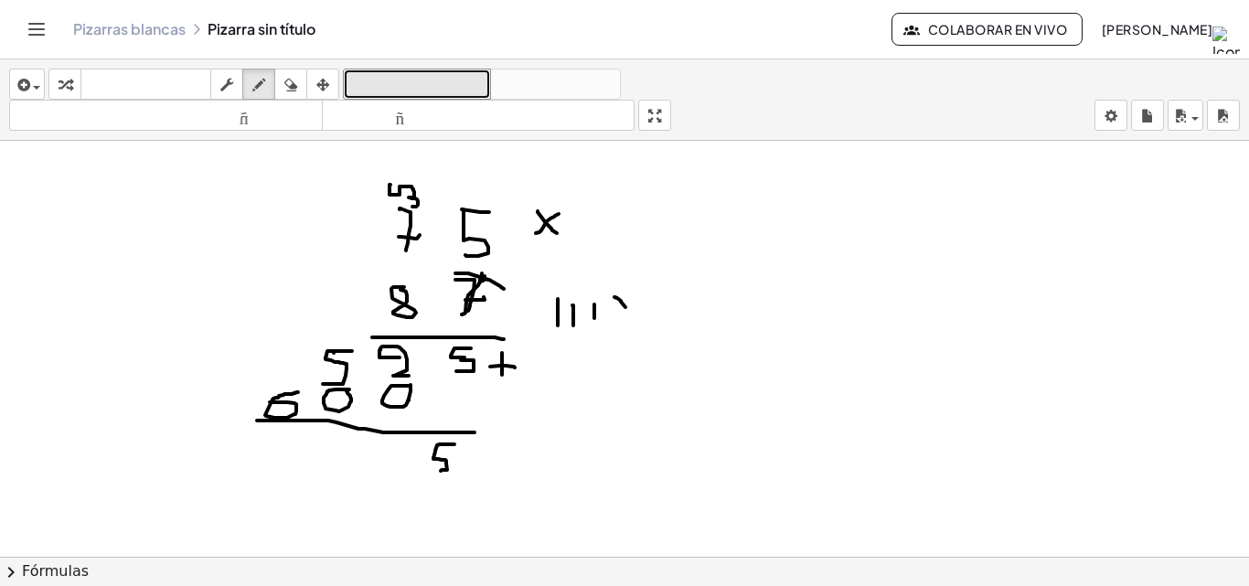
drag, startPoint x: 395, startPoint y: 445, endPoint x: 382, endPoint y: 445, distance: 12.8
drag, startPoint x: 382, startPoint y: 445, endPoint x: 394, endPoint y: 460, distance: 18.9
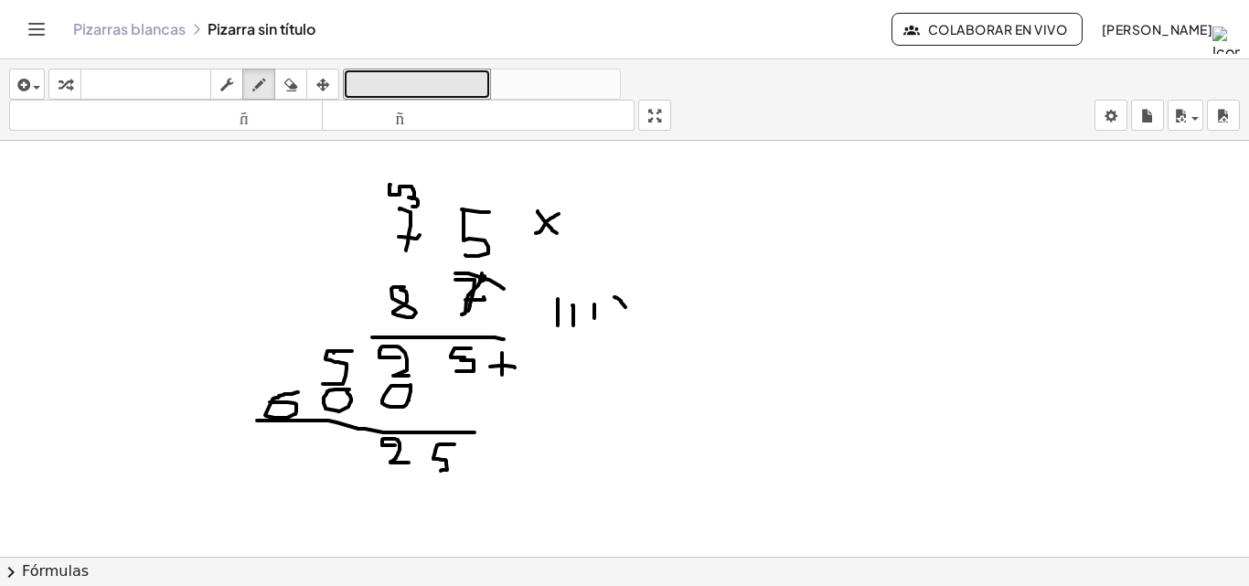
drag, startPoint x: 394, startPoint y: 460, endPoint x: 409, endPoint y: 463, distance: 14.9
drag, startPoint x: 339, startPoint y: 436, endPoint x: 317, endPoint y: 436, distance: 21.9
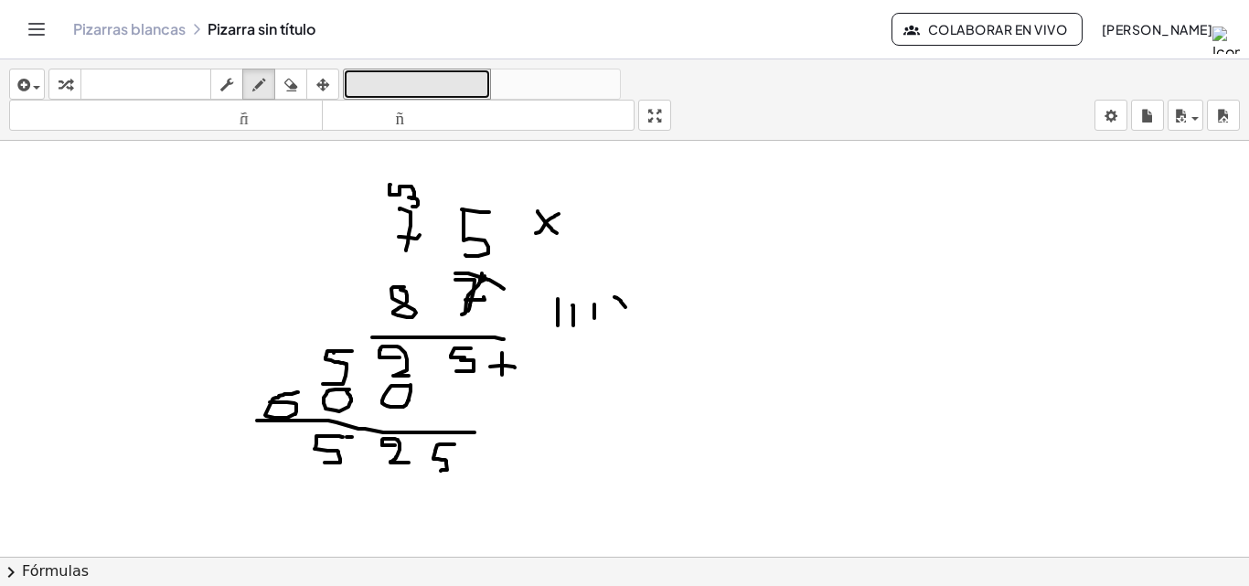
drag, startPoint x: 317, startPoint y: 436, endPoint x: 297, endPoint y: 455, distance: 27.8
drag, startPoint x: 286, startPoint y: 437, endPoint x: 247, endPoint y: 448, distance: 40.8
